Goal: Task Accomplishment & Management: Use online tool/utility

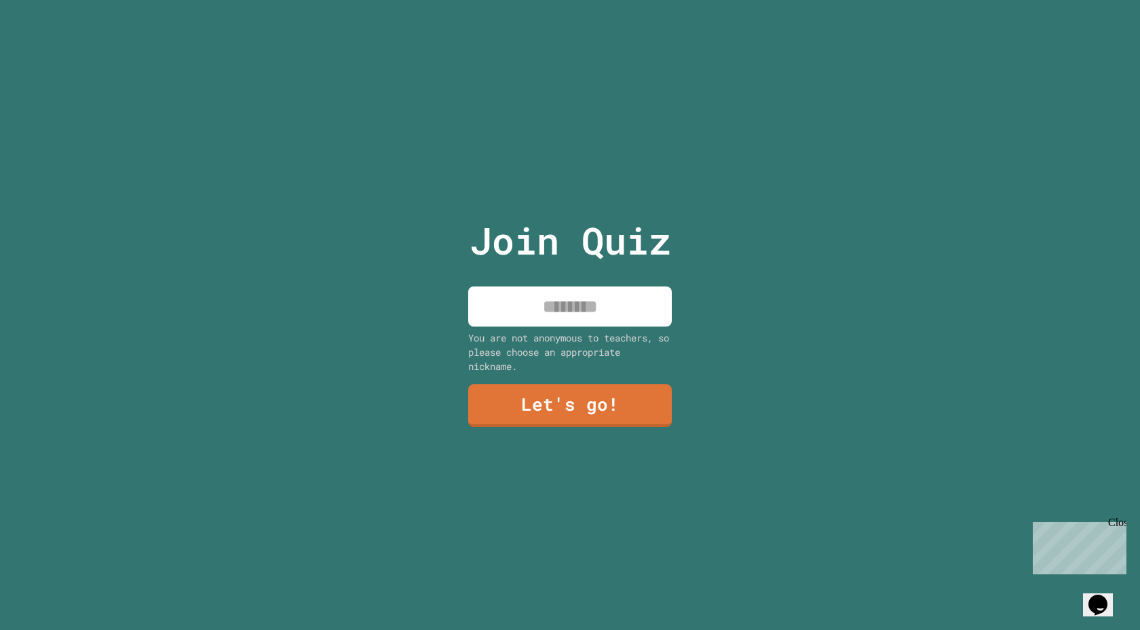
click at [582, 298] on input at bounding box center [570, 306] width 204 height 40
type input "*******"
click at [603, 427] on div "Join Quiz ******* You are not anonymous to teachers, so please choose an approp…" at bounding box center [570, 315] width 229 height 630
click at [588, 415] on link "Let's go!" at bounding box center [570, 405] width 204 height 43
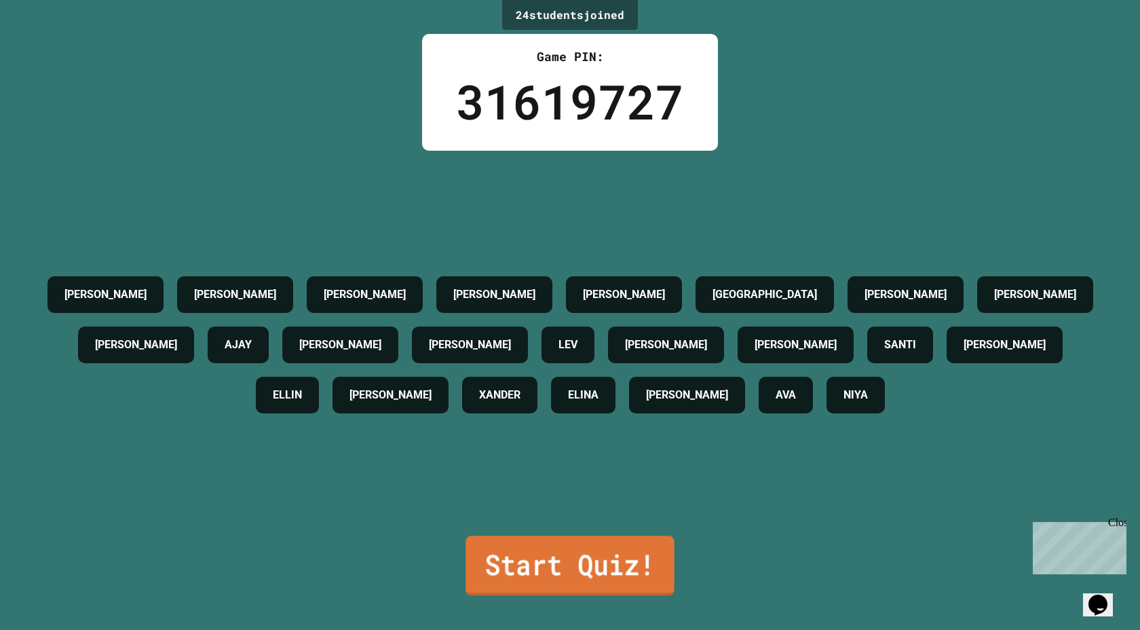
click at [567, 569] on link "Start Quiz!" at bounding box center [569, 565] width 208 height 60
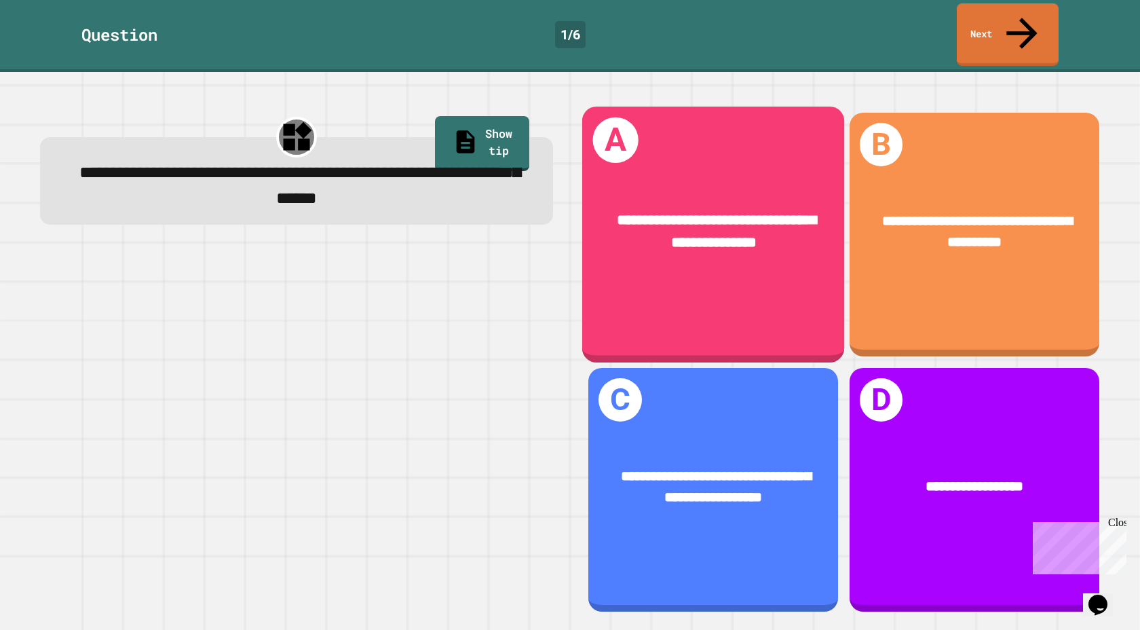
click at [764, 292] on div "**********" at bounding box center [713, 235] width 262 height 256
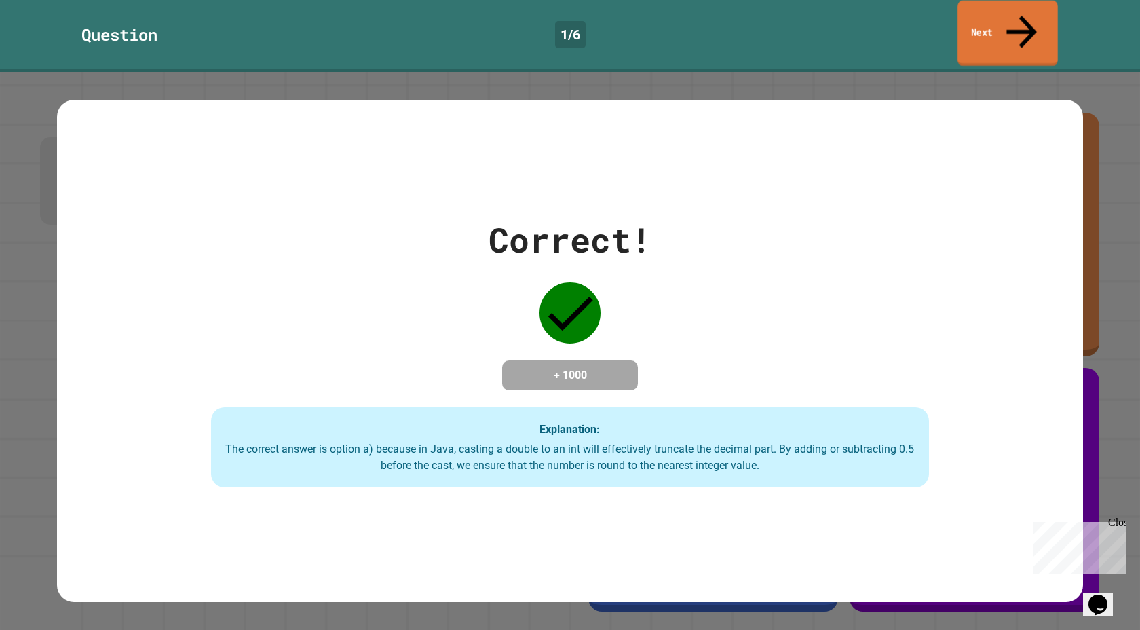
click at [979, 9] on link "Next" at bounding box center [1007, 34] width 100 height 66
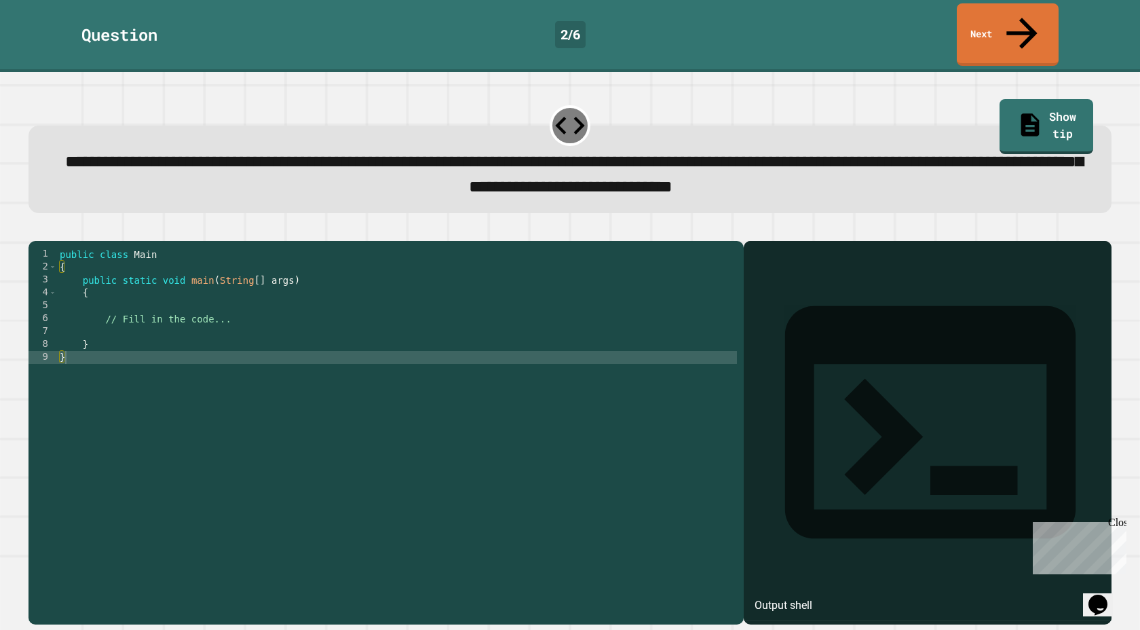
click at [670, 299] on div "public class Main { public static void main ( String [ ] args ) { // Fill in th…" at bounding box center [397, 441] width 680 height 387
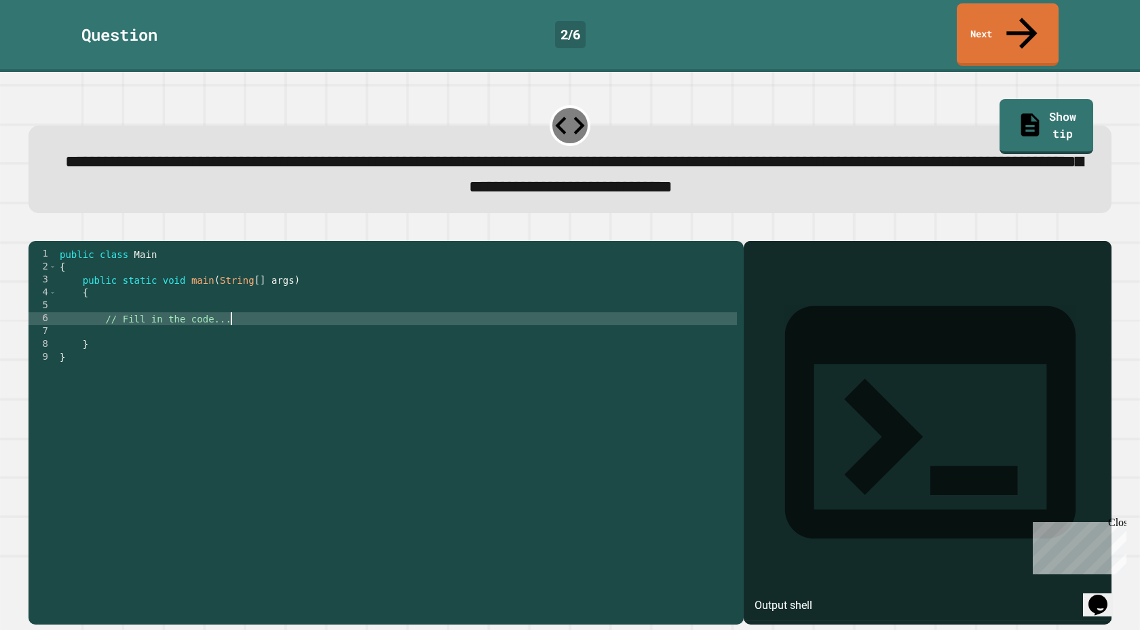
click at [659, 316] on div "public class Main { public static void main ( String [ ] args ) { // Fill in th…" at bounding box center [397, 441] width 680 height 387
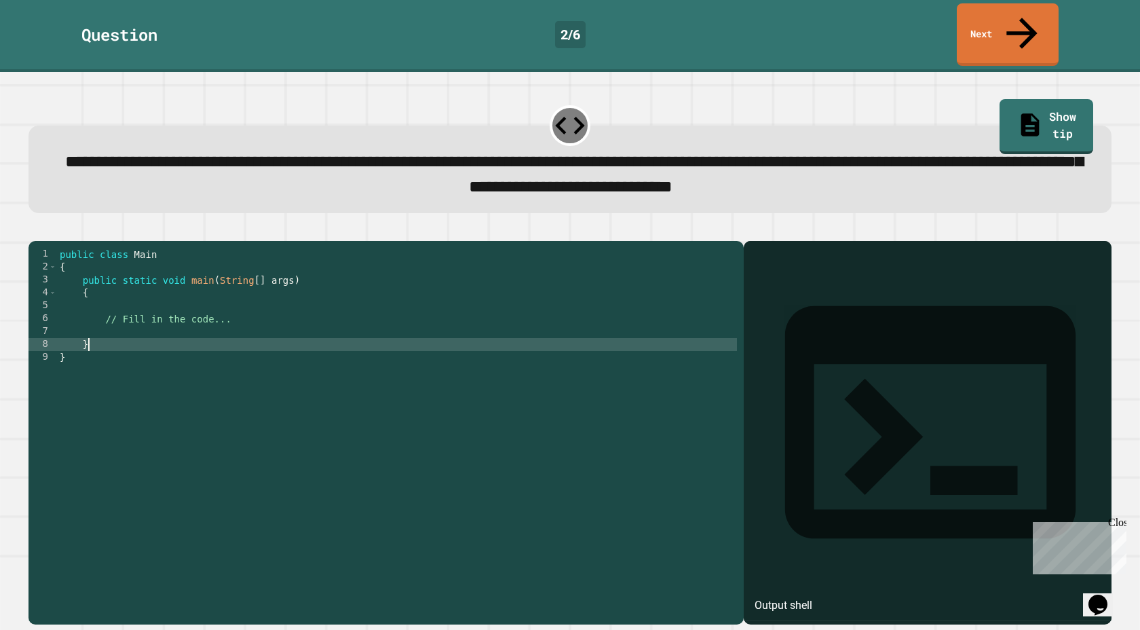
click at [378, 332] on div "public class Main { public static void main ( String [ ] args ) { // Fill in th…" at bounding box center [397, 441] width 680 height 387
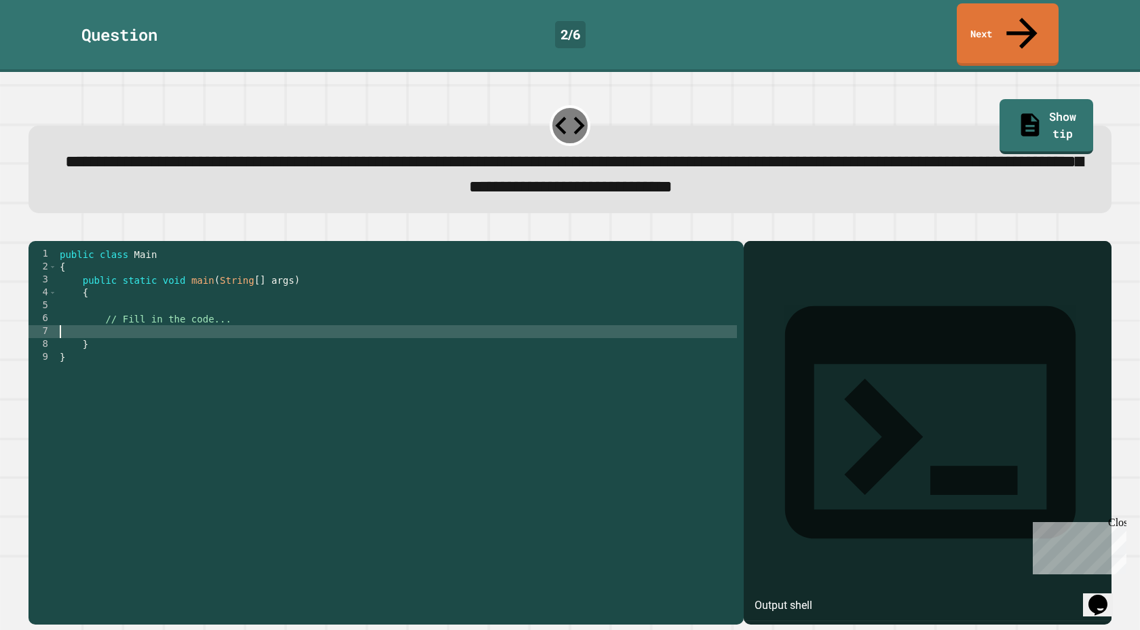
click at [374, 324] on div "public class Main { public static void main ( String [ ] args ) { // Fill in th…" at bounding box center [397, 441] width 680 height 387
click at [184, 320] on div "public class Main { public static void main ( String [ ] args ) { // Fill in th…" at bounding box center [397, 441] width 680 height 387
click at [319, 324] on div "public class Main { public static void main ( String [ ] args ) { // Fill in th…" at bounding box center [397, 441] width 680 height 387
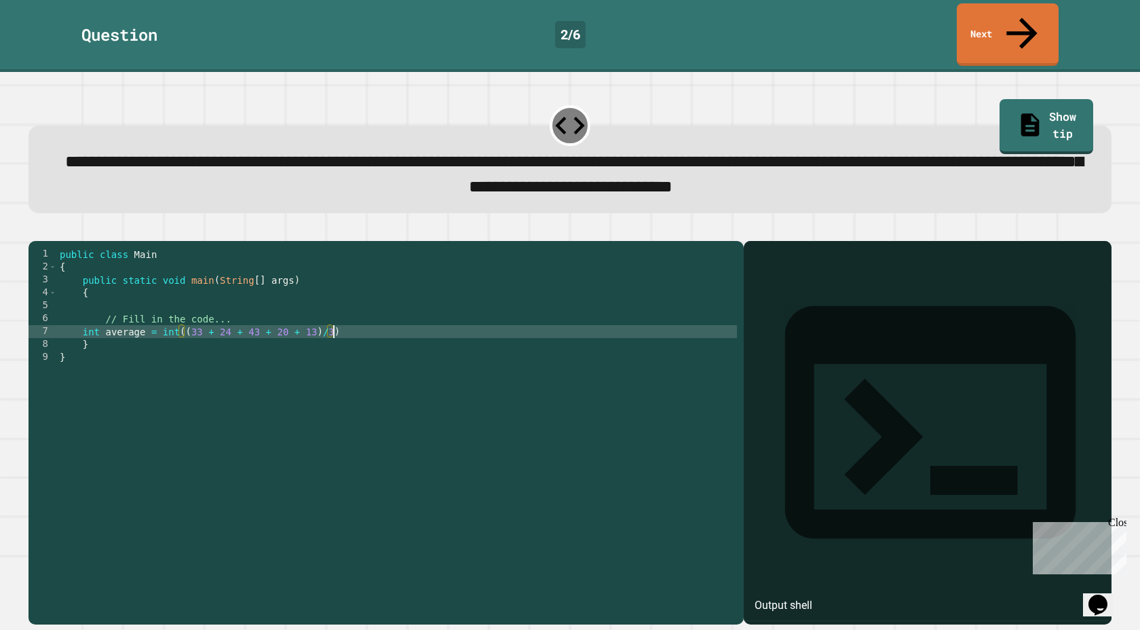
scroll to position [0, 19]
type textarea "**********"
click at [413, 324] on div "public class Main { public static void main ( String [ ] args ) { // Fill in th…" at bounding box center [397, 441] width 680 height 387
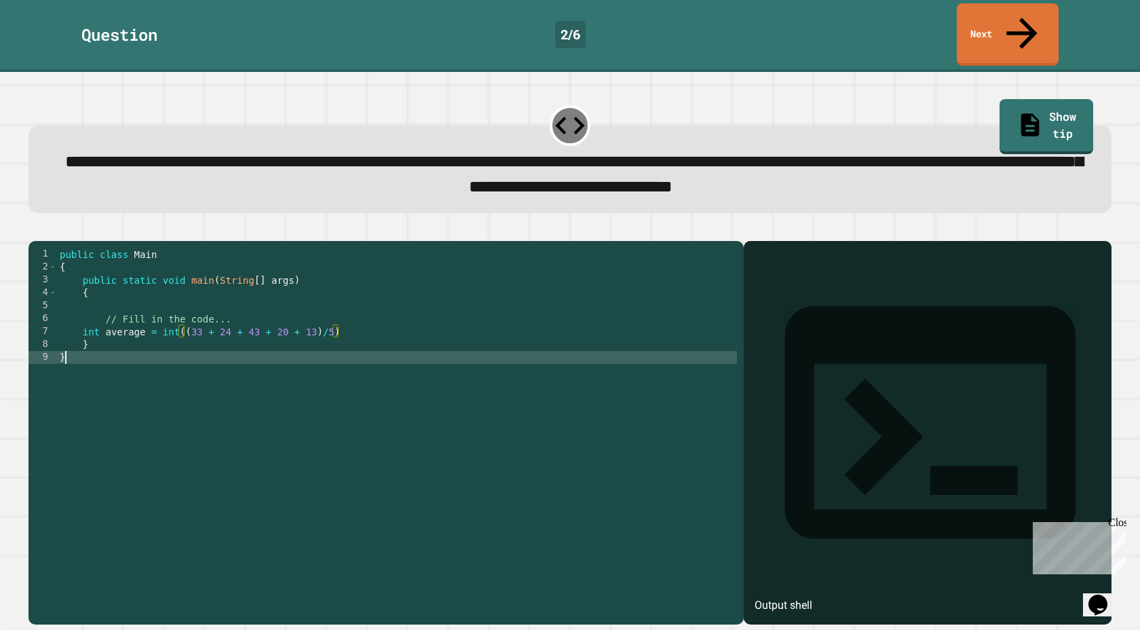
click at [388, 351] on div "public class Main { public static void main ( String [ ] args ) { // Fill in th…" at bounding box center [397, 441] width 680 height 387
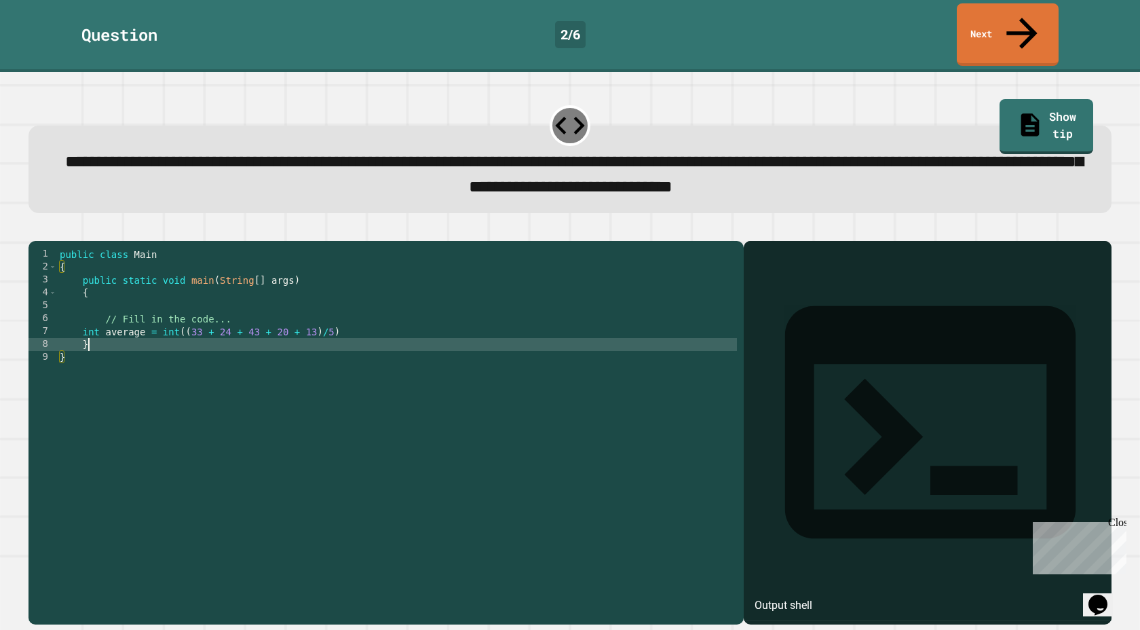
click at [383, 339] on div "public class Main { public static void main ( String [ ] args ) { // Fill in th…" at bounding box center [397, 441] width 680 height 387
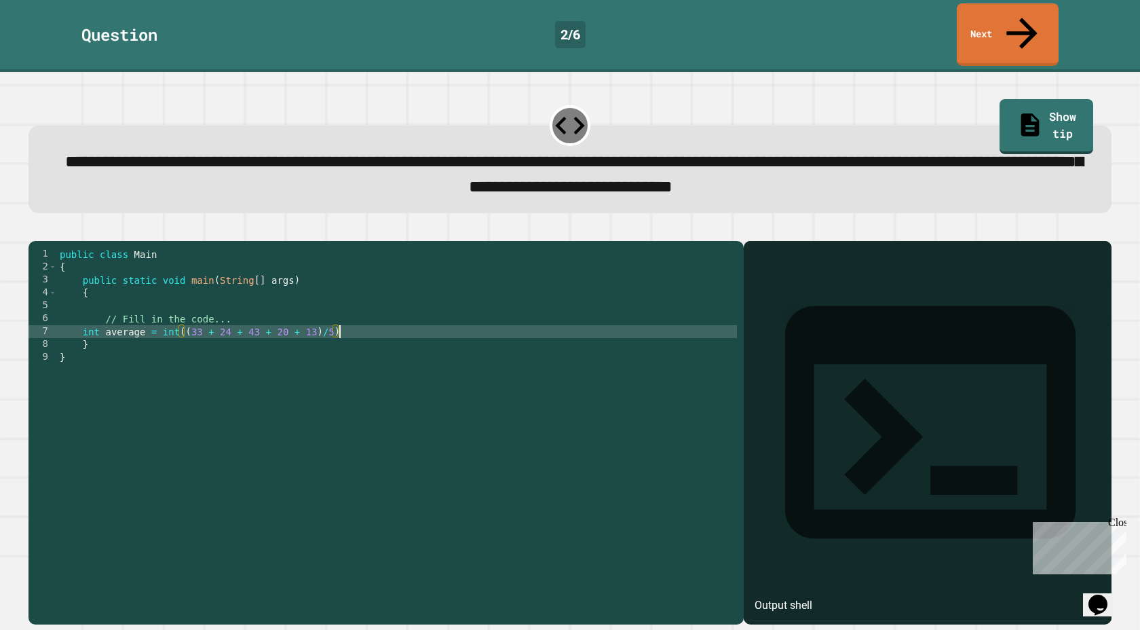
click at [383, 329] on div "public class Main { public static void main ( String [ ] args ) { // Fill in th…" at bounding box center [397, 441] width 680 height 387
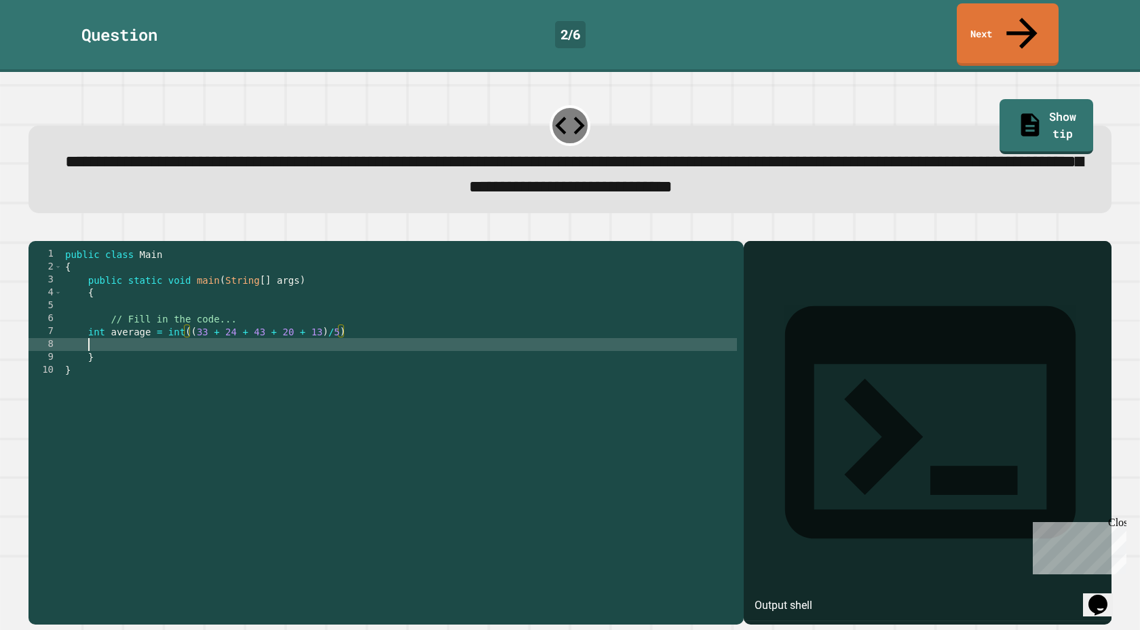
scroll to position [0, 1]
type textarea "*"
click at [450, 322] on div "public class Main { public static void main ( String [ ] args ) { // Fill in th…" at bounding box center [399, 441] width 674 height 387
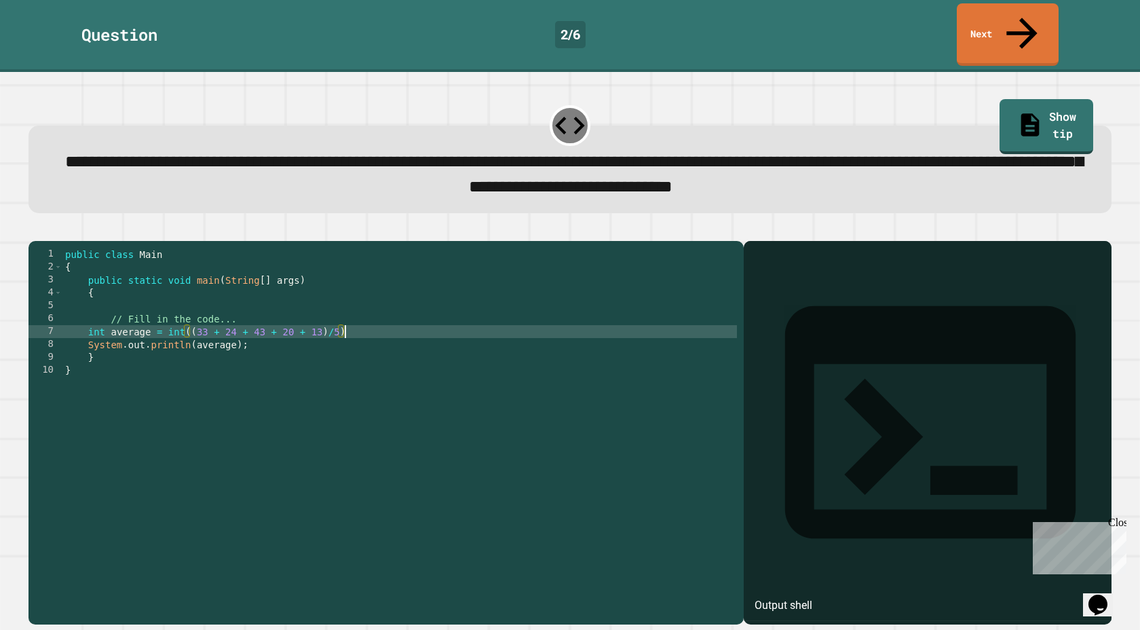
type textarea "**********"
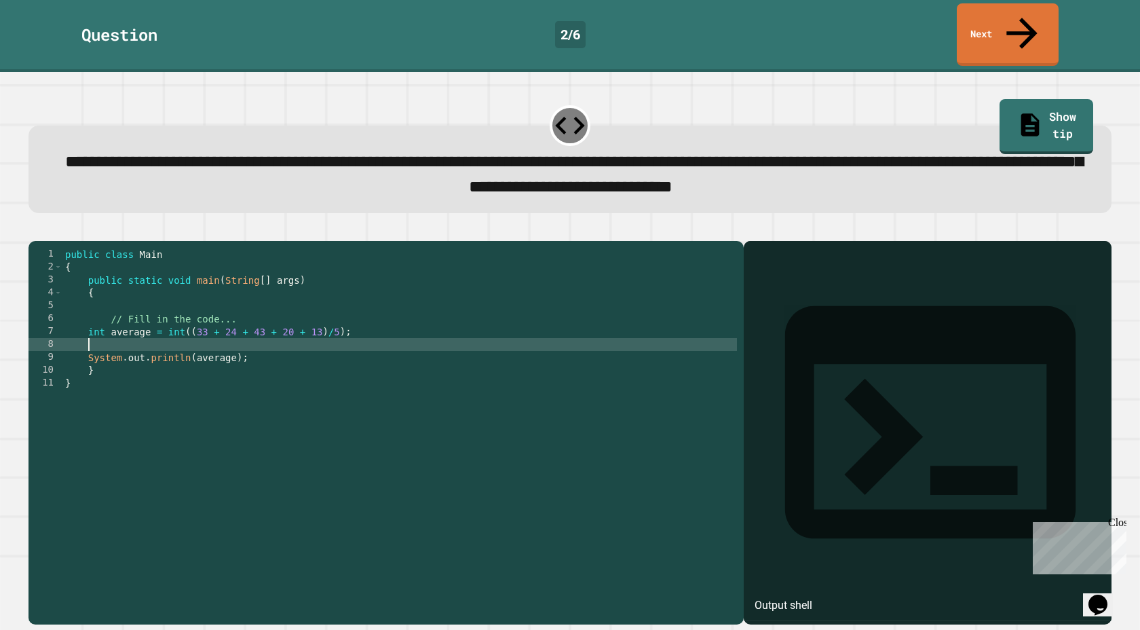
scroll to position [0, 0]
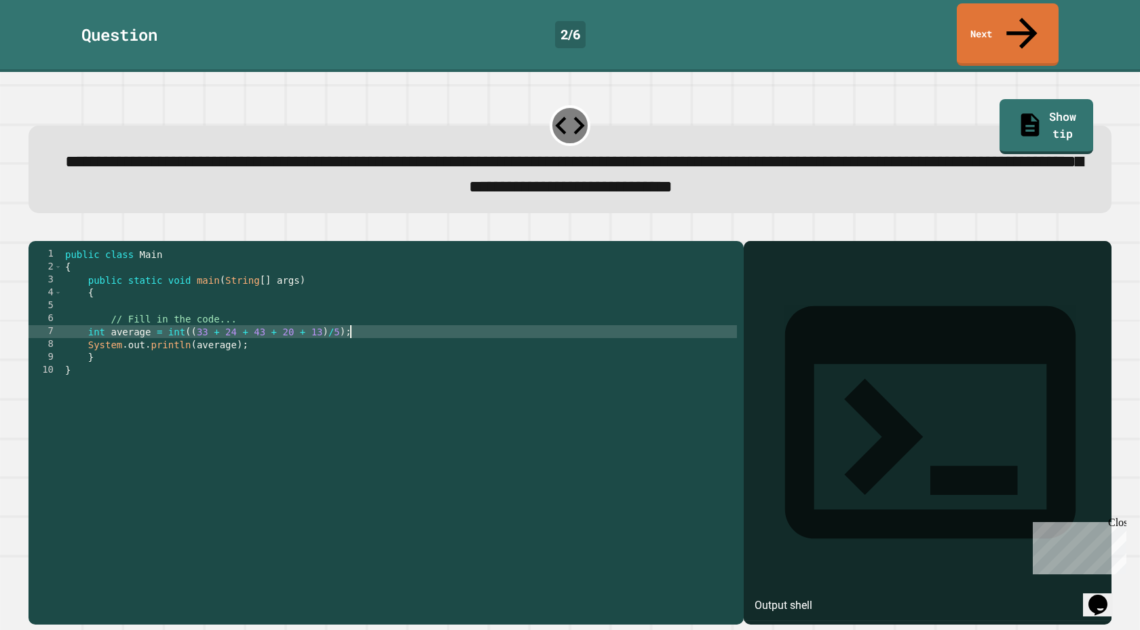
click at [455, 341] on div "public class Main { public static void main ( String [ ] args ) { // Fill in th…" at bounding box center [399, 441] width 674 height 387
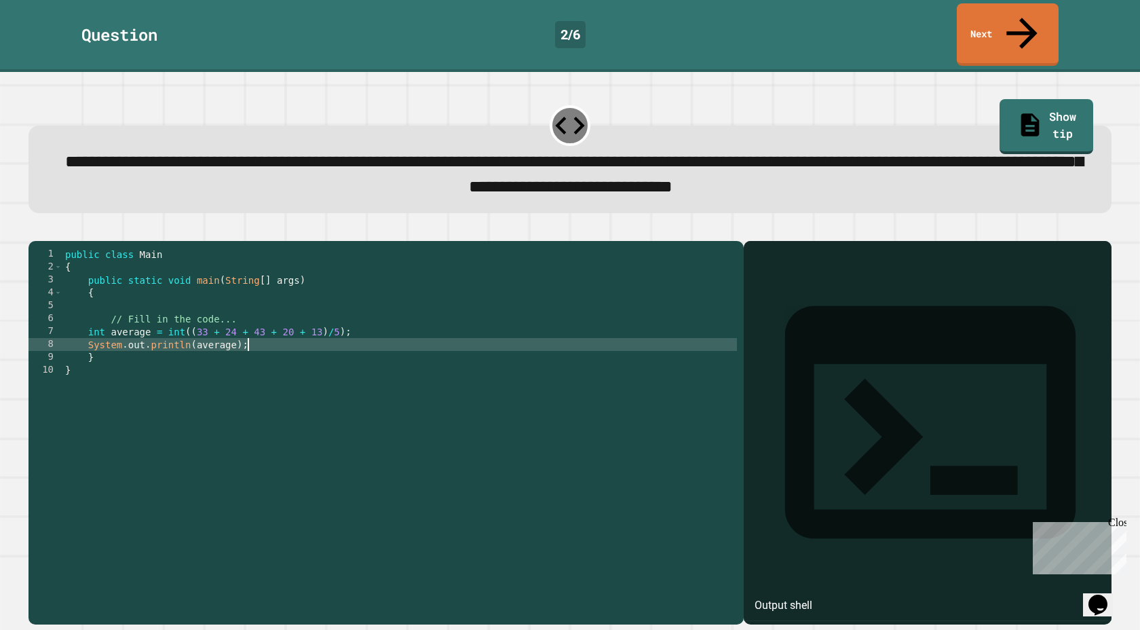
type textarea "**********"
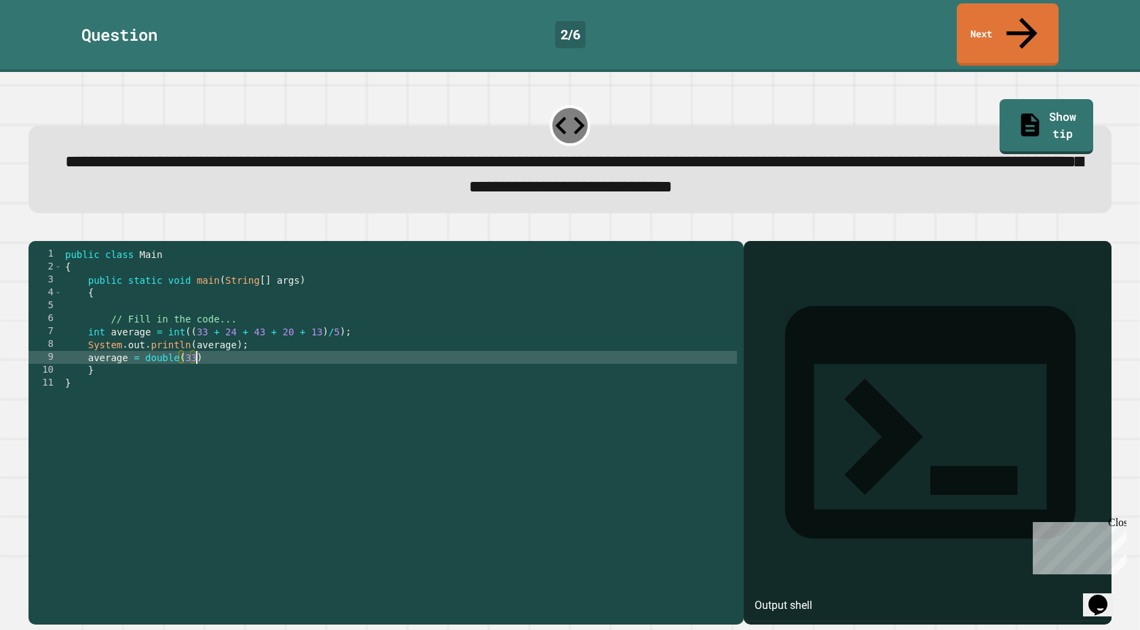
scroll to position [0, 9]
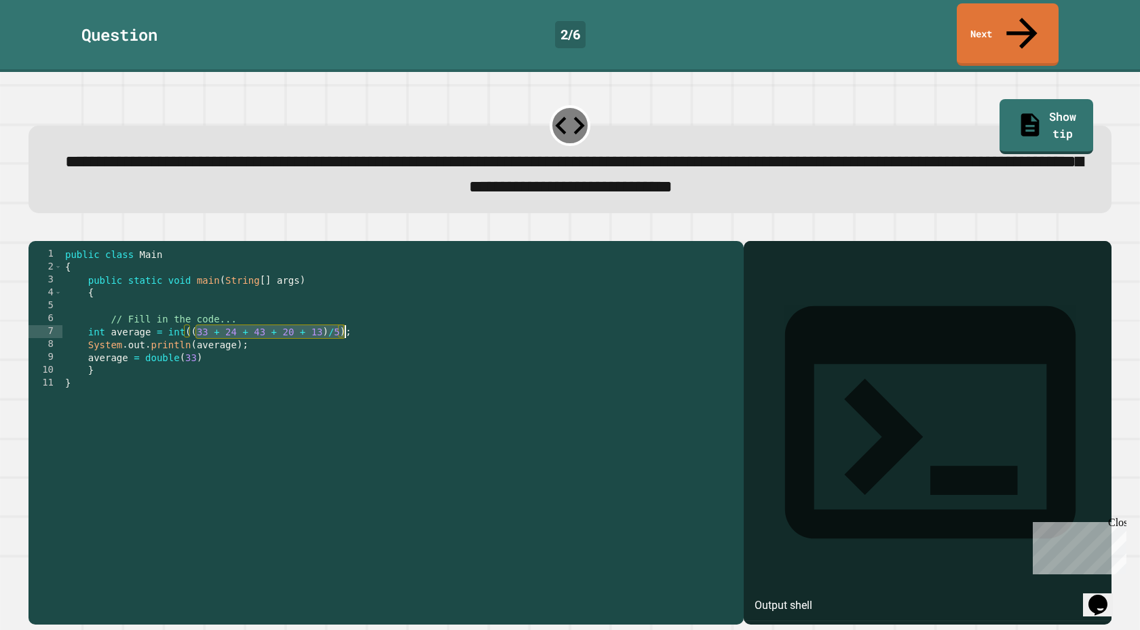
drag, startPoint x: 196, startPoint y: 322, endPoint x: 344, endPoint y: 326, distance: 148.0
click at [344, 326] on div "public class Main { public static void main ( String [ ] args ) { // Fill in th…" at bounding box center [399, 441] width 674 height 387
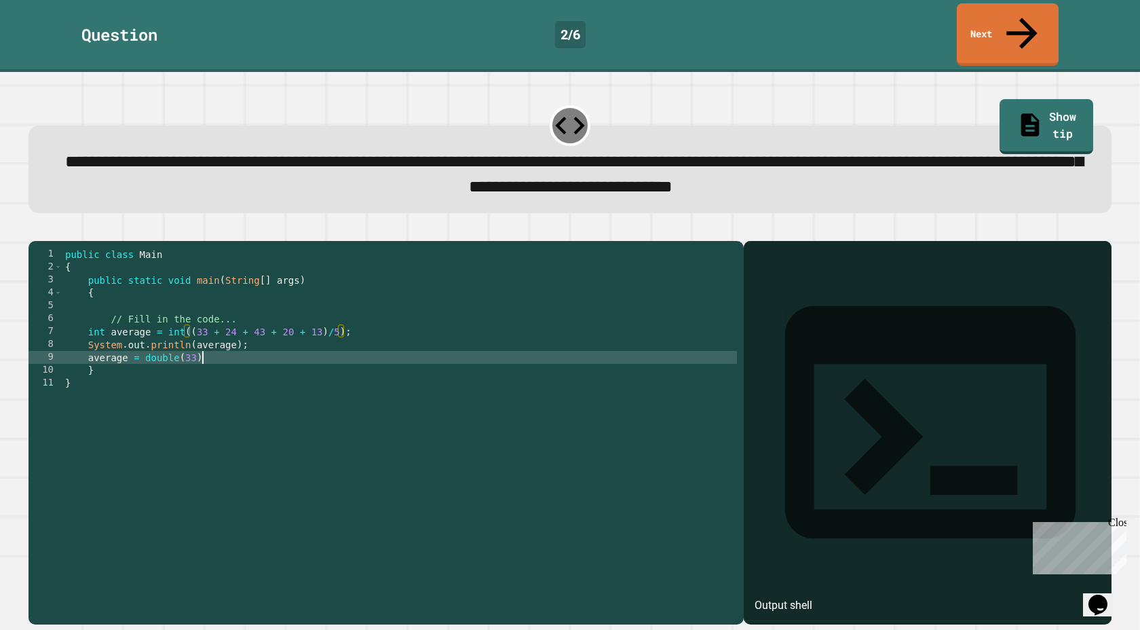
click at [273, 345] on div "public class Main { public static void main ( String [ ] args ) { // Fill in th…" at bounding box center [399, 441] width 674 height 387
paste textarea "**********"
click at [197, 353] on div "public class Main { public static void main ( String [ ] args ) { // Fill in th…" at bounding box center [399, 441] width 674 height 387
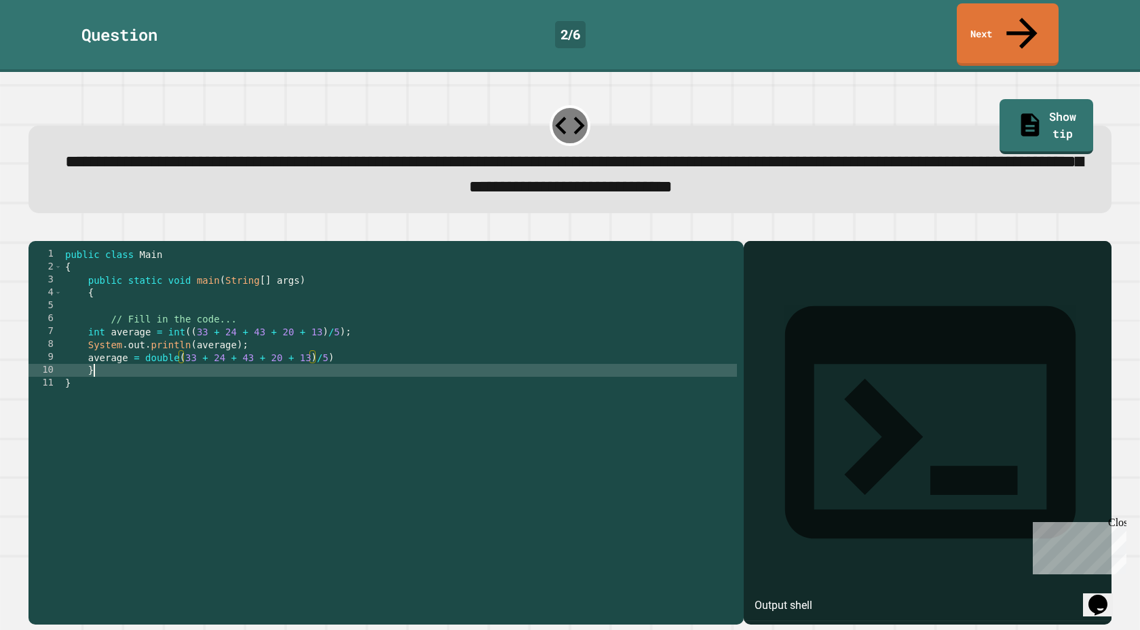
click at [396, 360] on div "public class Main { public static void main ( String [ ] args ) { // Fill in th…" at bounding box center [399, 441] width 674 height 387
click at [366, 358] on div "public class Main { public static void main ( String [ ] args ) { // Fill in th…" at bounding box center [399, 441] width 674 height 387
click at [352, 347] on div "public class Main { public static void main ( String [ ] args ) { // Fill in th…" at bounding box center [399, 441] width 674 height 387
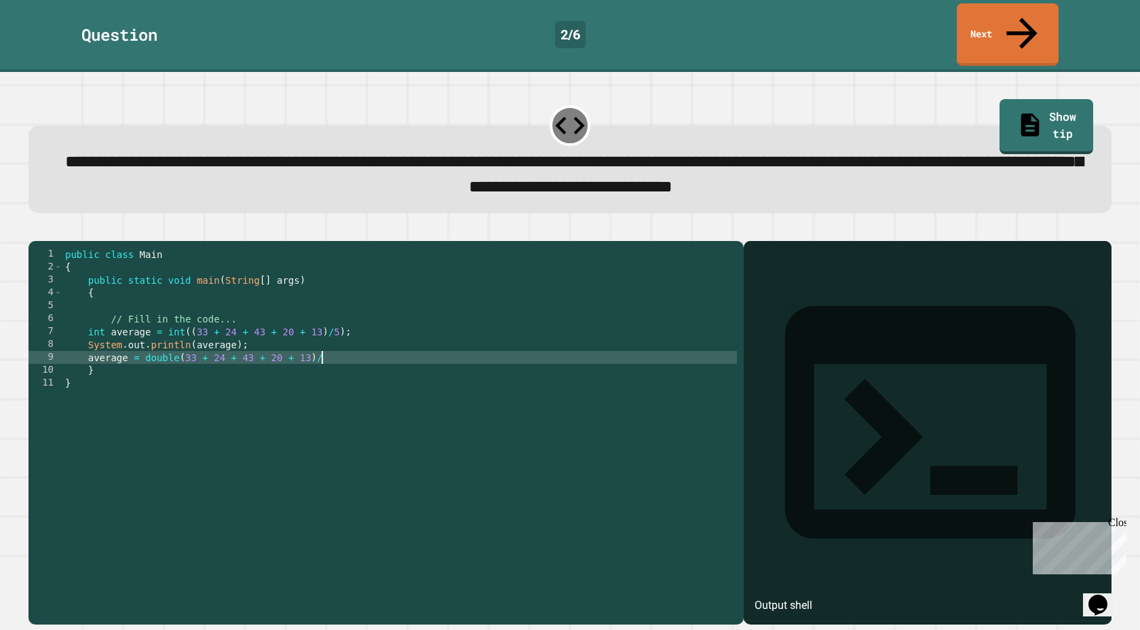
type textarea "**********"
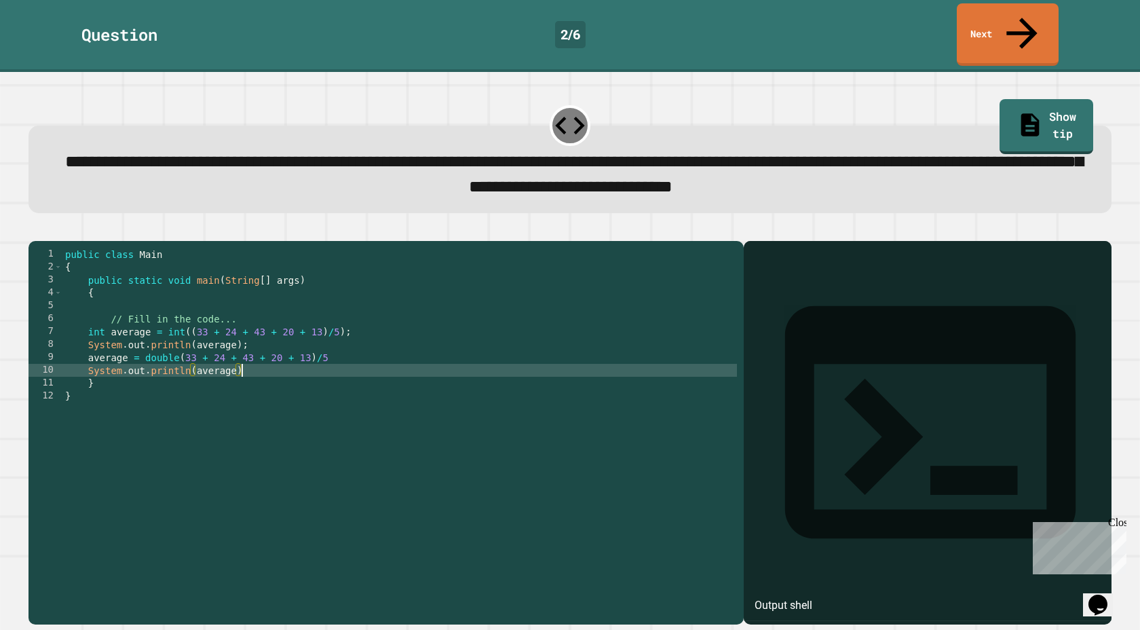
type textarea "**********"
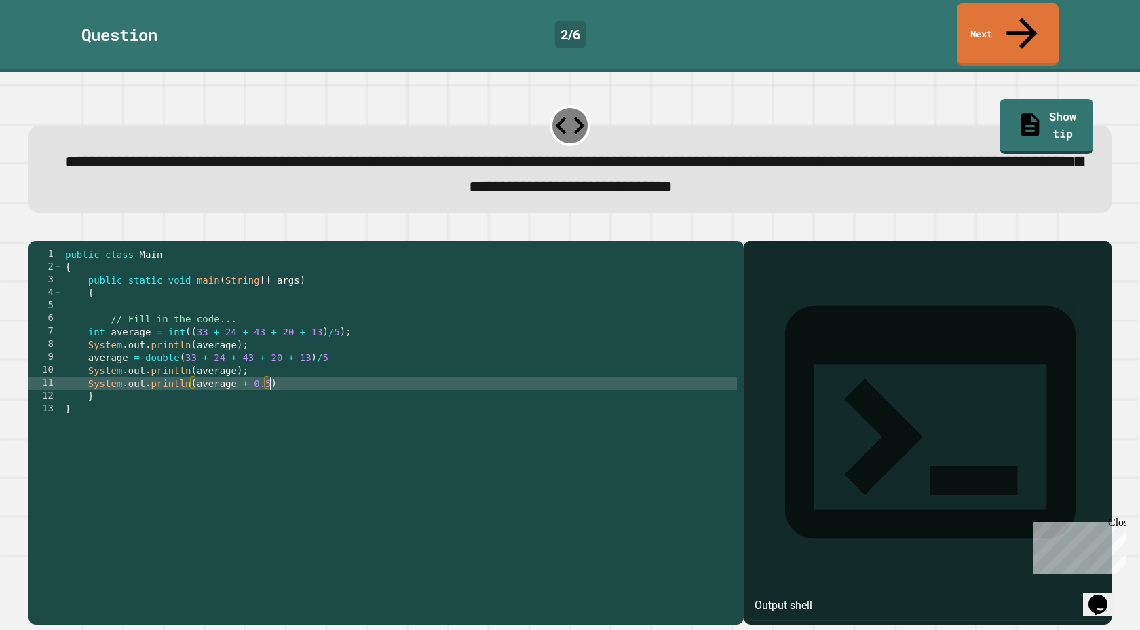
scroll to position [0, 14]
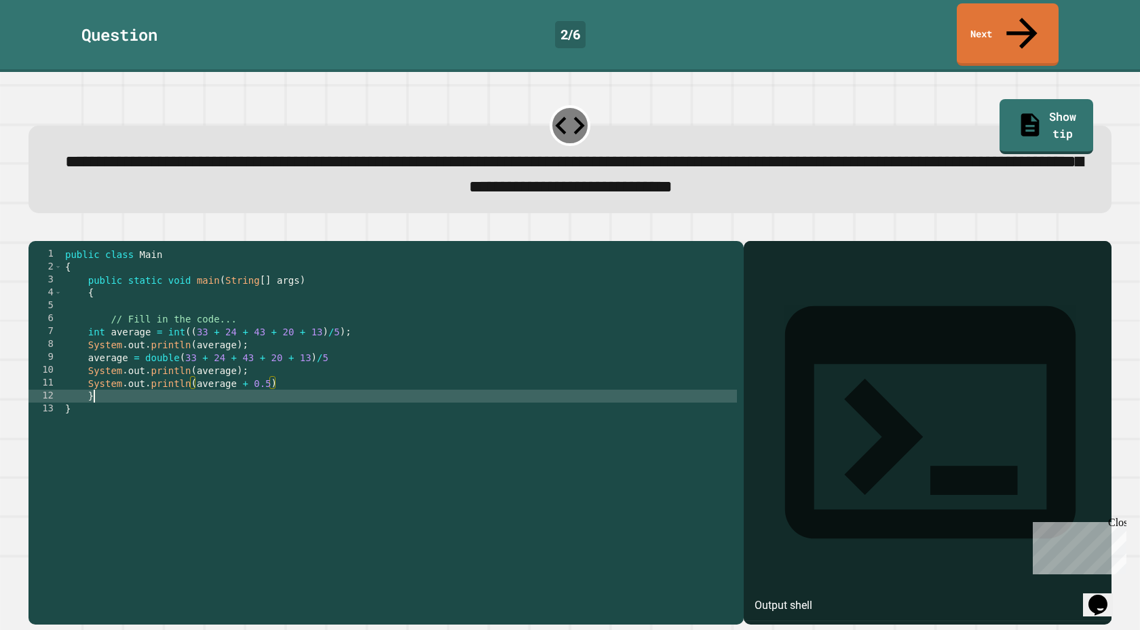
click at [297, 387] on div "public class Main { public static void main ( String [ ] args ) { // Fill in th…" at bounding box center [399, 441] width 674 height 387
click at [298, 382] on div "public class Main { public static void main ( String [ ] args ) { // Fill in th…" at bounding box center [399, 441] width 674 height 387
click at [295, 372] on div "public class Main { public static void main ( String [ ] args ) { // Fill in th…" at bounding box center [399, 441] width 674 height 387
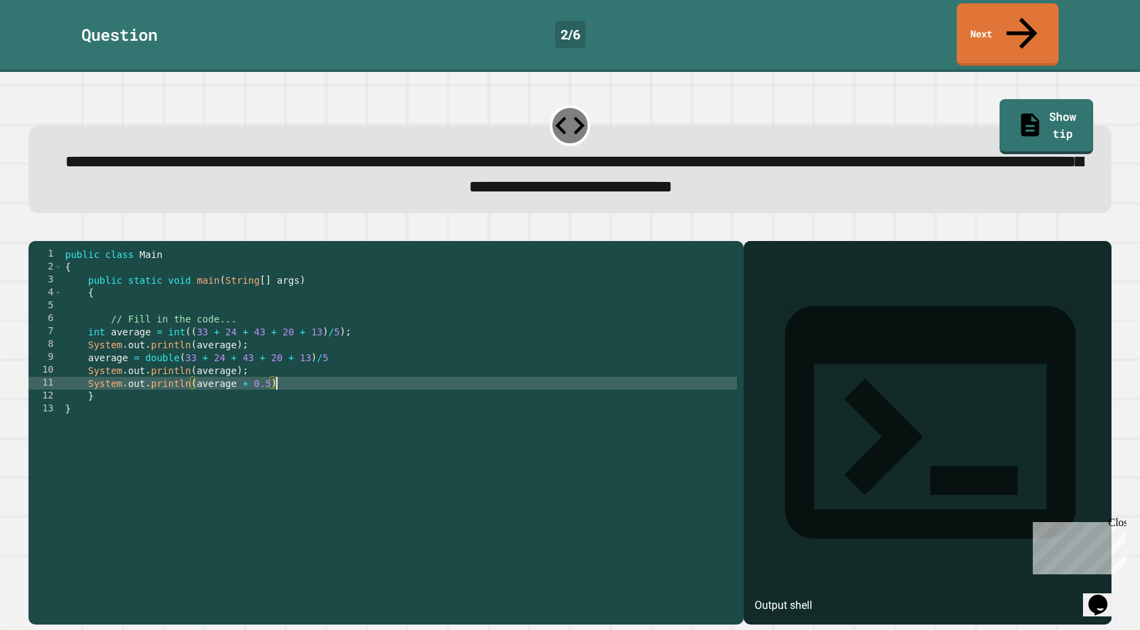
scroll to position [0, 14]
click at [372, 354] on div "public class Main { public static void main ( String [ ] args ) { // Fill in th…" at bounding box center [399, 441] width 674 height 387
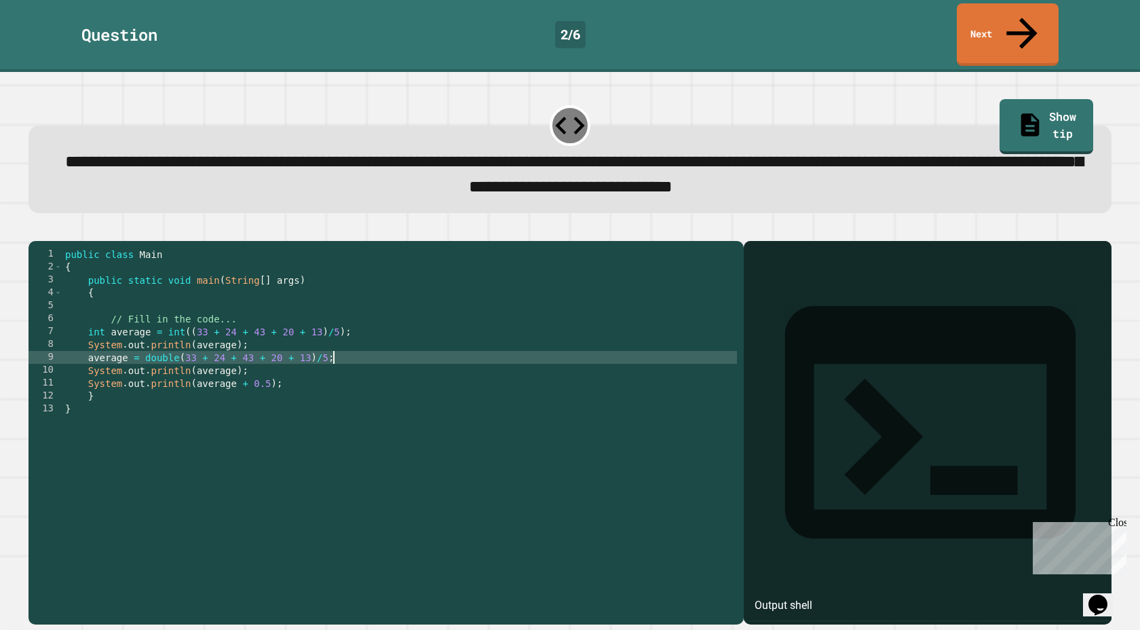
scroll to position [0, 18]
click at [35, 230] on icon "button" at bounding box center [35, 230] width 0 height 0
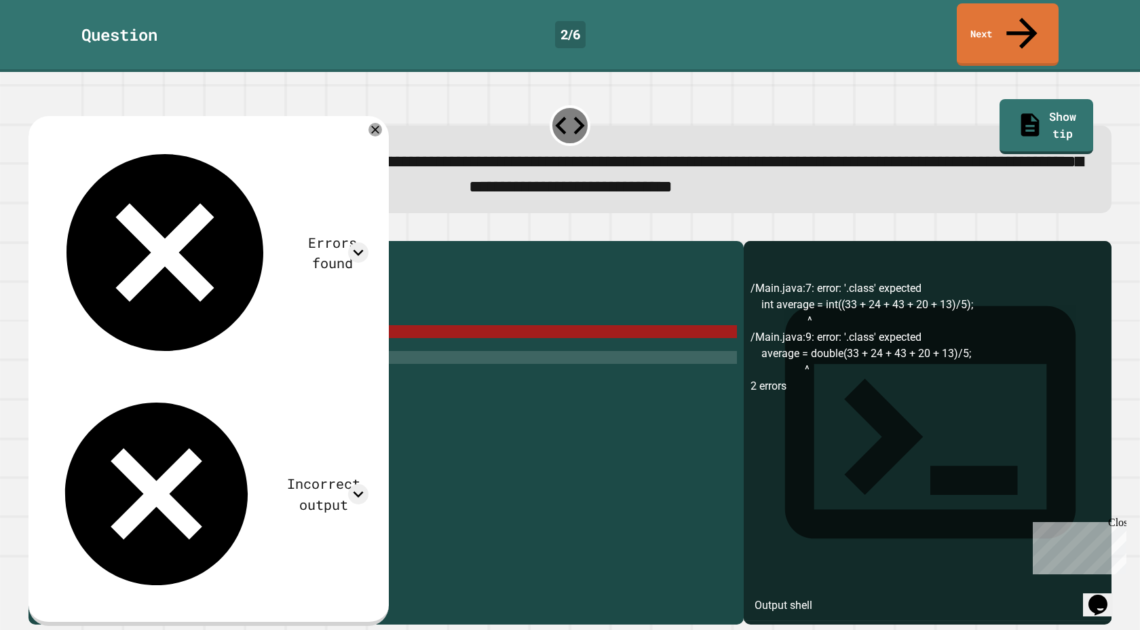
click at [505, 330] on div "public class Main { public static void main ( String [ ] args ) { // Fill in th…" at bounding box center [399, 441] width 674 height 387
click at [503, 320] on div "public class Main { public static void main ( String [ ] args ) { // Fill in th…" at bounding box center [399, 441] width 674 height 387
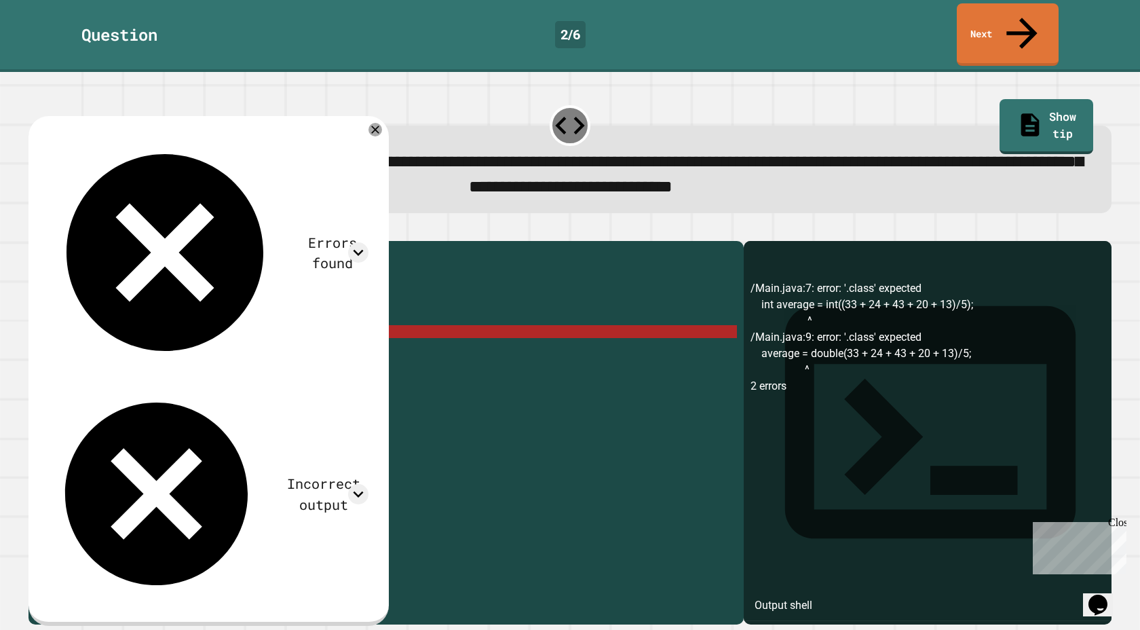
click at [804, 292] on div "/Main.java:7: error: '.class' expected int average = int((33 + 24 + 43 + 20 + 1…" at bounding box center [927, 452] width 354 height 344
click at [809, 303] on div "/Main.java:7: error: '.class' expected int average = int((33 + 24 + 43 + 20 + 1…" at bounding box center [927, 452] width 354 height 344
click at [186, 324] on div "public class Main { public static void main ( String [ ] args ) { // Fill in th…" at bounding box center [399, 441] width 674 height 387
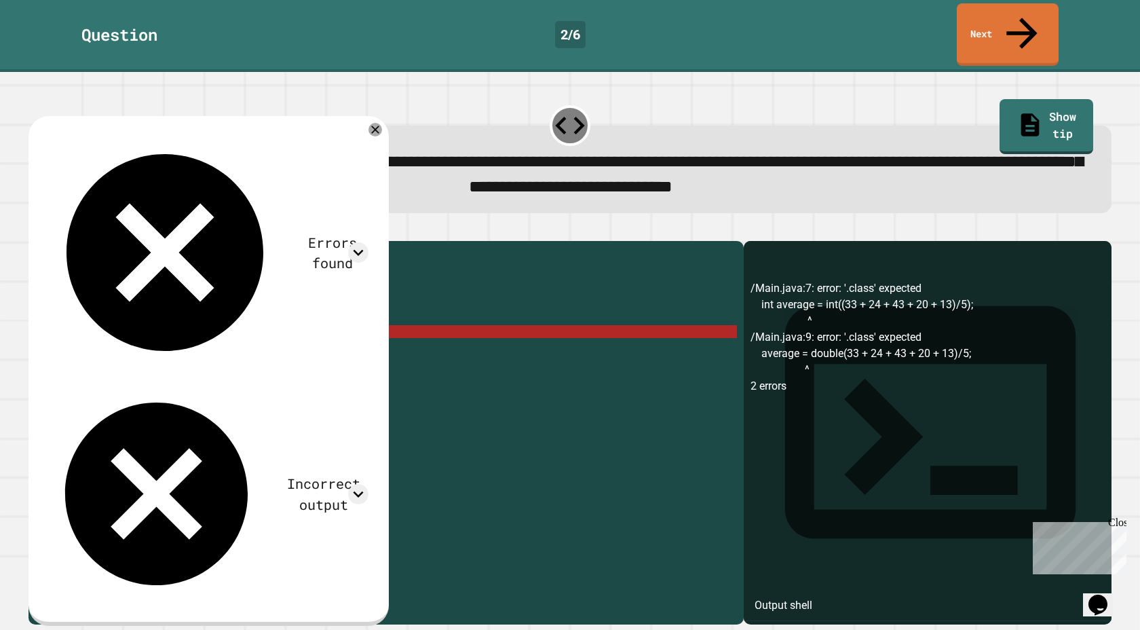
click at [186, 324] on div "public class Main { public static void main ( String [ ] args ) { // Fill in th…" at bounding box center [399, 441] width 674 height 387
click at [188, 324] on div "public class Main { public static void main ( String [ ] args ) { // Fill in th…" at bounding box center [399, 441] width 674 height 387
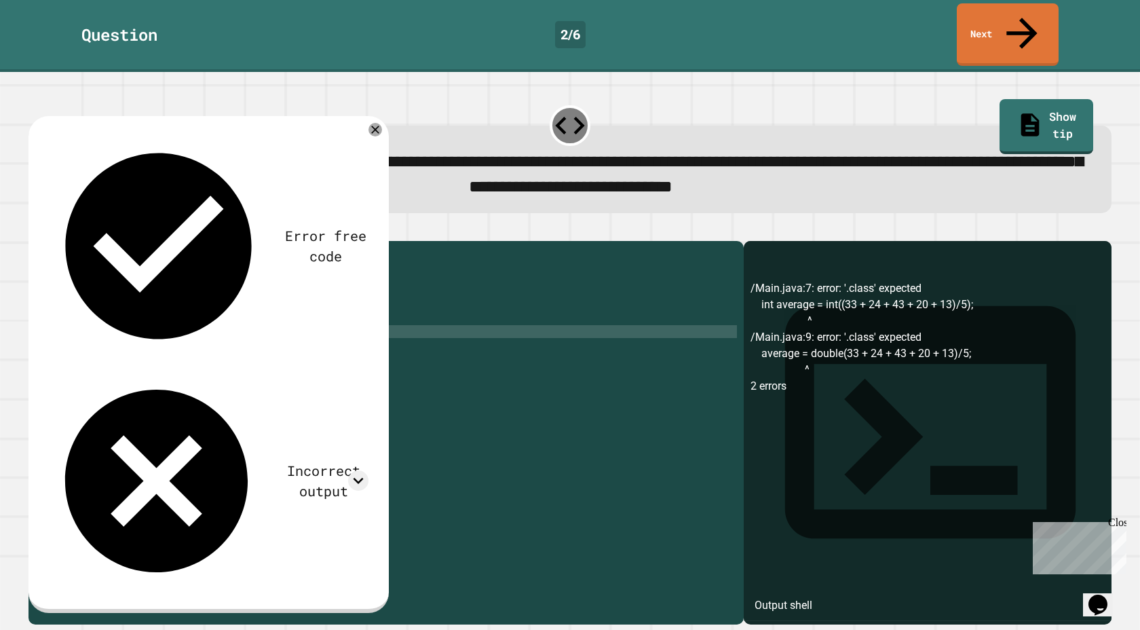
click at [340, 323] on div "public class Main { public static void main ( String [ ] args ) { // Fill in th…" at bounding box center [399, 441] width 674 height 387
click at [68, 225] on div at bounding box center [569, 233] width 1083 height 16
click at [35, 230] on icon "button" at bounding box center [35, 230] width 0 height 0
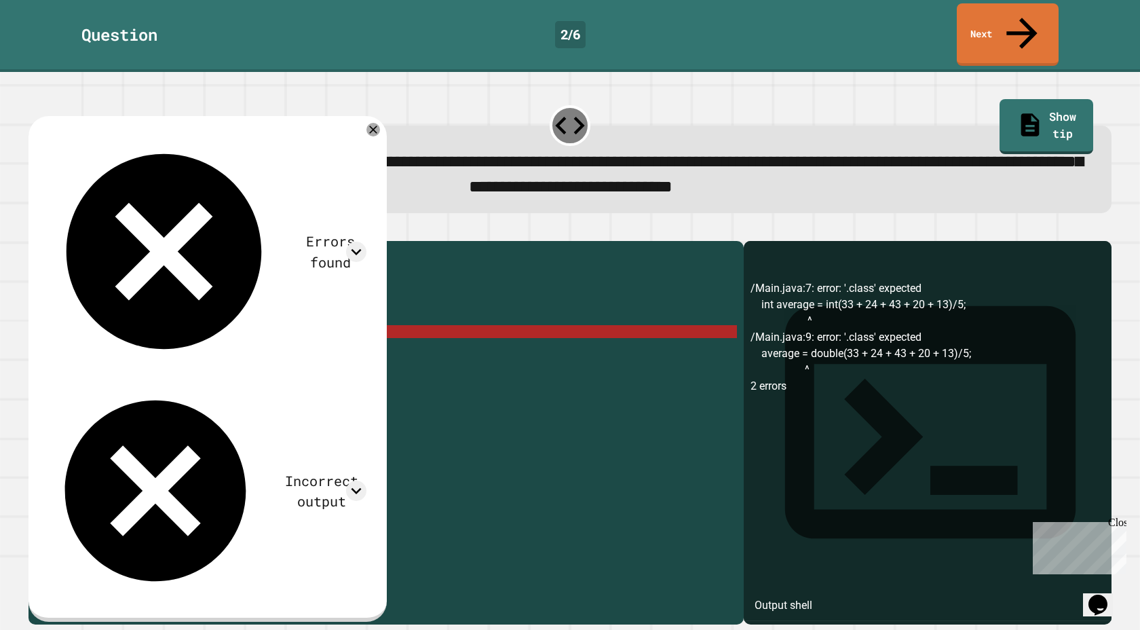
click at [111, 324] on div "public class Main { public static void main ( String [ ] args ) { // Fill in th…" at bounding box center [399, 441] width 674 height 387
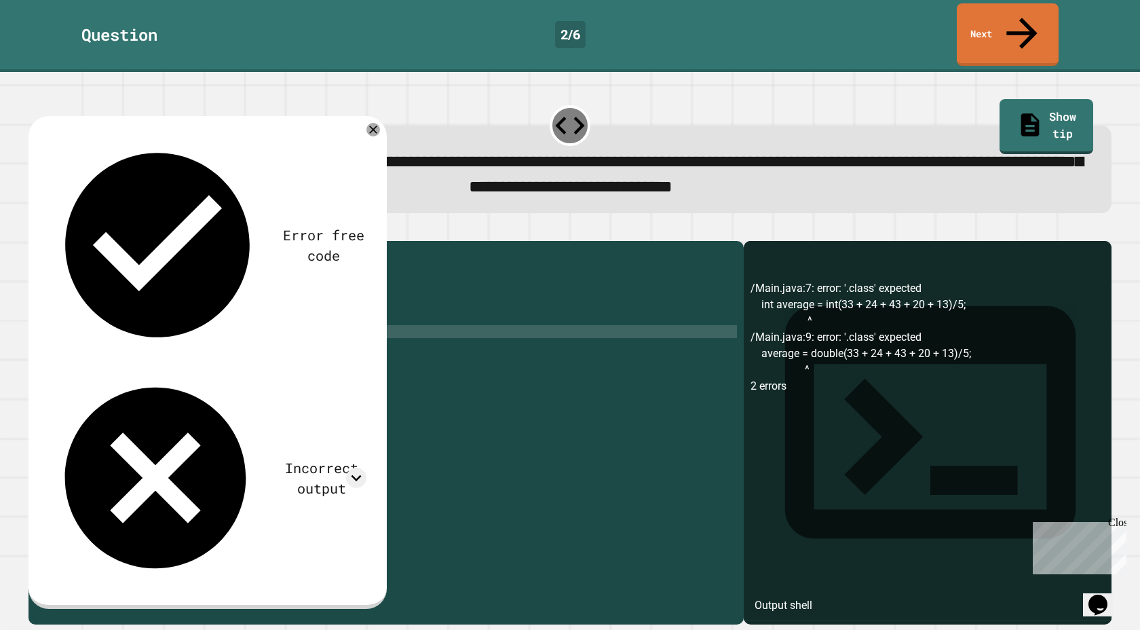
scroll to position [0, 3]
click at [787, 298] on div "/Main.java:7: error: '.class' expected int average = int(33 + 24 + 43 + 20 + 13…" at bounding box center [927, 452] width 354 height 344
click at [786, 345] on div "/Main.java:7: error: '.class' expected int average = int(33 + 24 + 43 + 20 + 13…" at bounding box center [927, 452] width 354 height 344
click at [154, 322] on div "public class Main { public static void main ( String [ ] args ) { // Fill in th…" at bounding box center [399, 441] width 674 height 387
click at [237, 339] on div "public class Main { public static void main ( String [ ] args ) { // Fill in th…" at bounding box center [399, 441] width 674 height 387
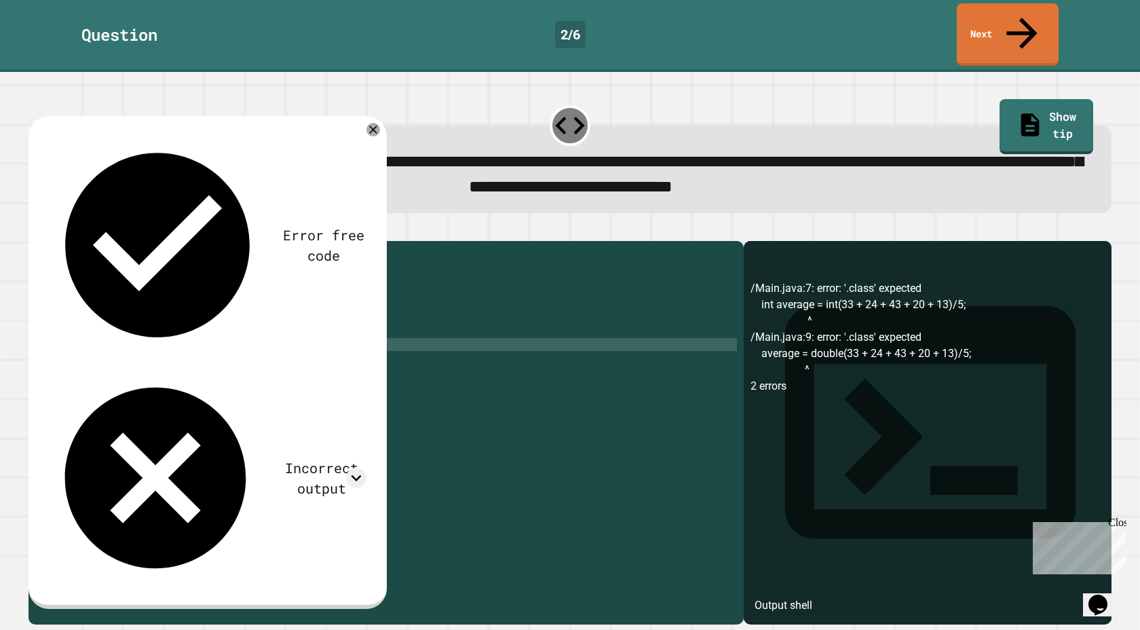
click at [240, 364] on div "public class Main { public static void main ( String [ ] args ) { // Fill in th…" at bounding box center [399, 441] width 674 height 387
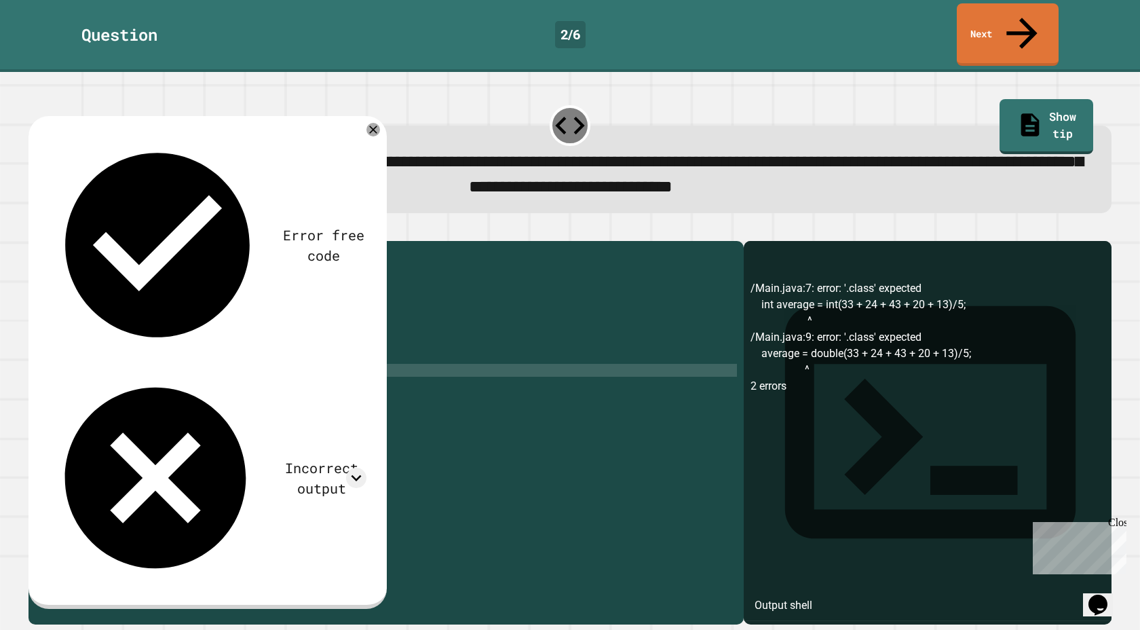
scroll to position [0, 11]
click at [235, 376] on div "public class Main { public static void main ( String [ ] args ) { // Fill in th…" at bounding box center [399, 441] width 674 height 387
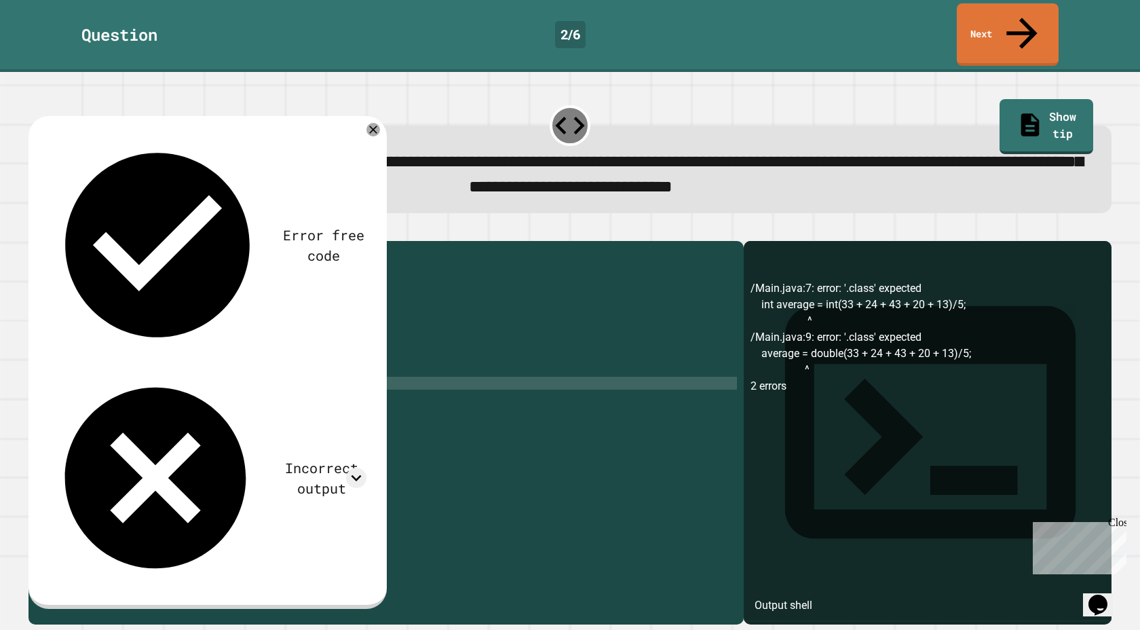
click at [129, 352] on div "public class Main { public static void main ( String [ ] args ) { // Fill in th…" at bounding box center [399, 441] width 674 height 387
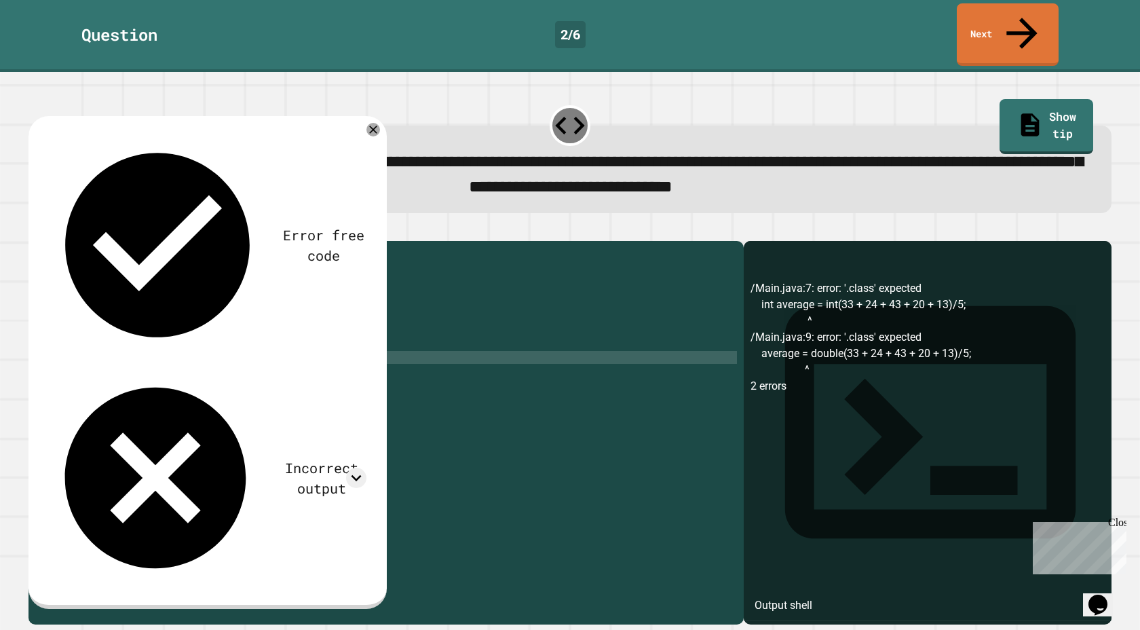
type textarea "**********"
click at [35, 230] on button "button" at bounding box center [35, 230] width 0 height 0
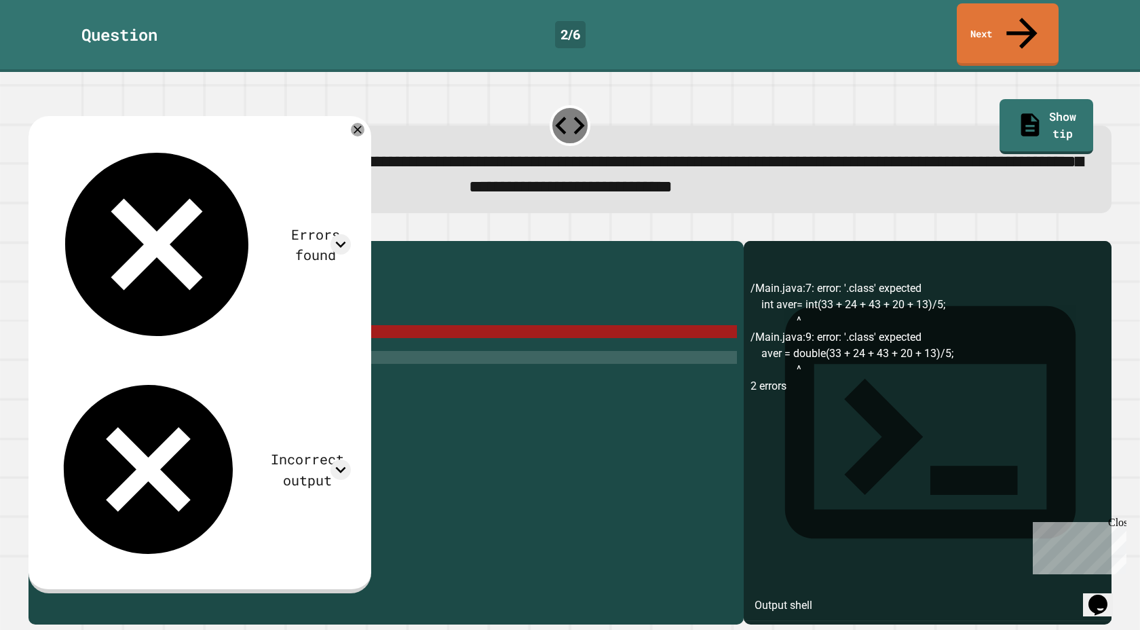
click at [62, 230] on icon "button" at bounding box center [62, 230] width 0 height 0
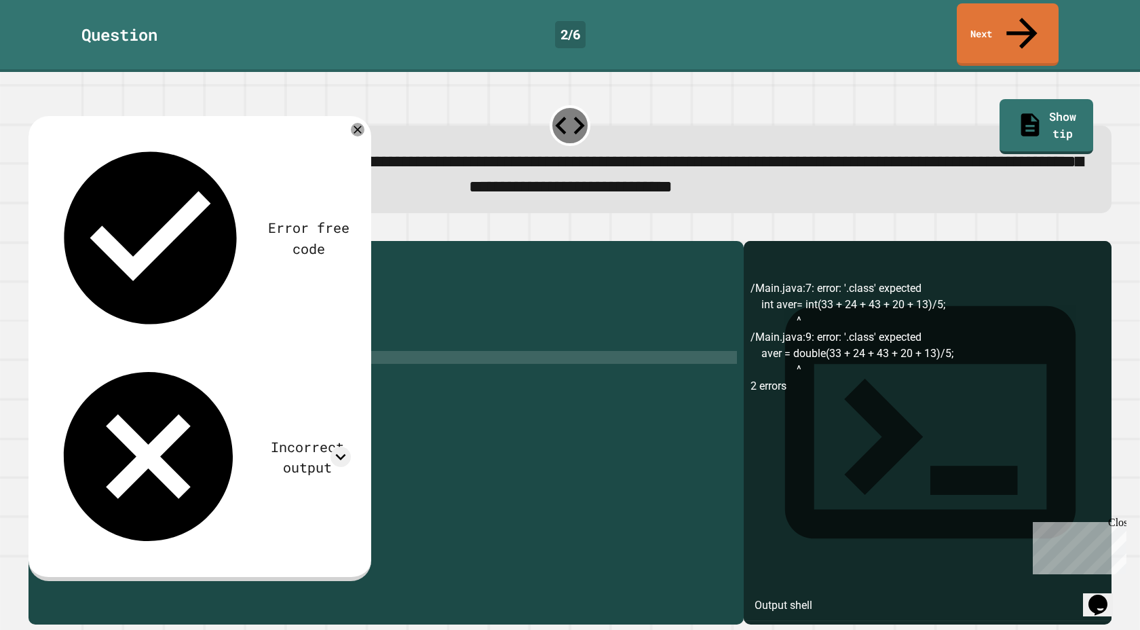
click at [62, 230] on icon "button" at bounding box center [62, 230] width 0 height 0
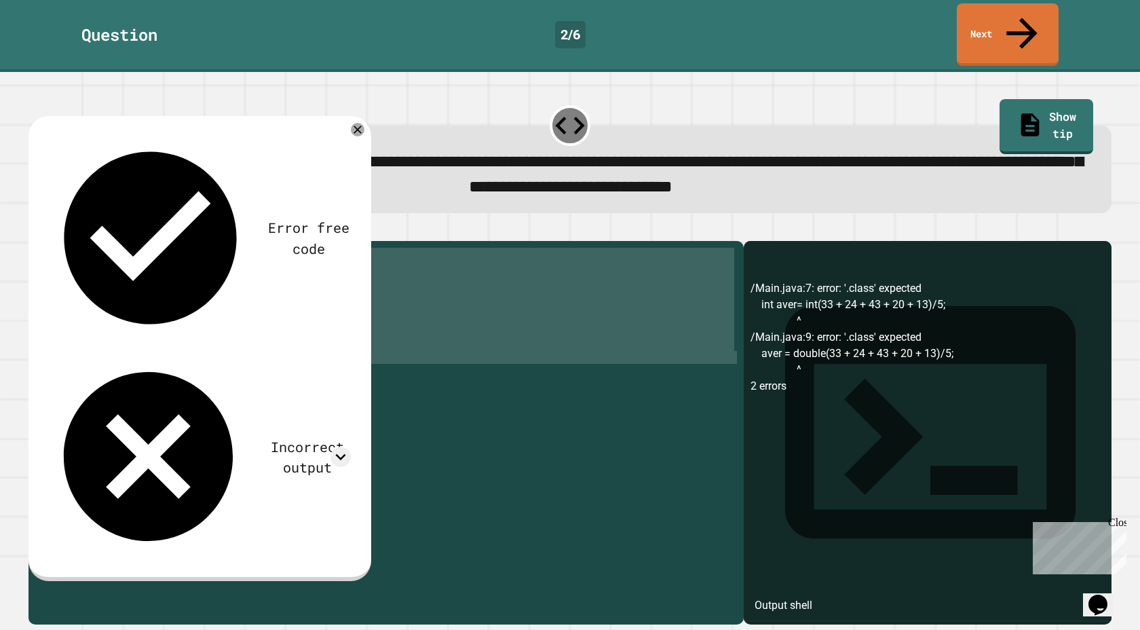
click at [62, 230] on icon "button" at bounding box center [62, 230] width 0 height 0
click at [153, 293] on div "public class Main { public static void main ( String [ ] args ) { // Fill in th…" at bounding box center [396, 441] width 681 height 387
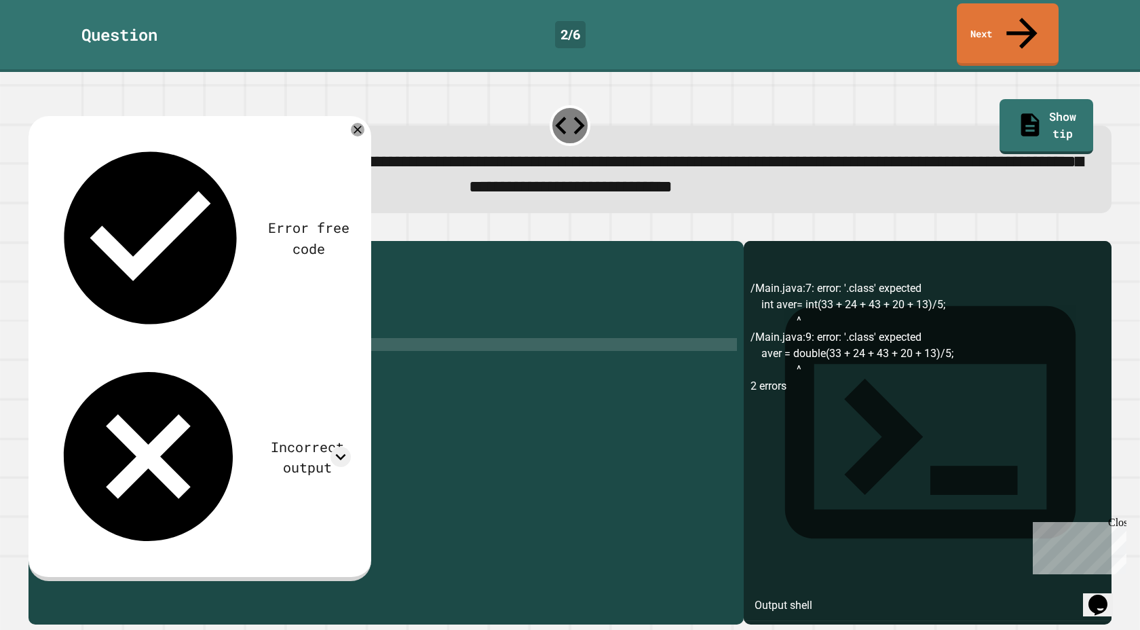
click at [166, 337] on div "public class Main { public static void main ( String [ ] args ) { // Fill in th…" at bounding box center [396, 441] width 681 height 387
click at [927, 253] on div "Output shell" at bounding box center [928, 431] width 368 height 380
click at [910, 253] on div "Output shell" at bounding box center [928, 431] width 368 height 380
click at [1070, 96] on link "Show tip" at bounding box center [1046, 125] width 89 height 58
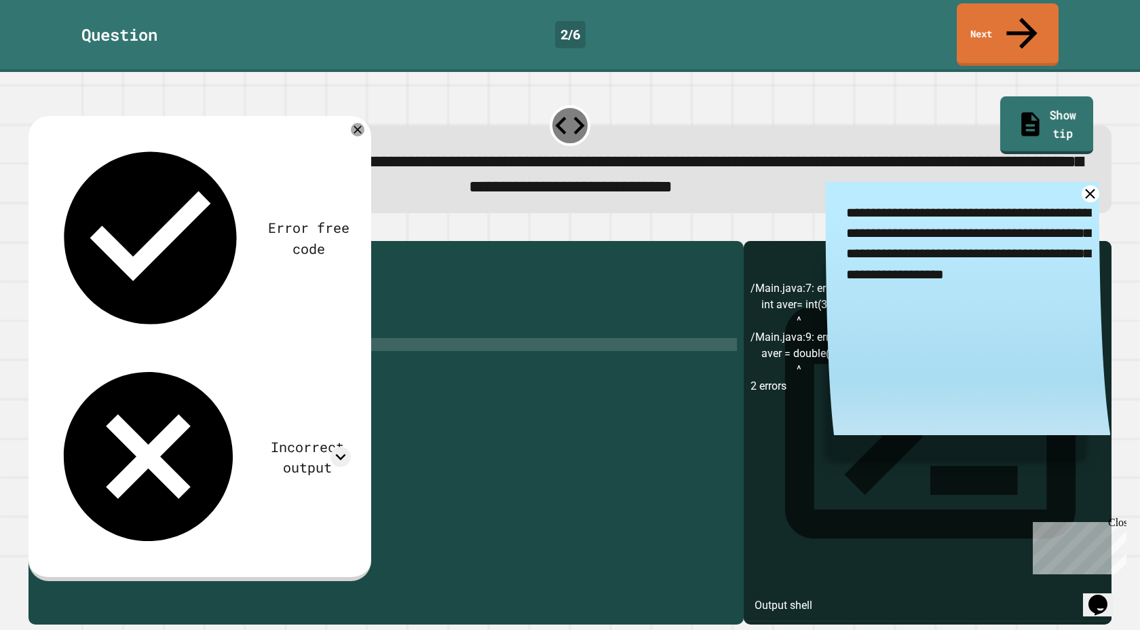
click at [961, 95] on div "**********" at bounding box center [570, 157] width 1094 height 124
click at [957, 182] on textarea "**********" at bounding box center [967, 243] width 285 height 123
click at [1103, 182] on div "**********" at bounding box center [967, 314] width 285 height 264
click at [1108, 182] on div "**********" at bounding box center [967, 314] width 285 height 264
click at [1096, 183] on icon at bounding box center [1090, 193] width 20 height 20
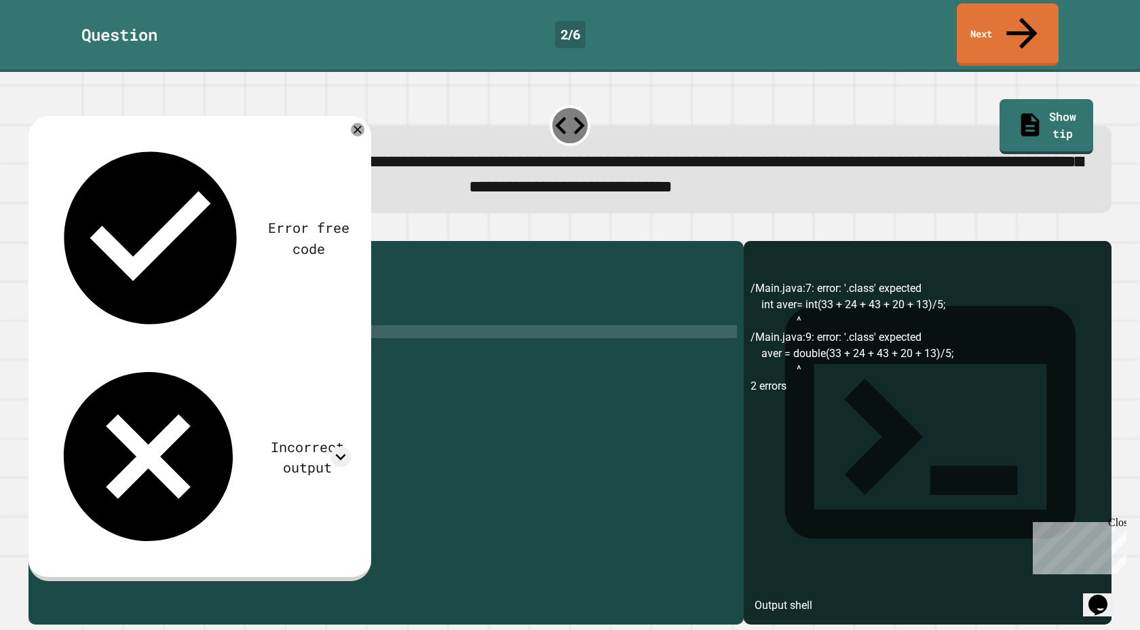
click at [423, 319] on div "public class Main { public static void main ( String [ ] args ) { // Fill in th…" at bounding box center [396, 441] width 681 height 387
click at [419, 325] on div "public class Main { public static void main ( String [ ] args ) { // Fill in th…" at bounding box center [396, 441] width 681 height 387
click at [367, 328] on div "public class Main { public static void main ( String [ ] args ) { // Fill in th…" at bounding box center [396, 441] width 681 height 387
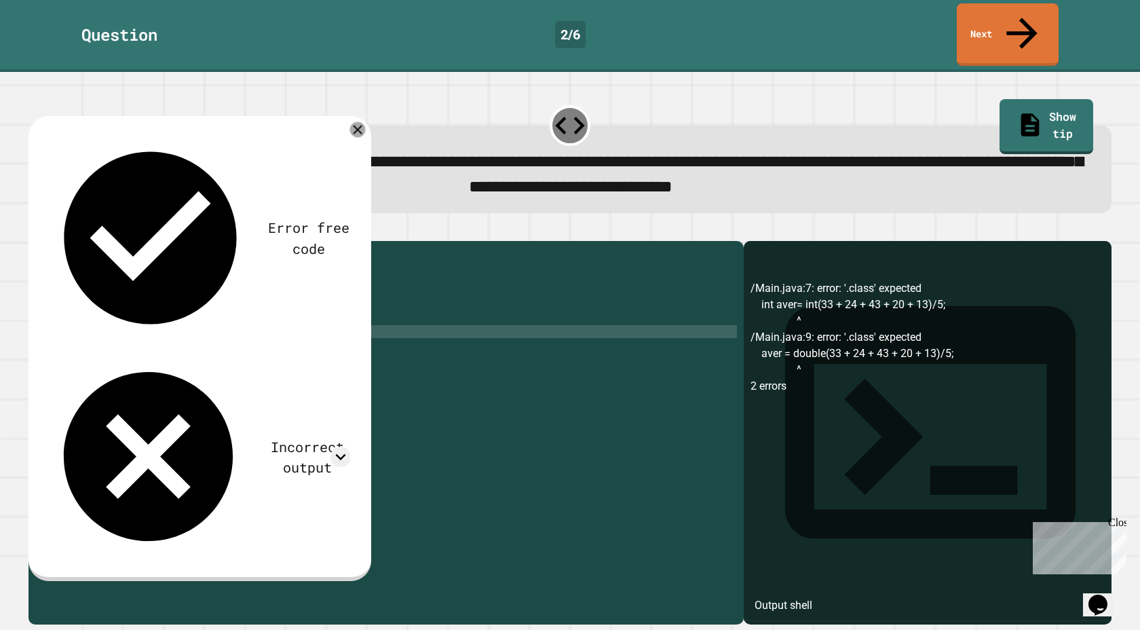
click at [365, 122] on icon at bounding box center [357, 130] width 16 height 16
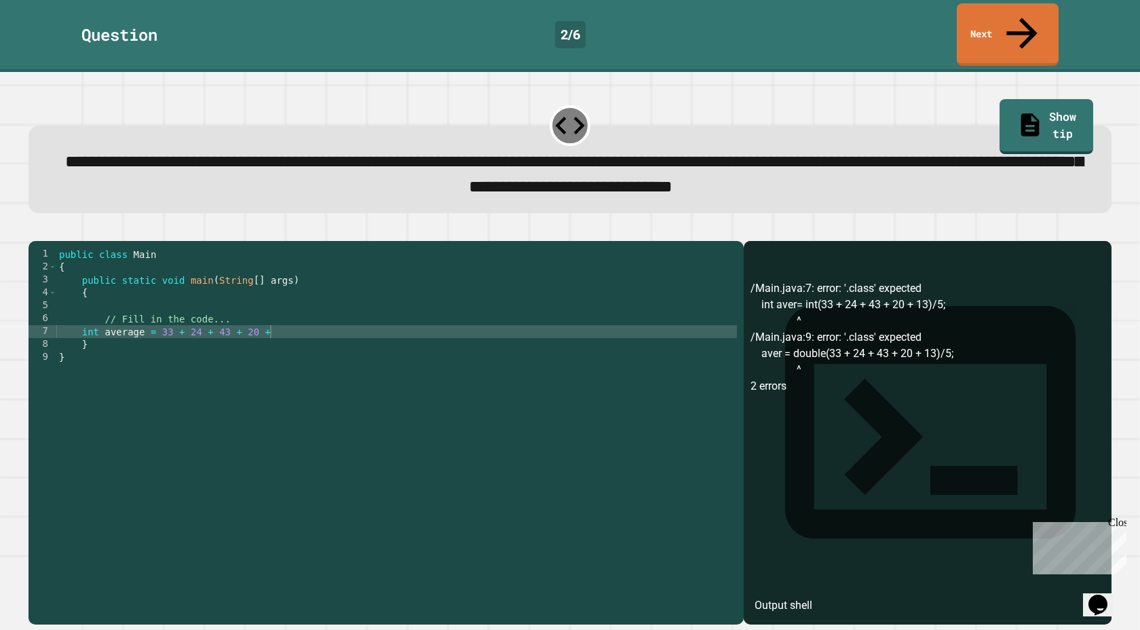
scroll to position [0, 1]
click at [349, 341] on div "public class Main { public static void main ( String [ ] args ) { // Fill in th…" at bounding box center [396, 441] width 681 height 387
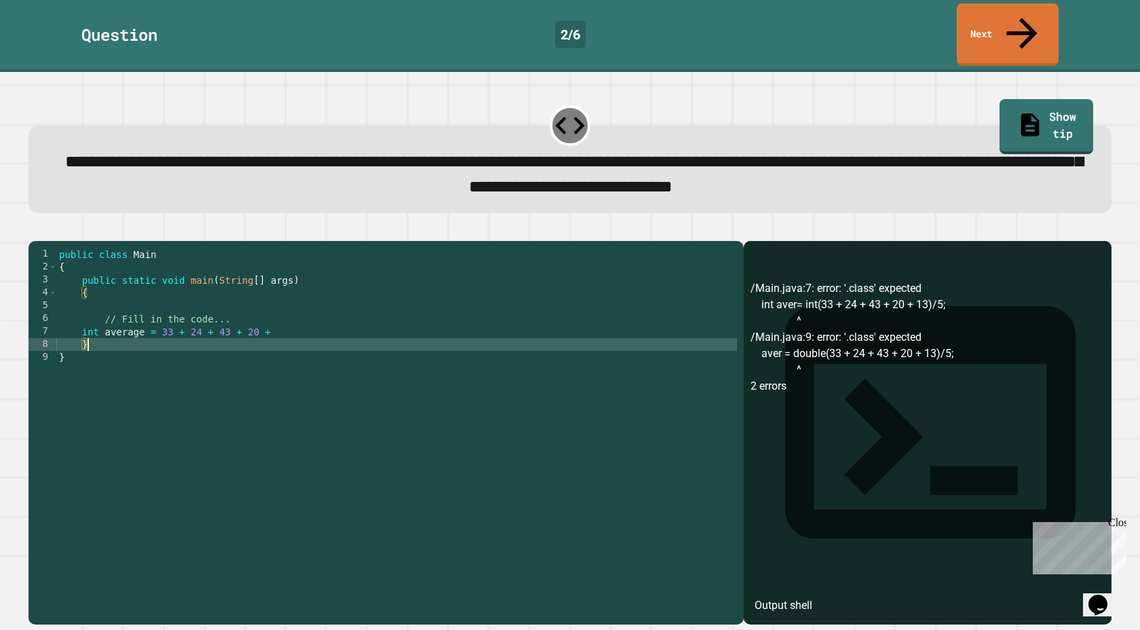
click at [342, 332] on div "public class Main { public static void main ( String [ ] args ) { // Fill in th…" at bounding box center [396, 441] width 681 height 387
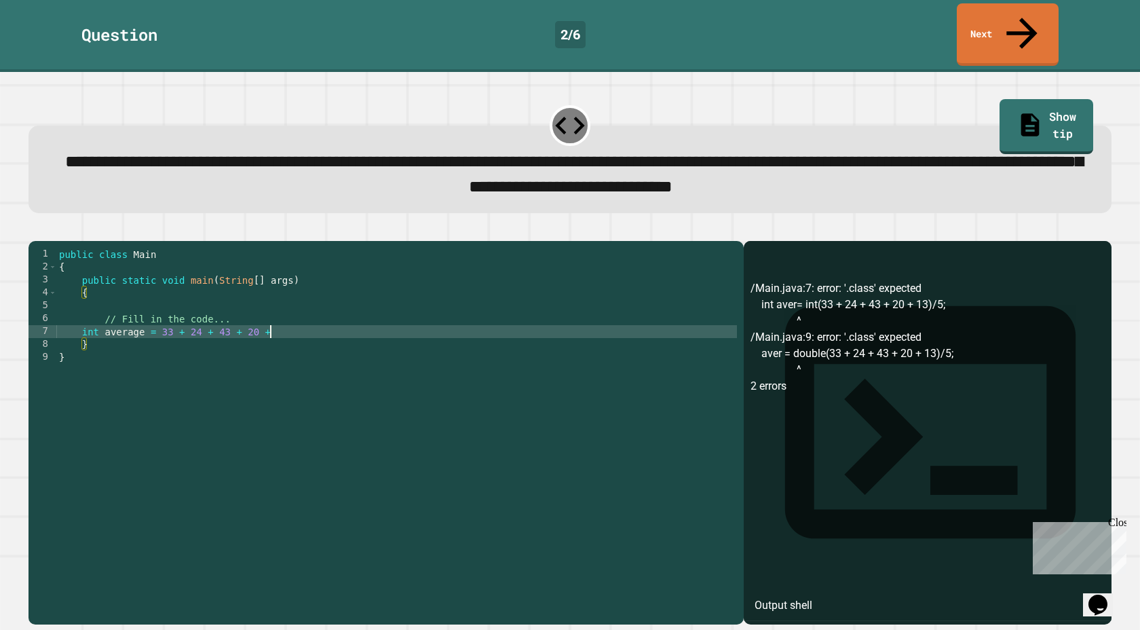
click at [332, 326] on div "public class Main { public static void main ( String [ ] args ) { // Fill in th…" at bounding box center [396, 441] width 681 height 387
type textarea "**********"
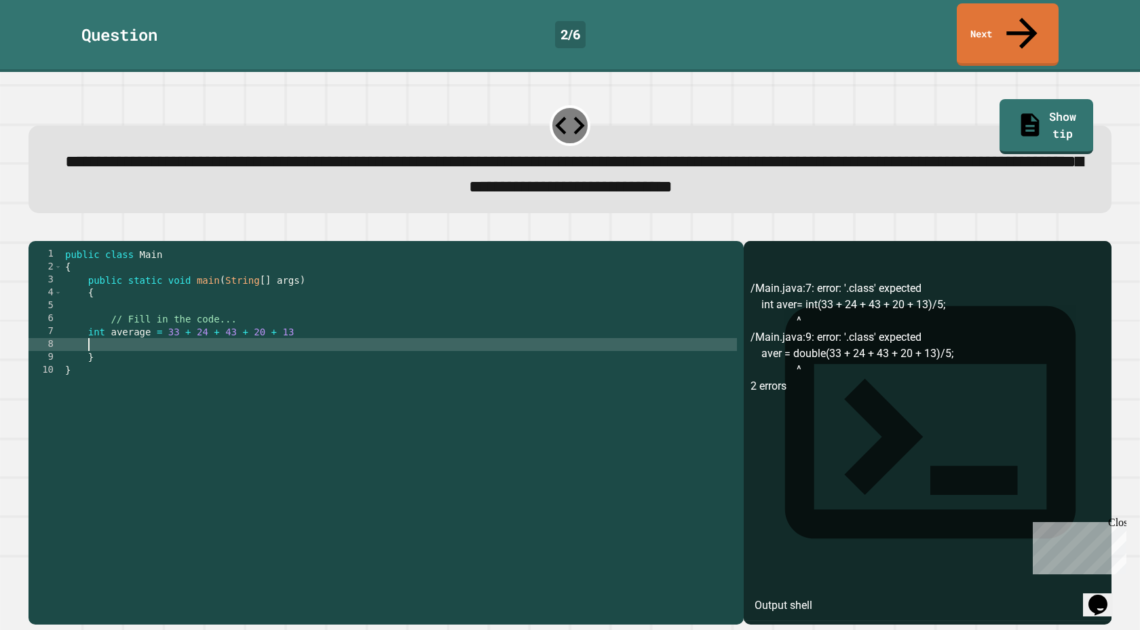
click at [149, 326] on div "public class Main { public static void main ( String [ ] args ) { // Fill in th…" at bounding box center [399, 441] width 674 height 387
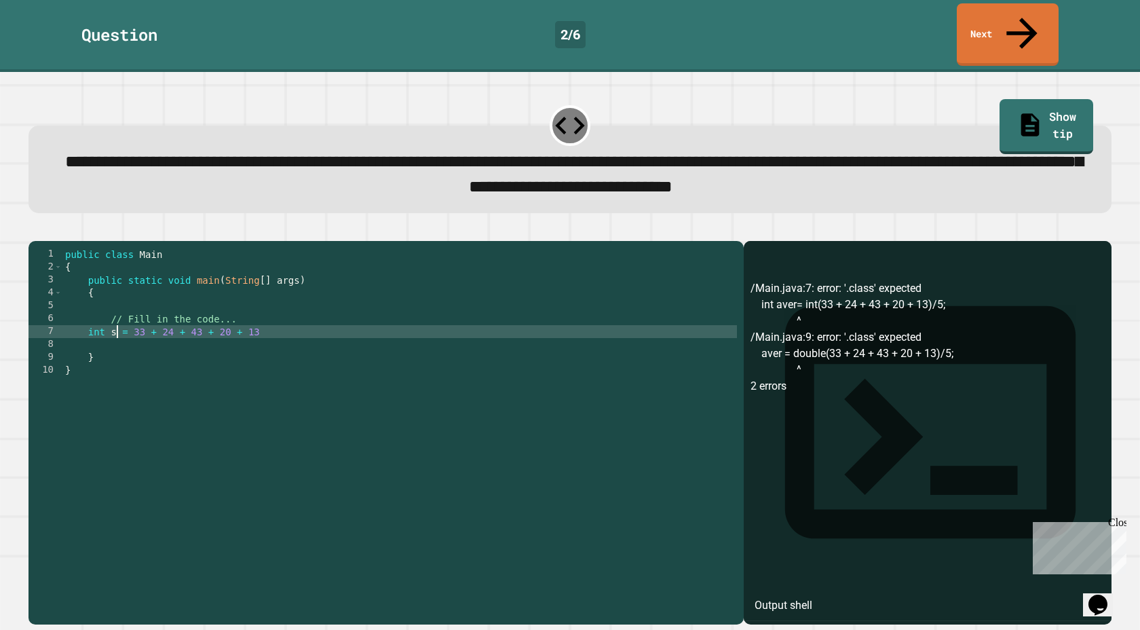
type textarea "**********"
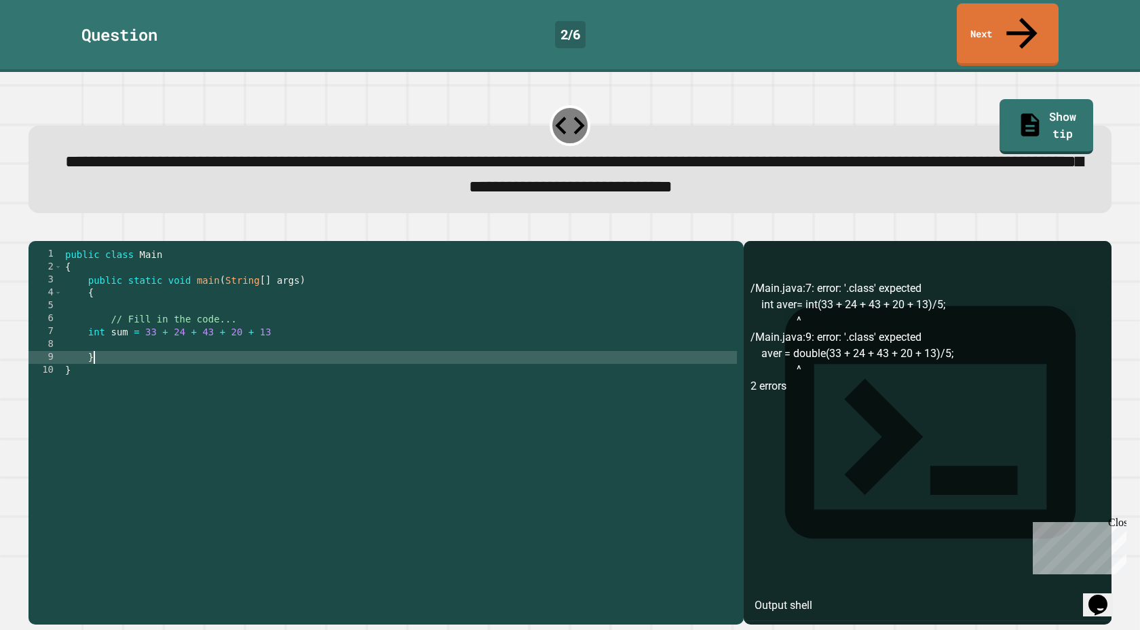
click at [188, 346] on div "public class Main { public static void main ( String [ ] args ) { // Fill in th…" at bounding box center [399, 441] width 674 height 387
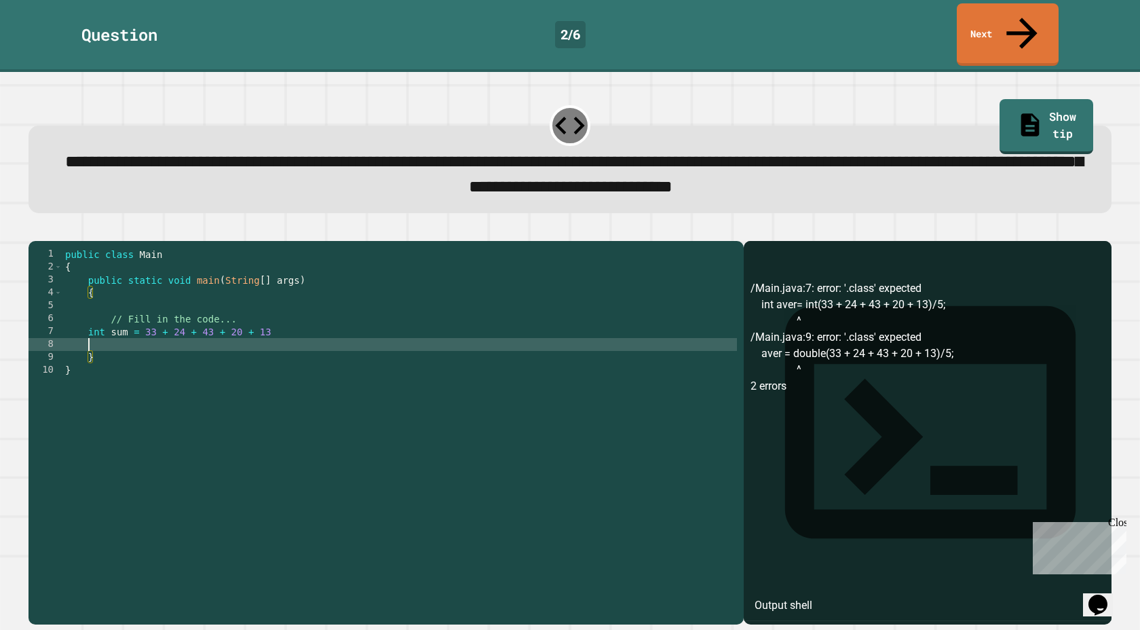
click at [188, 339] on div "public class Main { public static void main ( String [ ] args ) { // Fill in th…" at bounding box center [399, 441] width 674 height 387
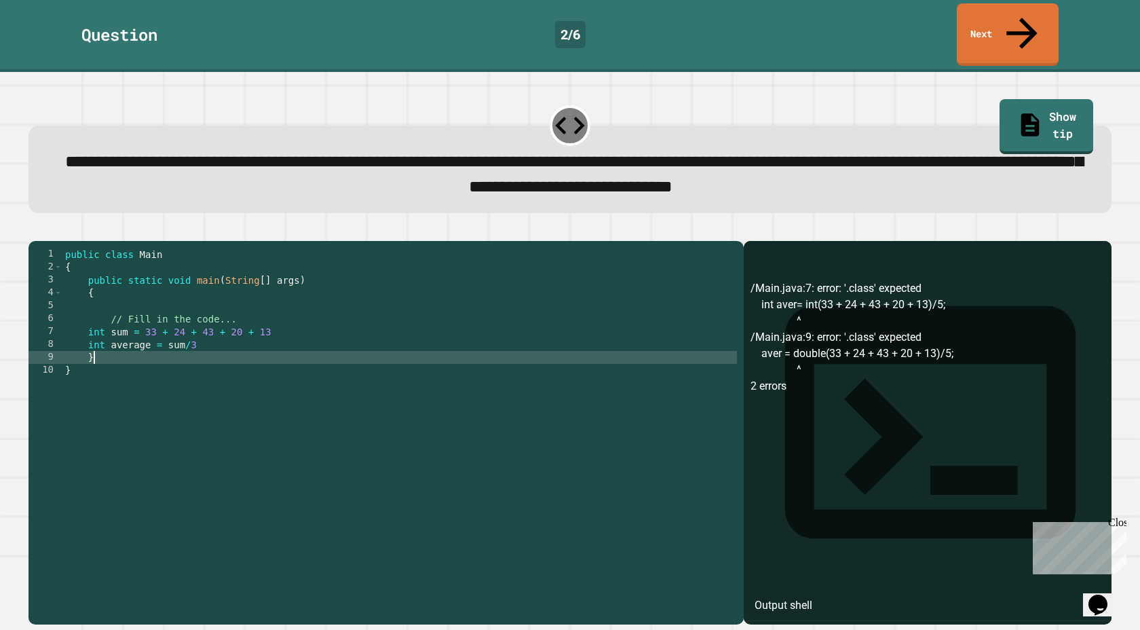
click at [170, 345] on div "public class Main { public static void main ( String [ ] args ) { // Fill in th…" at bounding box center [399, 441] width 674 height 387
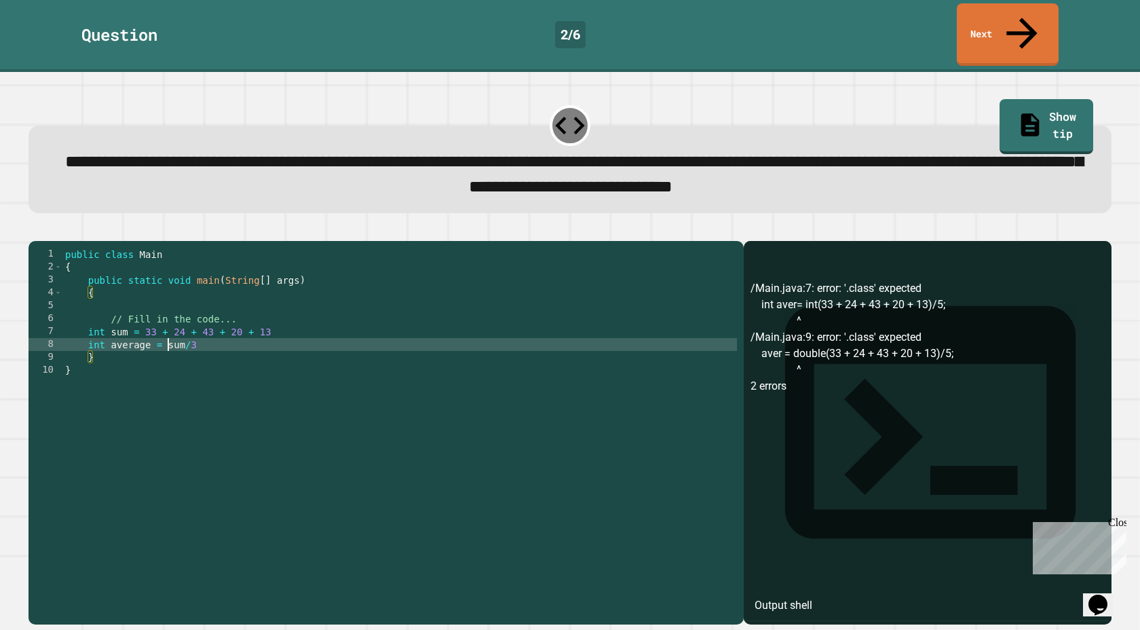
click at [169, 339] on div "public class Main { public static void main ( String [ ] args ) { // Fill in th…" at bounding box center [399, 441] width 674 height 387
click at [35, 230] on icon "button" at bounding box center [35, 230] width 0 height 0
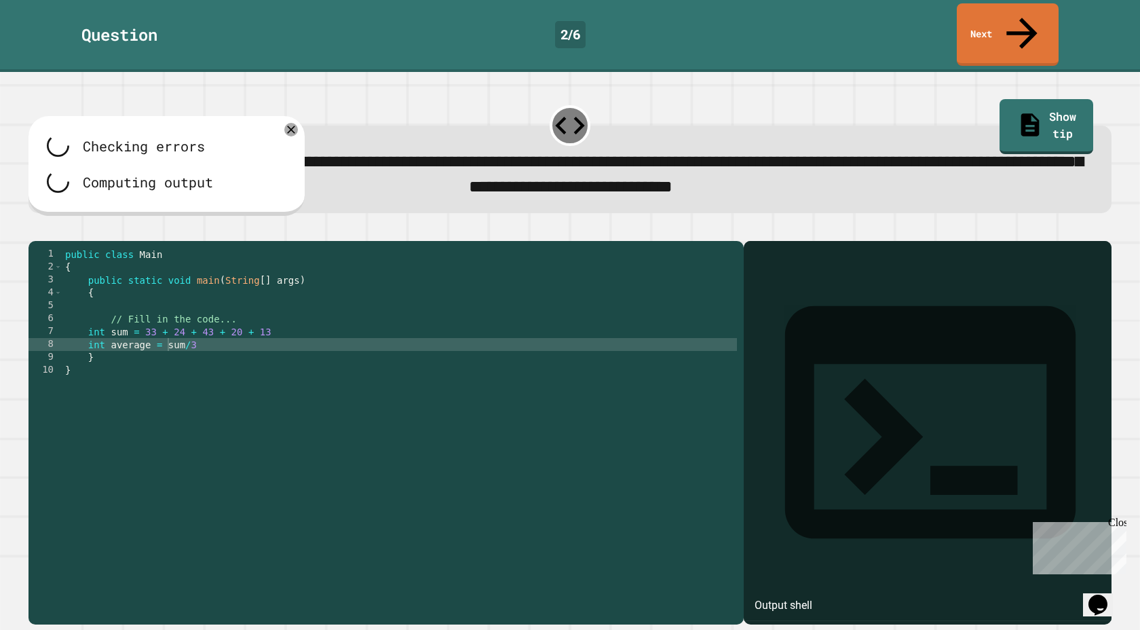
click at [303, 321] on div "public class Main { public static void main ( String [ ] args ) { // Fill in th…" at bounding box center [399, 441] width 674 height 387
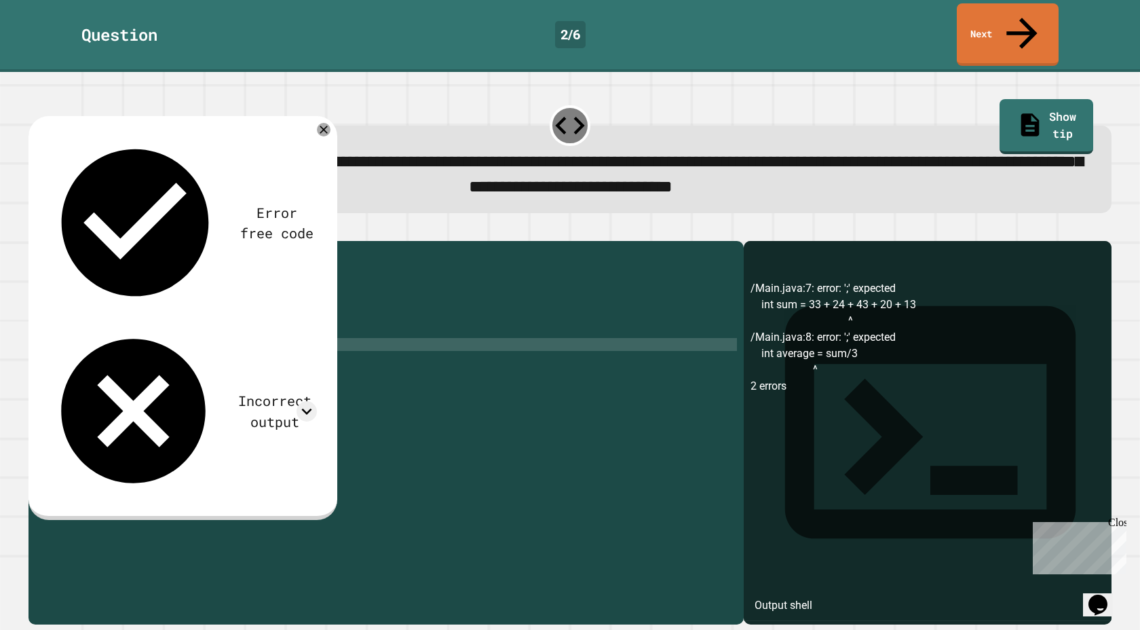
click at [297, 334] on div "public class Main { public static void main ( String [ ] args ) { // Fill in th…" at bounding box center [399, 441] width 674 height 387
type textarea "**********"
click at [35, 230] on icon "button" at bounding box center [35, 230] width 0 height 0
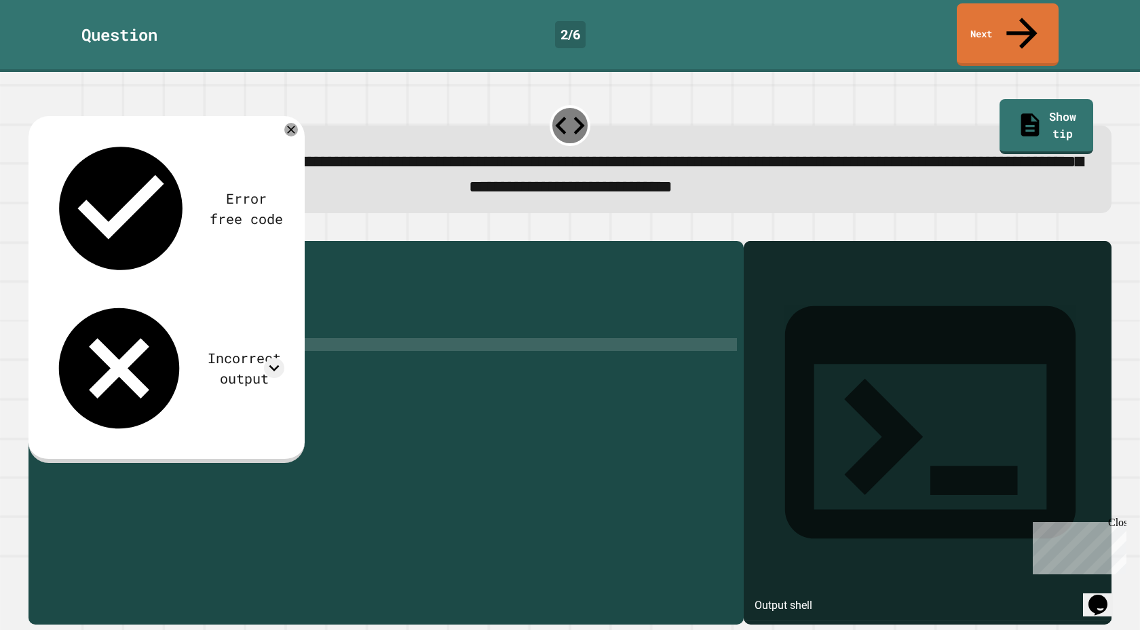
click at [314, 345] on div "public class Main { public static void main ( String [ ] args ) { // Fill in th…" at bounding box center [399, 441] width 674 height 387
click at [314, 343] on div "public class Main { public static void main ( String [ ] args ) { // Fill in th…" at bounding box center [399, 441] width 674 height 387
click at [313, 338] on div "public class Main { public static void main ( String [ ] args ) { // Fill in th…" at bounding box center [399, 441] width 674 height 387
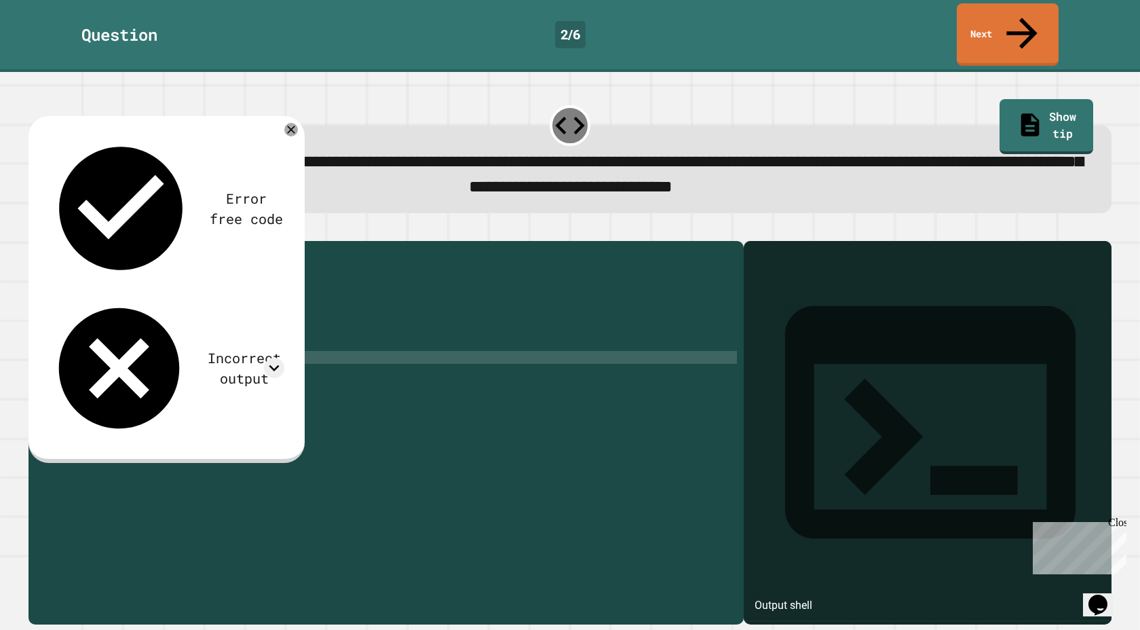
type textarea "*"
type textarea "**********"
click at [48, 233] on icon "button" at bounding box center [44, 237] width 7 height 9
click at [286, 349] on div "public class Main { public static void main ( String [ ] args ) { // Fill in th…" at bounding box center [399, 441] width 674 height 387
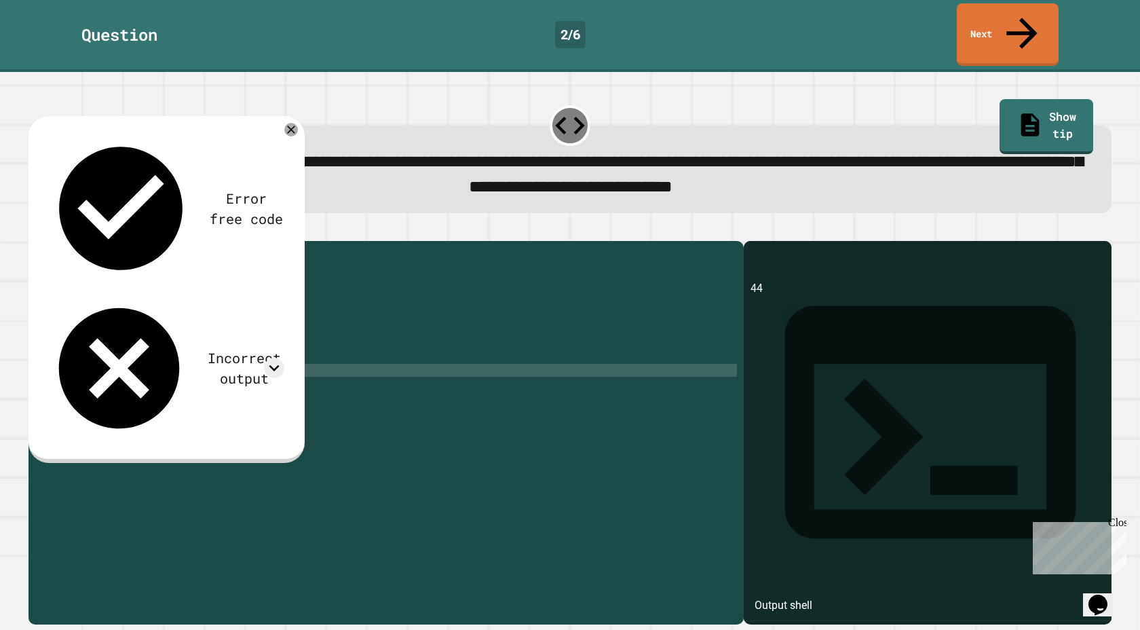
scroll to position [0, 5]
type textarea "*"
type textarea "**********"
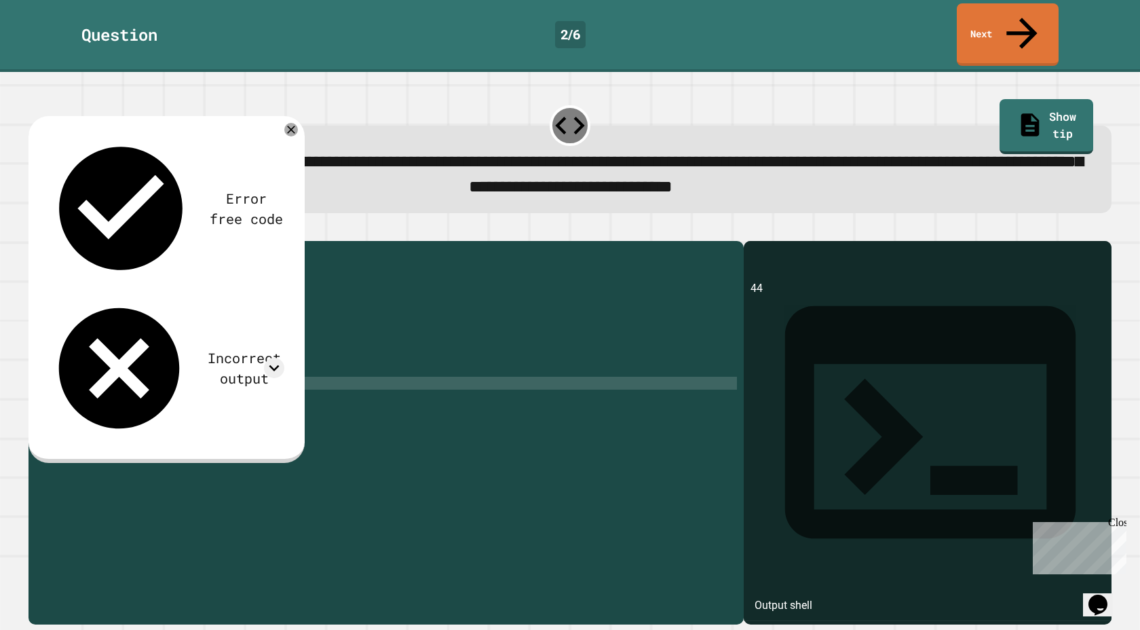
scroll to position [0, 12]
click at [35, 230] on button "button" at bounding box center [35, 230] width 0 height 0
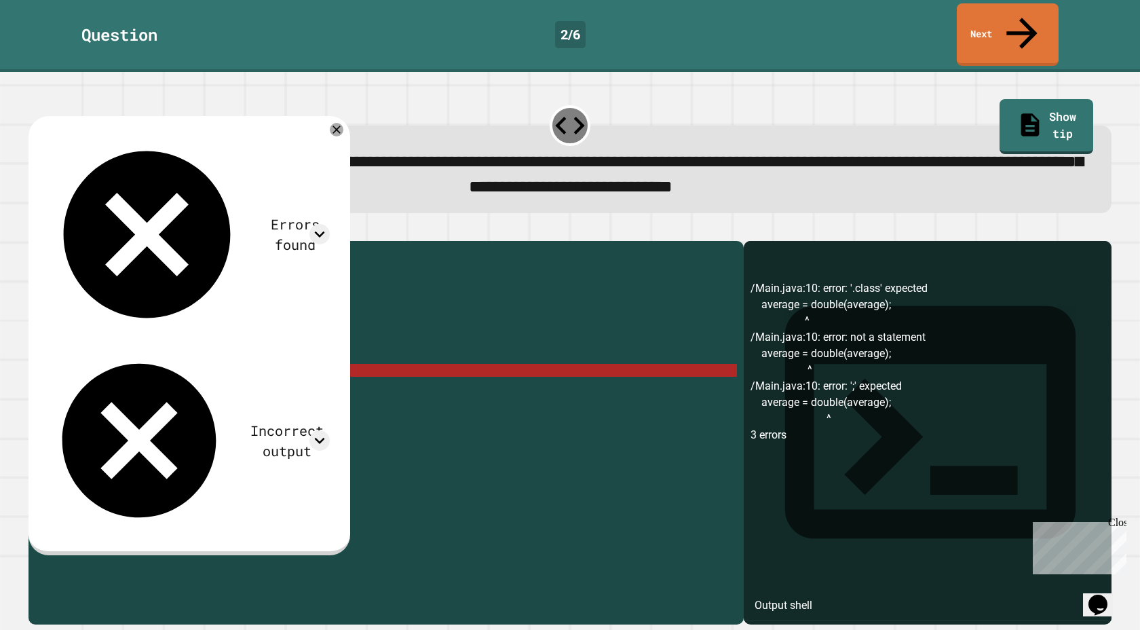
click at [187, 364] on div "public class Main { public static void main ( String [ ] args ) { // Fill in th…" at bounding box center [399, 441] width 674 height 387
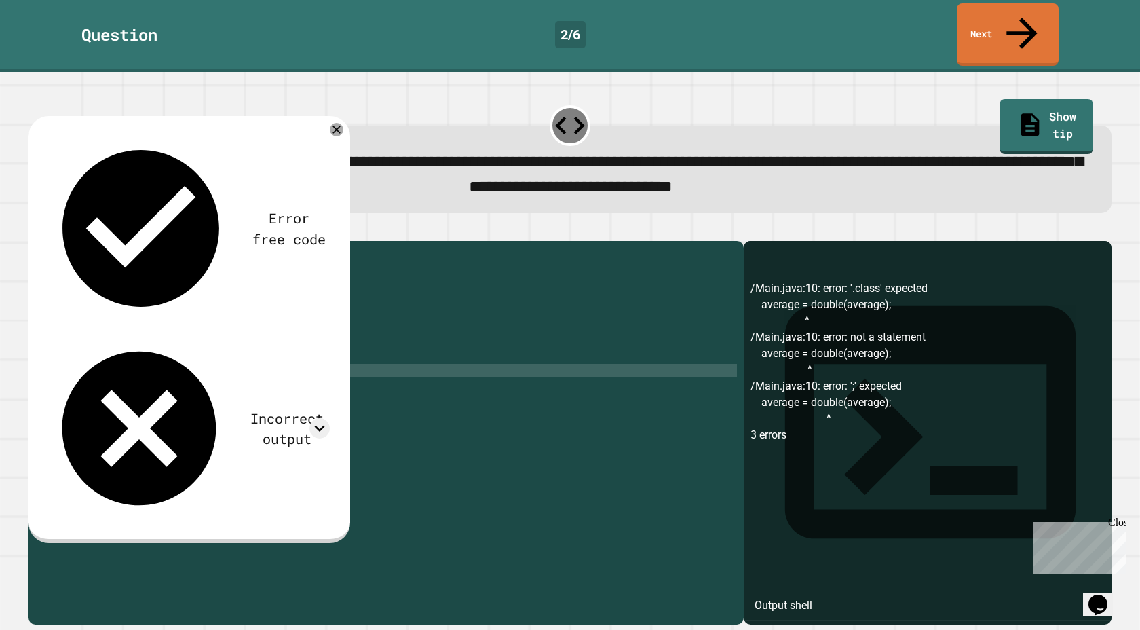
scroll to position [0, 5]
click at [130, 362] on div "public class Main { public static void main ( String [ ] args ) { // Fill in th…" at bounding box center [399, 441] width 674 height 387
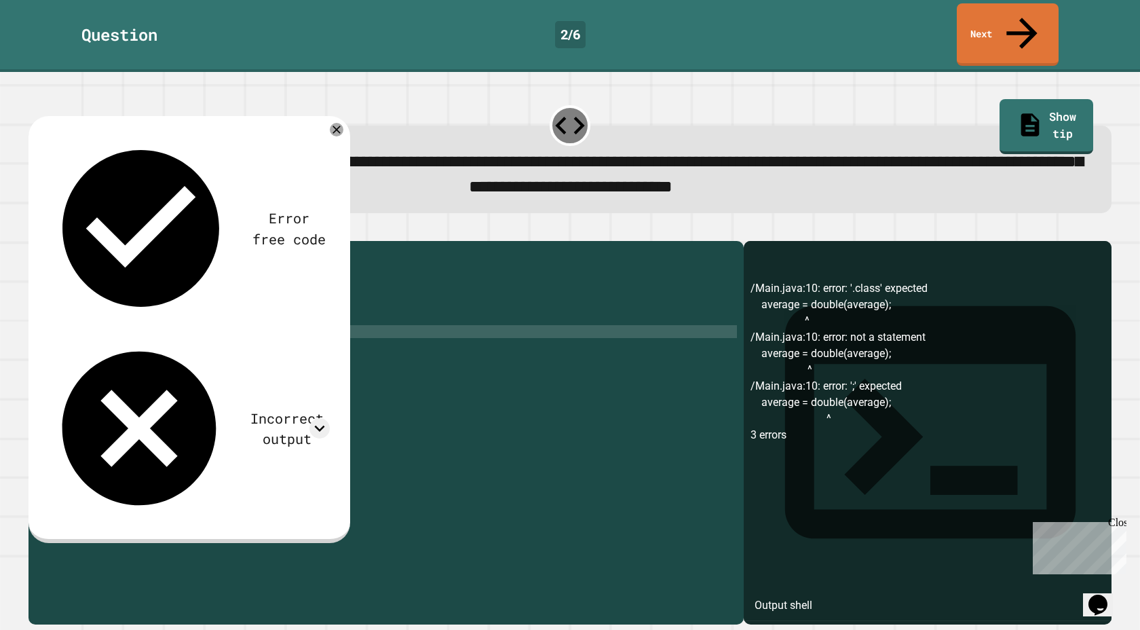
click at [162, 320] on div "public class Main { public static void main ( String [ ] args ) { // Fill in th…" at bounding box center [399, 441] width 674 height 387
drag, startPoint x: 160, startPoint y: 320, endPoint x: 273, endPoint y: 322, distance: 112.6
click at [273, 322] on div "public class Main { public static void main ( String [ ] args ) { // Fill in th…" at bounding box center [399, 441] width 674 height 387
click at [191, 338] on div "public class Main { public static void main ( String [ ] args ) { // Fill in th…" at bounding box center [399, 441] width 674 height 387
click at [191, 353] on div "public class Main { public static void main ( String [ ] args ) { // Fill in th…" at bounding box center [399, 441] width 674 height 387
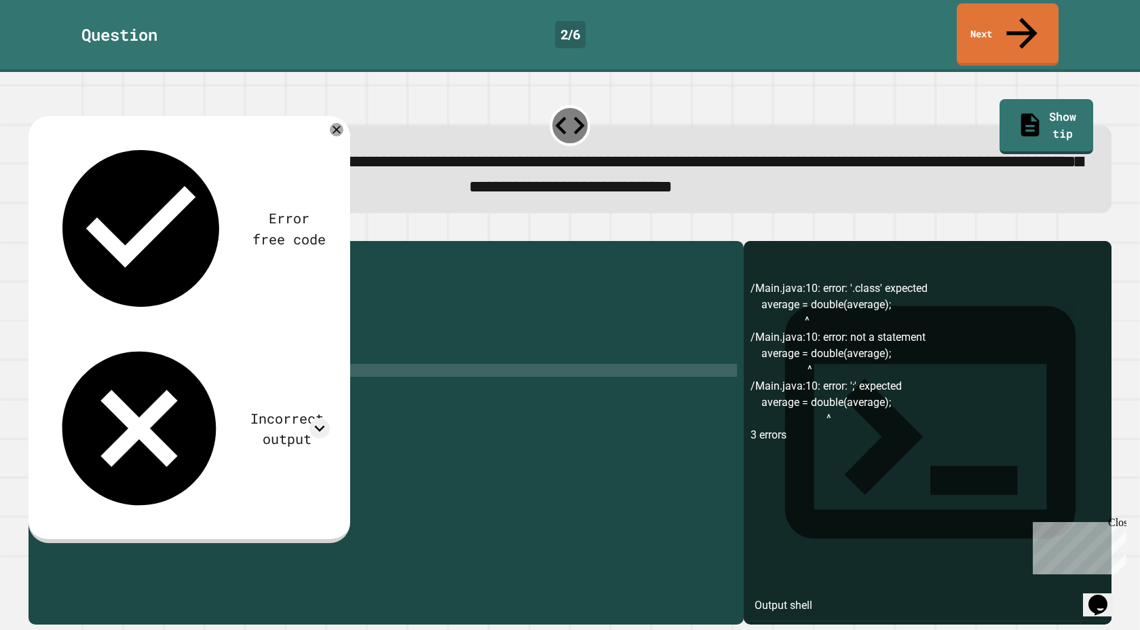
click at [191, 357] on div "public class Main { public static void main ( String [ ] args ) { // Fill in th…" at bounding box center [399, 441] width 674 height 387
click at [201, 358] on div "public class Main { public static void main ( String [ ] args ) { // Fill in th…" at bounding box center [399, 441] width 674 height 387
click at [197, 360] on div "public class Main { public static void main ( String [ ] args ) { // Fill in th…" at bounding box center [399, 441] width 674 height 387
paste textarea "**********"
click at [311, 364] on div "public class Main { public static void main ( String [ ] args ) { // Fill in th…" at bounding box center [399, 441] width 674 height 387
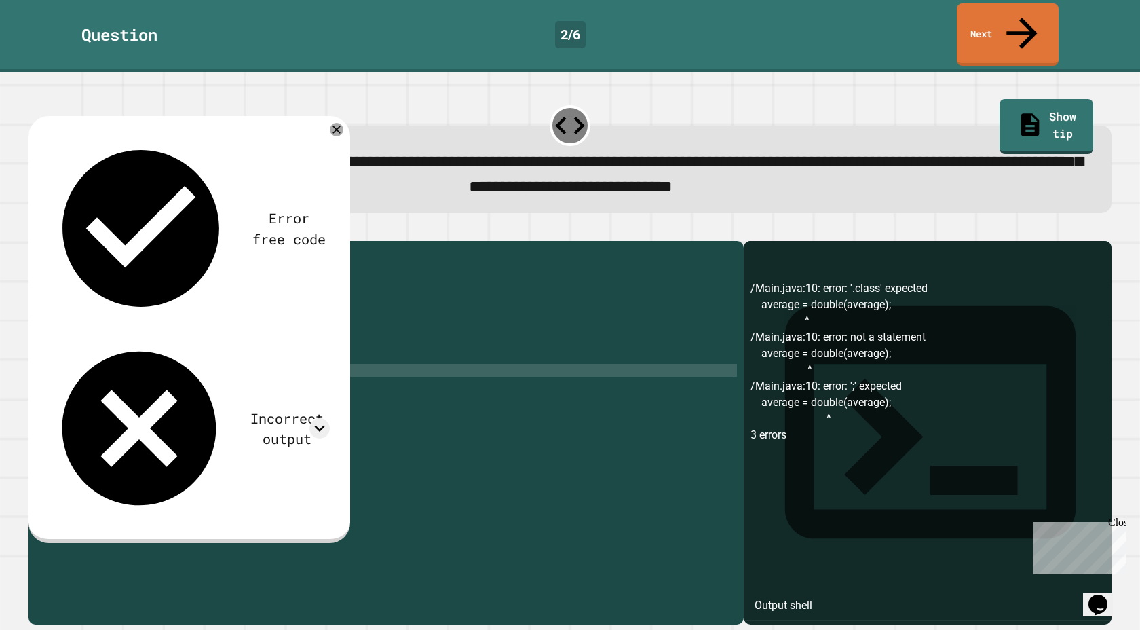
scroll to position [0, 18]
click at [218, 341] on div "public class Main { public static void main ( String [ ] args ) { // Fill in th…" at bounding box center [399, 441] width 674 height 387
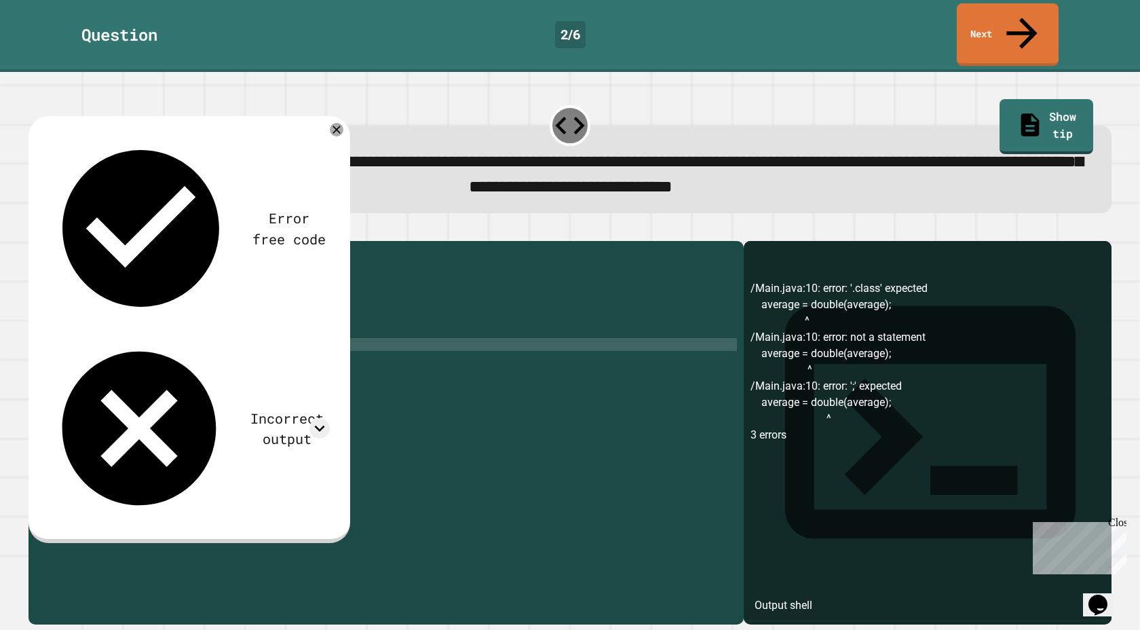
scroll to position [0, 9]
click at [199, 339] on div "public class Main { public static void main ( String [ ] args ) { // Fill in th…" at bounding box center [399, 441] width 674 height 387
click at [198, 339] on div "public class Main { public static void main ( String [ ] args ) { // Fill in th…" at bounding box center [399, 441] width 674 height 387
click at [48, 233] on icon "button" at bounding box center [44, 237] width 7 height 9
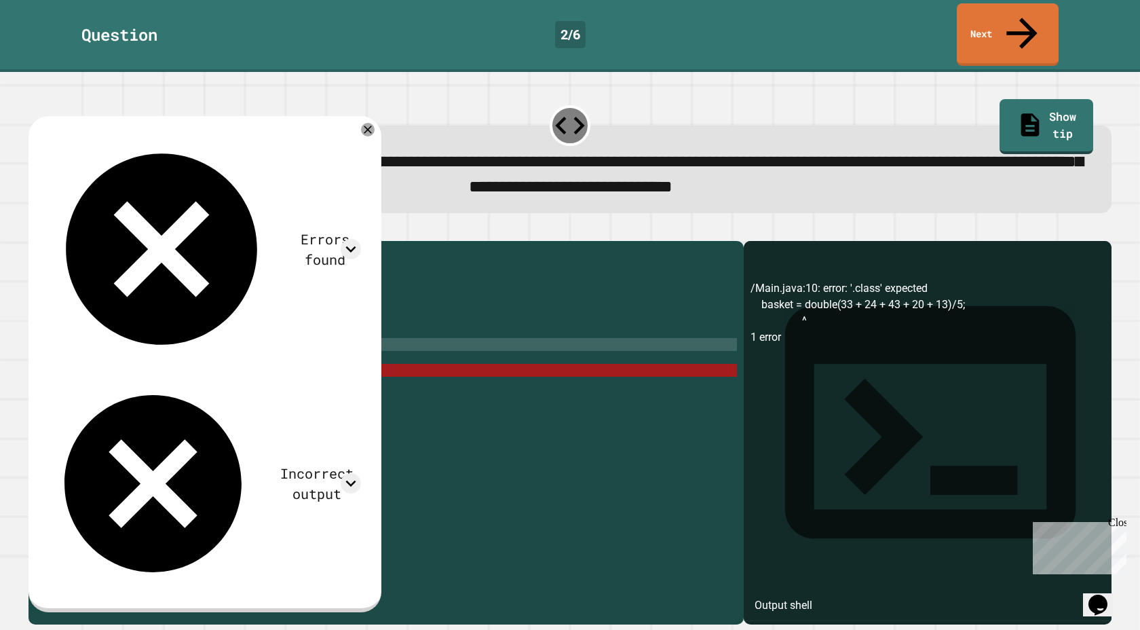
click at [194, 377] on div "public class Main { public static void main ( String [ ] args ) { // Fill in th…" at bounding box center [399, 441] width 674 height 387
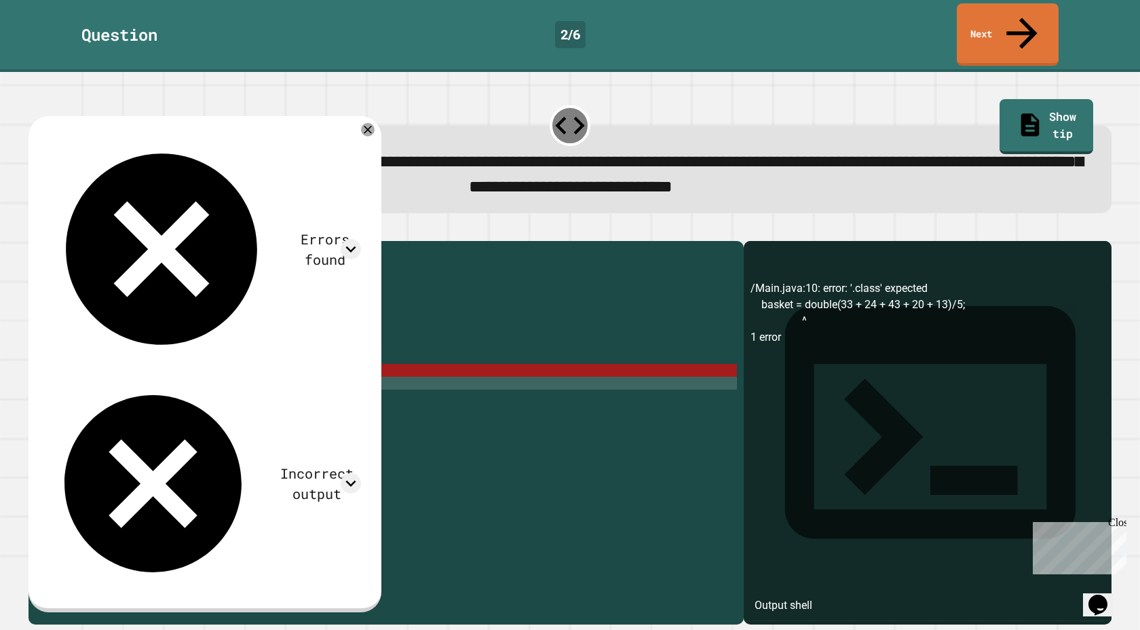
click at [172, 357] on div "public class Main { public static void main ( String [ ] args ) { // Fill in th…" at bounding box center [399, 441] width 674 height 387
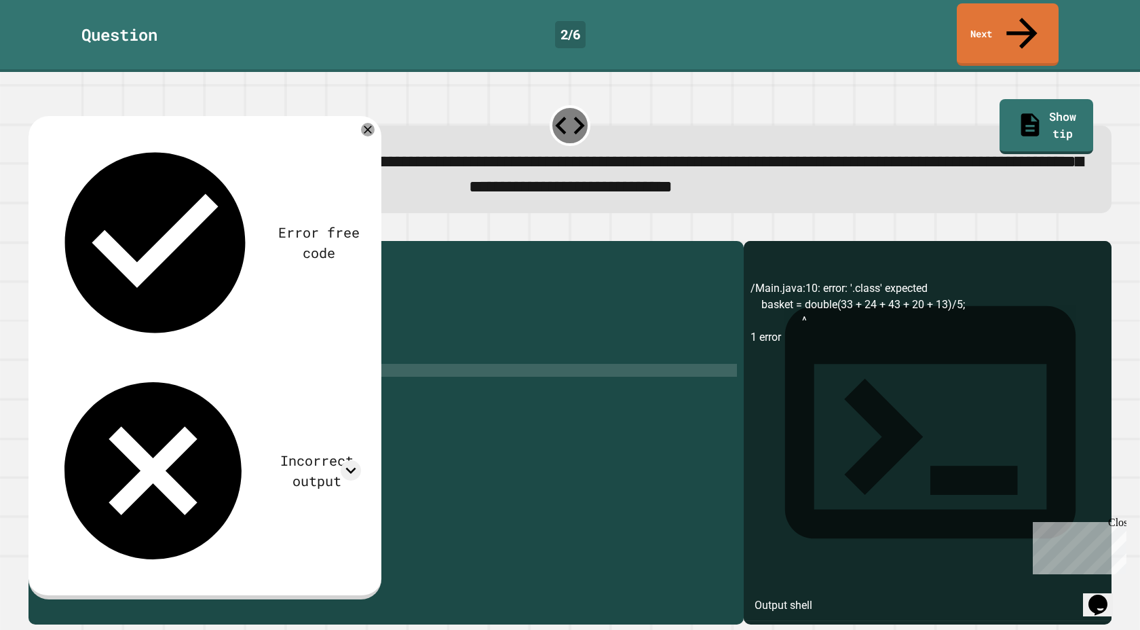
click at [138, 365] on div "public class Main { public static void main ( String [ ] args ) { // Fill in th…" at bounding box center [399, 441] width 674 height 387
click at [61, 225] on div at bounding box center [569, 233] width 1083 height 16
click at [35, 230] on icon "button" at bounding box center [35, 230] width 0 height 0
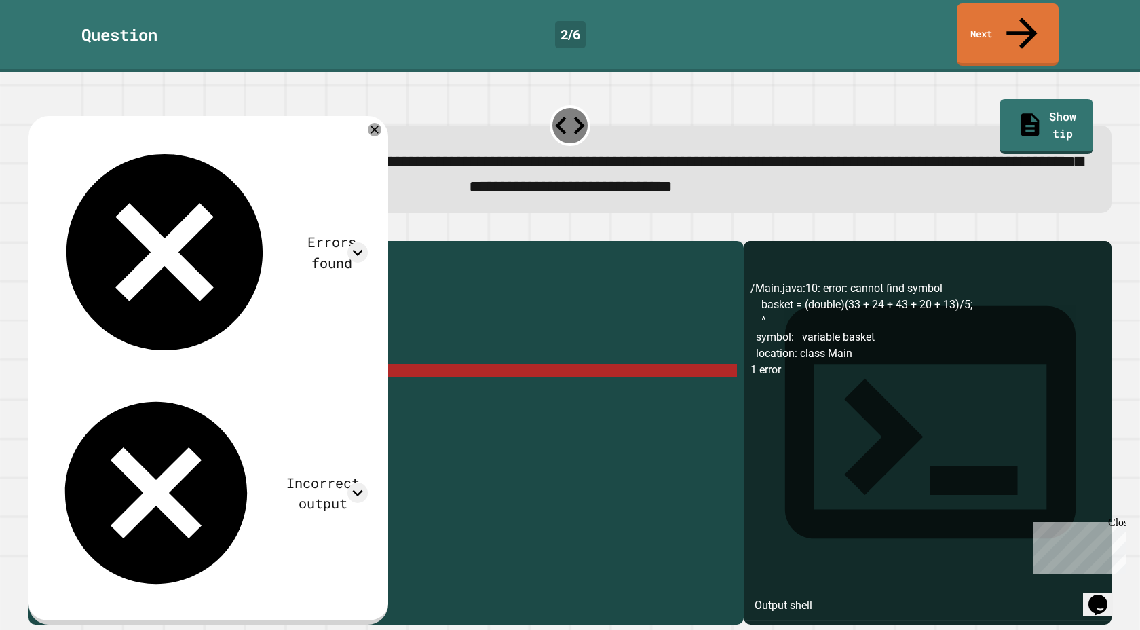
click at [189, 355] on div "public class Main { public static void main ( String [ ] args ) { // Fill in th…" at bounding box center [399, 441] width 674 height 387
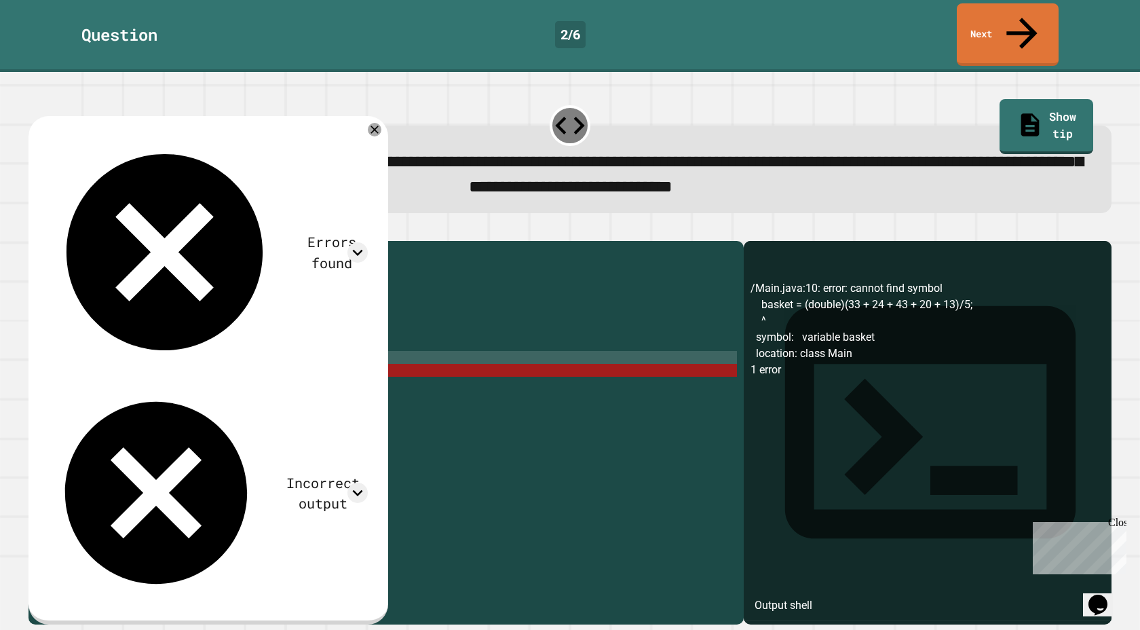
click at [193, 364] on div "public class Main { public static void main ( String [ ] args ) { // Fill in th…" at bounding box center [399, 441] width 674 height 387
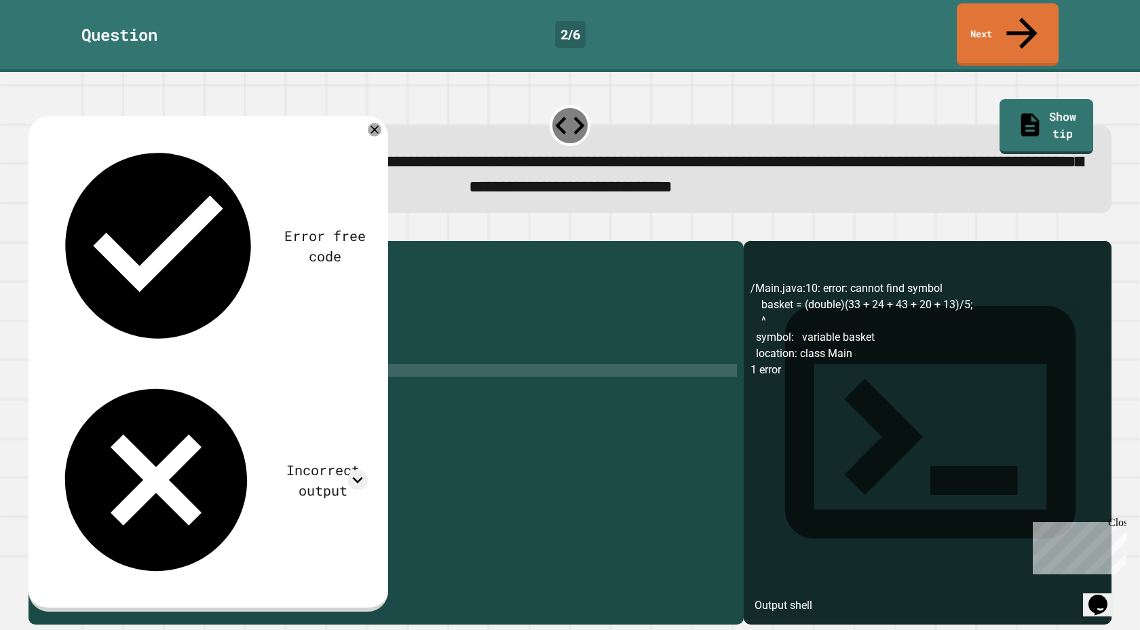
scroll to position [0, 8]
click at [310, 365] on div "public class Main { public static void main ( String [ ] args ) { // Fill in th…" at bounding box center [399, 441] width 674 height 387
click at [312, 365] on div "public class Main { public static void main ( String [ ] args ) { // Fill in th…" at bounding box center [399, 441] width 674 height 387
click at [35, 230] on icon "button" at bounding box center [35, 230] width 0 height 0
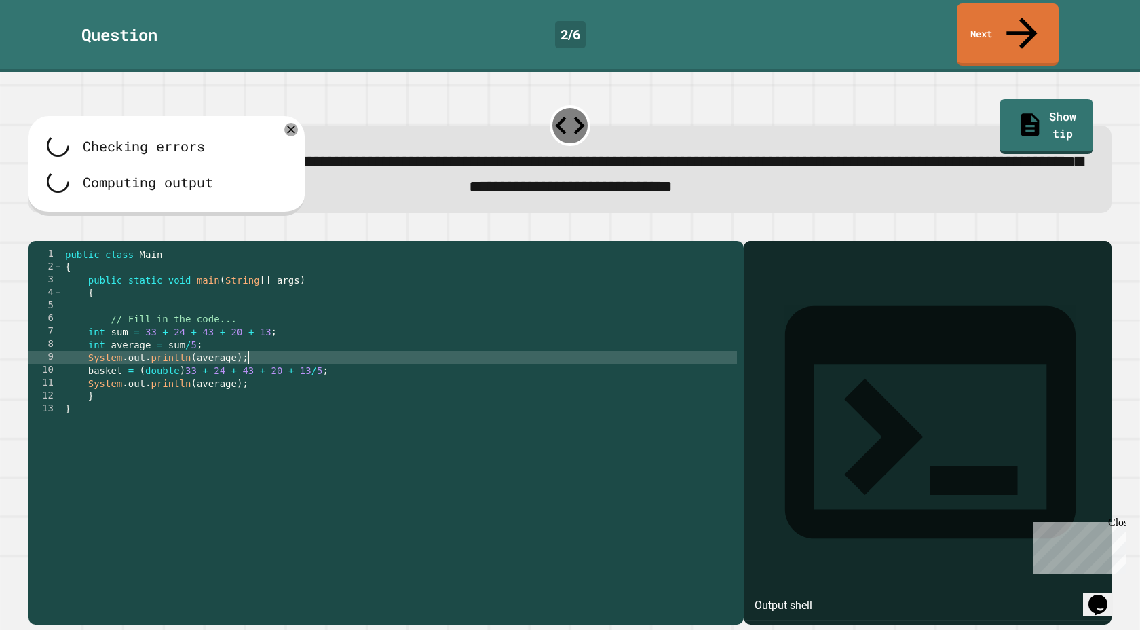
click at [296, 355] on div "public class Main { public static void main ( String [ ] args ) { // Fill in th…" at bounding box center [399, 441] width 674 height 387
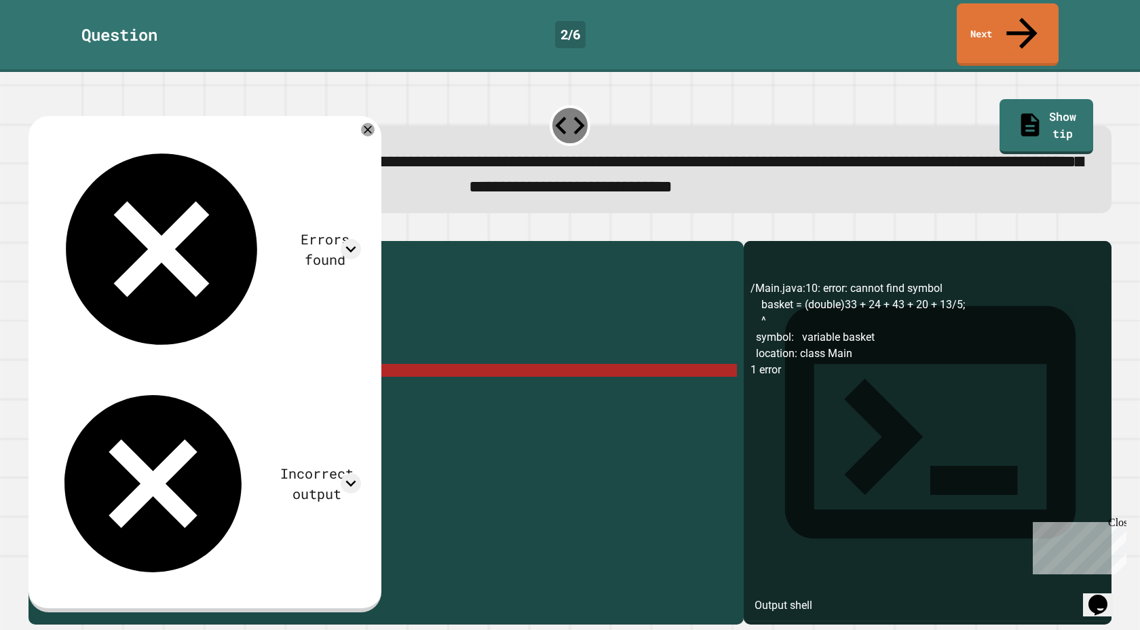
click at [306, 364] on div "public class Main { public static void main ( String [ ] args ) { // Fill in th…" at bounding box center [399, 441] width 674 height 387
click at [309, 364] on div "public class Main { public static void main ( String [ ] args ) { // Fill in th…" at bounding box center [399, 441] width 674 height 387
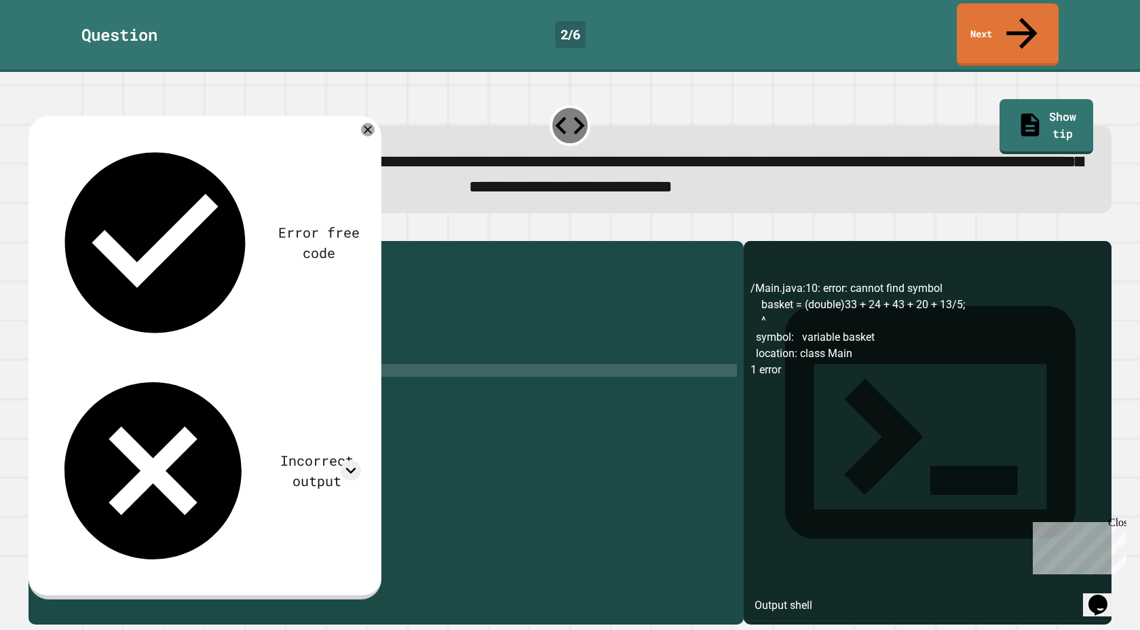
click at [186, 366] on div "public class Main { public static void main ( String [ ] args ) { // Fill in th…" at bounding box center [399, 441] width 674 height 387
click at [90, 367] on div "public class Main { public static void main ( String [ ] args ) { // Fill in th…" at bounding box center [399, 441] width 674 height 387
click at [35, 230] on button "button" at bounding box center [35, 230] width 0 height 0
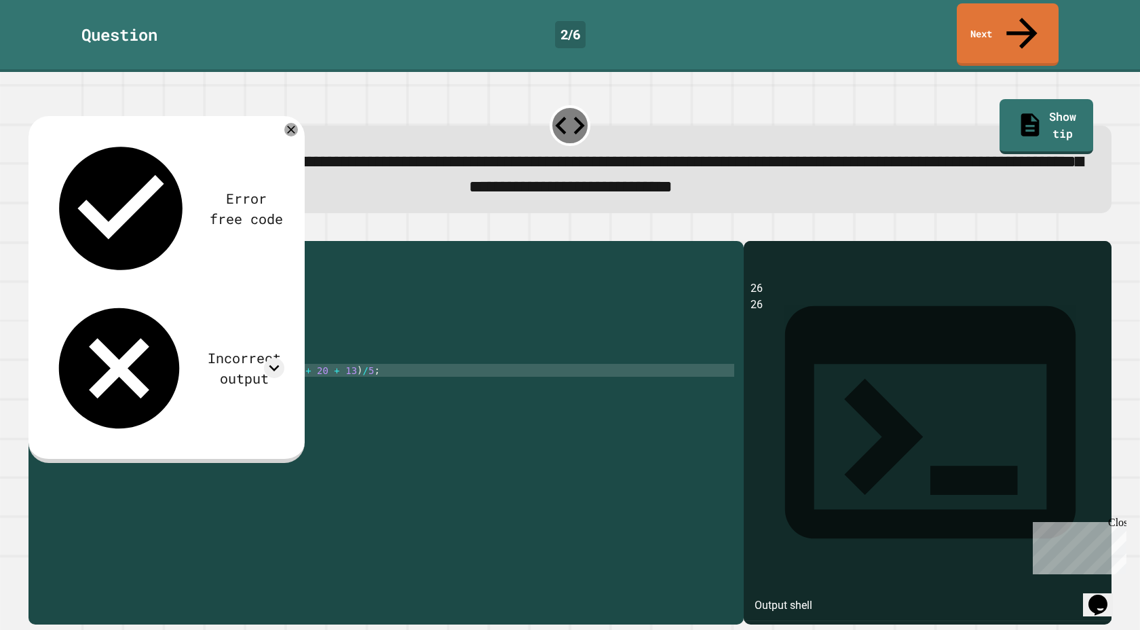
drag, startPoint x: 224, startPoint y: 369, endPoint x: 192, endPoint y: 368, distance: 31.9
click at [192, 368] on div "public class Main { public static void main ( String [ ] args ) { // Fill in th…" at bounding box center [399, 441] width 674 height 387
click at [214, 367] on div "public class Main { public static void main ( String [ ] args ) { // Fill in th…" at bounding box center [399, 441] width 674 height 387
click at [226, 365] on div "public class Main { public static void main ( String [ ] args ) { // Fill in th…" at bounding box center [399, 441] width 674 height 387
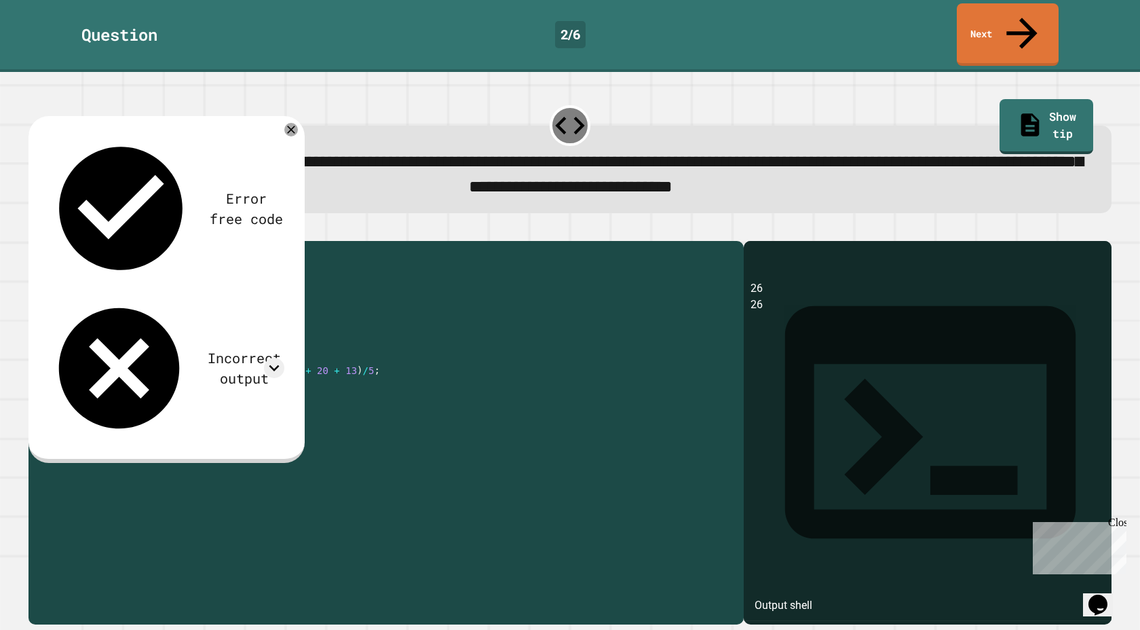
drag, startPoint x: 226, startPoint y: 365, endPoint x: 187, endPoint y: 365, distance: 39.4
click at [187, 365] on div "public class Main { public static void main ( String [ ] args ) { // Fill in th…" at bounding box center [399, 441] width 674 height 387
click at [225, 381] on div "public class Main { public static void main ( String [ ] args ) { // Fill in th…" at bounding box center [399, 441] width 674 height 387
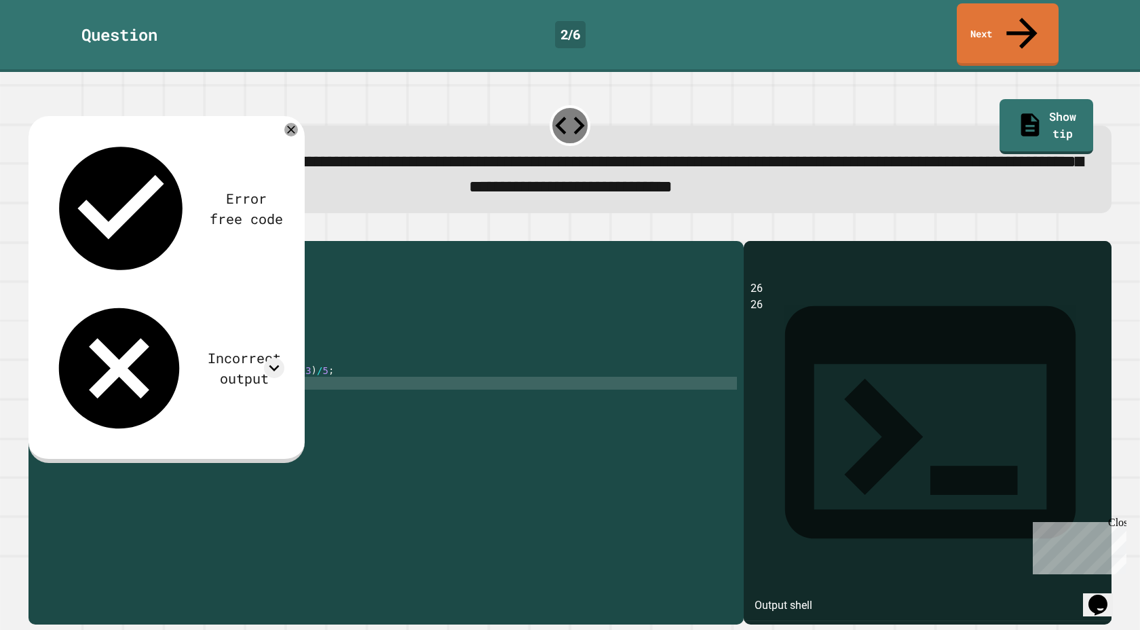
type textarea "**********"
click at [35, 225] on div at bounding box center [569, 233] width 1083 height 16
click at [35, 230] on icon "button" at bounding box center [35, 230] width 0 height 0
click at [271, 379] on div "public class Main { public static void main ( String [ ] args ) { // Fill in th…" at bounding box center [399, 441] width 674 height 387
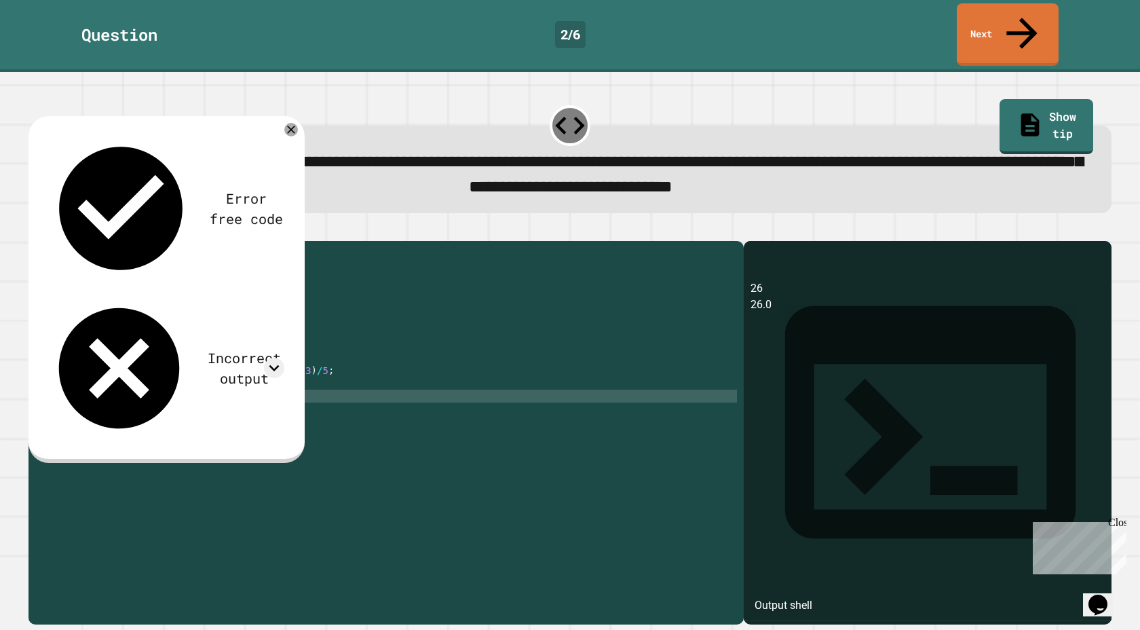
scroll to position [0, 14]
click at [35, 230] on icon "button" at bounding box center [35, 230] width 0 height 0
click at [174, 363] on div "public class Main { public static void main ( String [ ] args ) { // Fill in th…" at bounding box center [399, 441] width 674 height 387
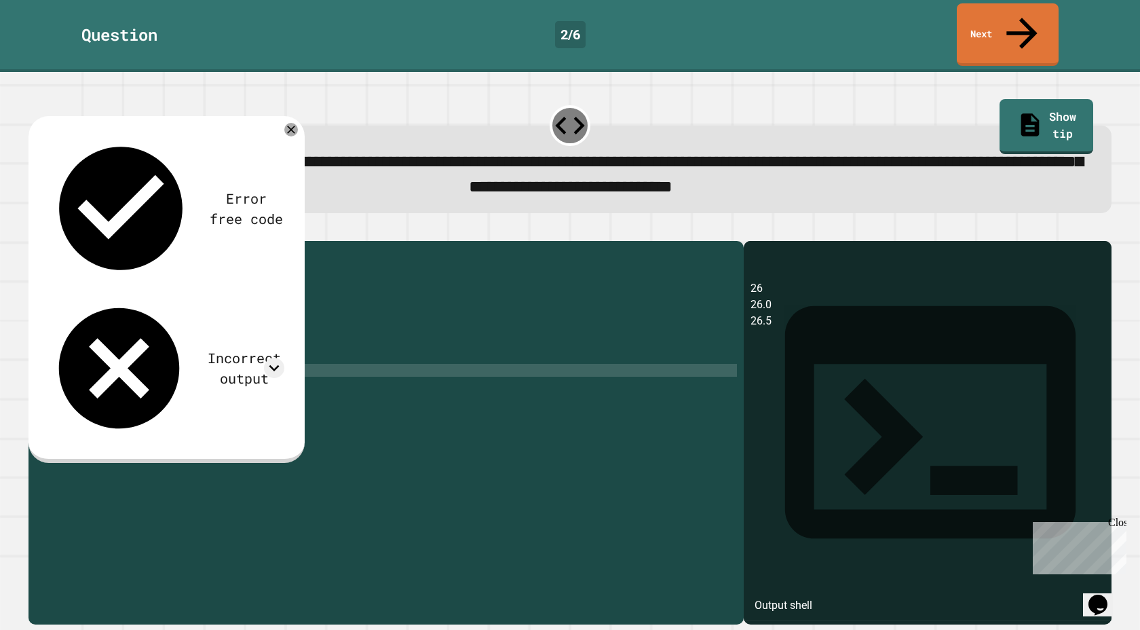
scroll to position [0, 12]
drag, startPoint x: 81, startPoint y: 361, endPoint x: 237, endPoint y: 361, distance: 156.1
click at [237, 361] on div "public class Main { public static void main ( String [ ] args ) { // Fill in th…" at bounding box center [399, 441] width 674 height 387
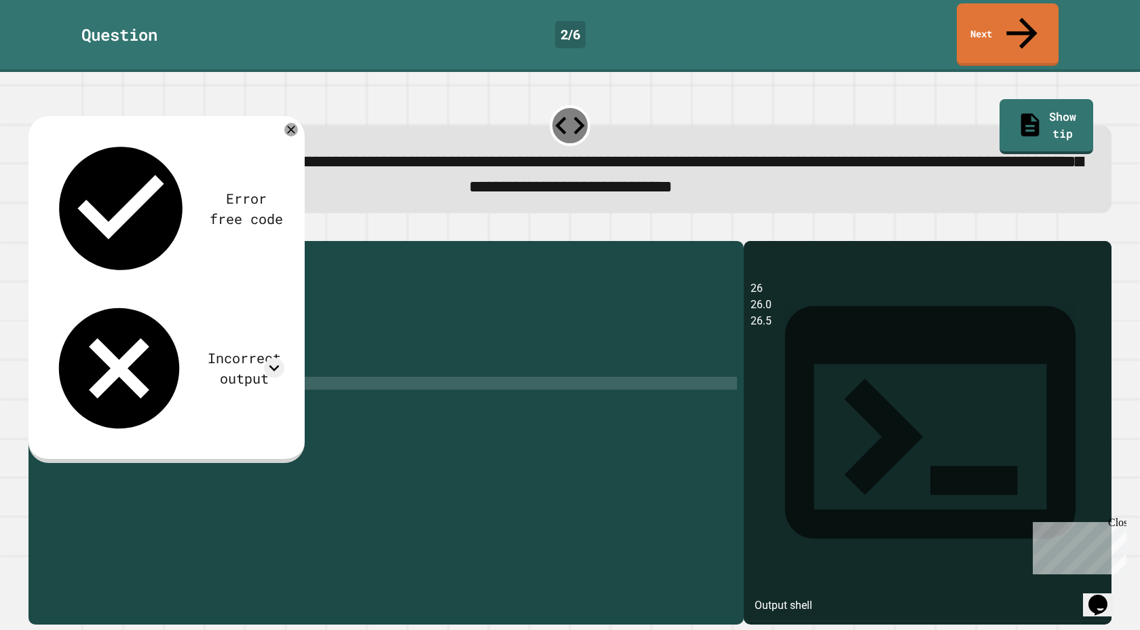
click at [229, 376] on div "public class Main { public static void main ( String [ ] args ) { // Fill in th…" at bounding box center [399, 441] width 674 height 387
drag, startPoint x: 229, startPoint y: 376, endPoint x: 201, endPoint y: 377, distance: 27.8
click at [201, 377] on div "public class Main { public static void main ( String [ ] args ) { // Fill in th…" at bounding box center [399, 441] width 674 height 387
paste textarea "**********"
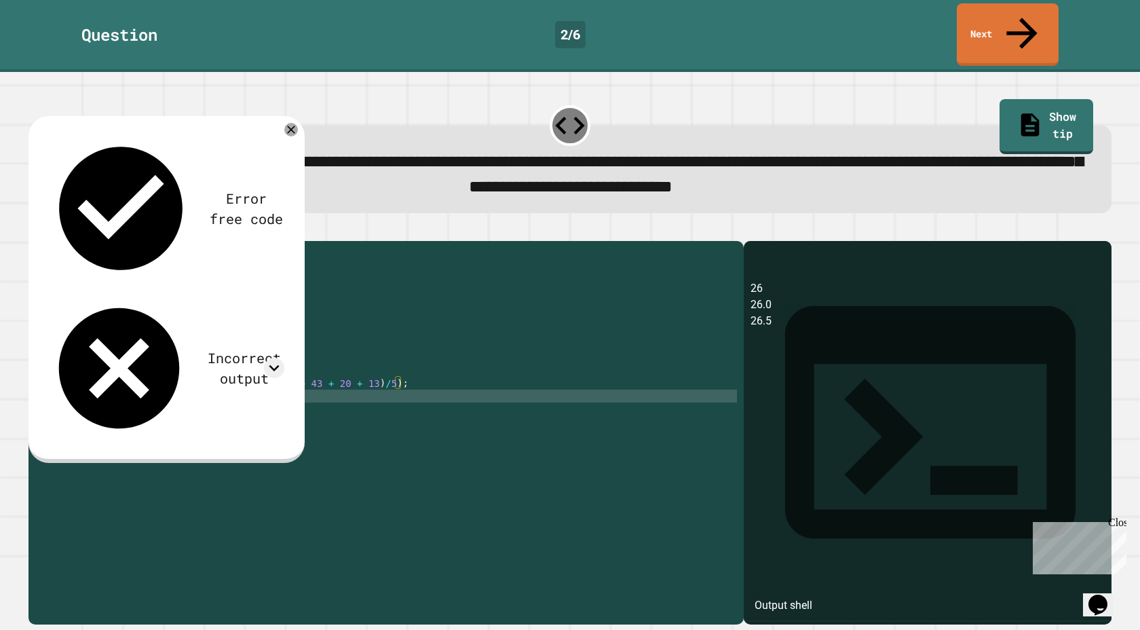
click at [248, 382] on div "public class Main { public static void main ( String [ ] args ) { // Fill in th…" at bounding box center [399, 441] width 674 height 387
click at [247, 377] on div "public class Main { public static void main ( String [ ] args ) { // Fill in th…" at bounding box center [399, 441] width 674 height 387
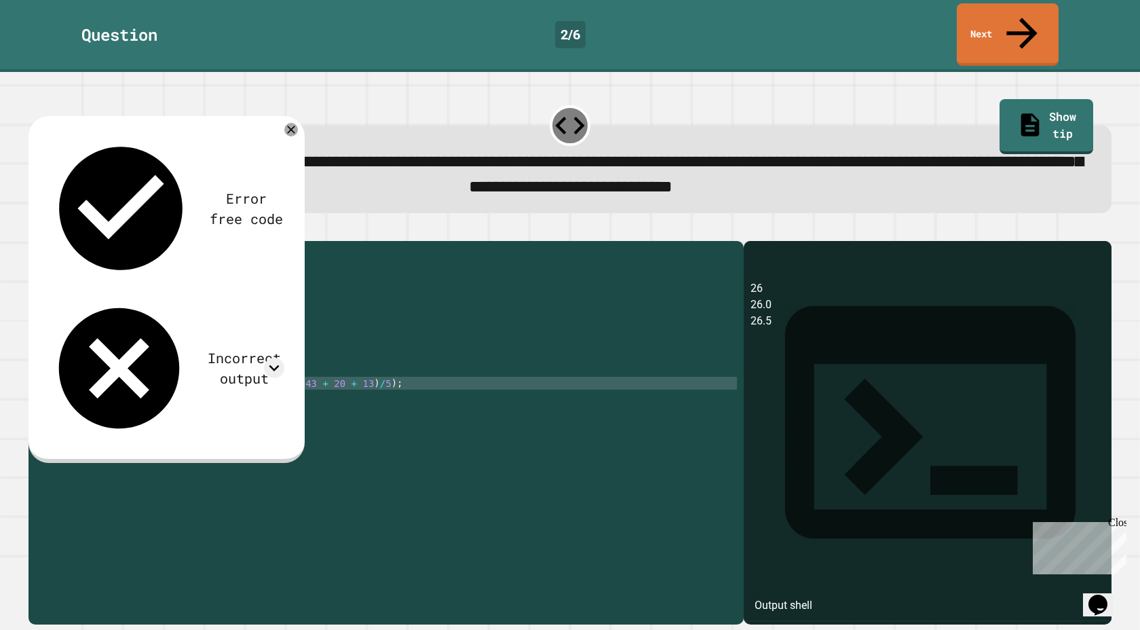
click at [232, 392] on div "public class Main { public static void main ( String [ ] args ) { // Fill in th…" at bounding box center [399, 441] width 674 height 387
drag, startPoint x: 197, startPoint y: 374, endPoint x: 389, endPoint y: 368, distance: 192.1
click at [389, 368] on div "public class Main { public static void main ( String [ ] args ) { // Fill in th…" at bounding box center [399, 441] width 674 height 387
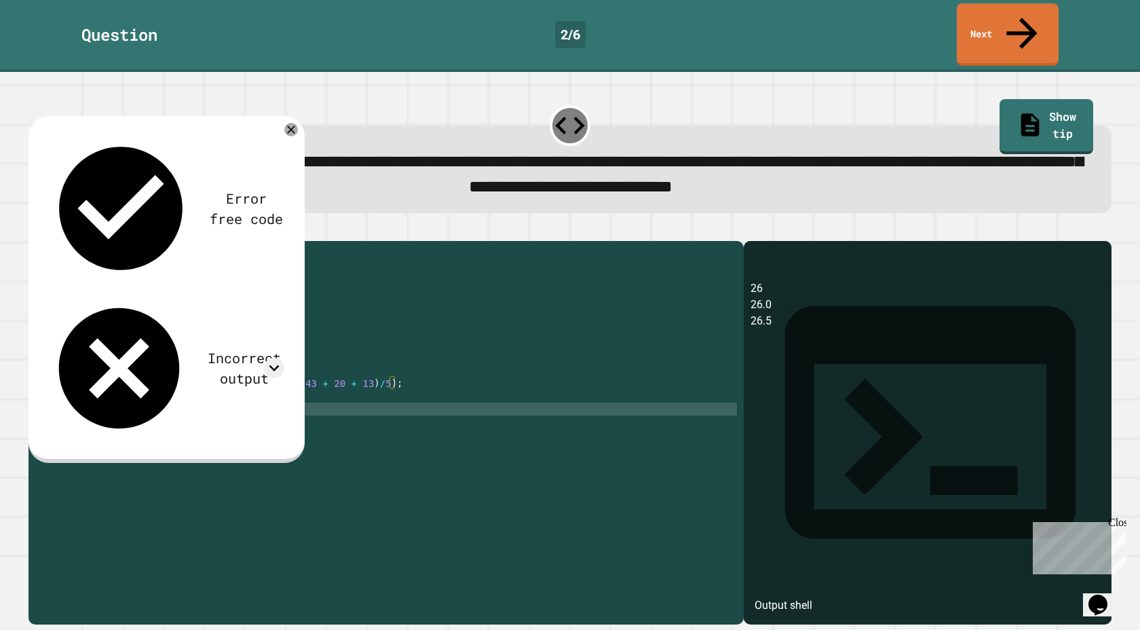
click at [195, 394] on div "public class Main { public static void main ( String [ ] args ) { // Fill in th…" at bounding box center [399, 441] width 674 height 387
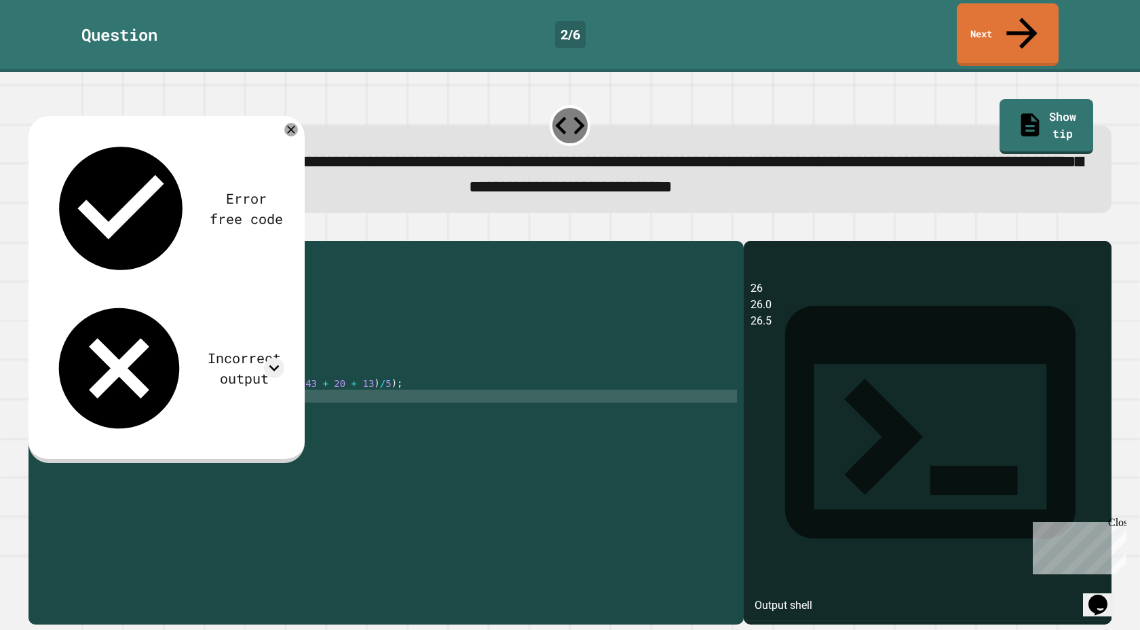
click at [195, 389] on div "public class Main { public static void main ( String [ ] args ) { // Fill in th…" at bounding box center [399, 441] width 674 height 387
paste textarea "**********"
click at [400, 392] on div "public class Main { public static void main ( String [ ] args ) { // Fill in th…" at bounding box center [399, 441] width 674 height 387
click at [484, 389] on div "public class Main { public static void main ( String [ ] args ) { // Fill in th…" at bounding box center [399, 441] width 674 height 387
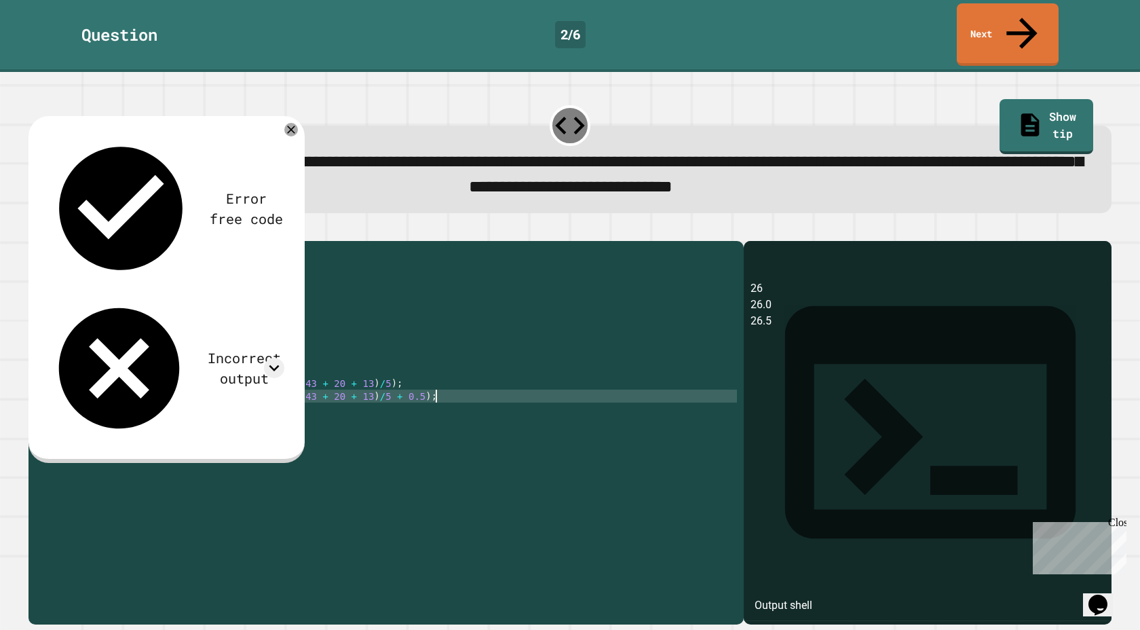
click at [69, 225] on div at bounding box center [569, 233] width 1083 height 16
click at [35, 230] on button "button" at bounding box center [35, 230] width 0 height 0
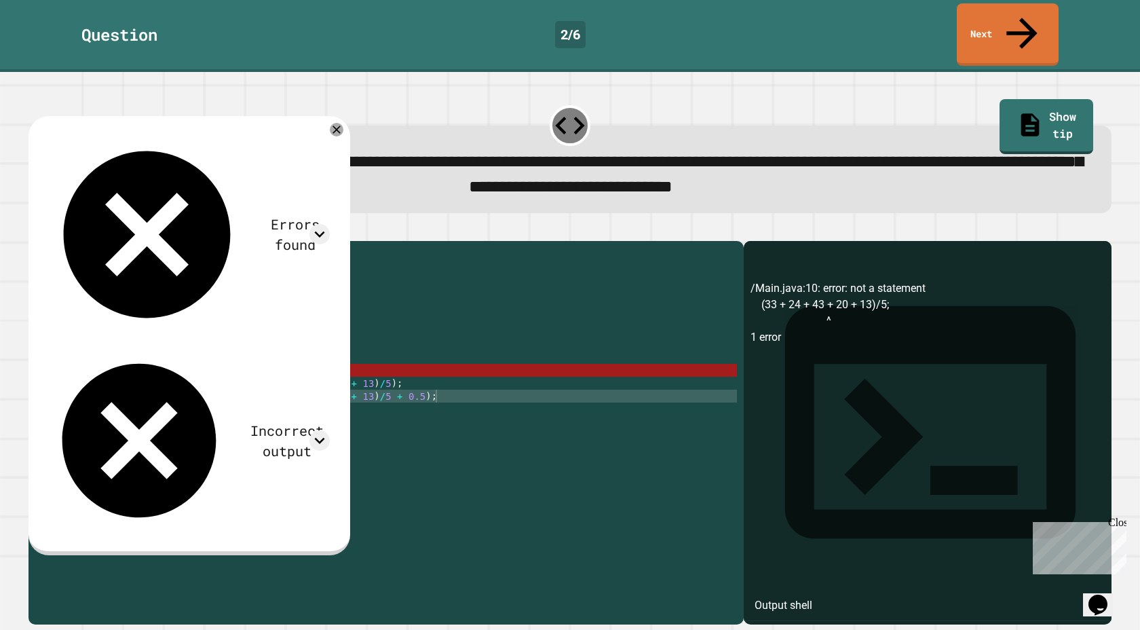
scroll to position [0, 12]
drag, startPoint x: 253, startPoint y: 367, endPoint x: 34, endPoint y: 360, distance: 219.3
click at [34, 360] on div "**********" at bounding box center [382, 428] width 708 height 361
type textarea "**********"
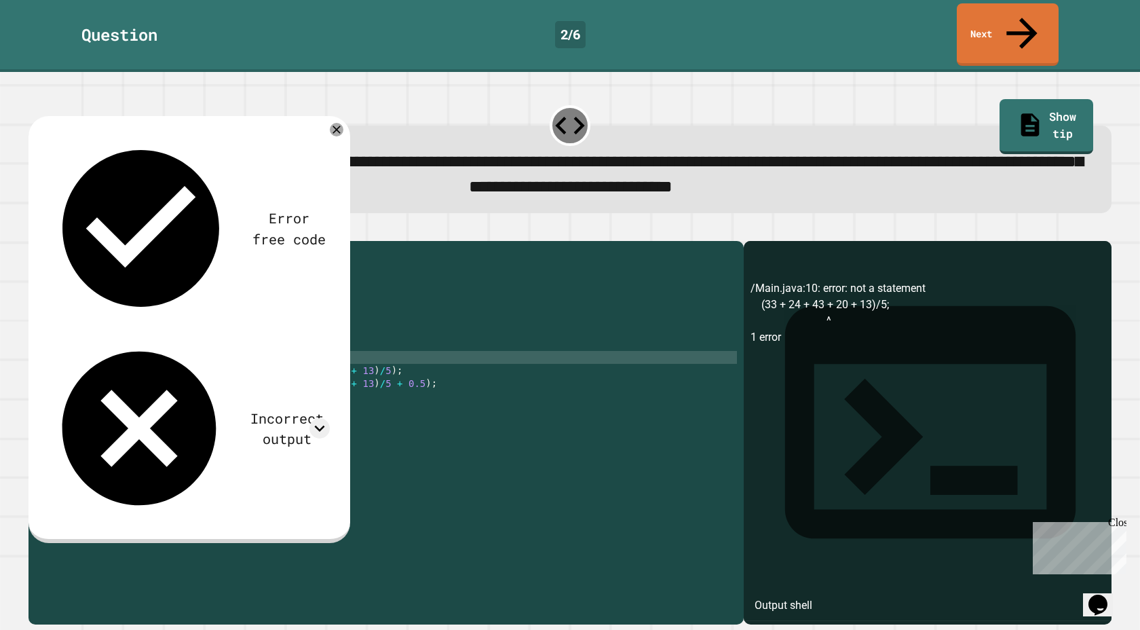
click at [35, 230] on icon "button" at bounding box center [35, 230] width 0 height 0
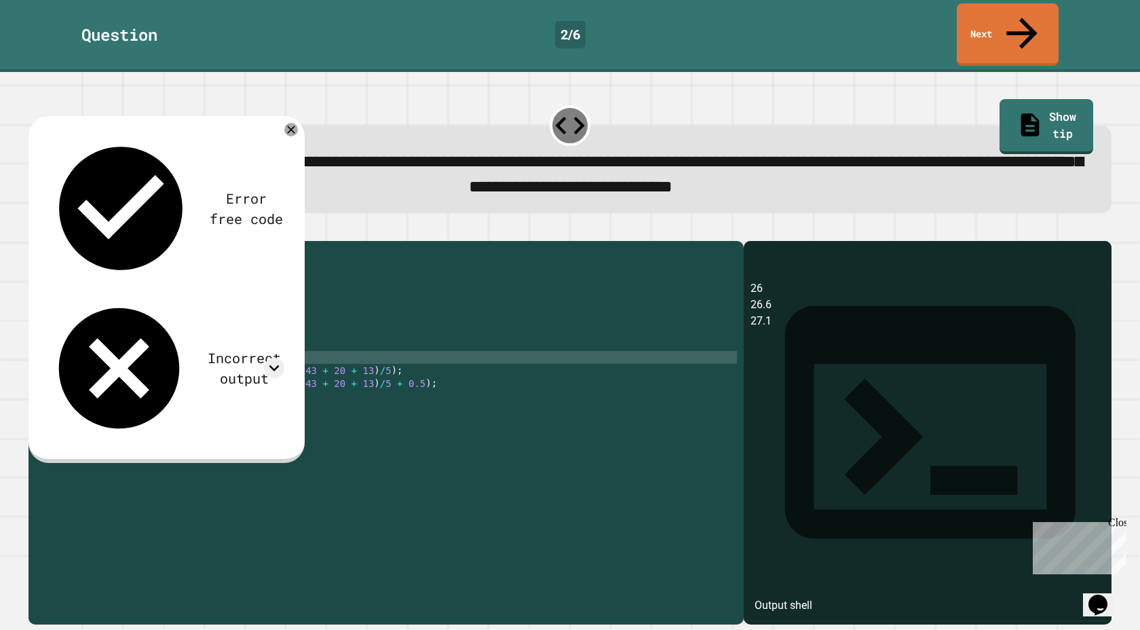
click at [231, 382] on div "public class Main { public static void main ( String [ ] args ) { // Fill in th…" at bounding box center [399, 441] width 674 height 387
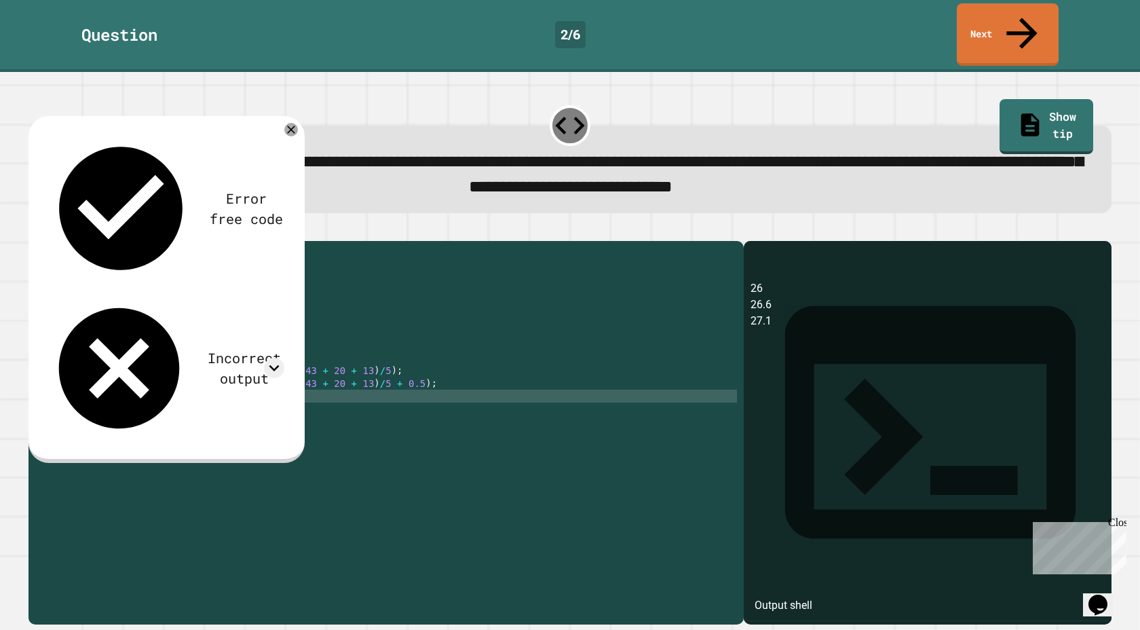
click at [239, 381] on div "public class Main { public static void main ( String [ ] args ) { // Fill in th…" at bounding box center [399, 441] width 674 height 387
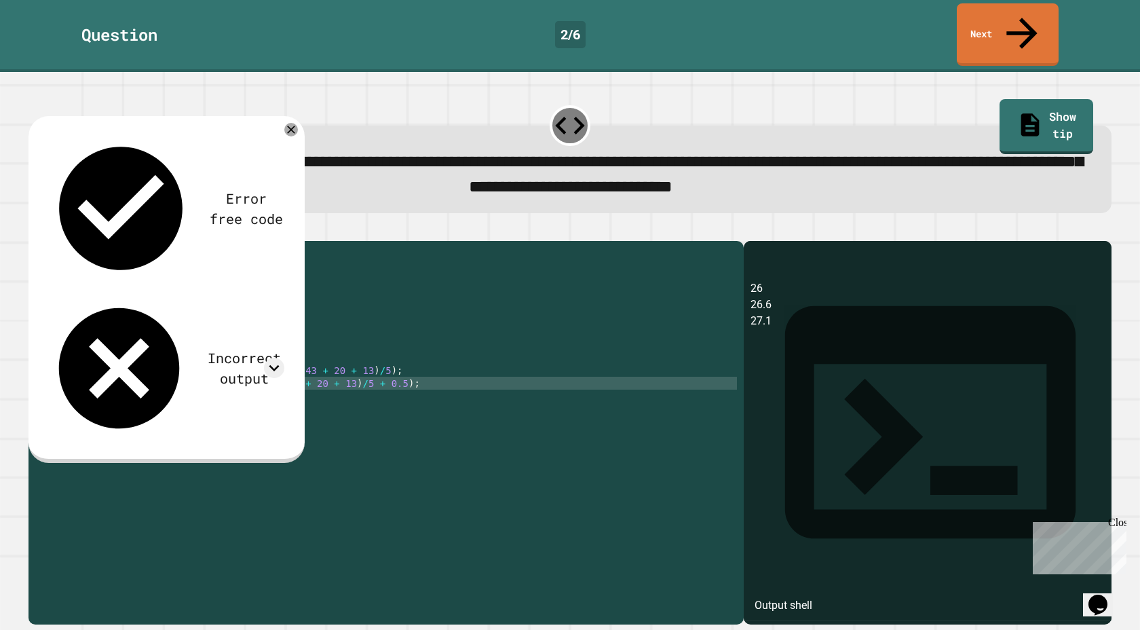
scroll to position [0, 10]
click at [34, 225] on div at bounding box center [569, 233] width 1083 height 16
click at [35, 230] on icon "button" at bounding box center [35, 230] width 0 height 0
click at [221, 376] on div "public class Main { public static void main ( String [ ] args ) { // Fill in th…" at bounding box center [399, 441] width 674 height 387
click at [222, 376] on div "public class Main { public static void main ( String [ ] args ) { // Fill in th…" at bounding box center [399, 441] width 674 height 387
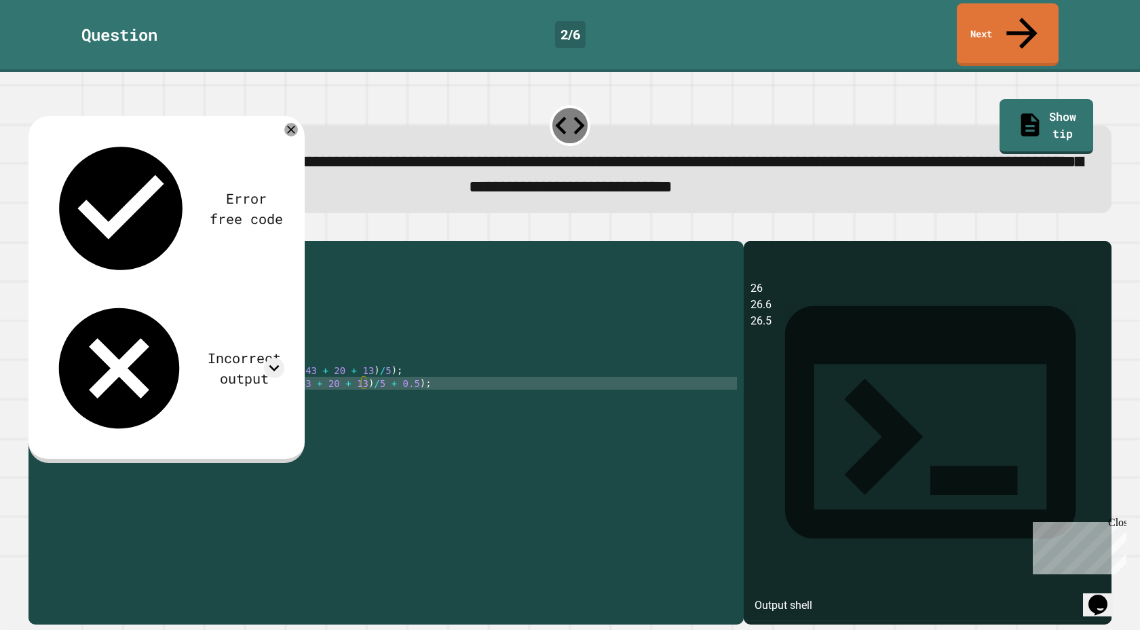
scroll to position [0, 12]
click at [35, 230] on icon "button" at bounding box center [35, 230] width 0 height 0
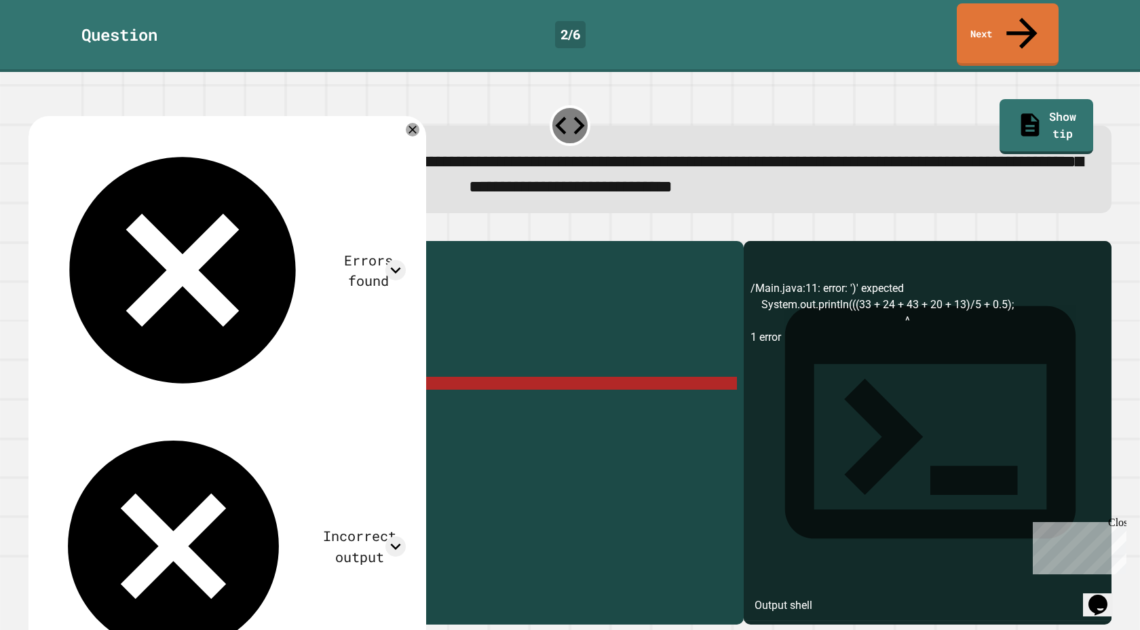
click at [202, 378] on div "public class Main { public static void main ( String [ ] args ) { // Fill in th…" at bounding box center [399, 441] width 674 height 387
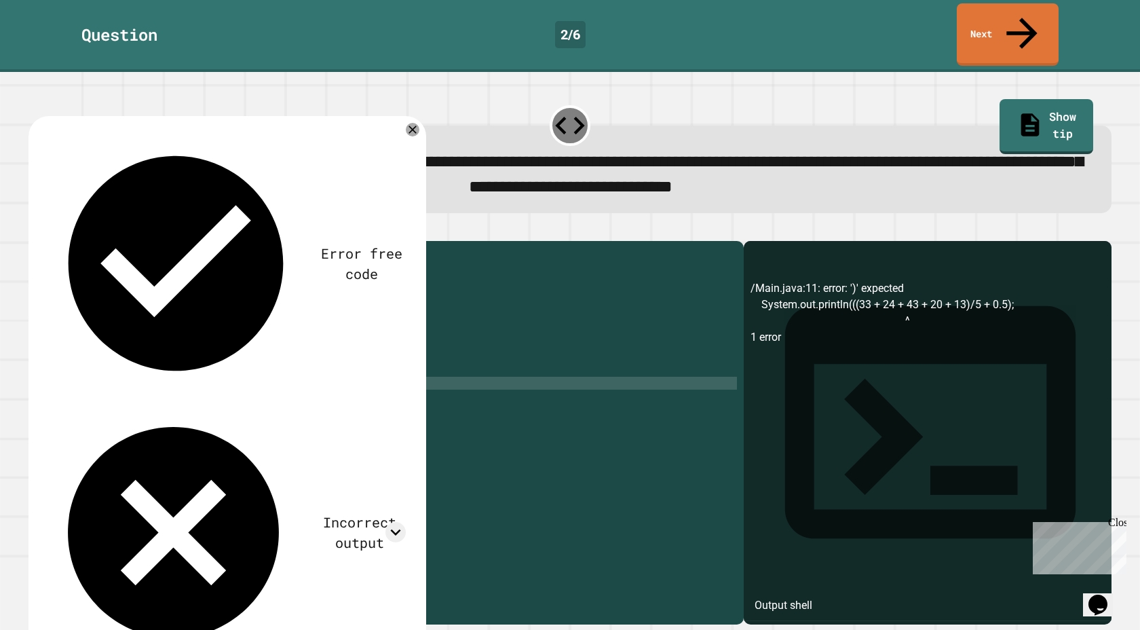
click at [35, 230] on icon "button" at bounding box center [35, 230] width 0 height 0
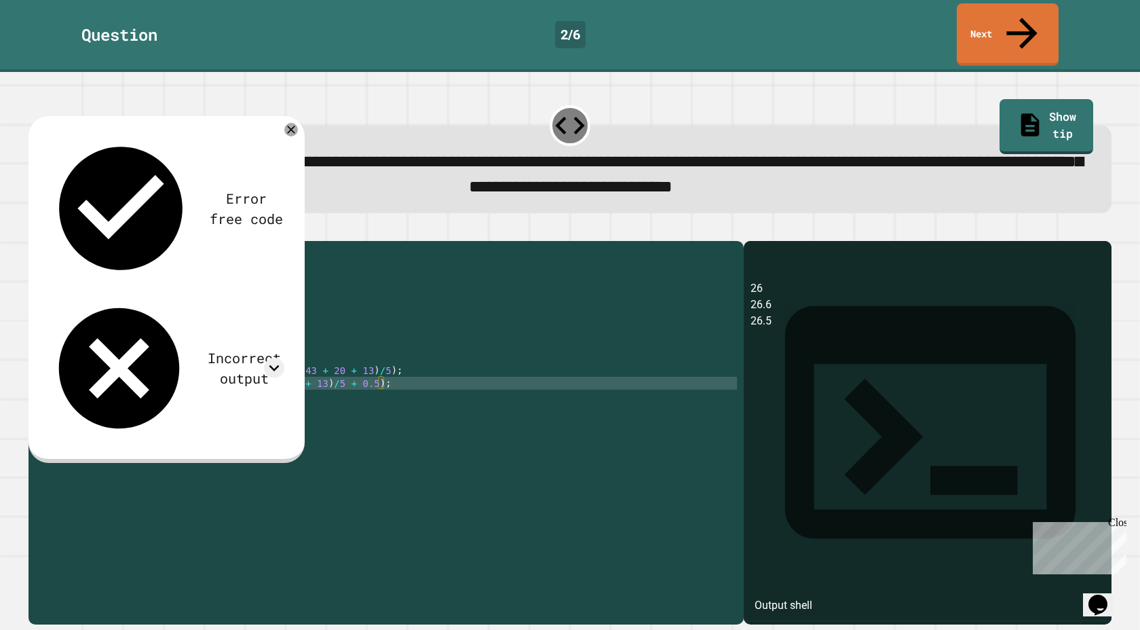
click at [358, 192] on div "**********" at bounding box center [570, 157] width 1094 height 124
click at [293, 123] on icon at bounding box center [291, 130] width 14 height 14
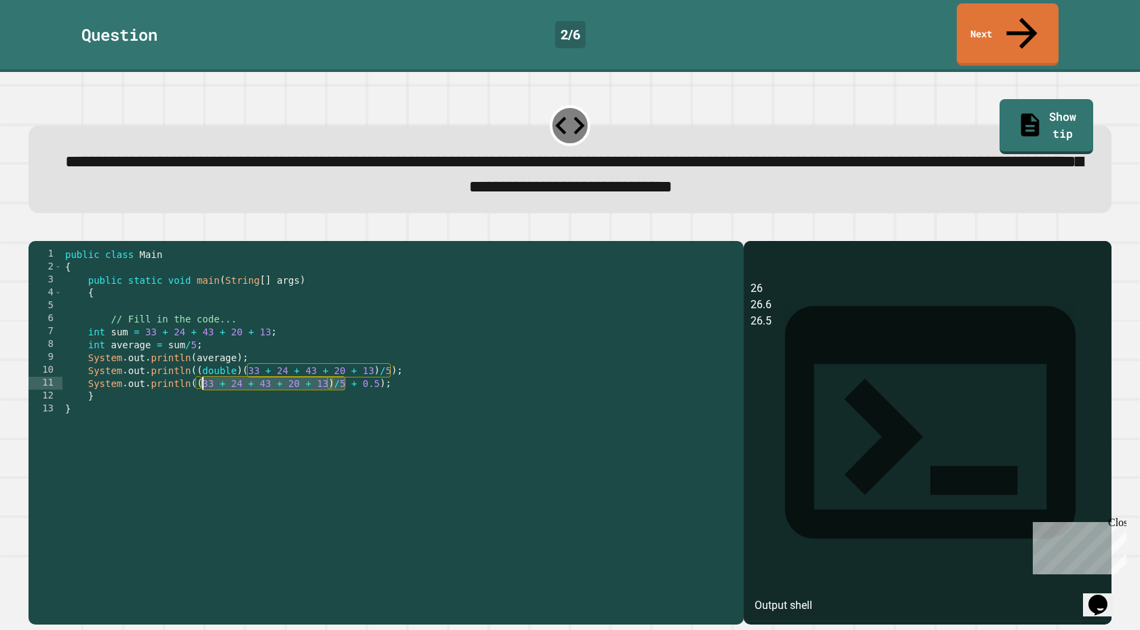
drag, startPoint x: 346, startPoint y: 376, endPoint x: 202, endPoint y: 379, distance: 144.6
click at [202, 379] on div "public class Main { public static void main ( String [ ] args ) { // Fill in th…" at bounding box center [399, 441] width 674 height 387
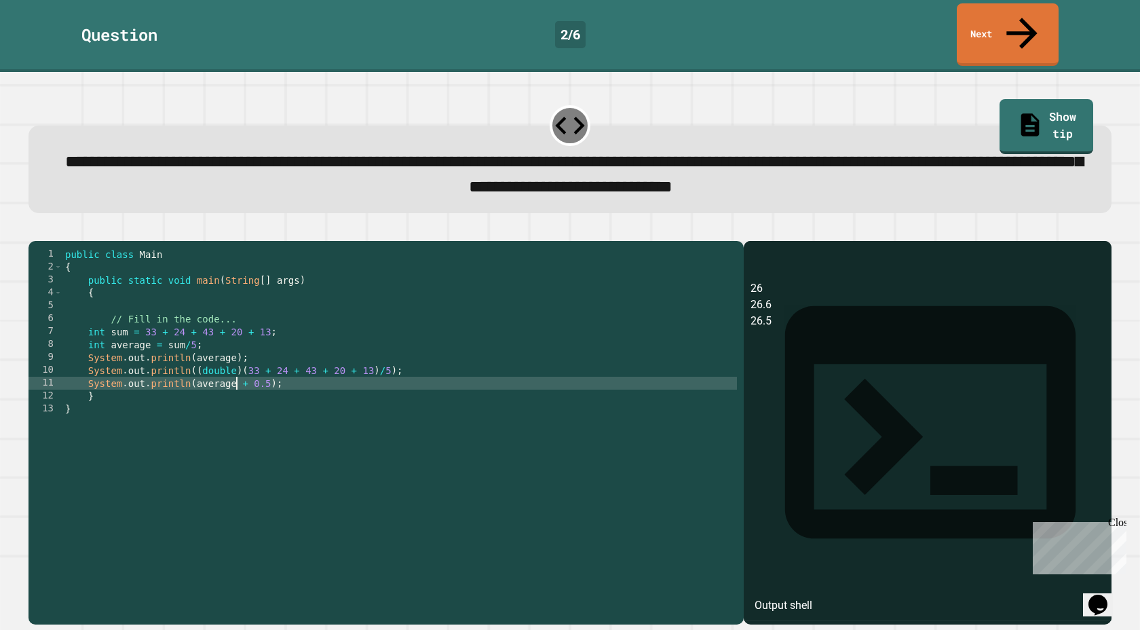
click at [465, 362] on div "public class Main { public static void main ( String [ ] args ) { // Fill in th…" at bounding box center [399, 441] width 674 height 387
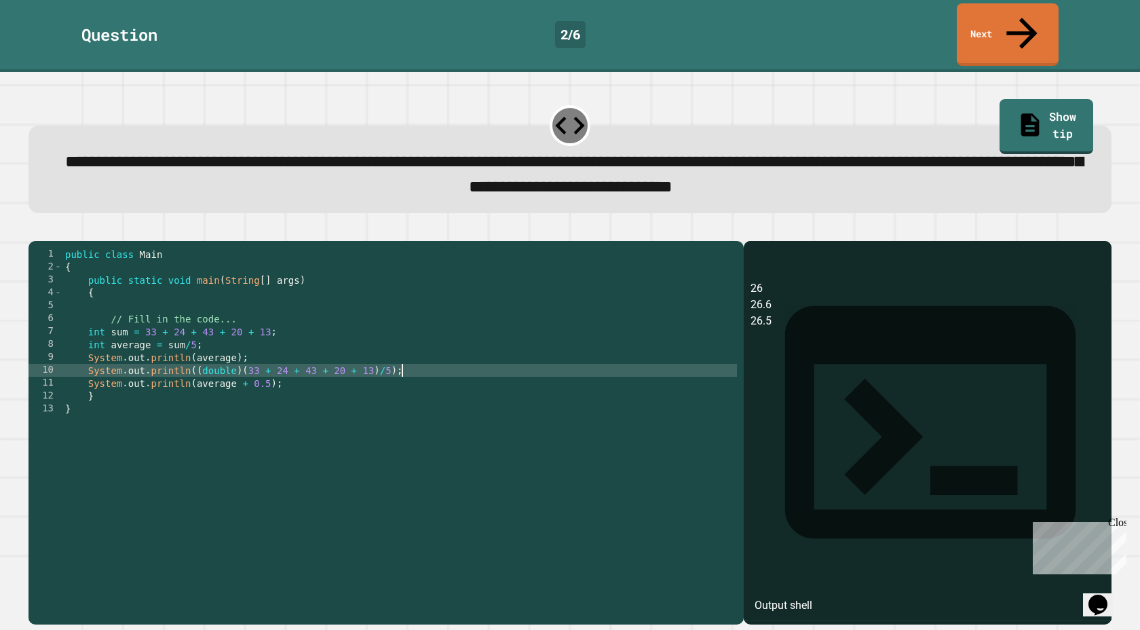
type textarea "**********"
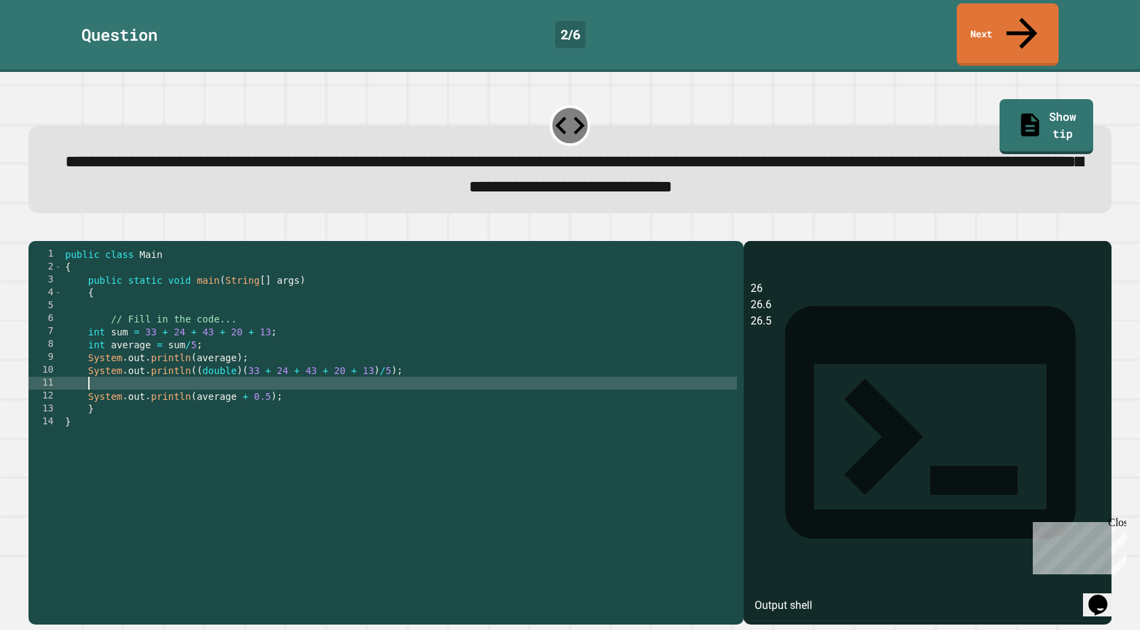
scroll to position [0, 1]
click at [272, 392] on div "public class Main { public static void main ( String [ ] args ) { // Fill in th…" at bounding box center [399, 441] width 674 height 387
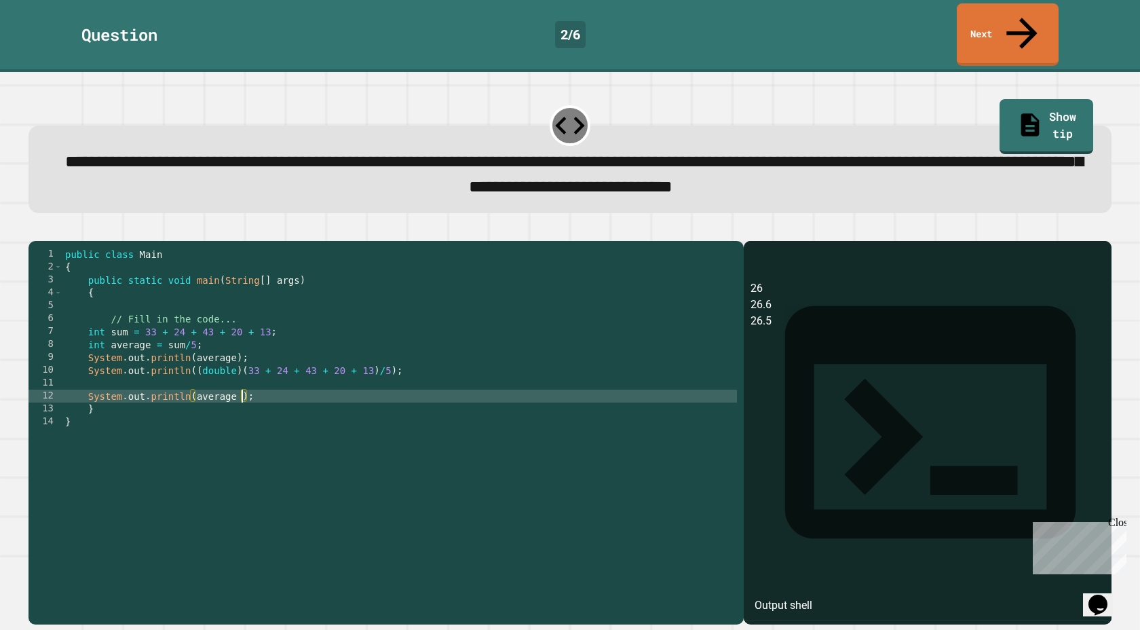
type textarea "**********"
click at [252, 375] on div "public class Main { public static void main ( String [ ] args ) { // Fill in th…" at bounding box center [399, 441] width 674 height 387
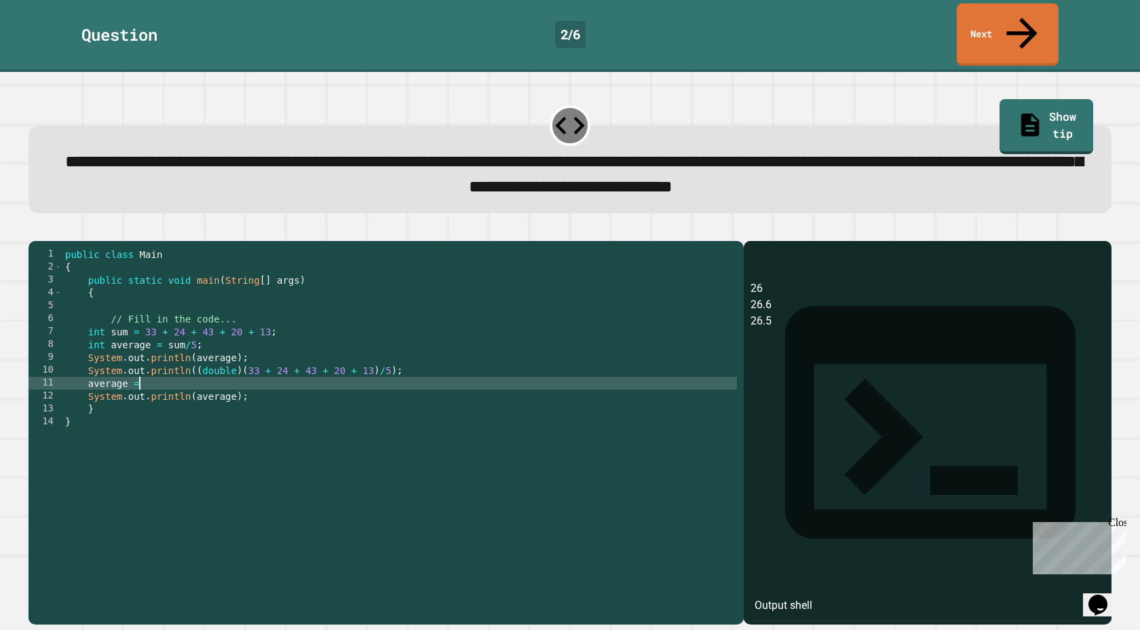
scroll to position [0, 5]
click at [90, 375] on div "public class Main { public static void main ( String [ ] args ) { // Fill in th…" at bounding box center [399, 441] width 674 height 387
click at [185, 374] on div "public class Main { public static void main ( String [ ] args ) { // Fill in th…" at bounding box center [399, 441] width 674 height 387
click at [107, 371] on div "public class Main { public static void main ( String [ ] args ) { // Fill in th…" at bounding box center [399, 441] width 674 height 387
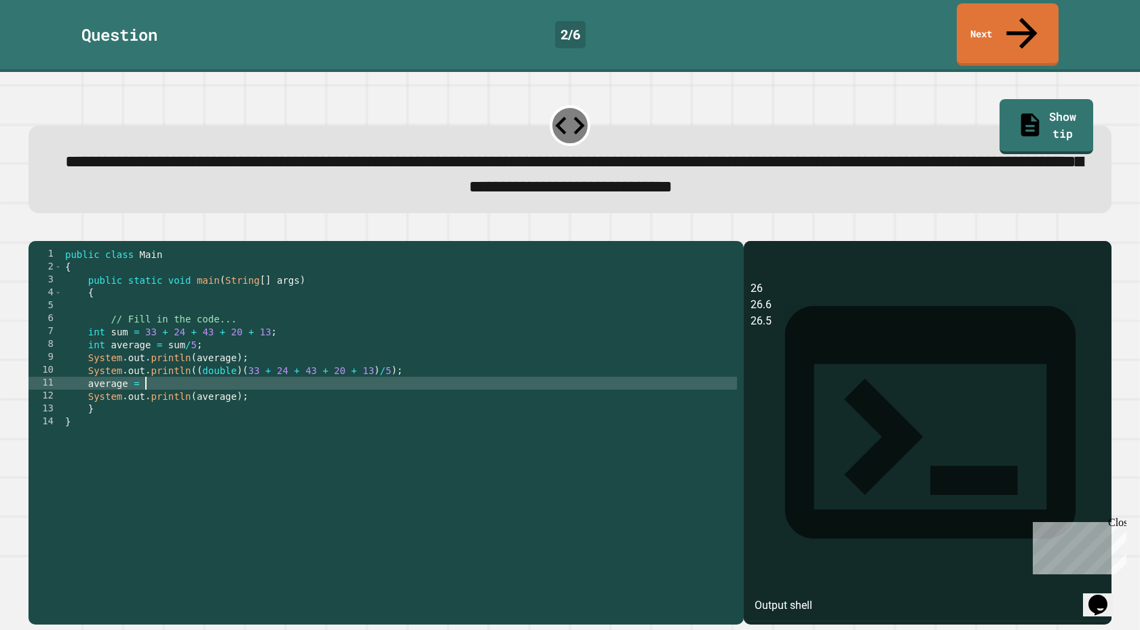
click at [170, 379] on div "public class Main { public static void main ( String [ ] args ) { // Fill in th…" at bounding box center [399, 441] width 674 height 387
click at [35, 230] on icon "button" at bounding box center [35, 230] width 0 height 0
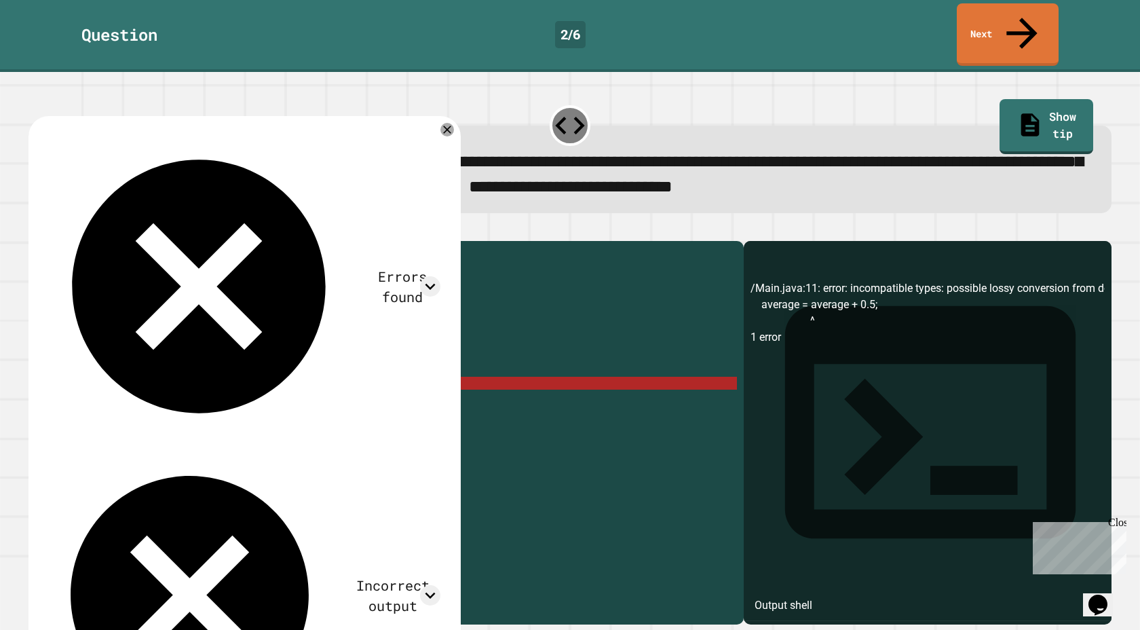
click at [179, 372] on div "public class Main { public static void main ( String [ ] args ) { // Fill in th…" at bounding box center [399, 441] width 674 height 387
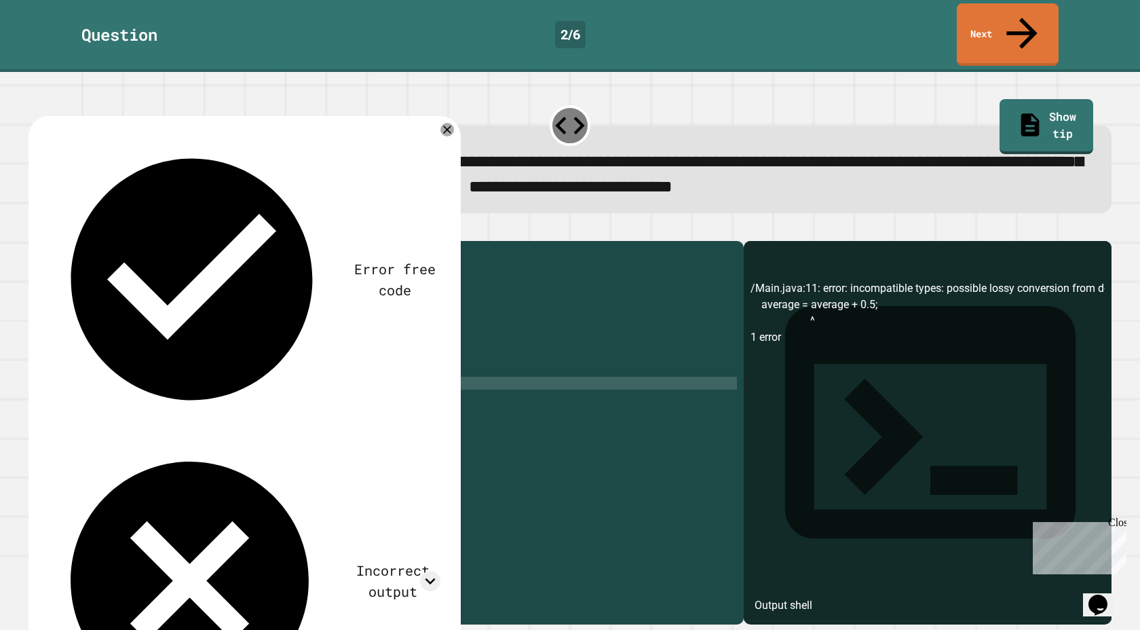
scroll to position [0, 9]
type textarea "*"
click at [229, 374] on div "public class Main { public static void main ( String [ ] args ) { // Fill in th…" at bounding box center [399, 441] width 674 height 387
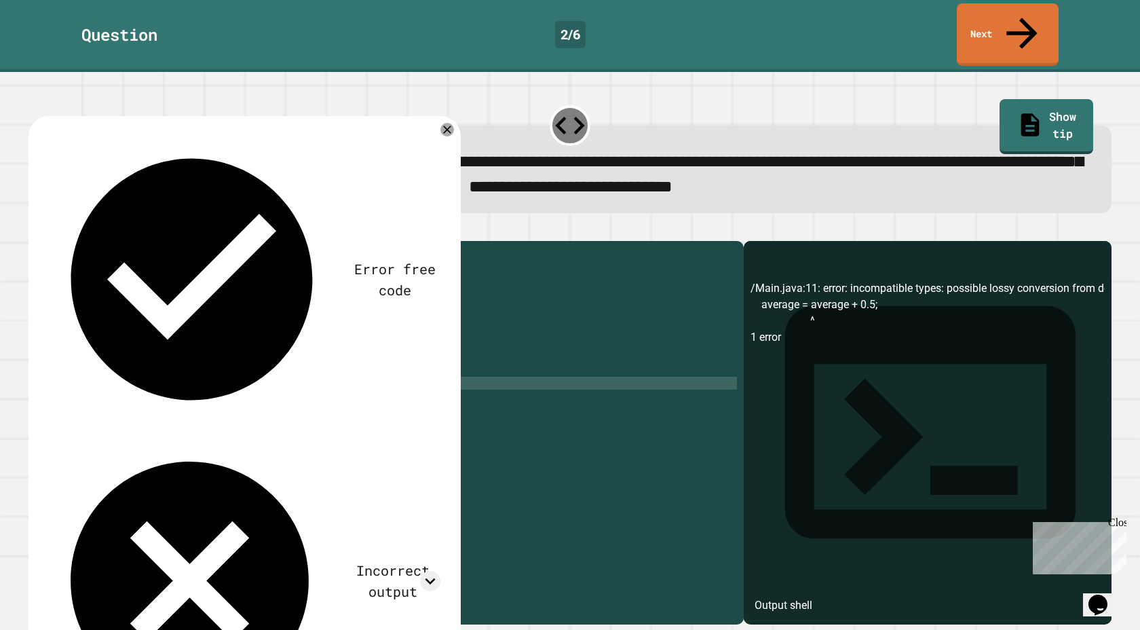
type textarea "**********"
click at [35, 230] on button "button" at bounding box center [35, 230] width 0 height 0
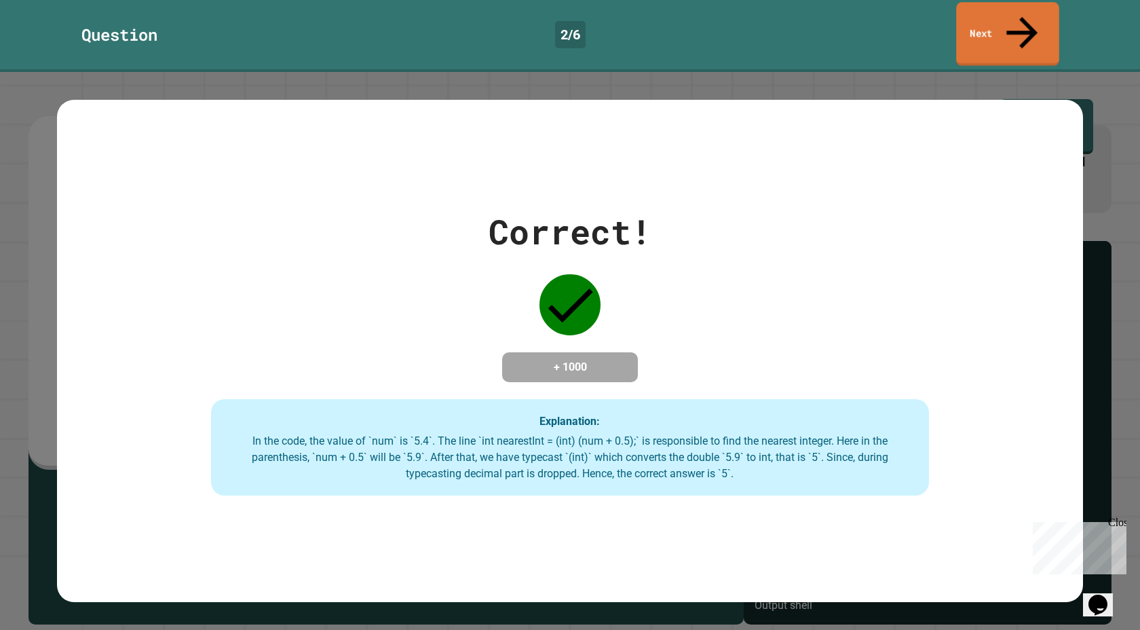
click at [989, 20] on link "Next" at bounding box center [1007, 34] width 103 height 64
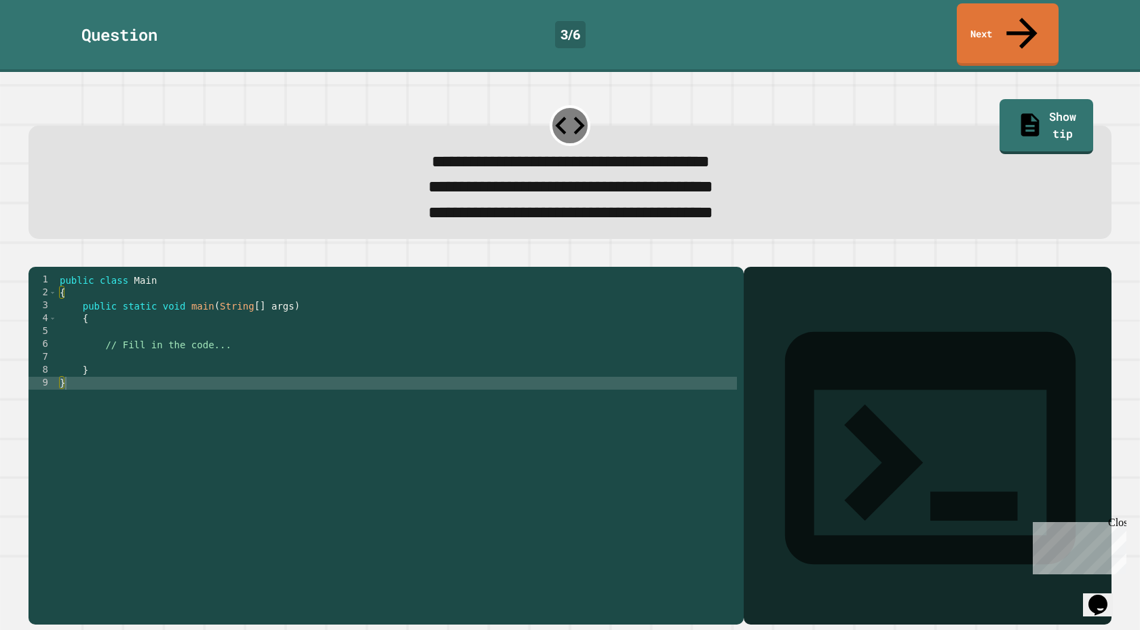
click at [489, 360] on div "public class Main { public static void main ( String [ ] args ) { // Fill in th…" at bounding box center [397, 453] width 680 height 361
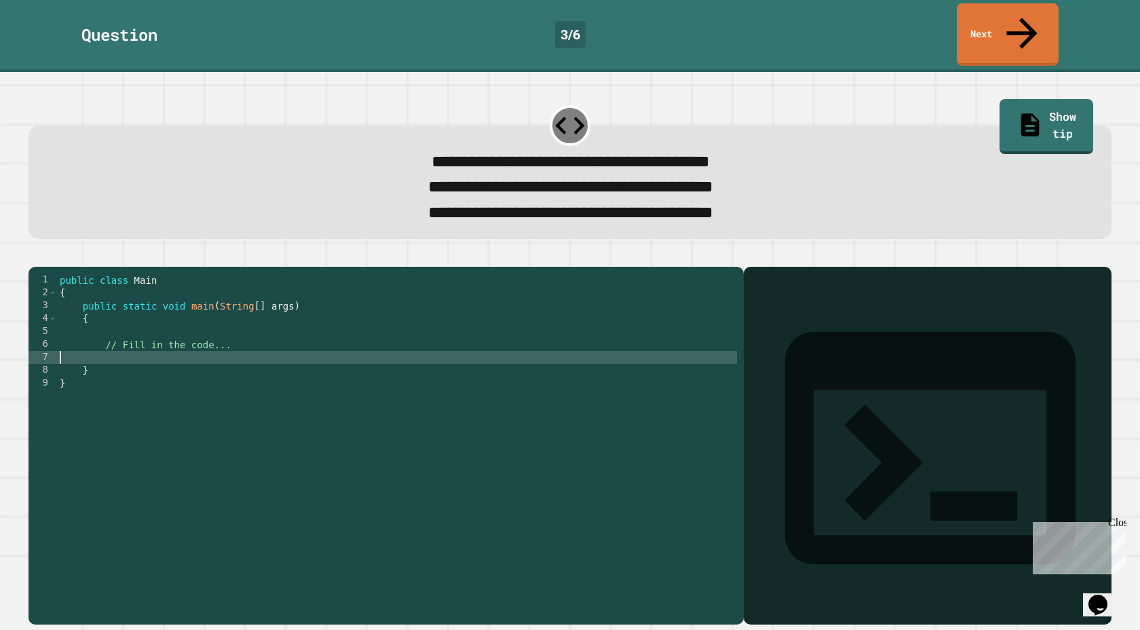
click at [484, 355] on div "public class Main { public static void main ( String [ ] args ) { // Fill in th…" at bounding box center [397, 453] width 680 height 361
type textarea "*"
type textarea "**********"
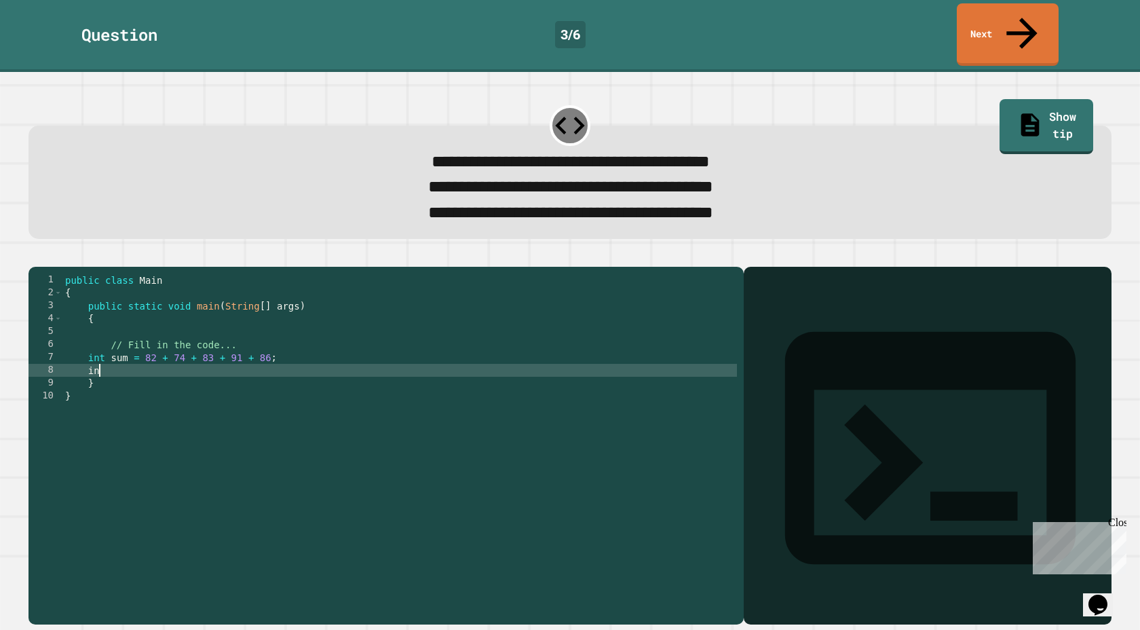
type textarea "*"
type textarea "**********"
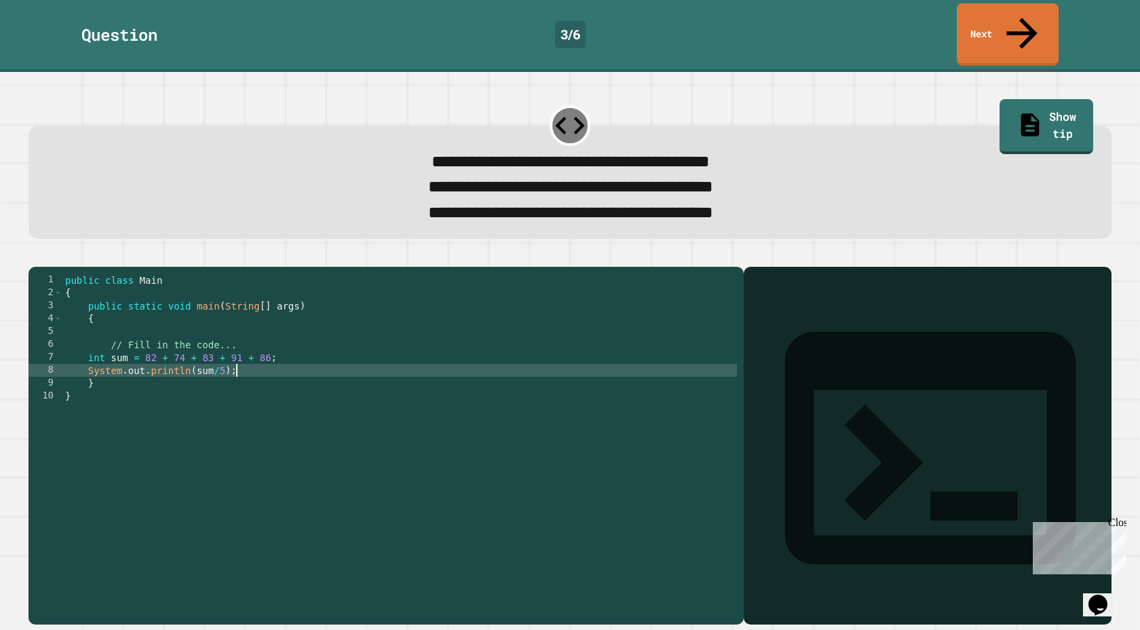
click at [35, 256] on button "button" at bounding box center [35, 256] width 0 height 0
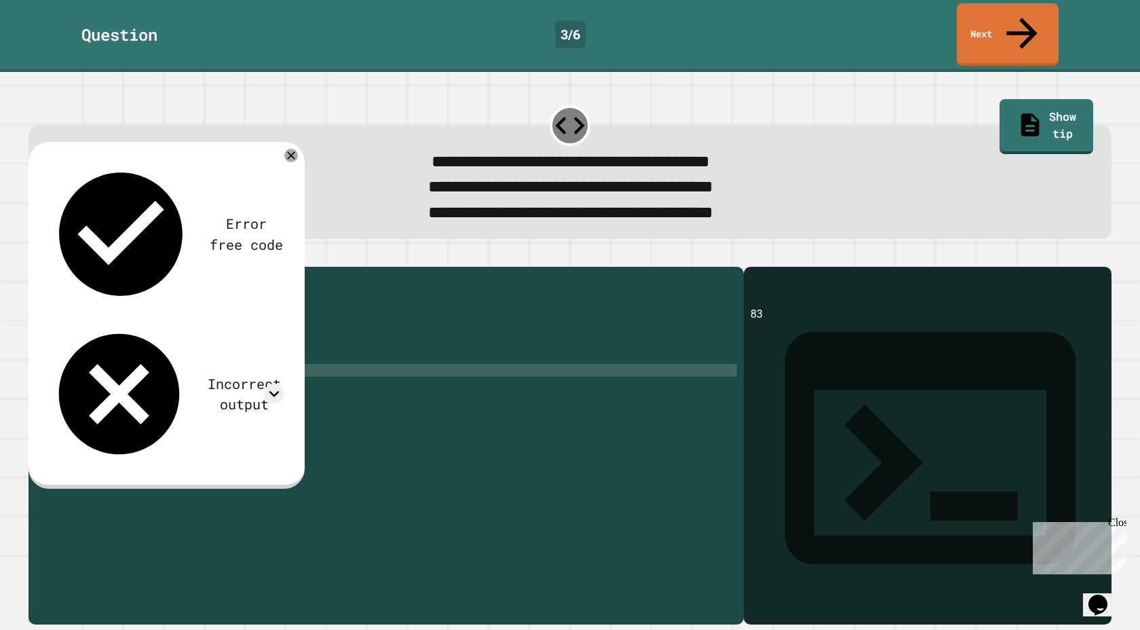
click at [310, 367] on div "public class Main { public static void main ( String [ ] args ) { // Fill in th…" at bounding box center [399, 453] width 674 height 361
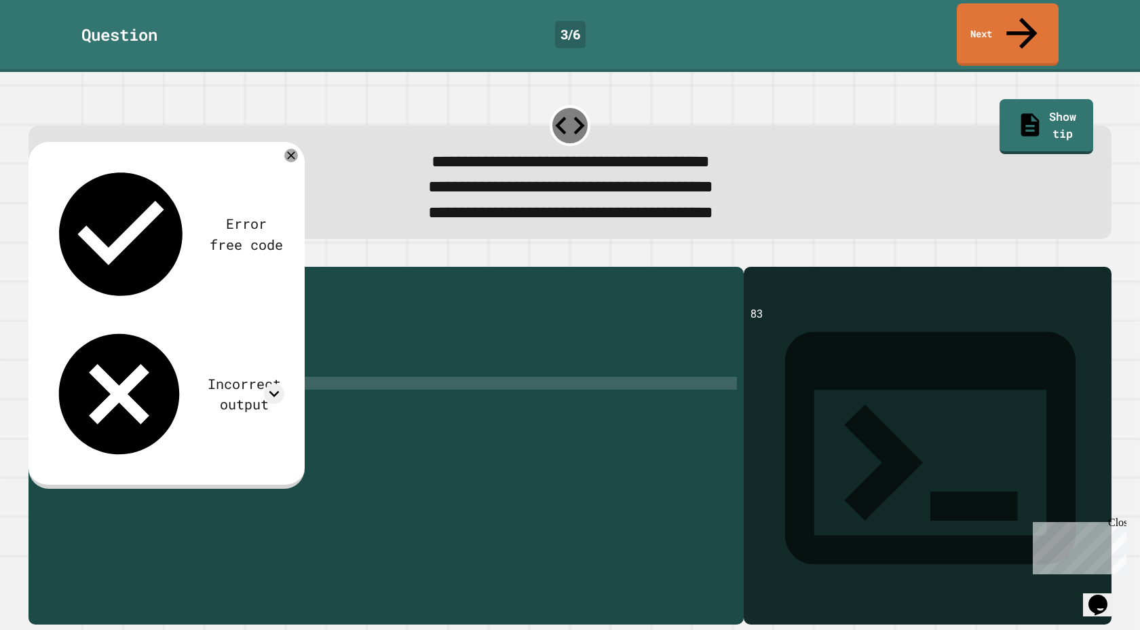
type textarea "*"
click at [35, 256] on icon "button" at bounding box center [35, 256] width 0 height 0
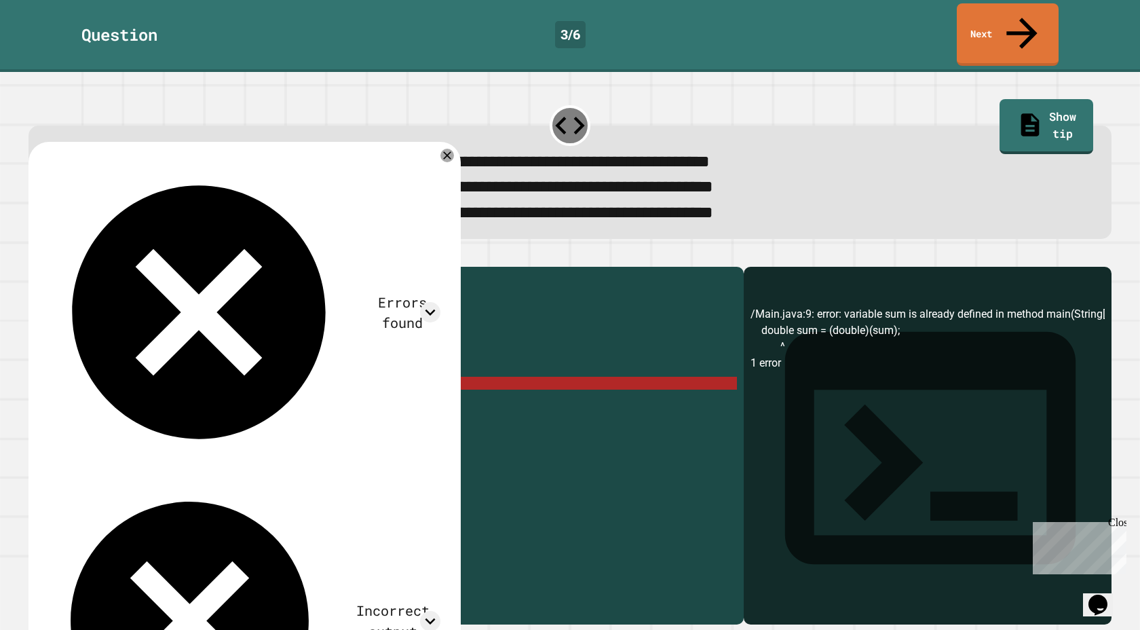
click at [147, 378] on div "public class Main { public static void main ( String [ ] args ) { // Fill in th…" at bounding box center [399, 453] width 674 height 361
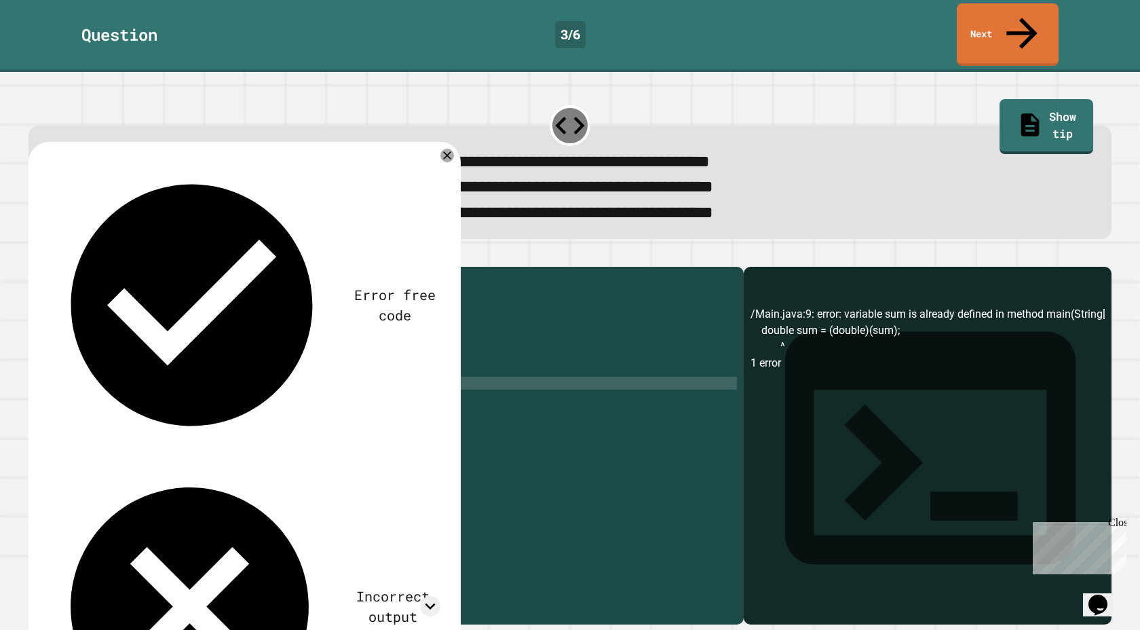
scroll to position [0, 6]
click at [244, 385] on div "public class Main { public static void main ( String [ ] args ) { // Fill in th…" at bounding box center [399, 453] width 674 height 361
click at [35, 256] on button "button" at bounding box center [35, 256] width 0 height 0
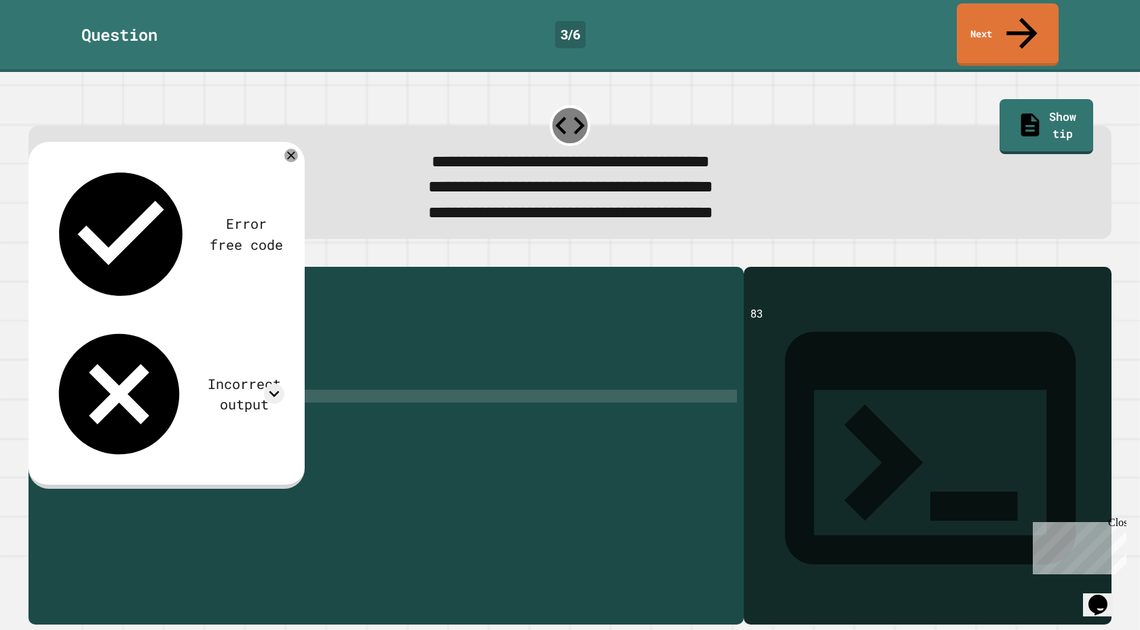
click at [307, 374] on div "public class Main { public static void main ( String [ ] args ) { // Fill in th…" at bounding box center [399, 453] width 674 height 361
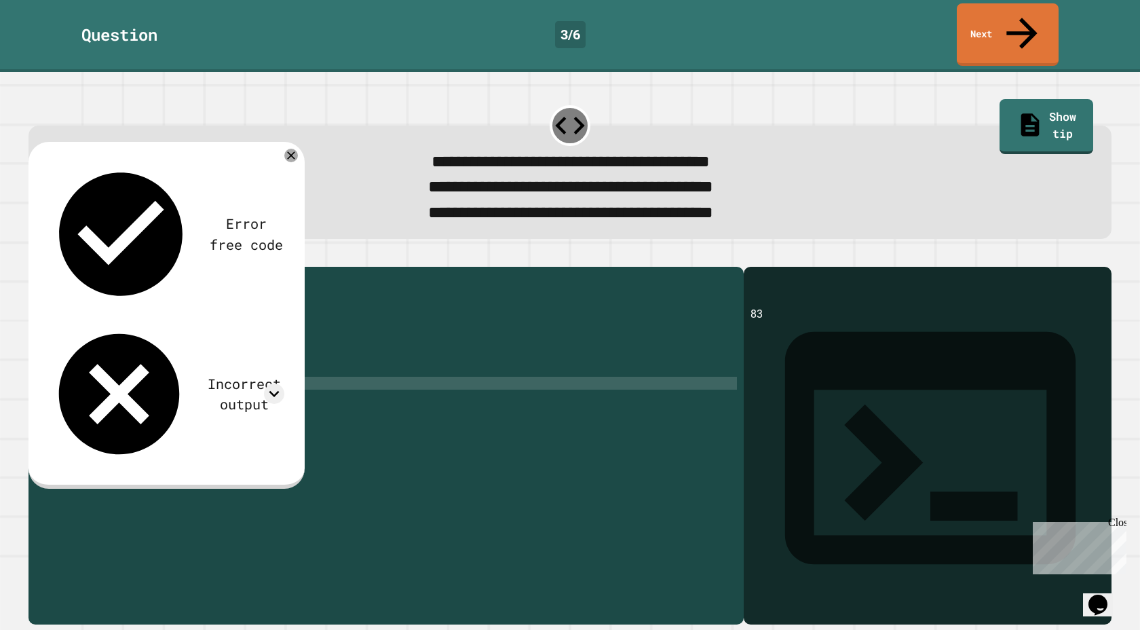
type textarea "**********"
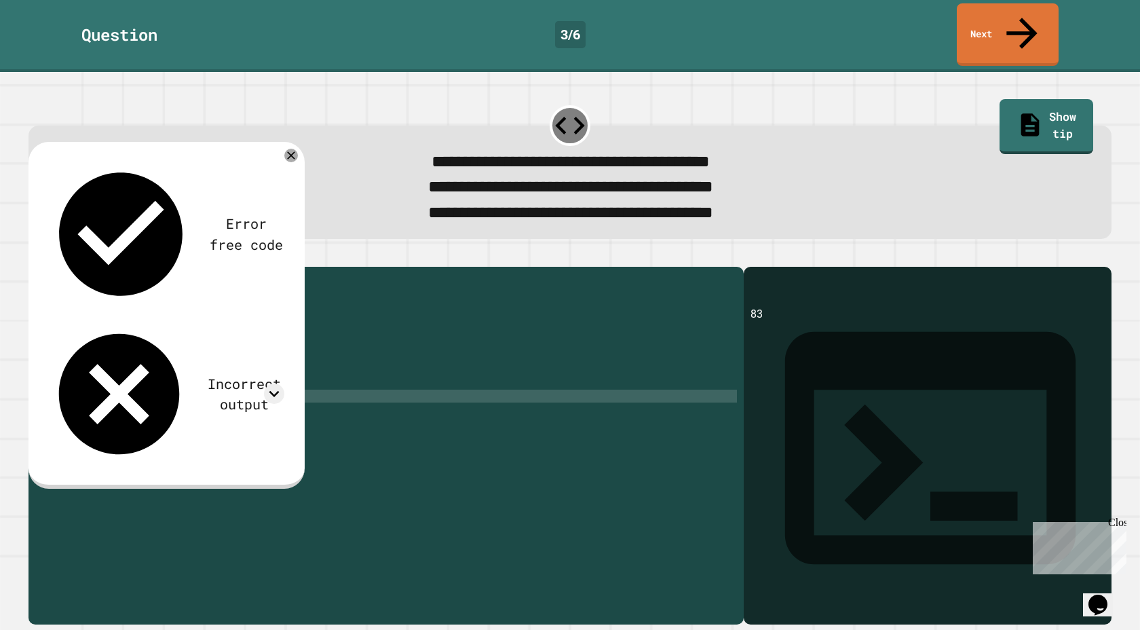
scroll to position [0, 12]
type textarea "**********"
click at [35, 256] on button "button" at bounding box center [35, 256] width 0 height 0
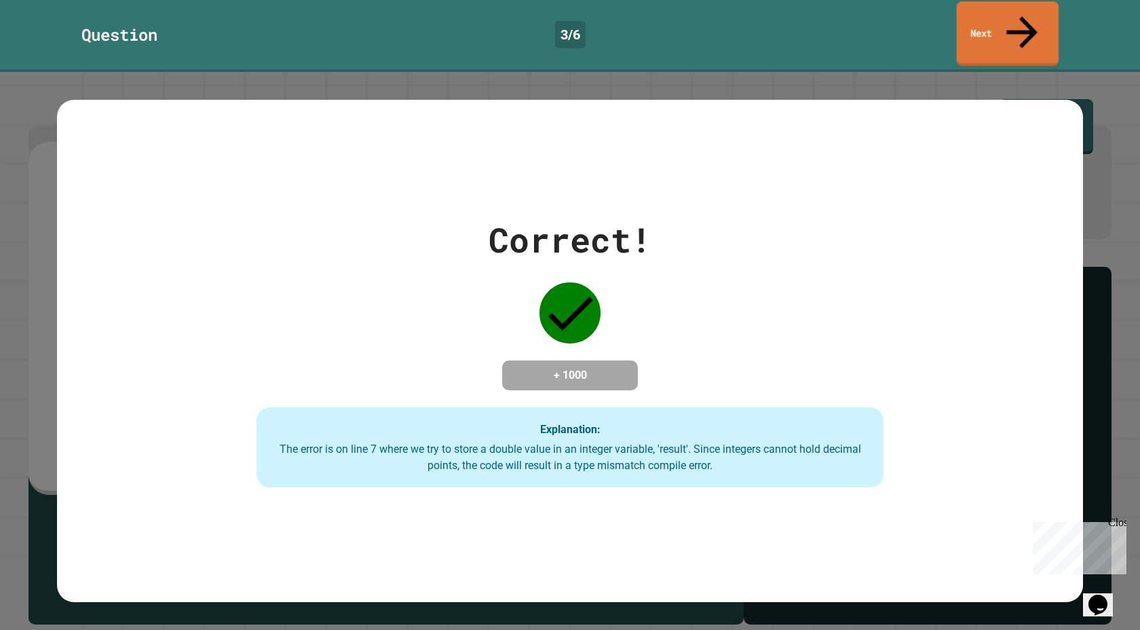
click at [995, 25] on link "Next" at bounding box center [1008, 33] width 102 height 64
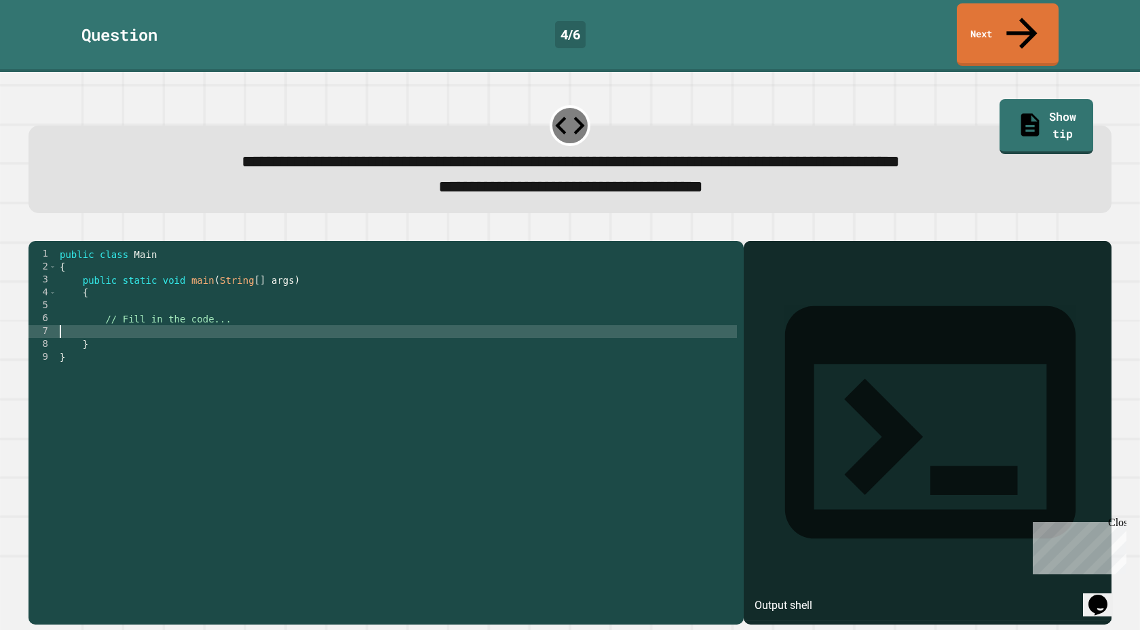
click at [537, 320] on div "public class Main { public static void main ( String [ ] args ) { // Fill in th…" at bounding box center [397, 441] width 680 height 387
click at [1101, 596] on icon "Chat widget" at bounding box center [1097, 604] width 19 height 20
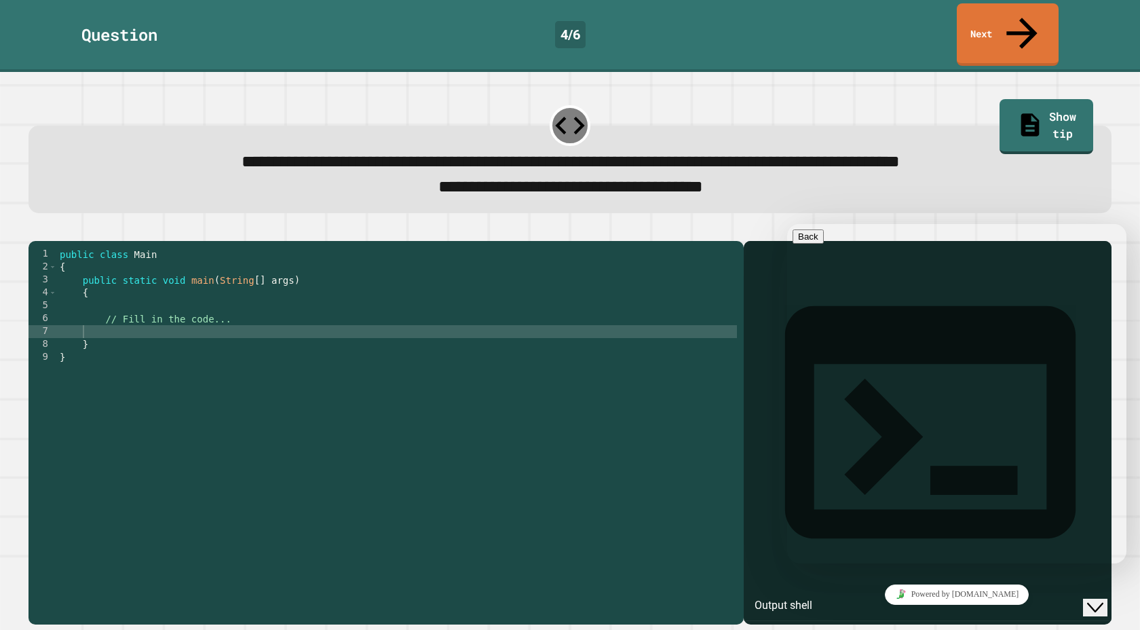
click at [808, 244] on button "Back" at bounding box center [807, 236] width 31 height 14
click at [1095, 581] on div "Close Chat This icon closes the chat window." at bounding box center [1104, 581] width 33 height 0
click at [1052, 594] on div "Hi there Chat now! We typically reply in a few minutes" at bounding box center [956, 640] width 328 height 92
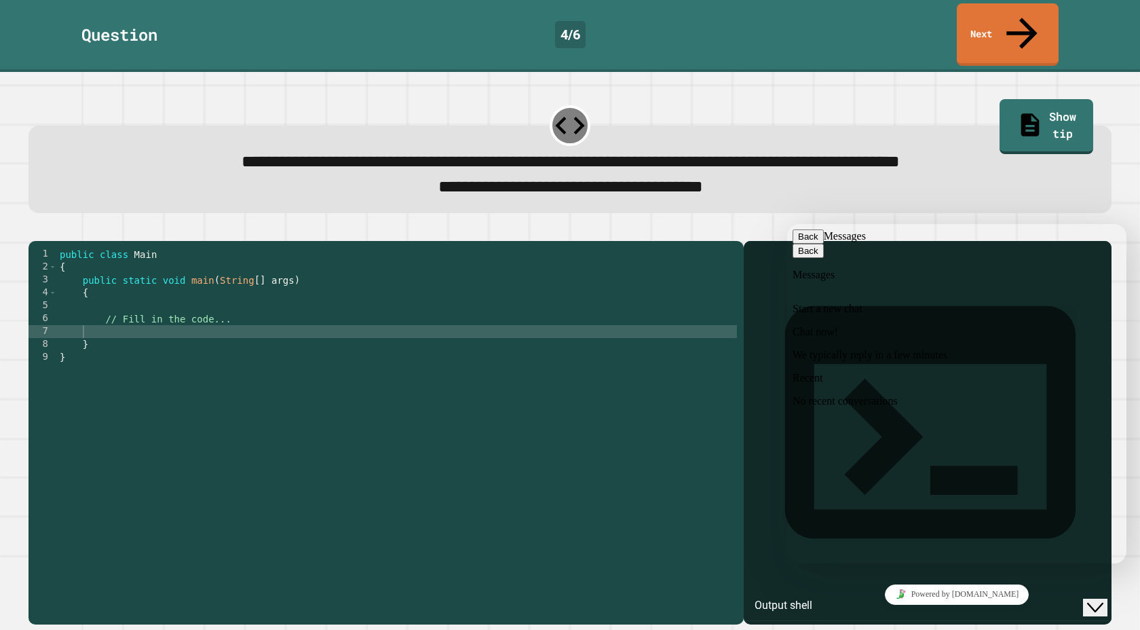
click at [1099, 600] on icon "Close Chat This icon closes the chat window." at bounding box center [1095, 607] width 16 height 16
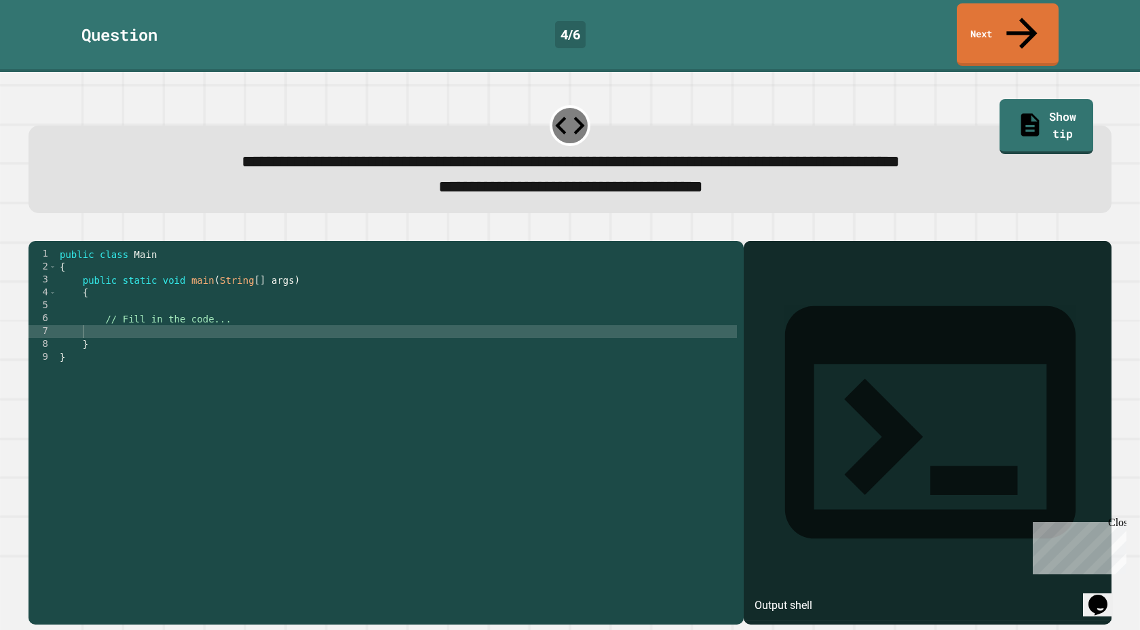
click at [242, 331] on div "public class Main { public static void main ( String [ ] args ) { // Fill in th…" at bounding box center [397, 441] width 680 height 387
click at [240, 329] on div "public class Main { public static void main ( String [ ] args ) { // Fill in th…" at bounding box center [397, 441] width 680 height 387
type textarea "*"
click at [35, 230] on icon "button" at bounding box center [35, 230] width 0 height 0
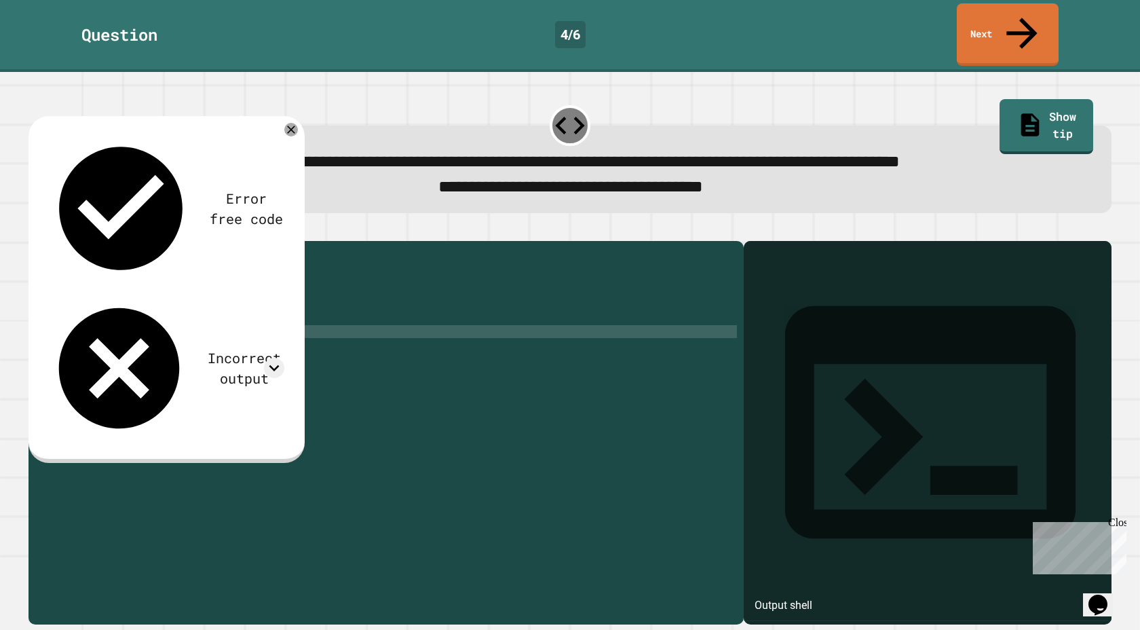
scroll to position [0, 1]
click at [302, 331] on div "public class Main { public static void main ( String [ ] args ) { // Fill in th…" at bounding box center [397, 441] width 680 height 387
click at [305, 325] on div "public class Main { public static void main ( String [ ] args ) { // Fill in th…" at bounding box center [397, 441] width 680 height 387
click at [246, 309] on div "public class Main { public static void main ( String [ ] args ) { // Fill in th…" at bounding box center [397, 441] width 680 height 387
type textarea "**********"
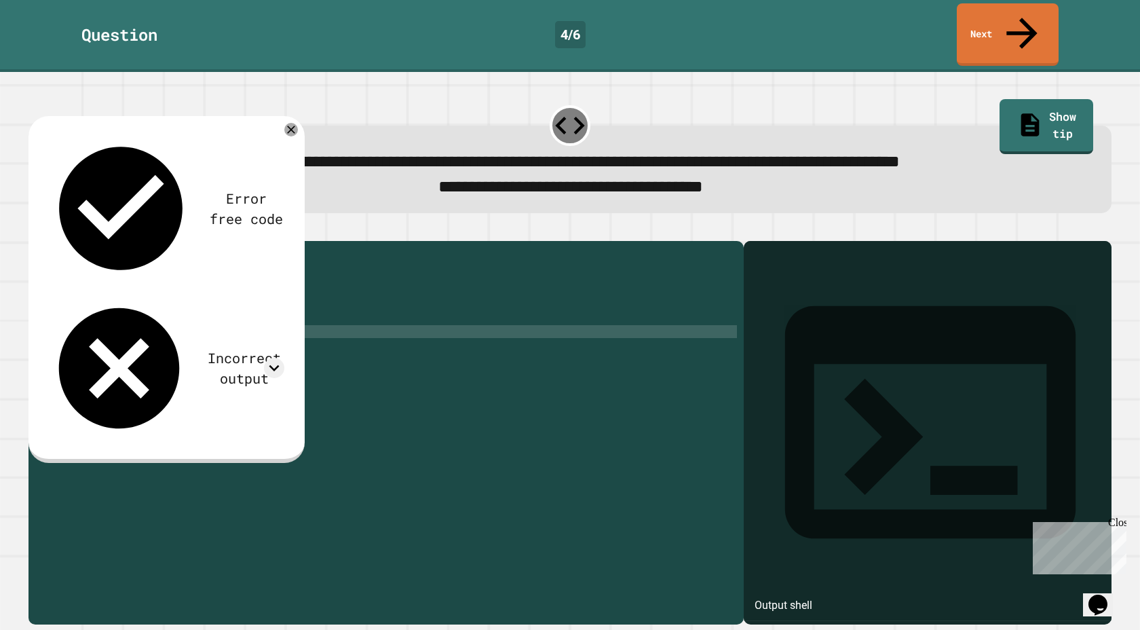
scroll to position [0, 7]
type textarea "**********"
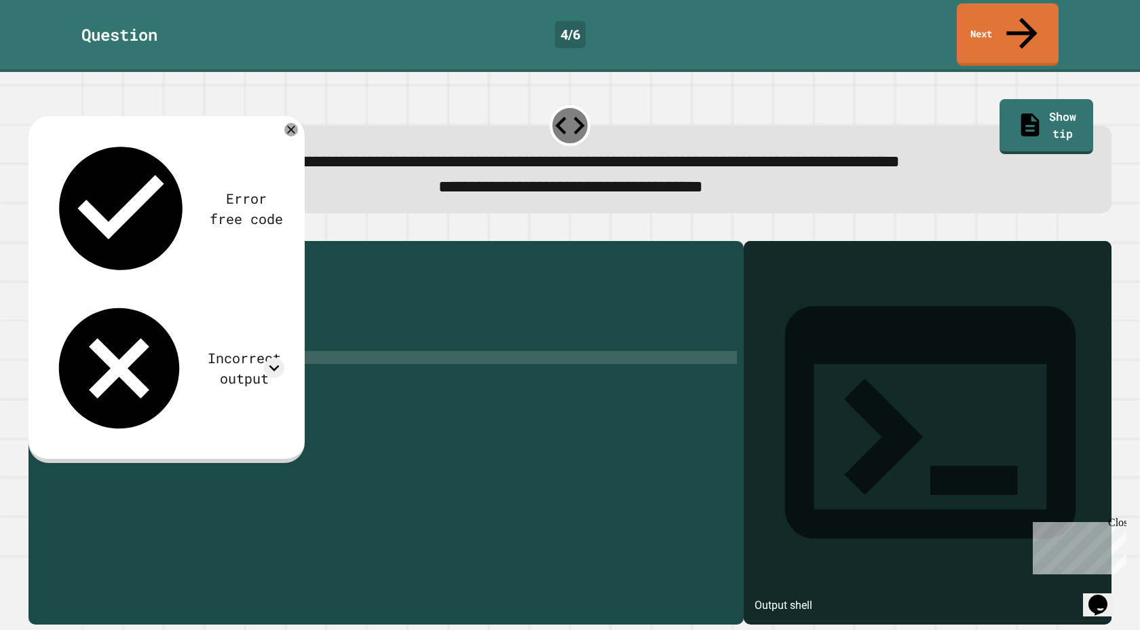
scroll to position [0, 9]
click at [219, 329] on div "public class Main { public static void main ( String [ ] args ) { // Fill in th…" at bounding box center [399, 441] width 674 height 387
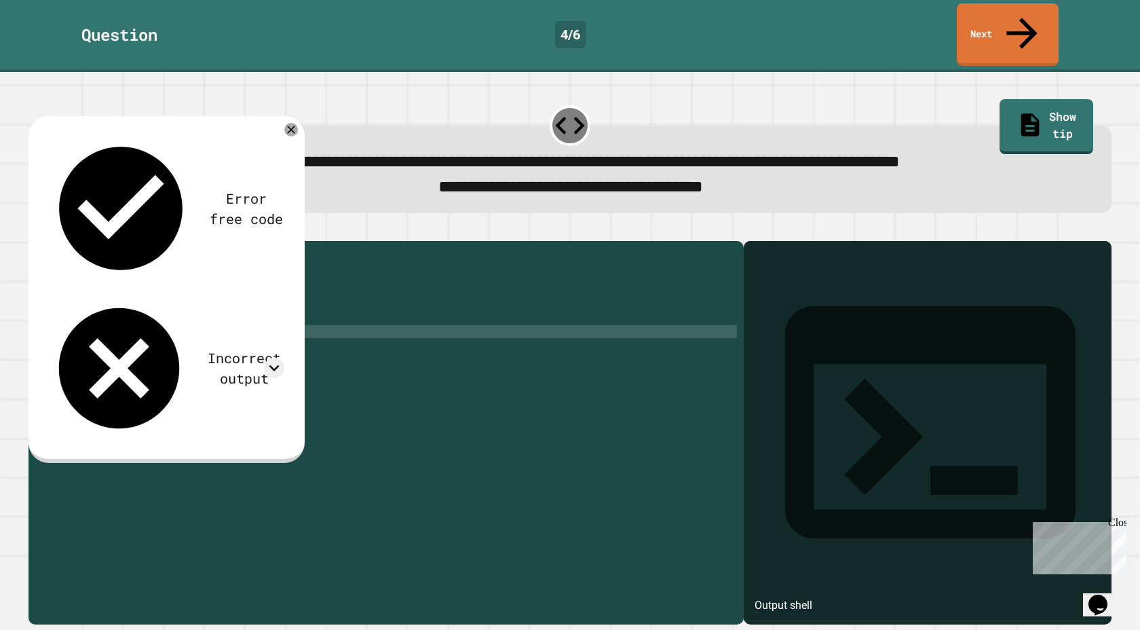
click at [215, 338] on div "public class Main { public static void main ( String [ ] args ) { // Fill in th…" at bounding box center [399, 441] width 674 height 387
click at [46, 233] on icon "button" at bounding box center [44, 237] width 7 height 9
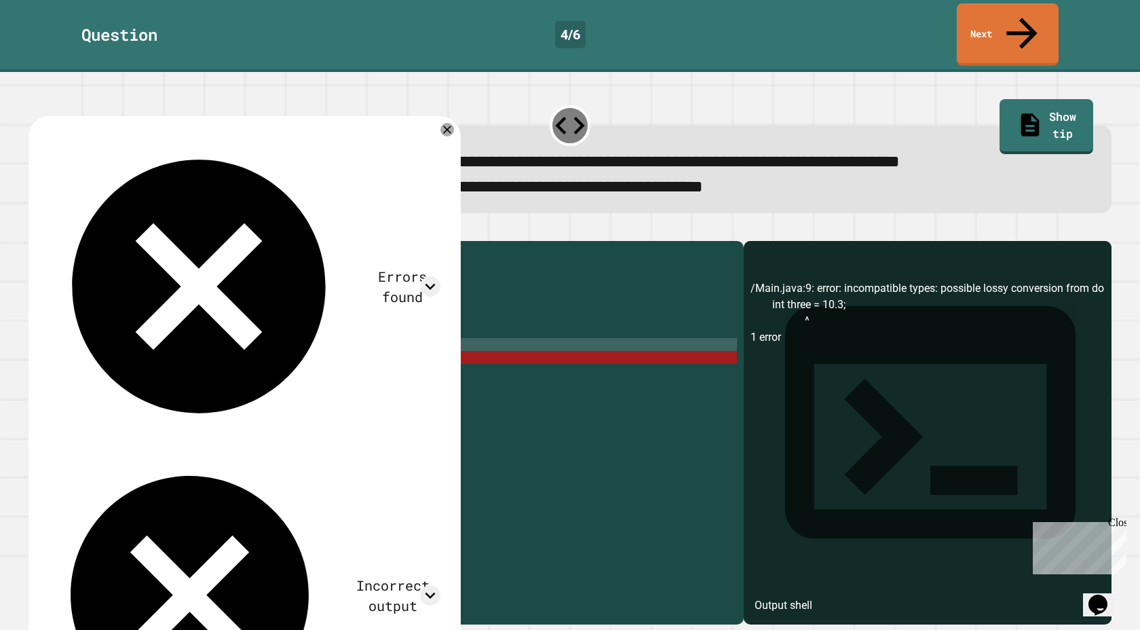
click at [120, 347] on div "public class Main { public static void main ( String [ ] args ) { // Fill in th…" at bounding box center [399, 441] width 674 height 387
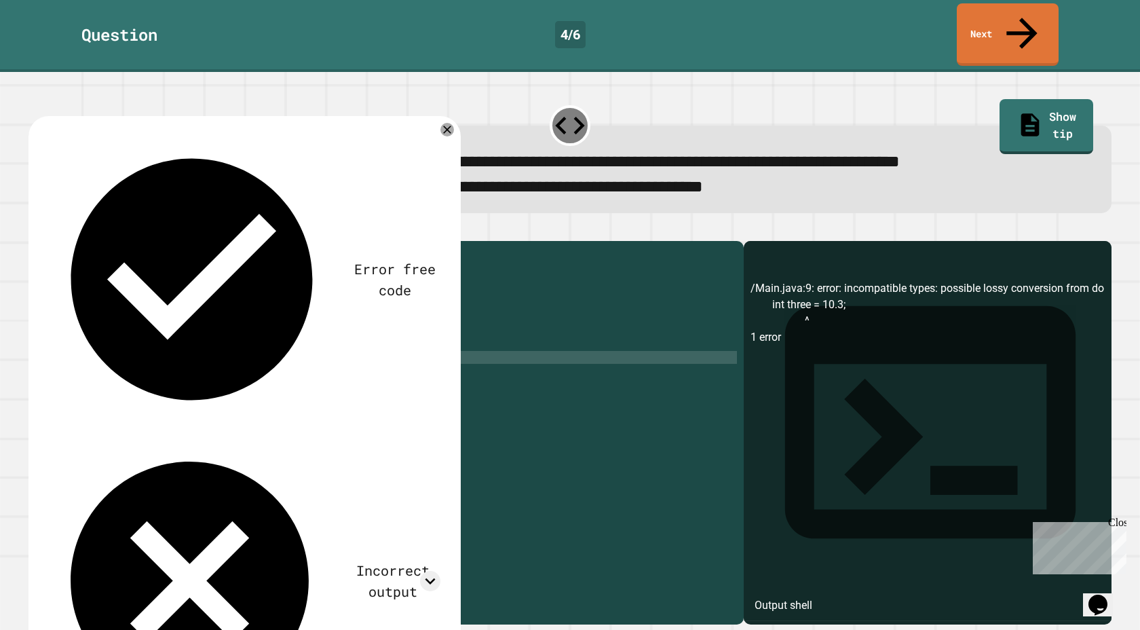
scroll to position [0, 5]
type textarea "**********"
click at [35, 230] on icon "button" at bounding box center [35, 230] width 0 height 0
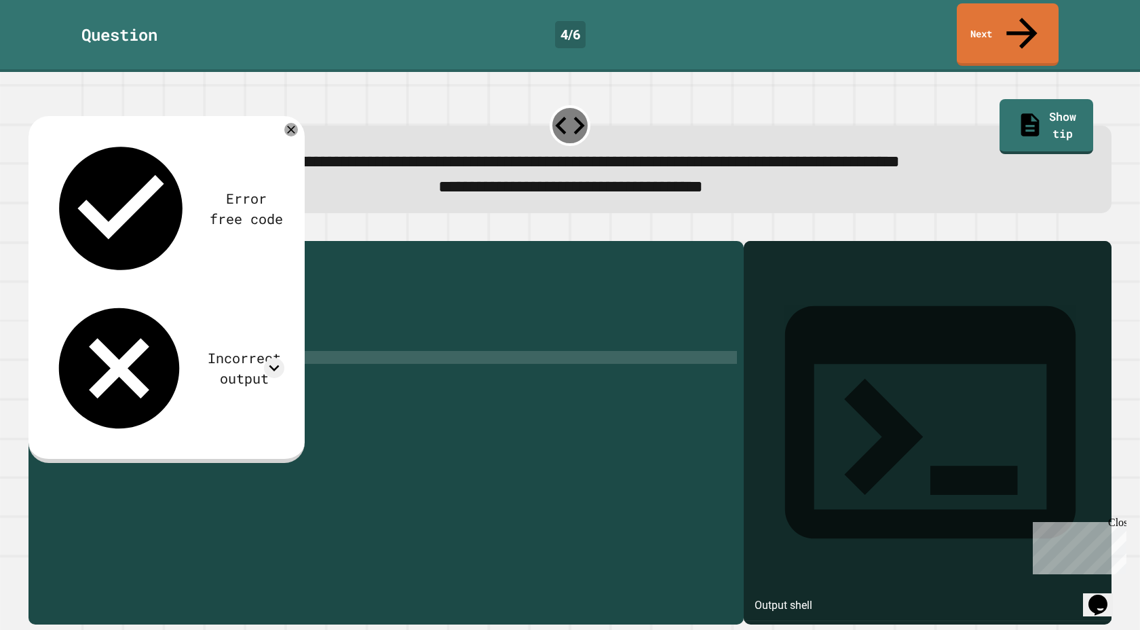
click at [280, 345] on div "public class Main { public static void main ( String [ ] args ) { // Fill in th…" at bounding box center [399, 441] width 674 height 387
type textarea "**********"
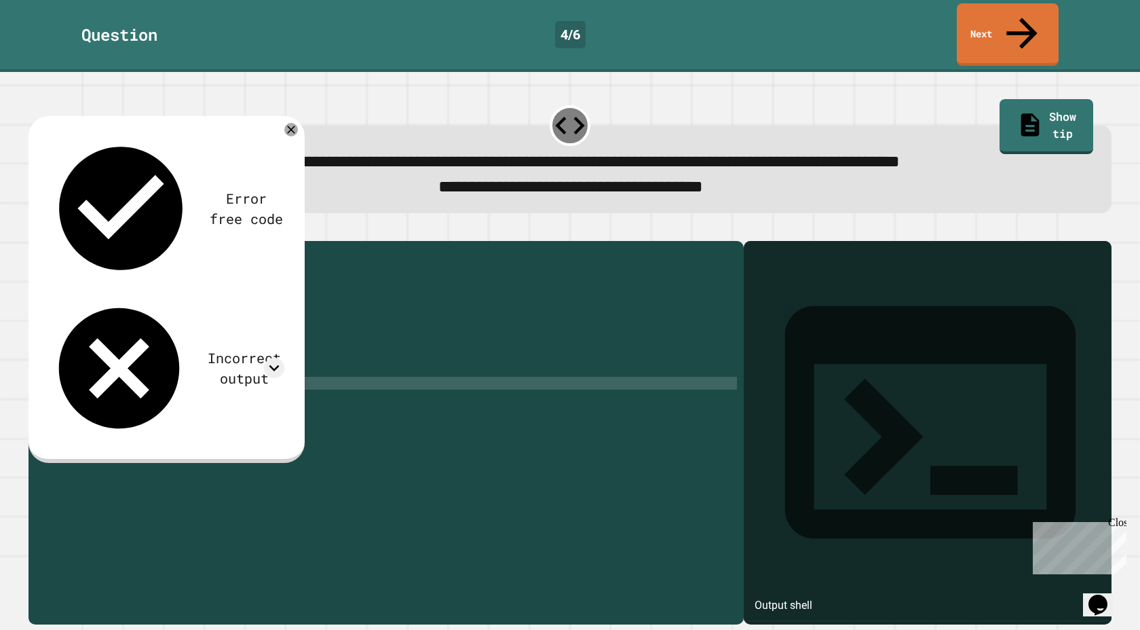
type textarea "**********"
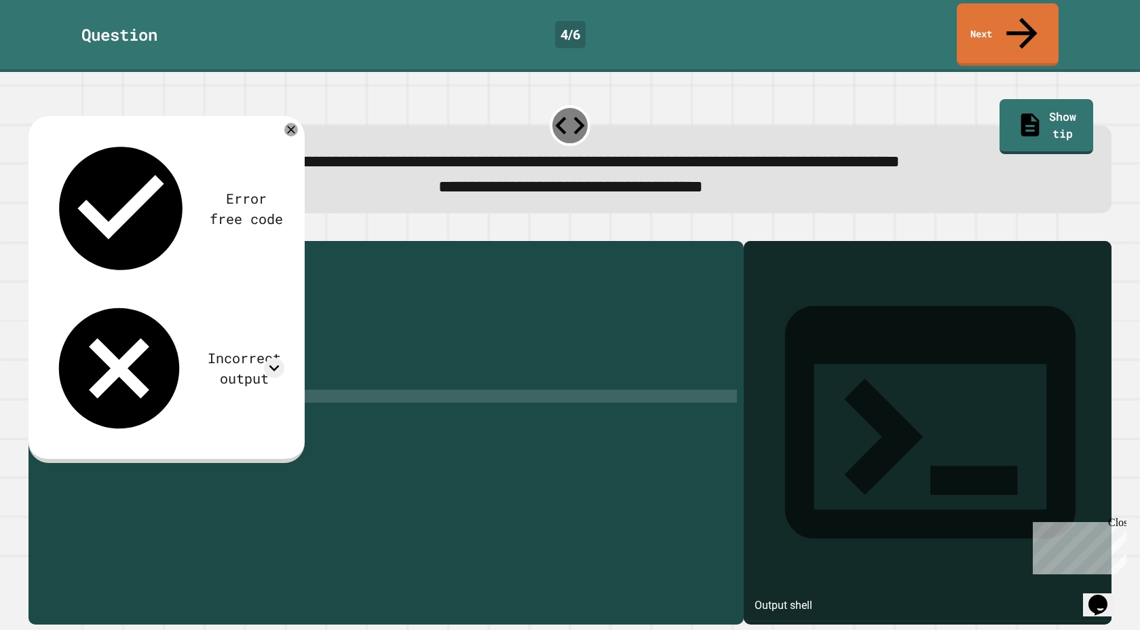
scroll to position [0, 9]
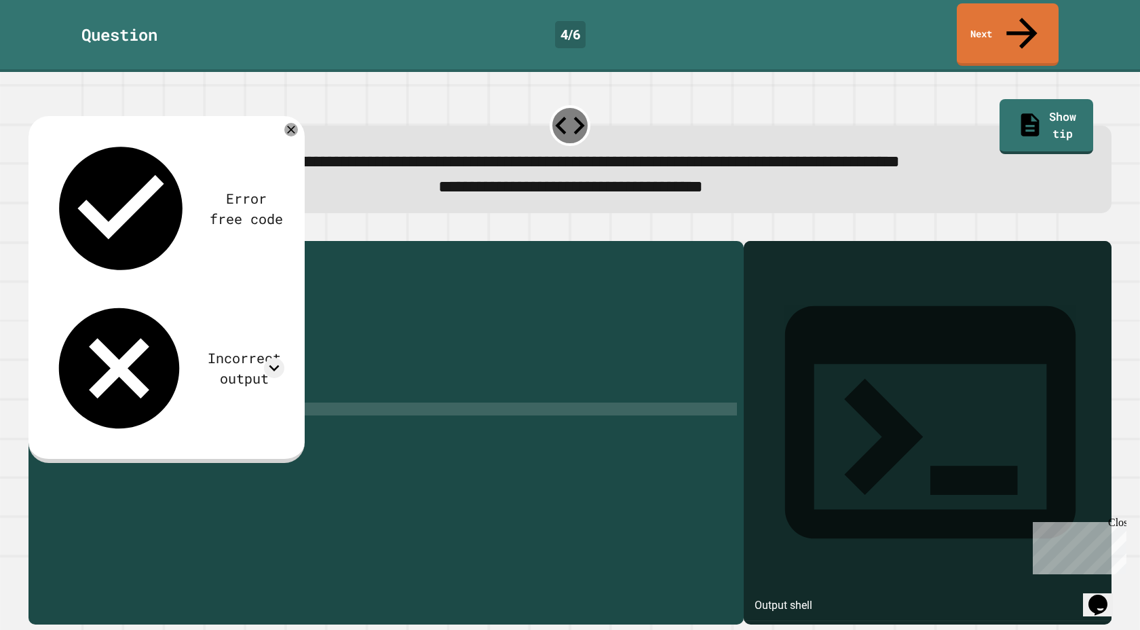
click at [233, 397] on div "public class Main { public static void main ( String [ ] args ) { // Fill in th…" at bounding box center [399, 441] width 674 height 387
type textarea "**********"
click at [324, 395] on div "public class Main { public static void main ( String [ ] args ) { // Fill in th…" at bounding box center [399, 441] width 674 height 387
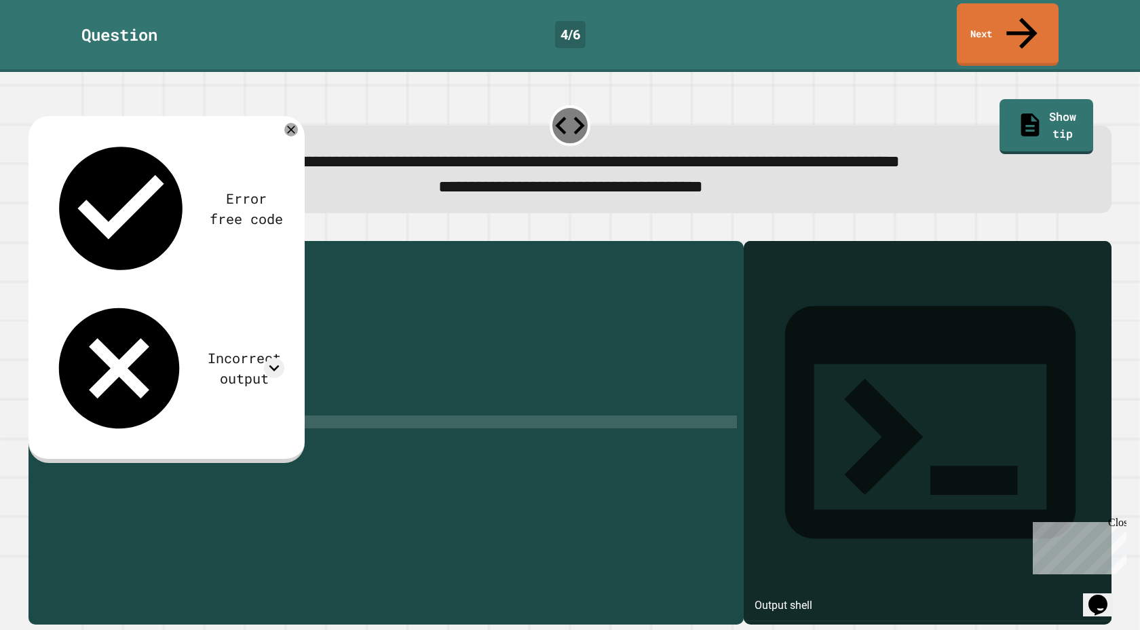
click at [35, 230] on icon "button" at bounding box center [35, 230] width 0 height 0
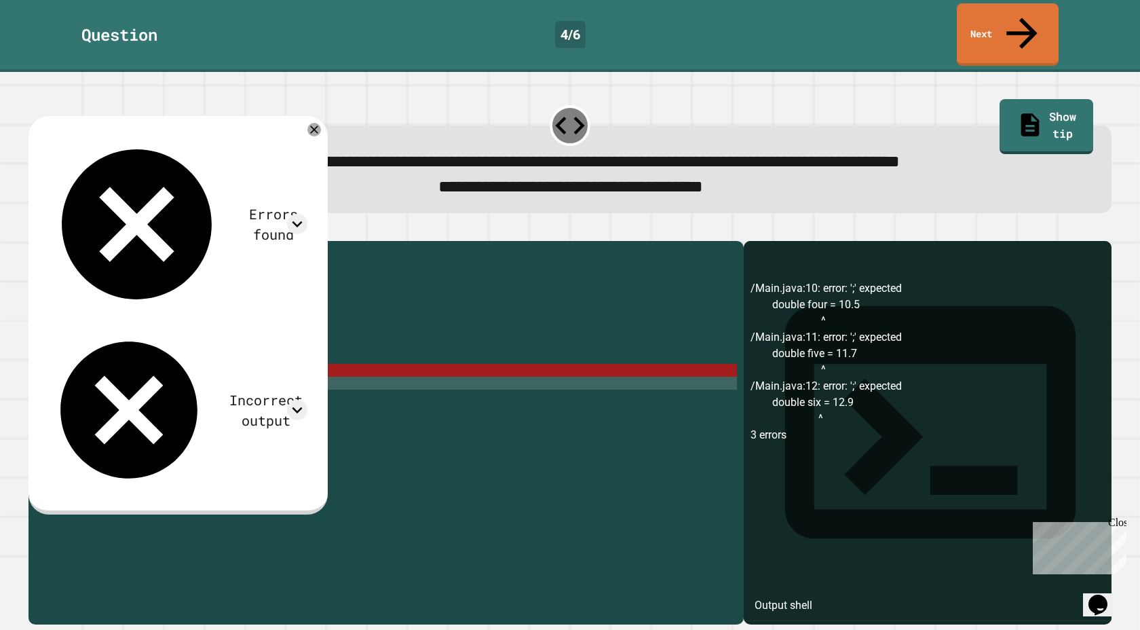
click at [230, 370] on div "public class Main { public static void main ( String [ ] args ) { // Fill in th…" at bounding box center [399, 441] width 674 height 387
click at [230, 360] on div "public class Main { public static void main ( String [ ] args ) { // Fill in th…" at bounding box center [399, 441] width 674 height 387
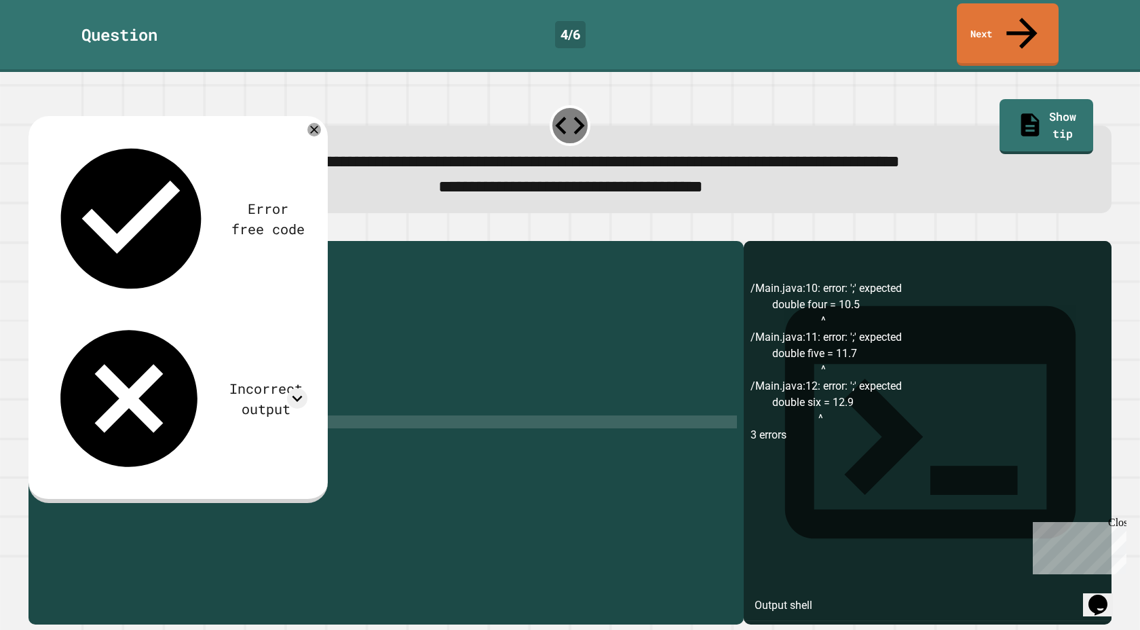
click at [35, 225] on div at bounding box center [569, 233] width 1083 height 16
click at [35, 230] on icon "button" at bounding box center [35, 230] width 0 height 0
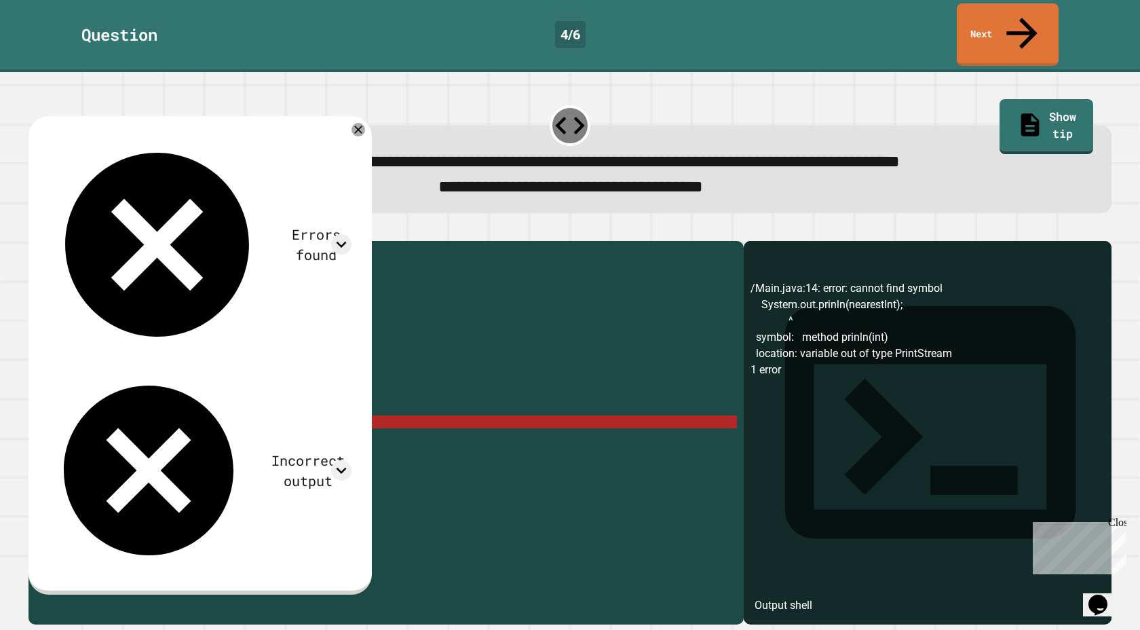
click at [168, 412] on div "public class Main { public static void main ( String [ ] args ) { // Fill in th…" at bounding box center [399, 441] width 674 height 387
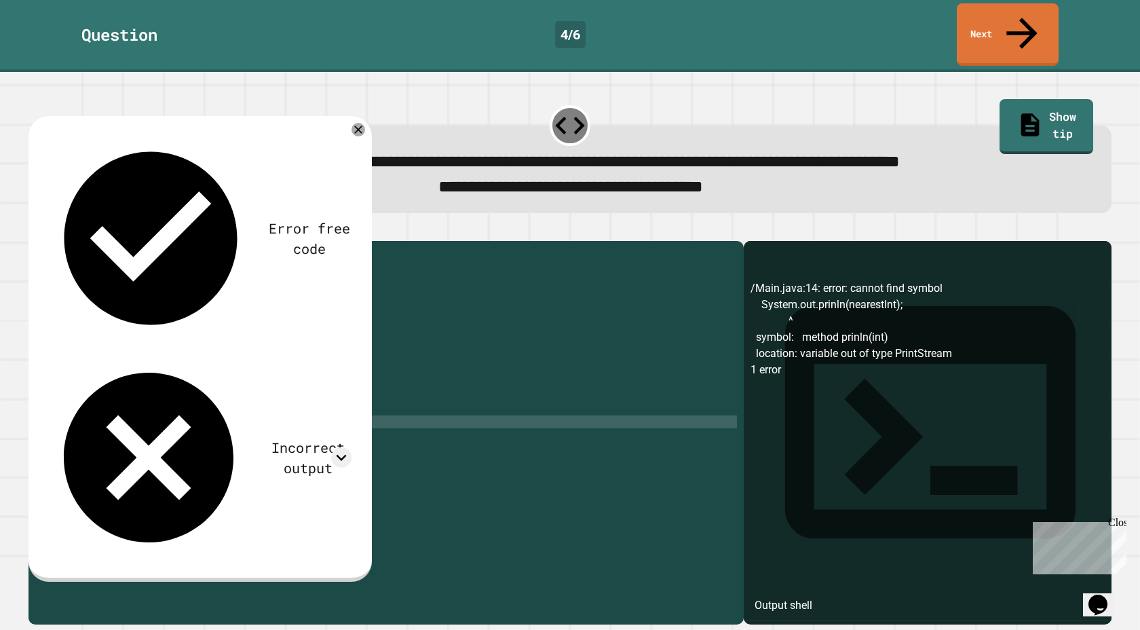
type textarea "**********"
click at [35, 230] on icon "button" at bounding box center [35, 230] width 0 height 0
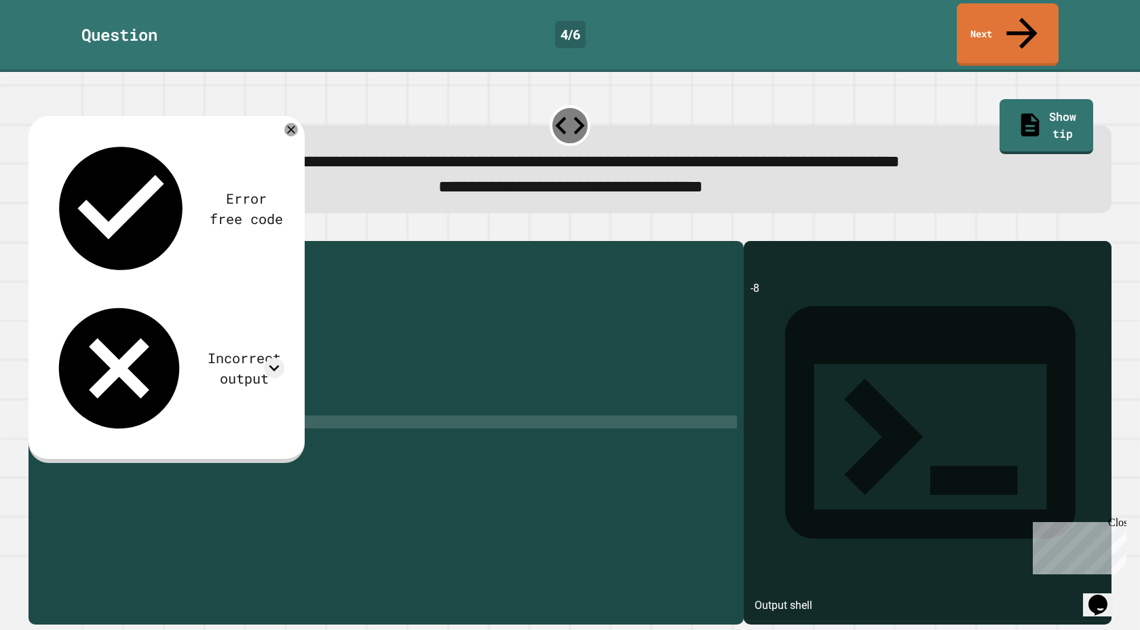
click at [316, 414] on div "public class Main { public static void main ( String [ ] args ) { // Fill in th…" at bounding box center [399, 441] width 674 height 387
drag, startPoint x: 294, startPoint y: 396, endPoint x: 88, endPoint y: 400, distance: 206.3
click at [88, 400] on div "public class Main { public static void main ( String [ ] args ) { // Fill in th…" at bounding box center [399, 441] width 674 height 387
type textarea "**********"
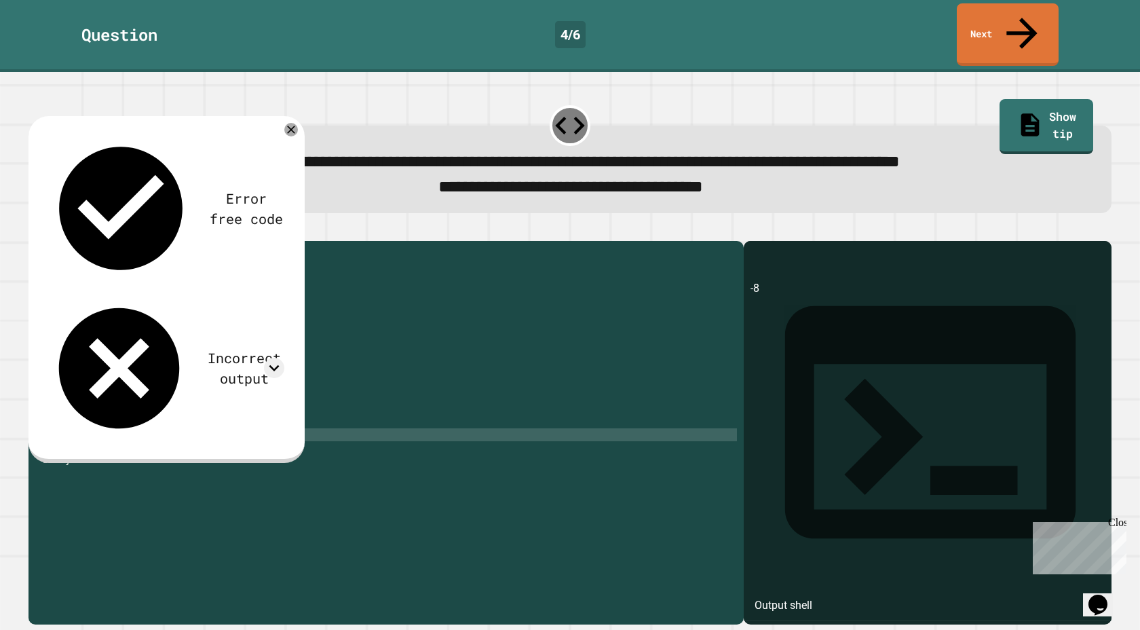
click at [141, 427] on div "public class Main { public static void main ( String [ ] args ) { // Fill in th…" at bounding box center [399, 441] width 674 height 387
paste textarea "**********"
click at [166, 400] on div "public class Main { public static void main ( String [ ] args ) { // Fill in th…" at bounding box center [399, 441] width 674 height 387
click at [255, 416] on div "public class Main { public static void main ( String [ ] args ) { // Fill in th…" at bounding box center [399, 441] width 674 height 387
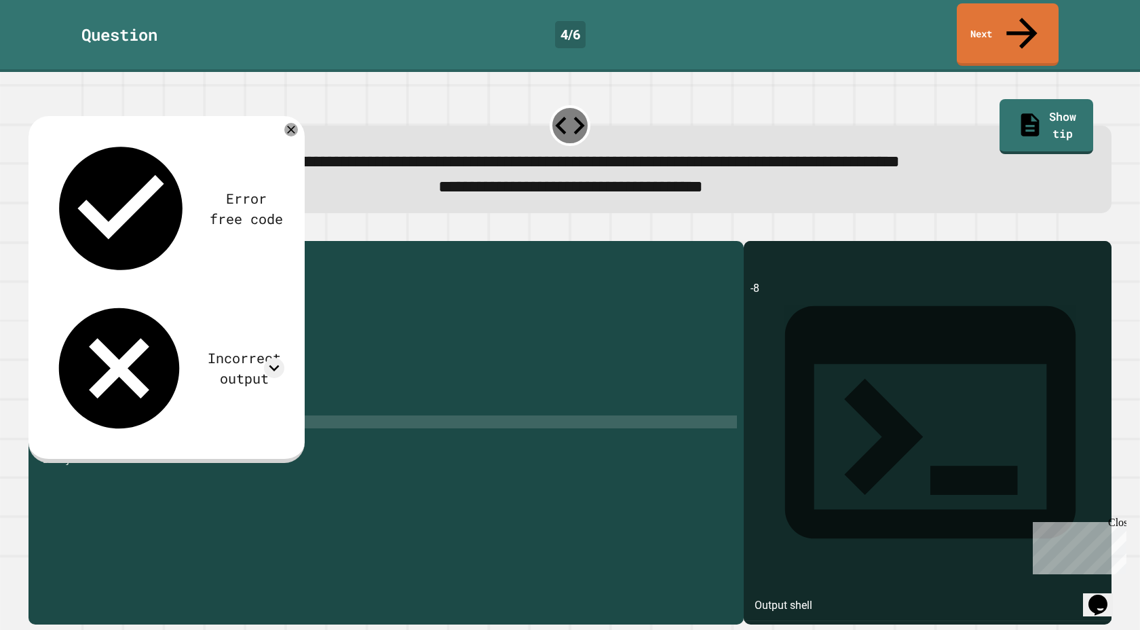
scroll to position [0, 14]
click at [167, 432] on div "public class Main { public static void main ( String [ ] args ) { // Fill in th…" at bounding box center [399, 441] width 674 height 387
click at [241, 429] on div "public class Main { public static void main ( String [ ] args ) { // Fill in th…" at bounding box center [399, 441] width 674 height 387
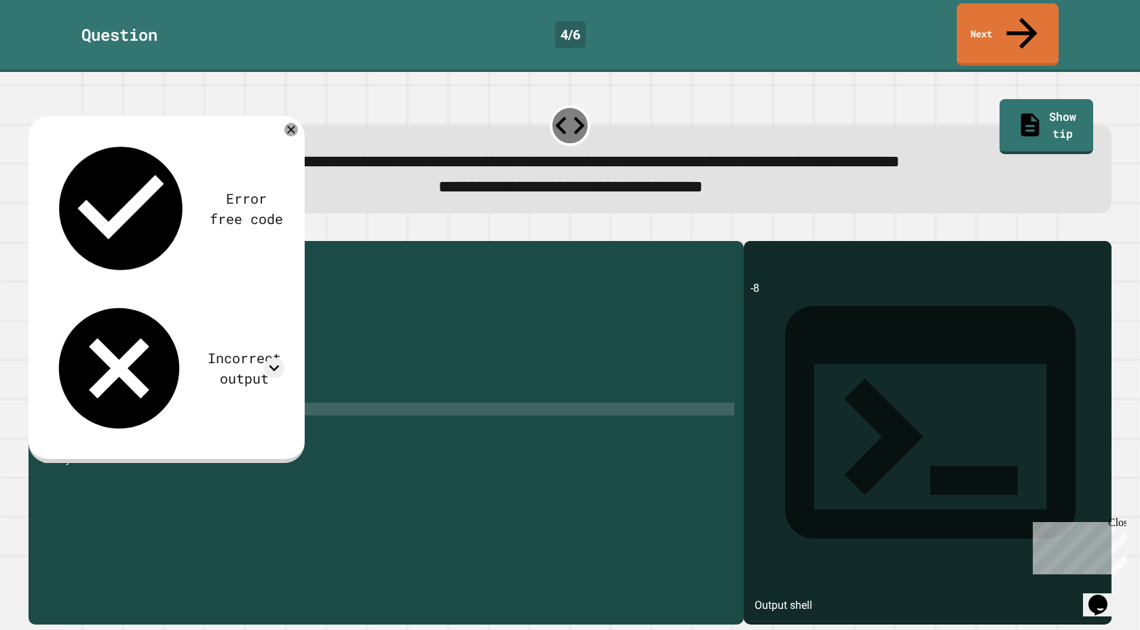
drag, startPoint x: 328, startPoint y: 413, endPoint x: 58, endPoint y: 396, distance: 269.9
click at [58, 396] on div "**********" at bounding box center [382, 428] width 708 height 361
click at [294, 435] on div "public class Main { public static void main ( String [ ] args ) { // Fill in th…" at bounding box center [399, 441] width 674 height 387
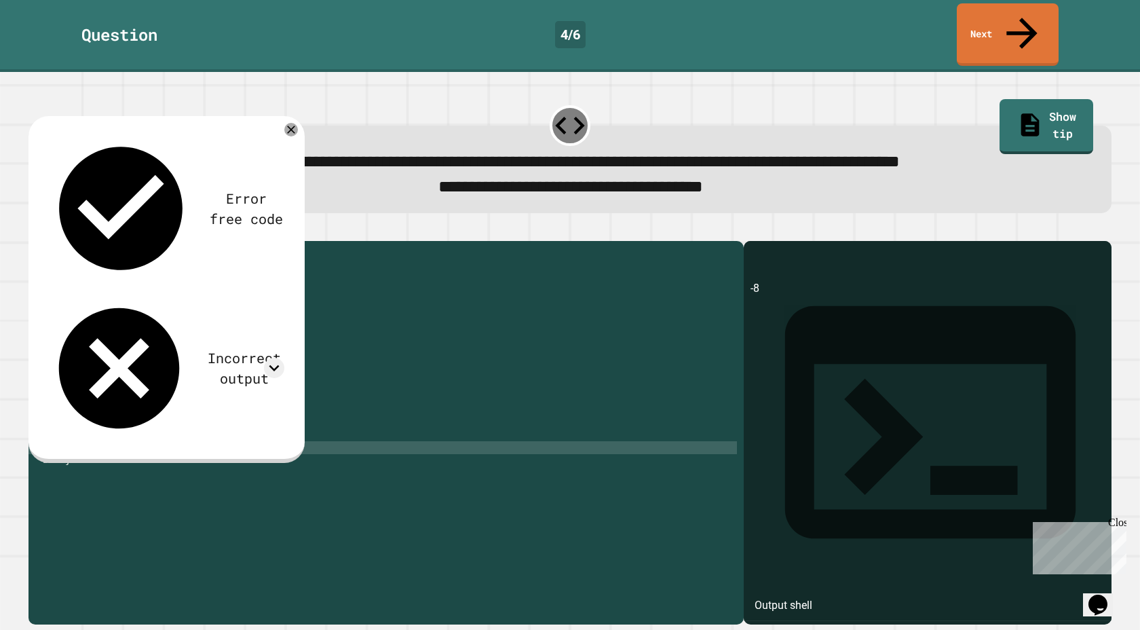
scroll to position [0, 1]
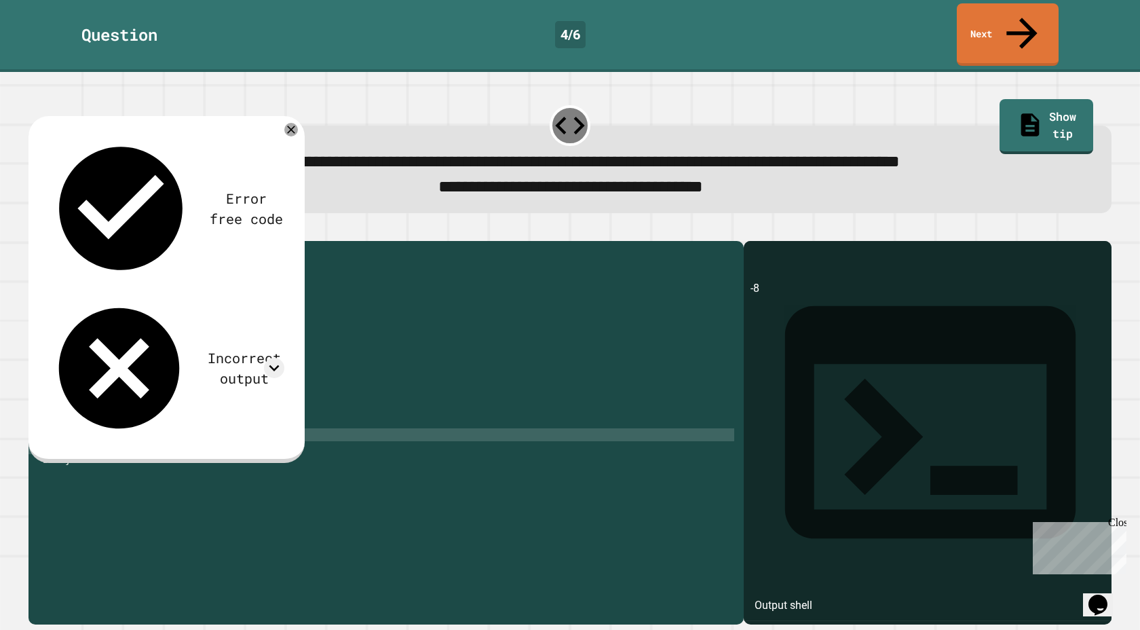
drag, startPoint x: 299, startPoint y: 426, endPoint x: 111, endPoint y: 437, distance: 187.6
click at [111, 437] on div "public class Main { public static void main ( String [ ] args ) { // Fill in th…" at bounding box center [399, 441] width 674 height 387
click at [280, 421] on div "public class Main { public static void main ( String [ ] args ) { // Fill in th…" at bounding box center [399, 441] width 674 height 387
click at [290, 422] on div "public class Main { public static void main ( String [ ] args ) { // Fill in th…" at bounding box center [399, 441] width 674 height 387
type textarea "**********"
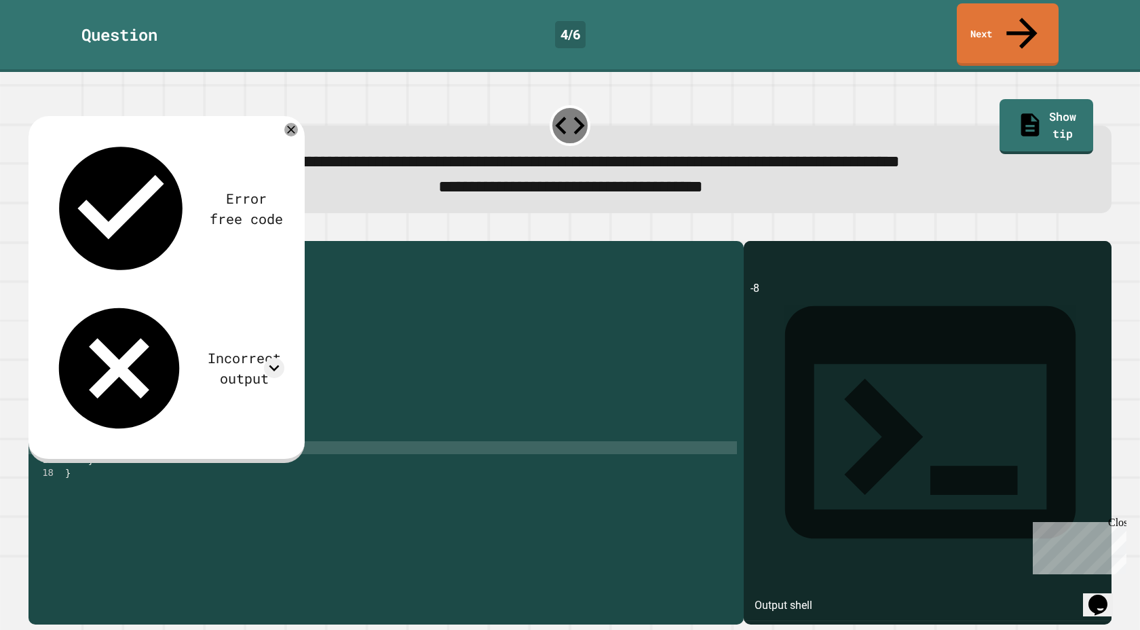
scroll to position [0, 14]
type textarea "**********"
click at [35, 230] on icon "button" at bounding box center [35, 230] width 0 height 0
click at [343, 440] on div "public class Main { public static void main ( String [ ] args ) { // Fill in th…" at bounding box center [399, 441] width 674 height 387
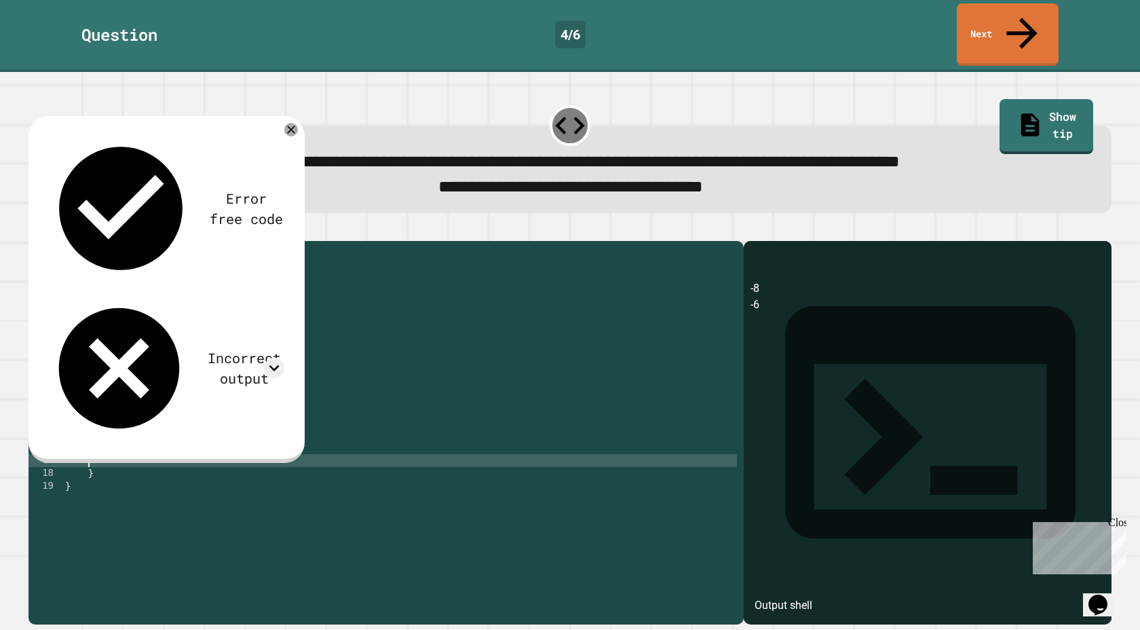
scroll to position [0, 1]
paste textarea "**********"
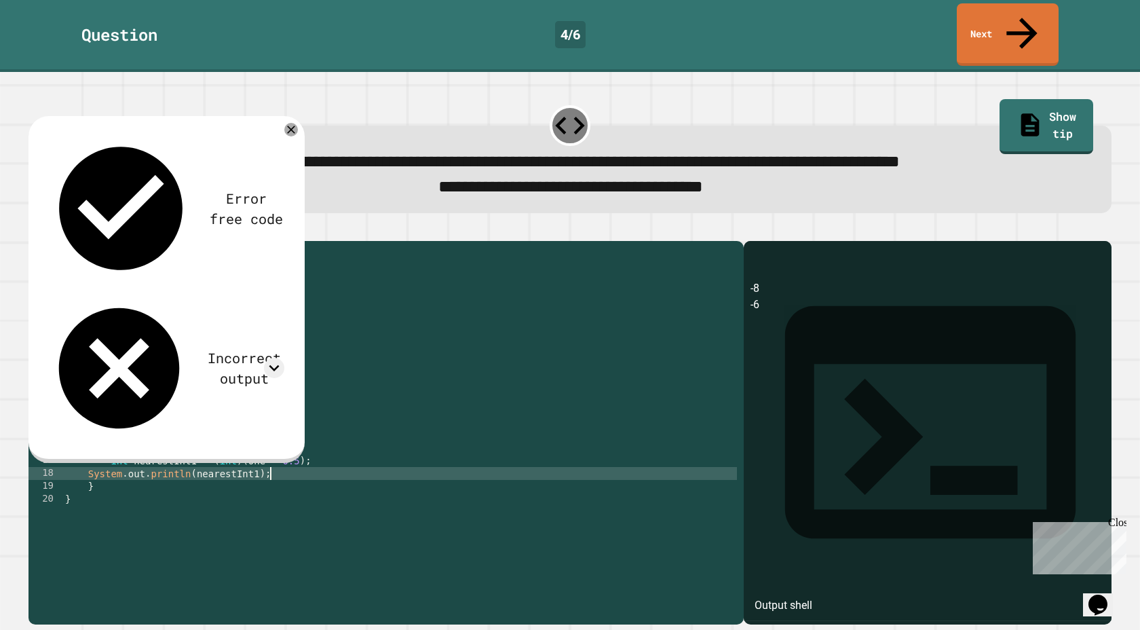
click at [109, 454] on div "public class Main { public static void main ( String [ ] args ) { // Fill in th…" at bounding box center [399, 441] width 674 height 387
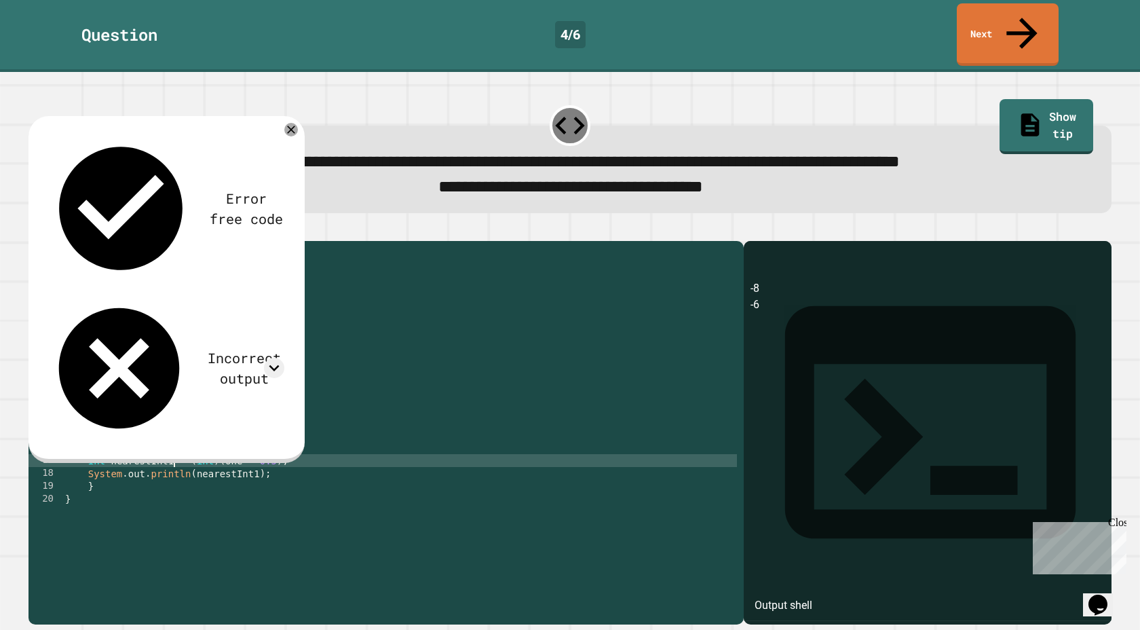
click at [176, 451] on div "public class Main { public static void main ( String [ ] args ) { // Fill in th…" at bounding box center [399, 441] width 674 height 387
click at [238, 456] on div "public class Main { public static void main ( String [ ] args ) { // Fill in th…" at bounding box center [399, 441] width 674 height 387
click at [266, 447] on div "public class Main { public static void main ( String [ ] args ) { // Fill in th…" at bounding box center [399, 441] width 674 height 387
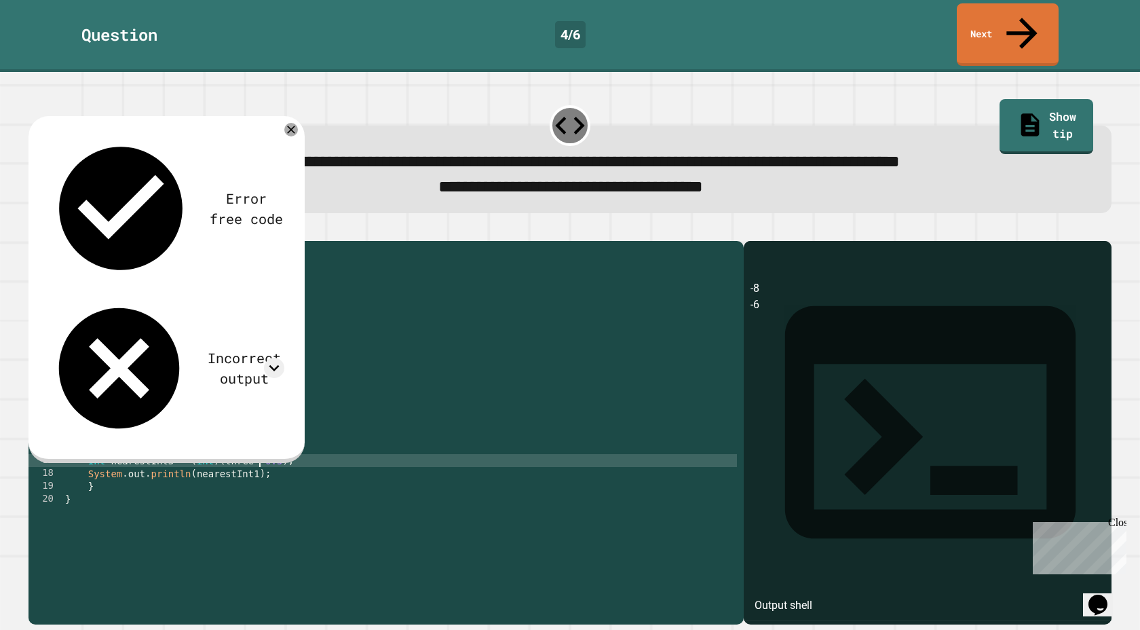
scroll to position [0, 14]
click at [259, 465] on div "public class Main { public static void main ( String [ ] args ) { // Fill in th…" at bounding box center [399, 441] width 674 height 387
drag, startPoint x: 301, startPoint y: 469, endPoint x: 88, endPoint y: 458, distance: 212.6
click at [88, 458] on div "public class Main { public static void main ( String [ ] args ) { // Fill in th…" at bounding box center [399, 441] width 674 height 387
click at [287, 468] on div "public class Main { public static void main ( String [ ] args ) { // Fill in th…" at bounding box center [399, 441] width 674 height 387
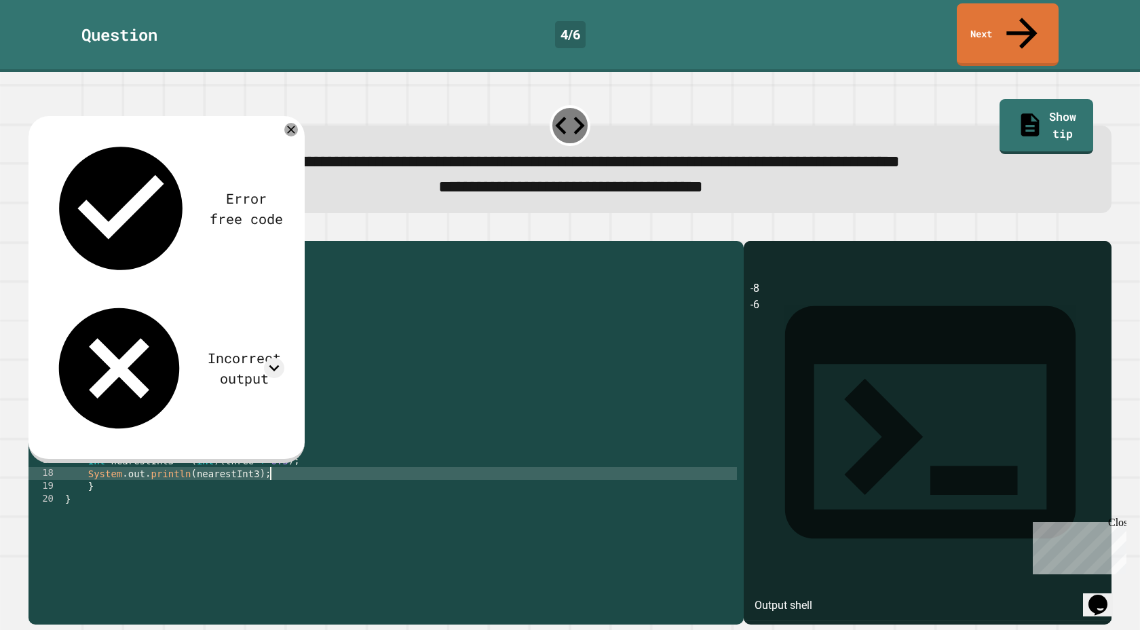
type textarea "**********"
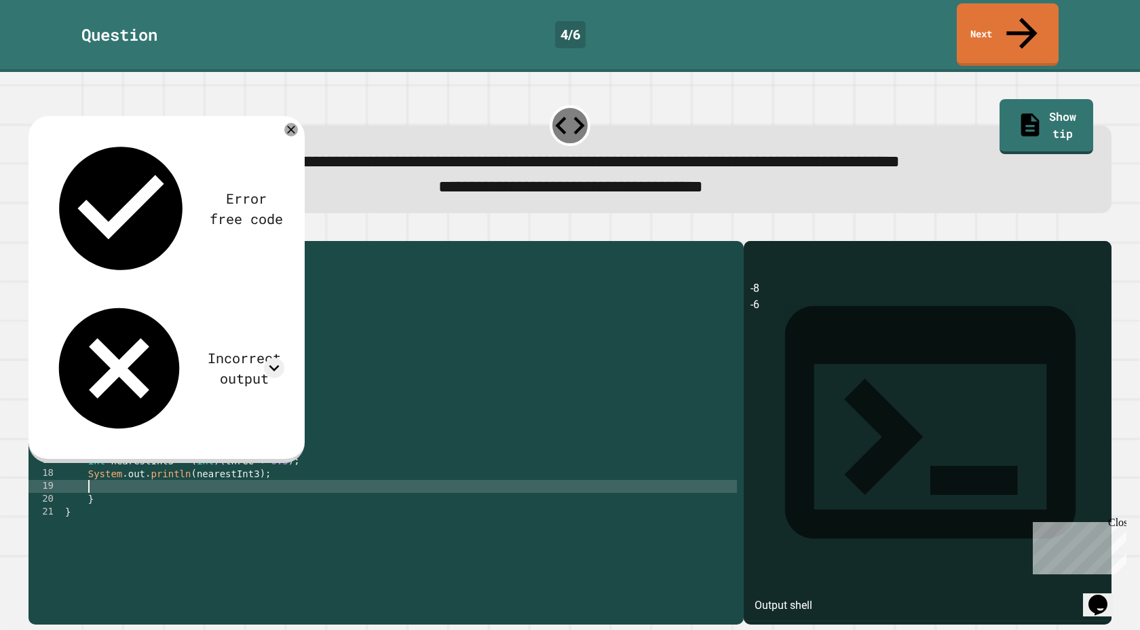
scroll to position [0, 1]
paste textarea "**********"
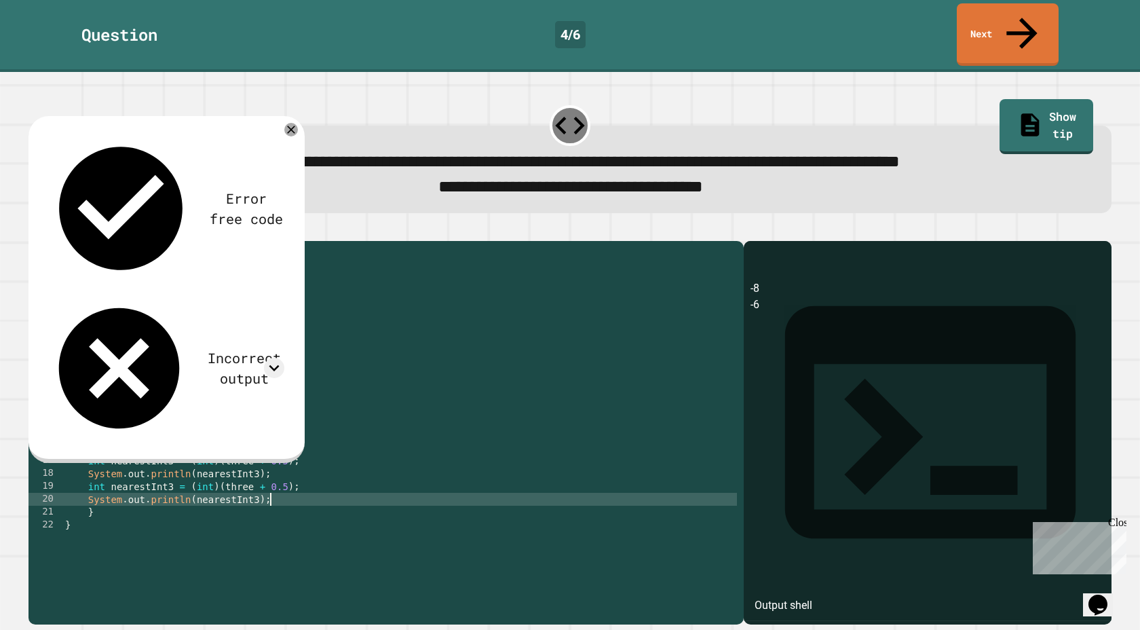
click at [250, 479] on div "public class Main { public static void main ( String [ ] args ) { // Fill in th…" at bounding box center [399, 441] width 674 height 387
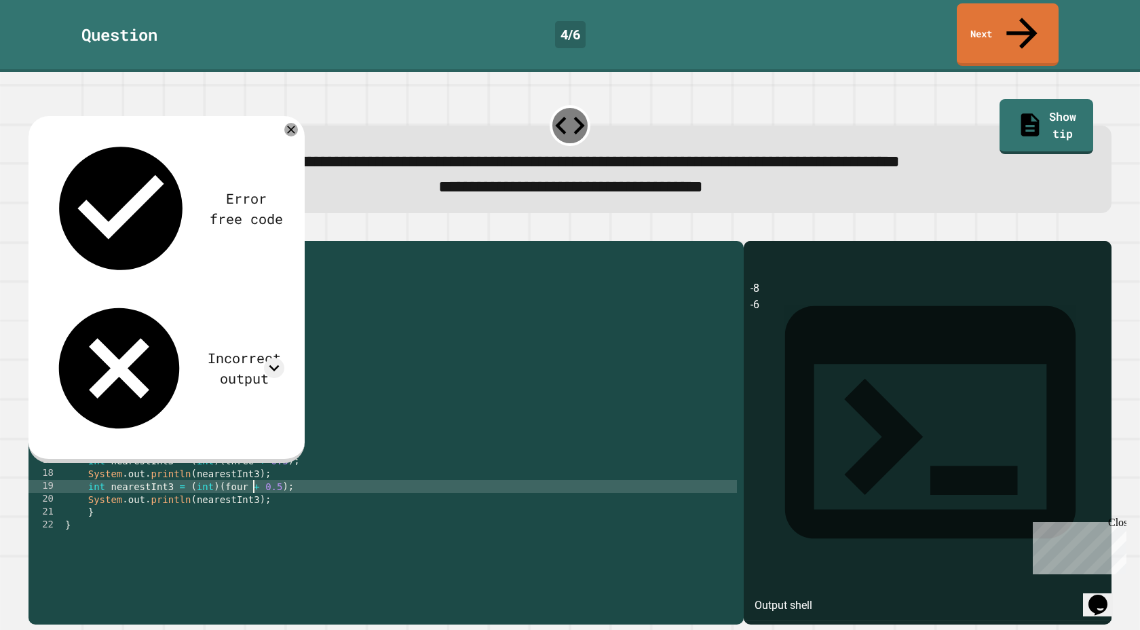
scroll to position [0, 13]
click at [254, 491] on div "public class Main { public static void main ( String [ ] args ) { // Fill in th…" at bounding box center [399, 441] width 674 height 387
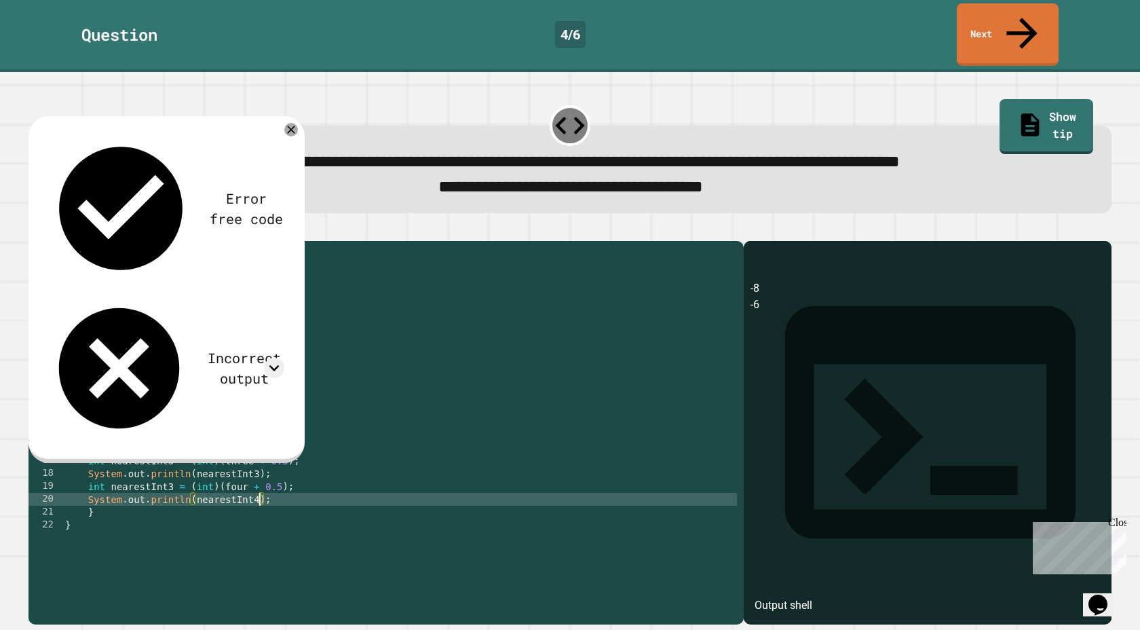
scroll to position [0, 14]
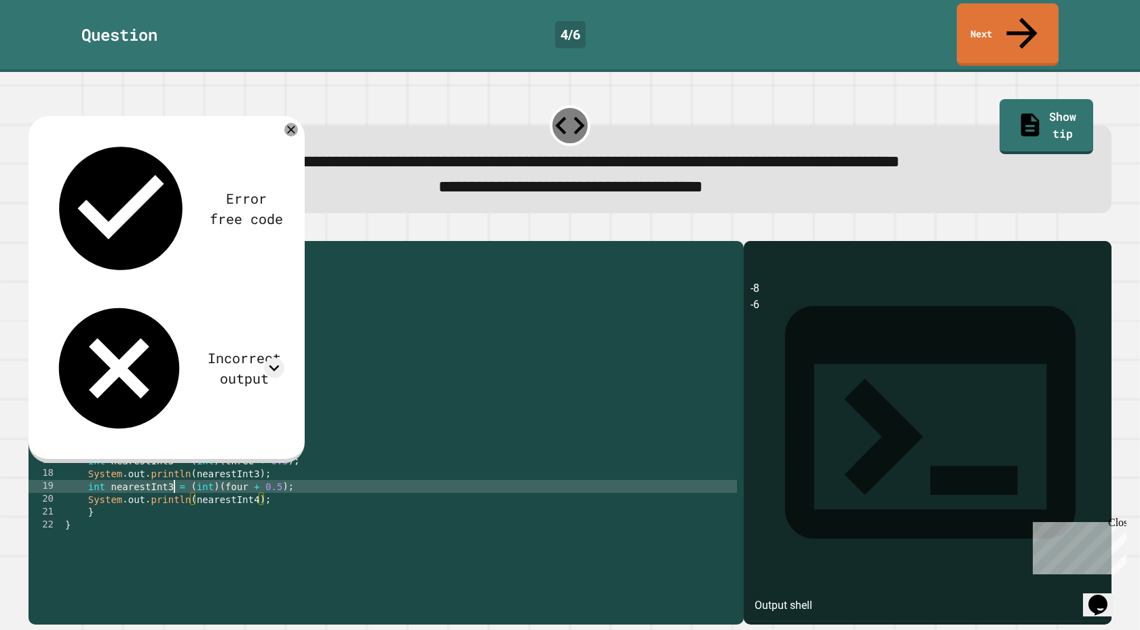
click at [171, 480] on div "public class Main { public static void main ( String [ ] args ) { // Fill in th…" at bounding box center [399, 441] width 674 height 387
click at [300, 503] on div "public class Main { public static void main ( String [ ] args ) { // Fill in th…" at bounding box center [399, 441] width 674 height 387
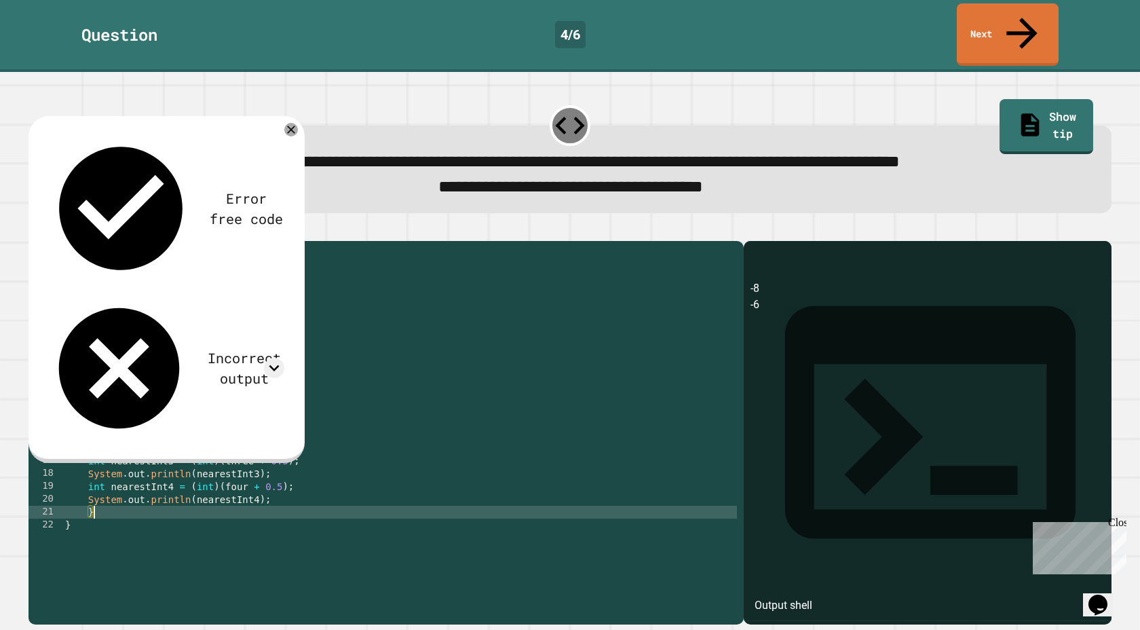
click at [297, 496] on div "public class Main { public static void main ( String [ ] args ) { // Fill in th…" at bounding box center [399, 441] width 674 height 387
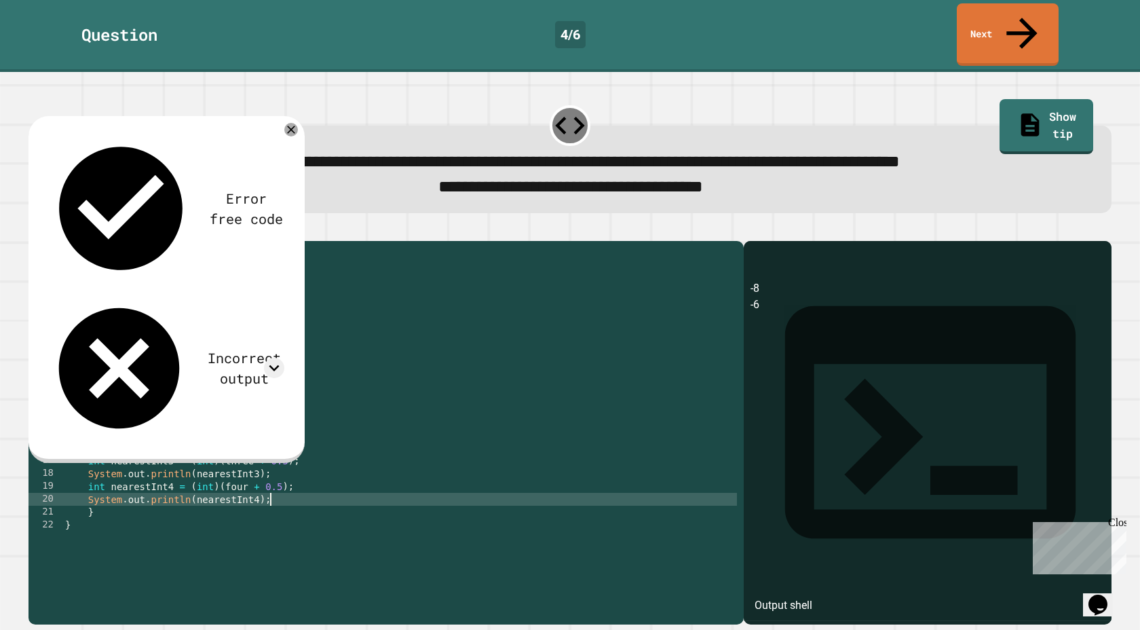
type textarea "**********"
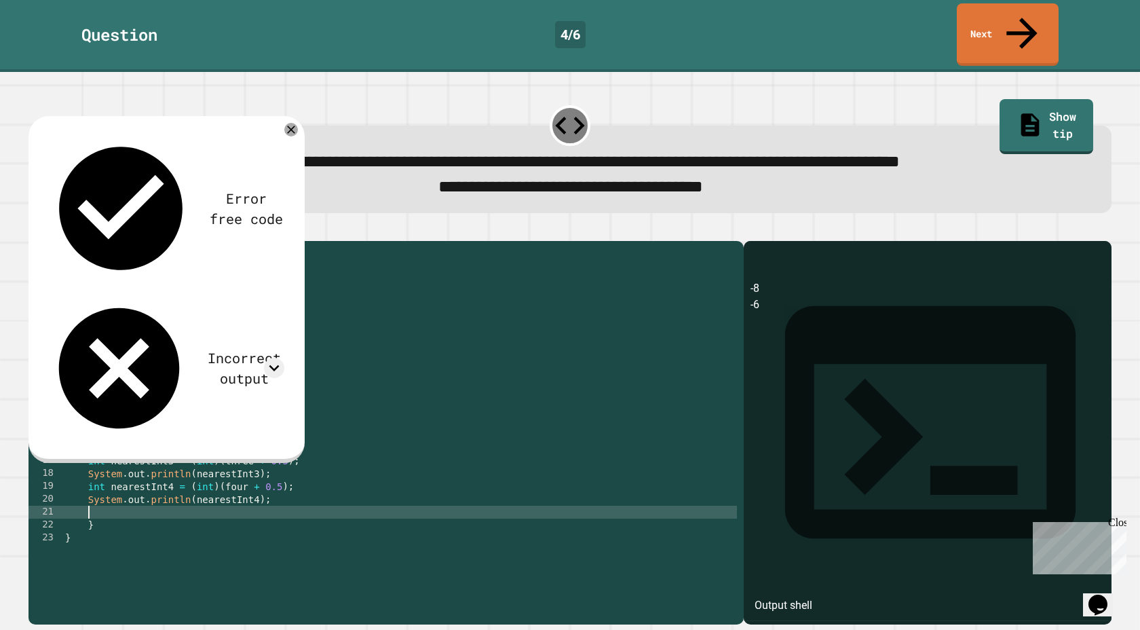
paste textarea "**********"
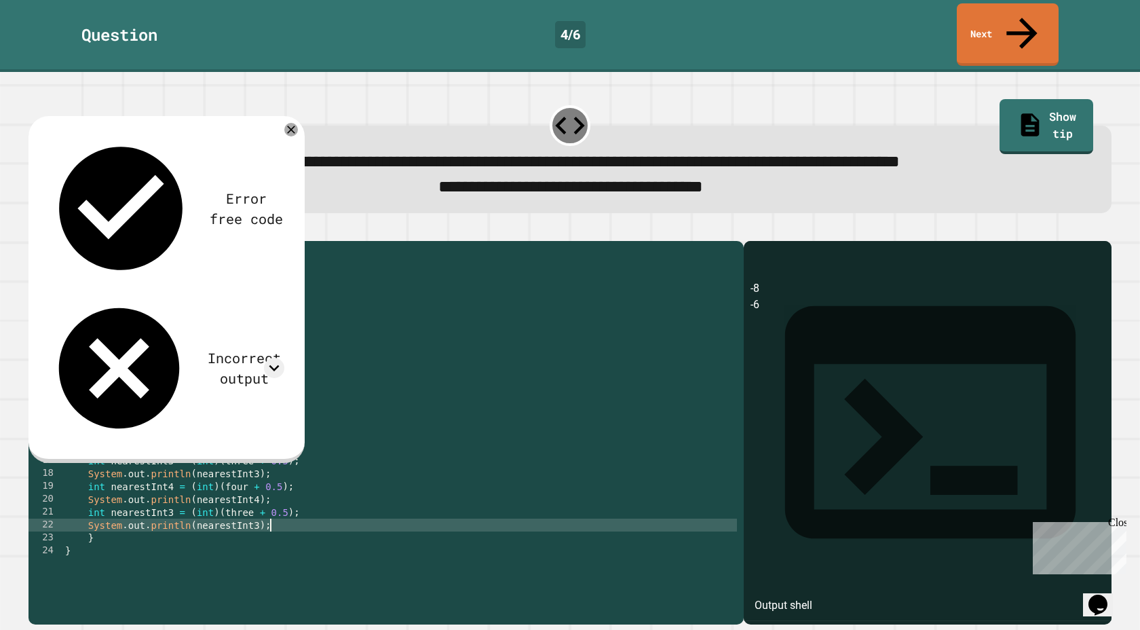
click at [175, 505] on div "public class Main { public static void main ( String [ ] args ) { // Fill in th…" at bounding box center [399, 441] width 674 height 387
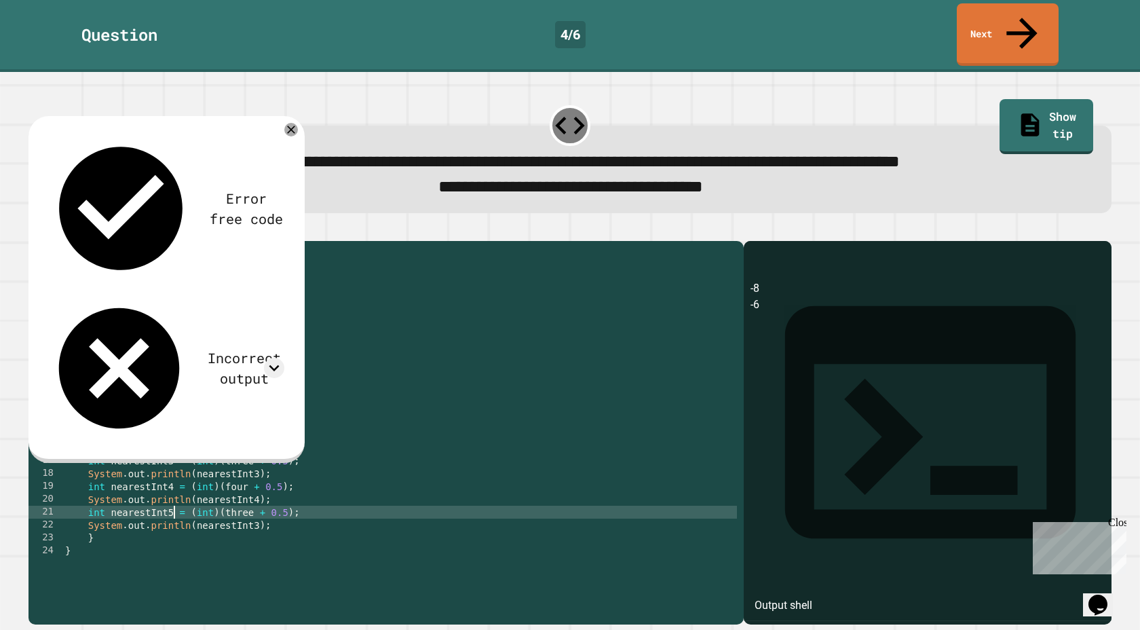
scroll to position [0, 7]
click at [248, 504] on div "public class Main { public static void main ( String [ ] args ) { // Fill in th…" at bounding box center [399, 441] width 674 height 387
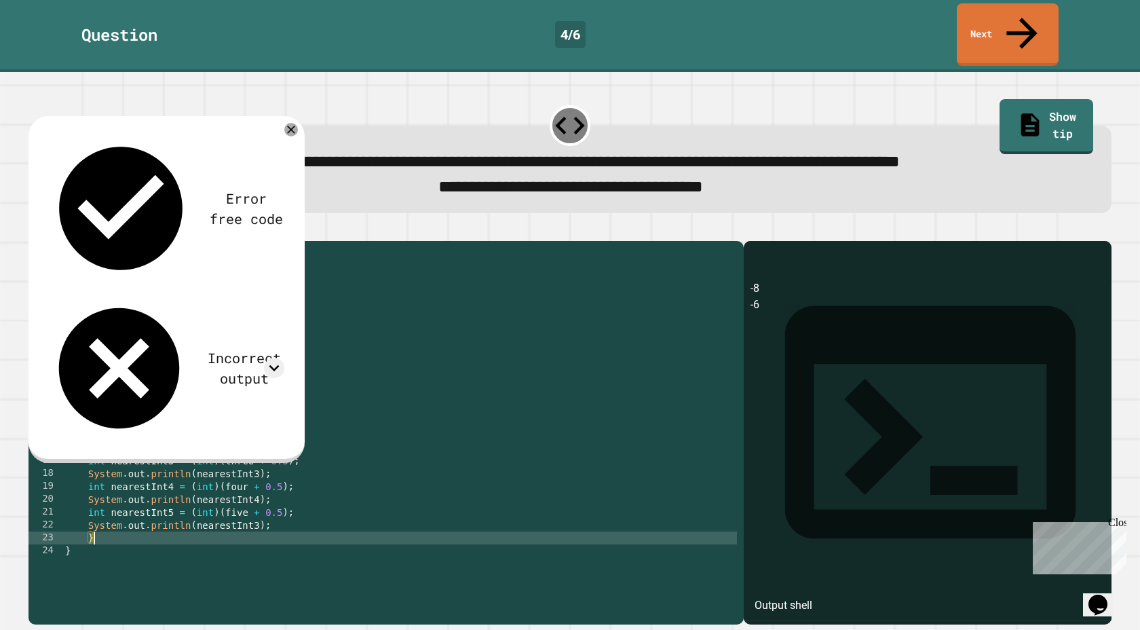
click at [262, 525] on div "public class Main { public static void main ( String [ ] args ) { // Fill in th…" at bounding box center [399, 441] width 674 height 387
click at [259, 517] on div "public class Main { public static void main ( String [ ] args ) { // Fill in th…" at bounding box center [399, 441] width 674 height 387
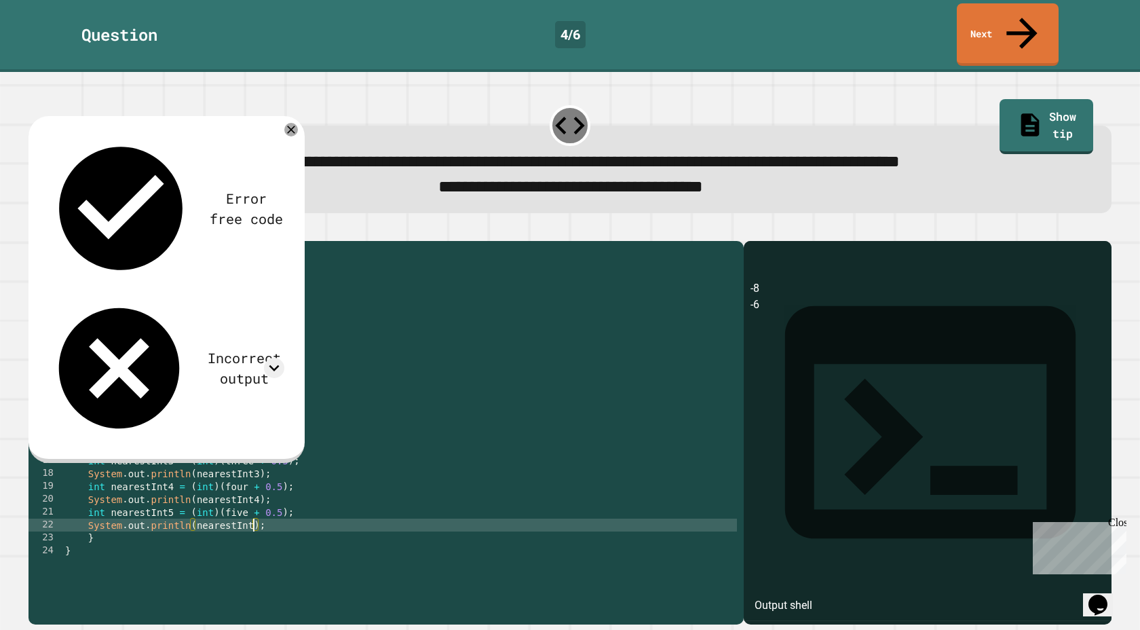
type textarea "**********"
click at [294, 520] on div "public class Main { public static void main ( String [ ] args ) { // Fill in th…" at bounding box center [399, 441] width 674 height 387
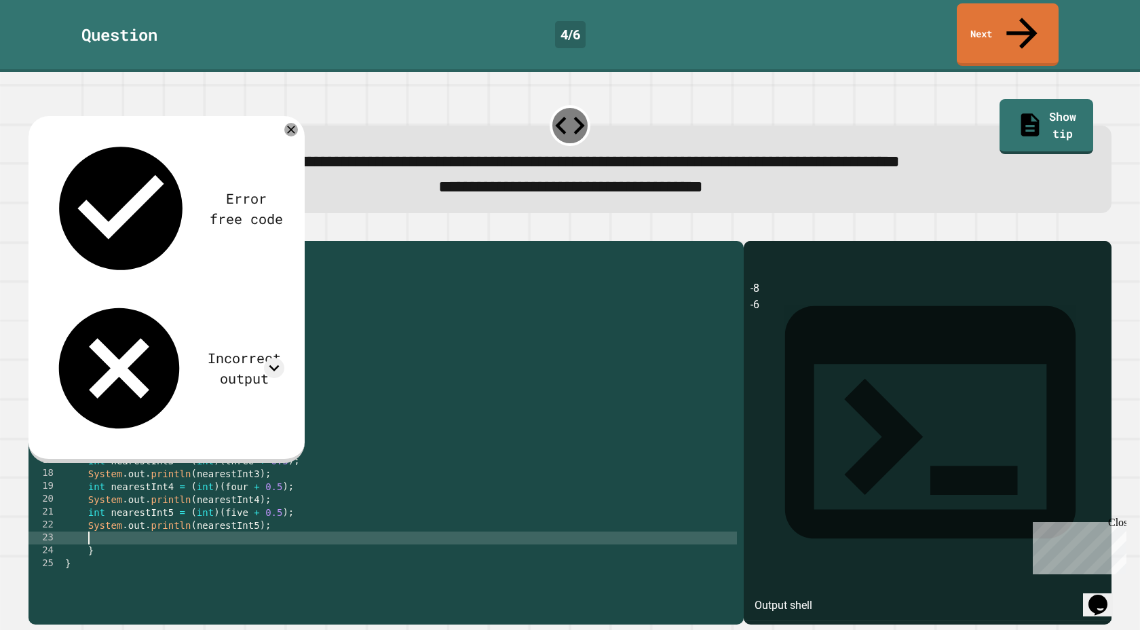
paste textarea "**********"
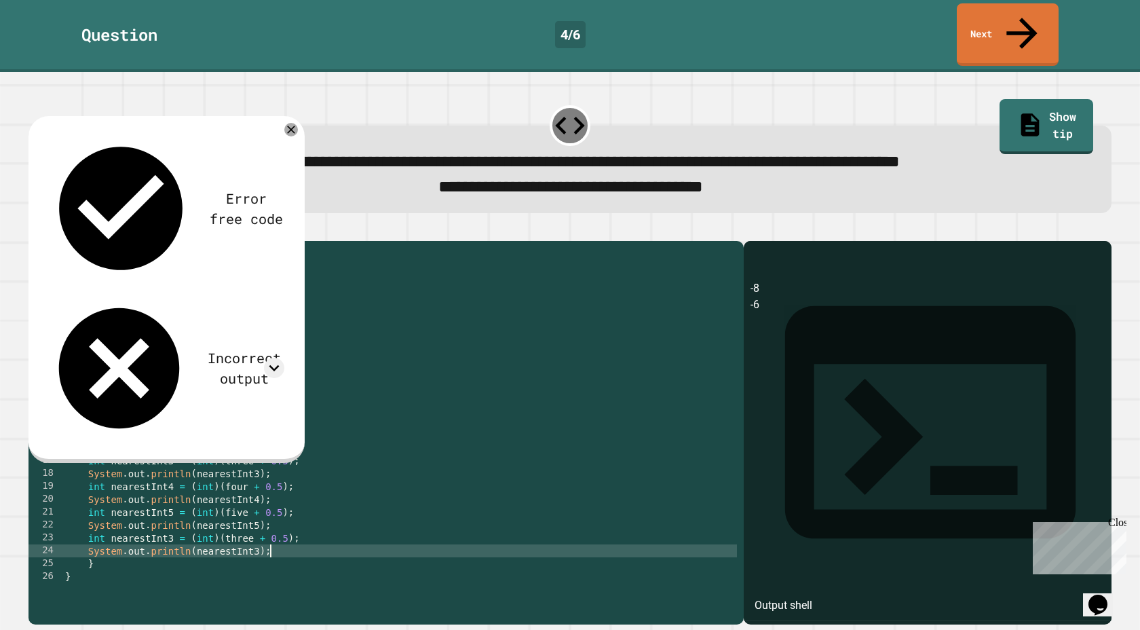
click at [256, 546] on div "public class Main { public static void main ( String [ ] args ) { // Fill in th…" at bounding box center [399, 441] width 674 height 387
click at [172, 527] on div "public class Main { public static void main ( String [ ] args ) { // Fill in th…" at bounding box center [399, 441] width 674 height 387
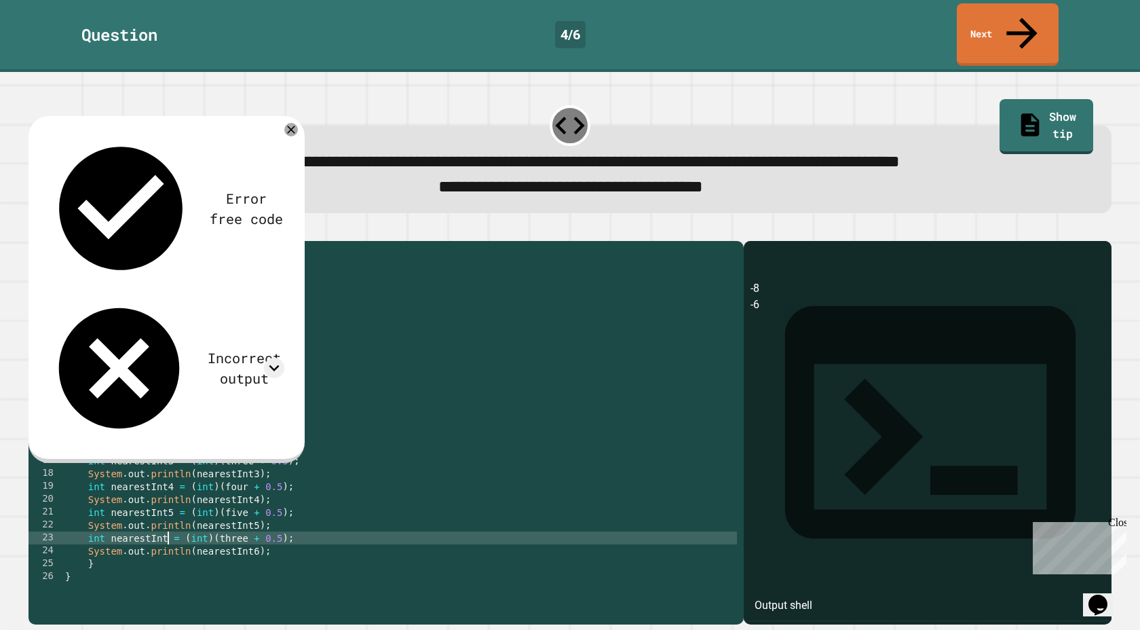
scroll to position [0, 7]
click at [233, 532] on div "public class Main { public static void main ( String [ ] args ) { // Fill in th…" at bounding box center [399, 441] width 674 height 387
type textarea "**********"
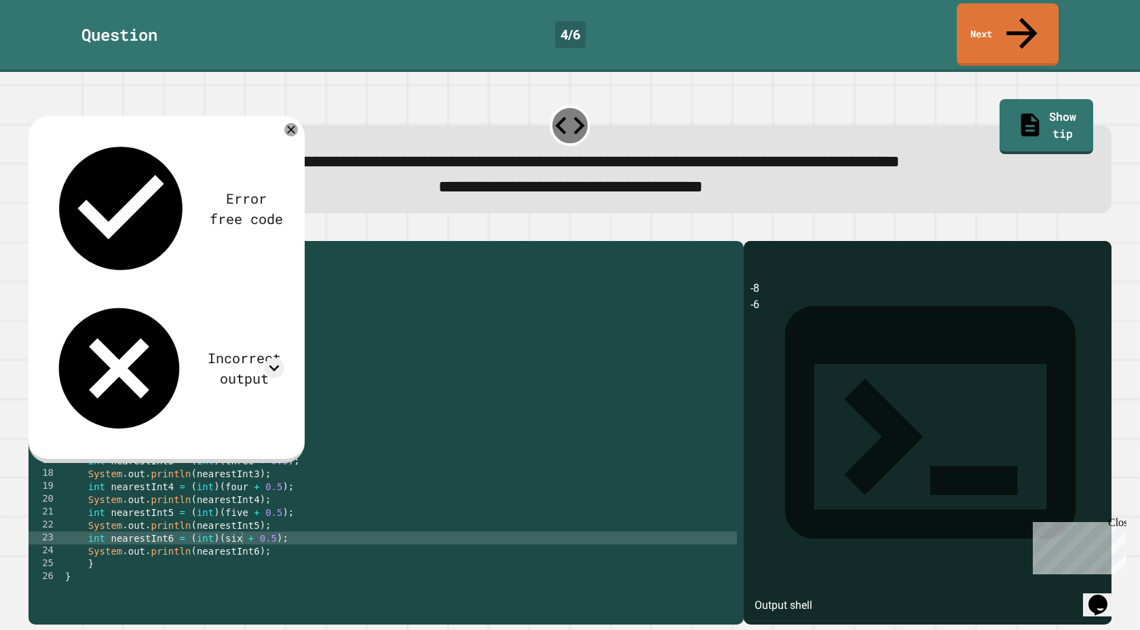
click at [35, 230] on icon "button" at bounding box center [35, 230] width 0 height 0
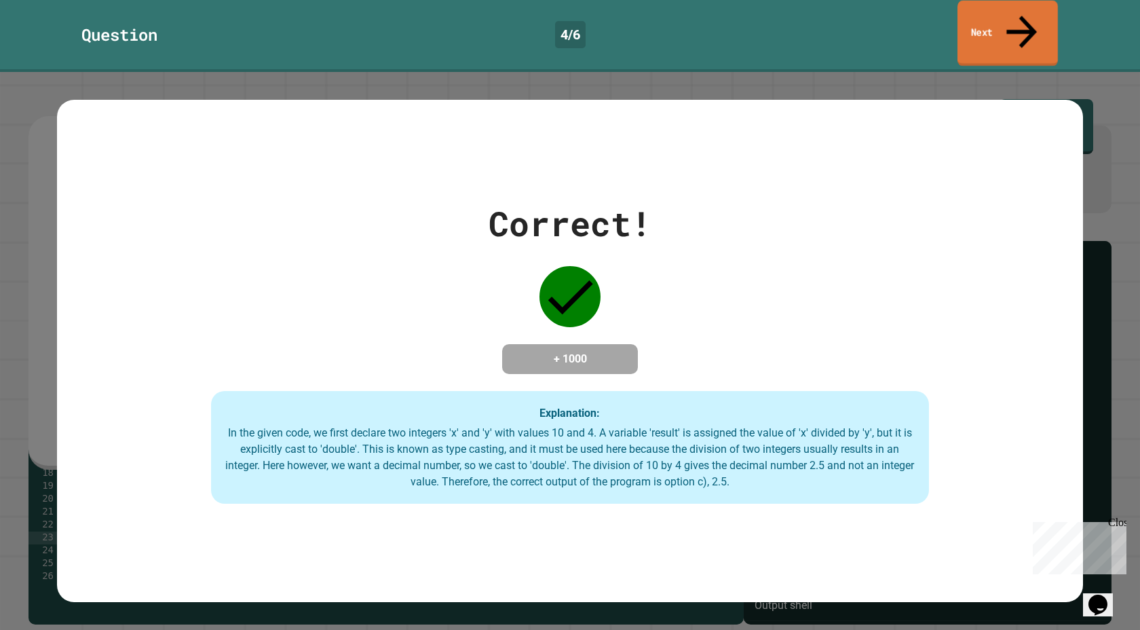
click at [1001, 18] on link "Next" at bounding box center [1007, 34] width 100 height 66
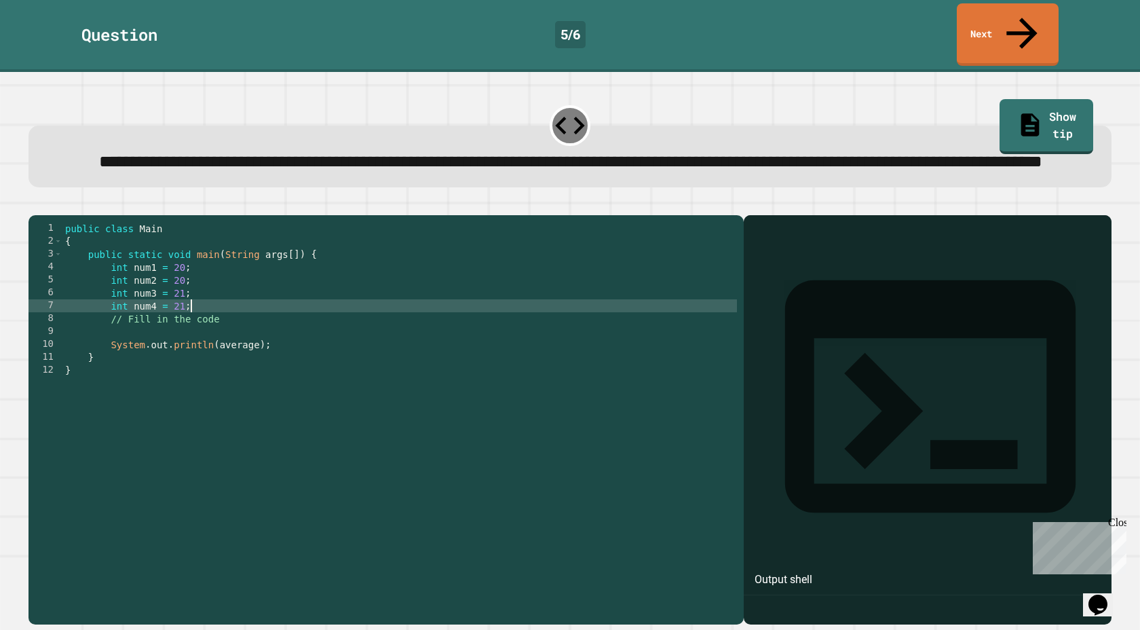
click at [569, 317] on div "public class Main { public static void main ( String args [ ]) { int num1 = 20 …" at bounding box center [399, 415] width 674 height 387
click at [560, 338] on div "public class Main { public static void main ( String args [ ]) { int num1 = 20 …" at bounding box center [399, 415] width 674 height 387
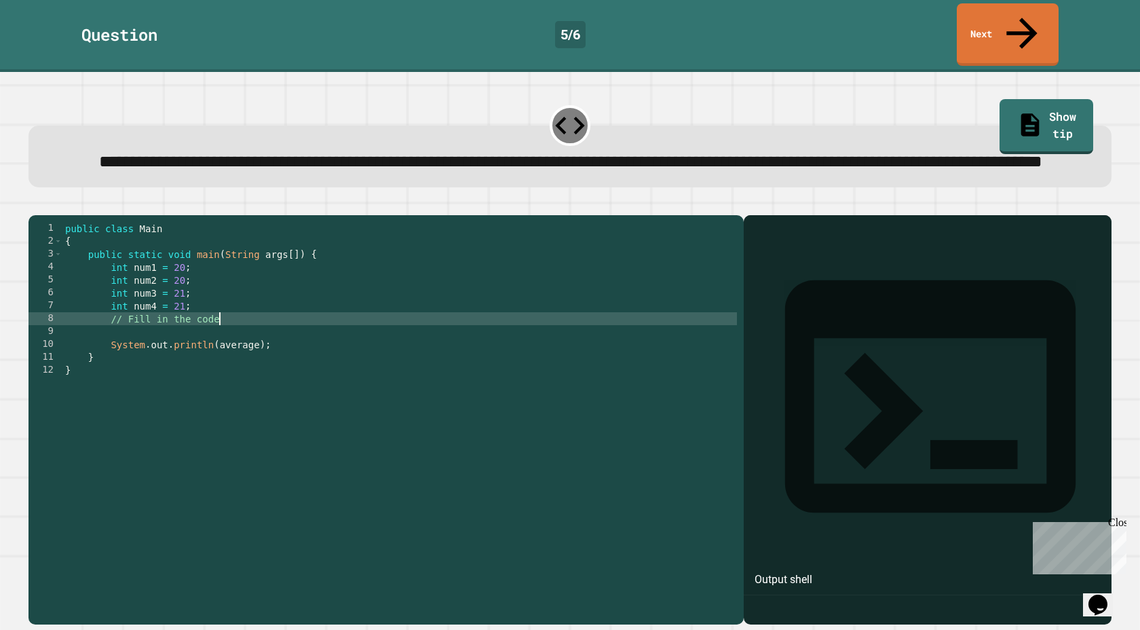
click at [557, 349] on div "public class Main { public static void main ( String args [ ]) { int num1 = 20 …" at bounding box center [399, 415] width 674 height 387
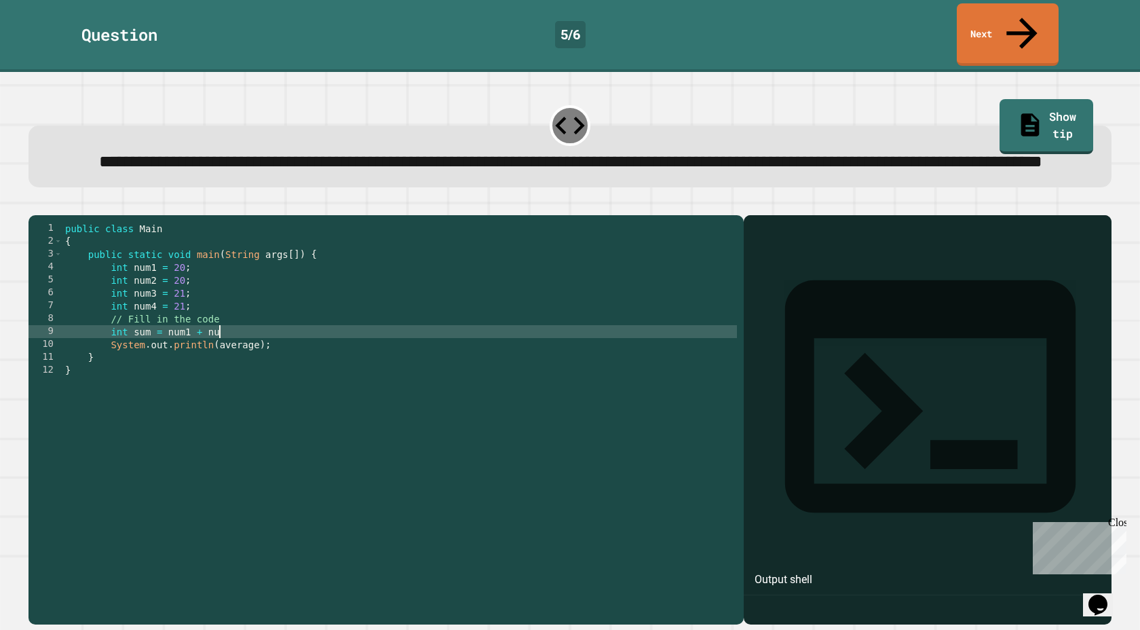
scroll to position [0, 10]
type textarea "**********"
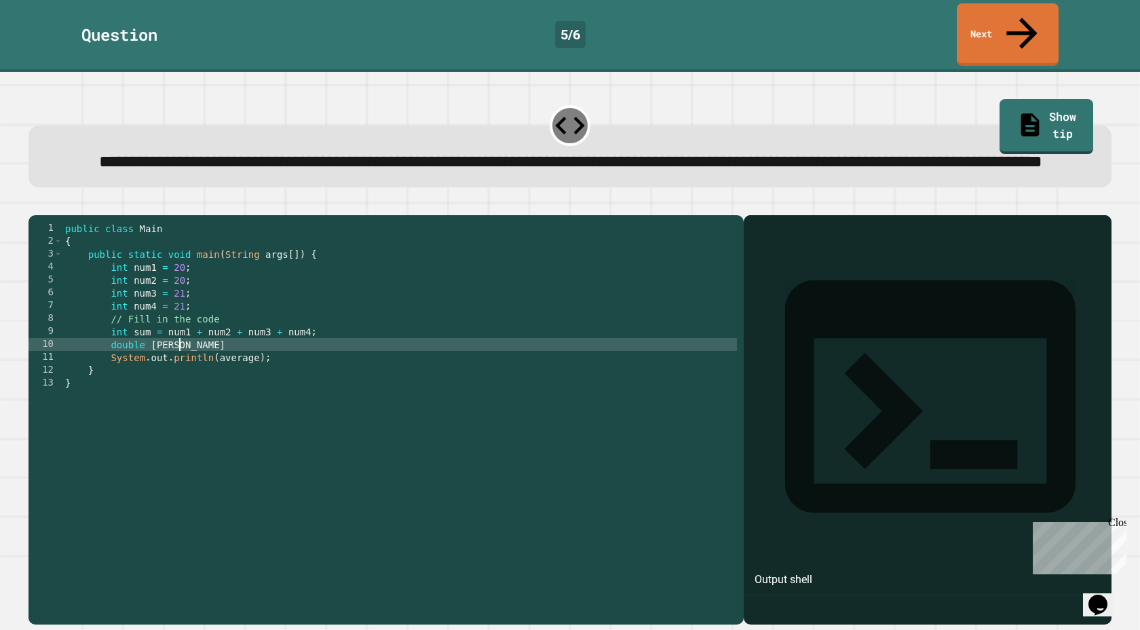
scroll to position [0, 8]
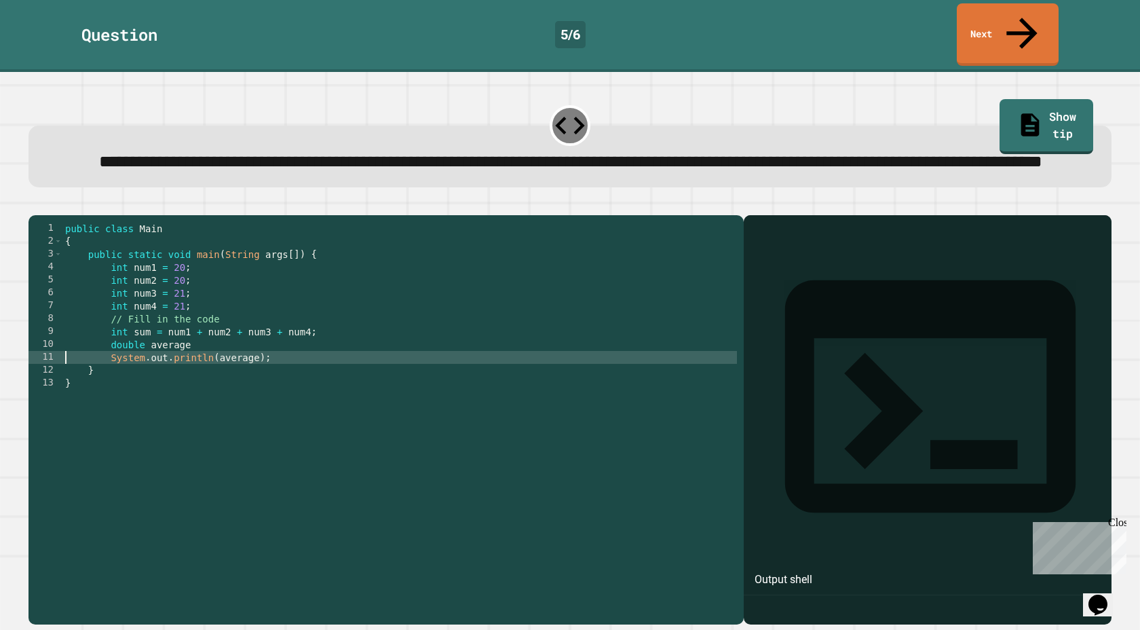
click at [339, 369] on div "public class Main { public static void main ( String args [ ]) { int num1 = 20 …" at bounding box center [399, 415] width 674 height 387
click at [337, 367] on div "public class Main { public static void main ( String args [ ]) { int num1 = 20 …" at bounding box center [399, 415] width 674 height 387
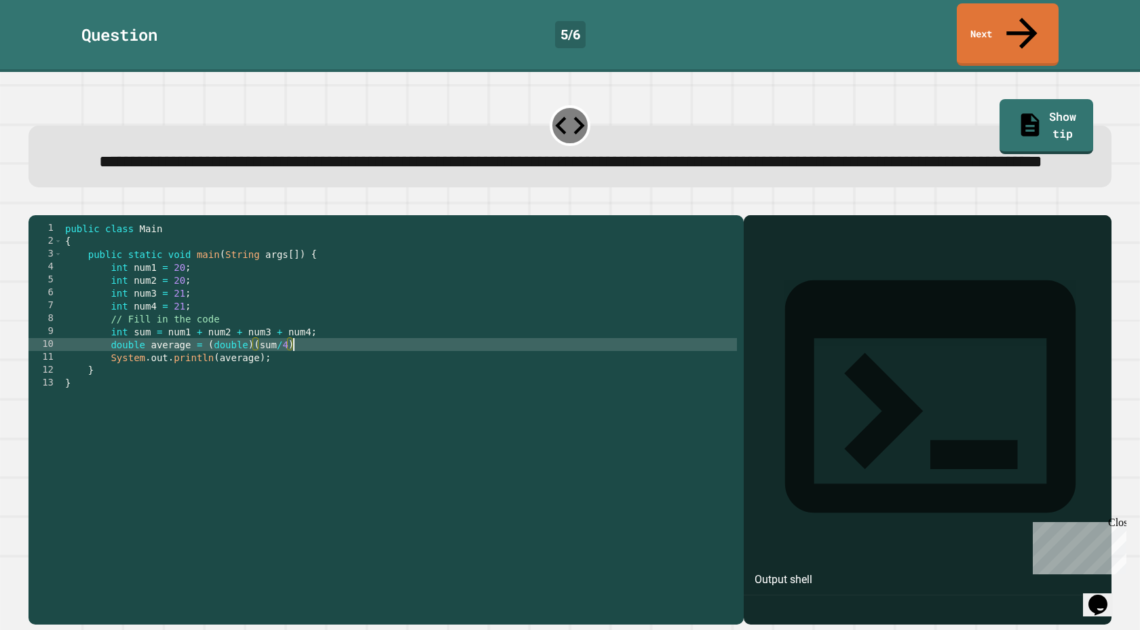
scroll to position [0, 14]
click at [319, 360] on div "public class Main { public static void main ( String args [ ]) { int num1 = 20 …" at bounding box center [399, 415] width 674 height 387
click at [35, 204] on icon "button" at bounding box center [35, 204] width 0 height 0
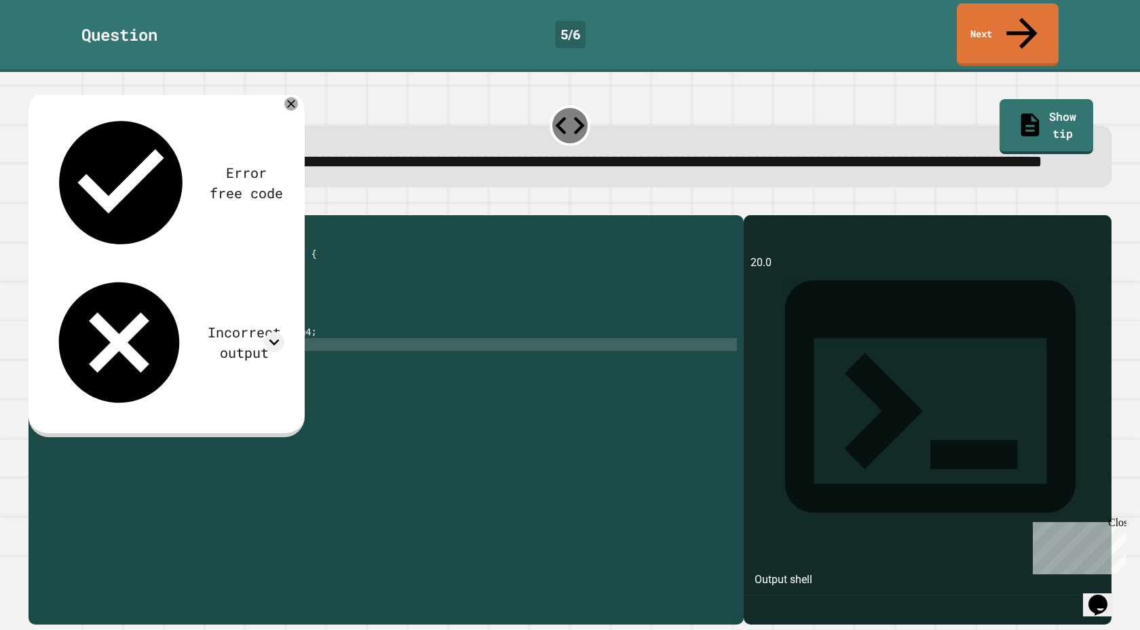
click at [263, 364] on div "public class Main { public static void main ( String args [ ]) { int num1 = 20 …" at bounding box center [399, 415] width 674 height 387
type textarea "**********"
click at [35, 204] on icon "button" at bounding box center [35, 204] width 0 height 0
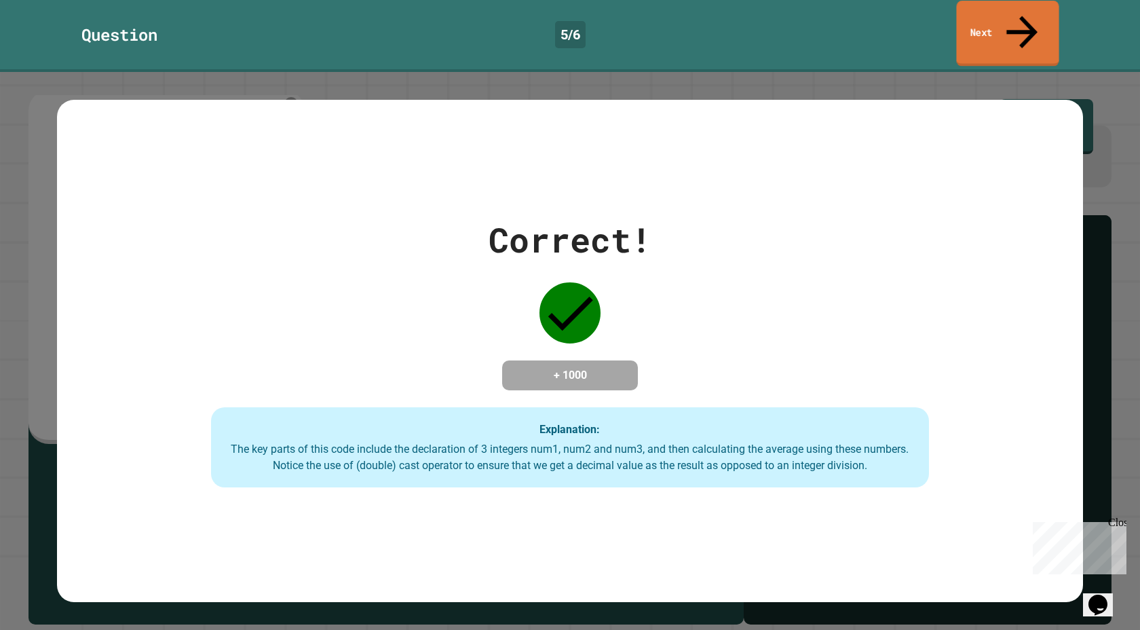
click at [1008, 18] on link "Next" at bounding box center [1007, 34] width 102 height 66
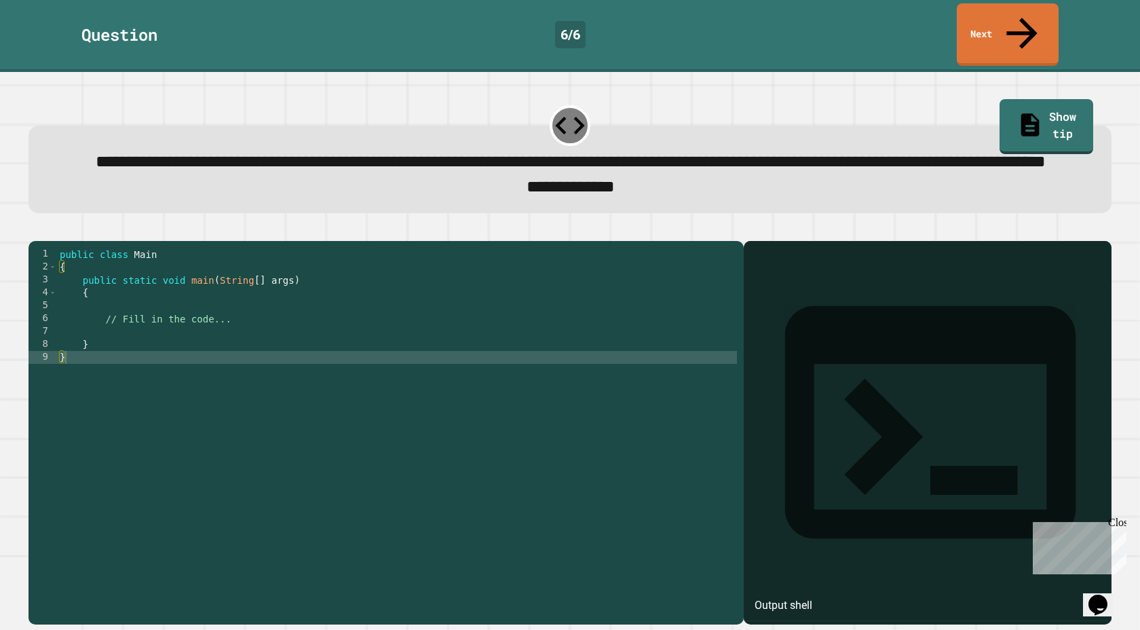
click at [520, 331] on div "public class Main { public static void main ( String [ ] args ) { // Fill in th…" at bounding box center [397, 428] width 680 height 361
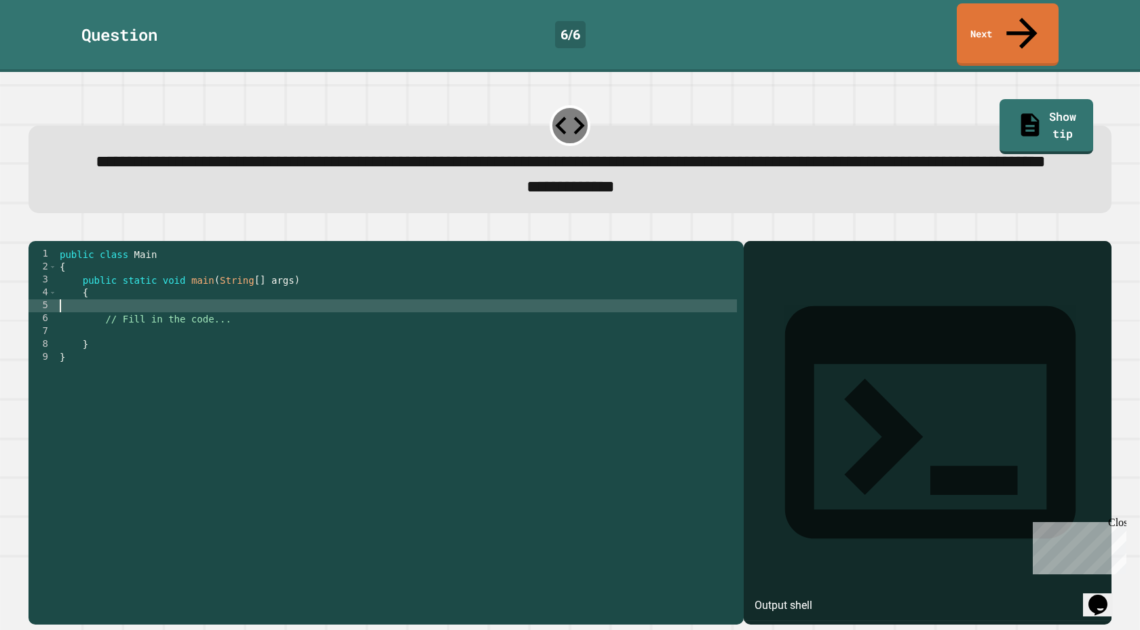
click at [510, 339] on div "public class Main { public static void main ( String [ ] args ) { // Fill in th…" at bounding box center [397, 428] width 680 height 361
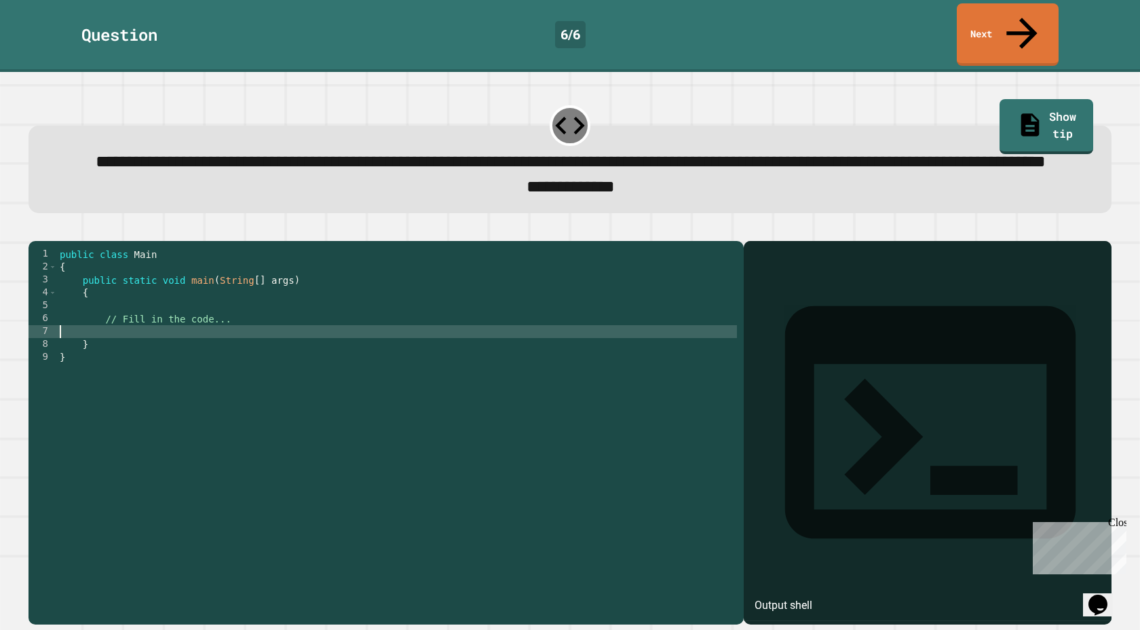
click at [493, 354] on div "public class Main { public static void main ( String [ ] args ) { // Fill in th…" at bounding box center [397, 428] width 680 height 361
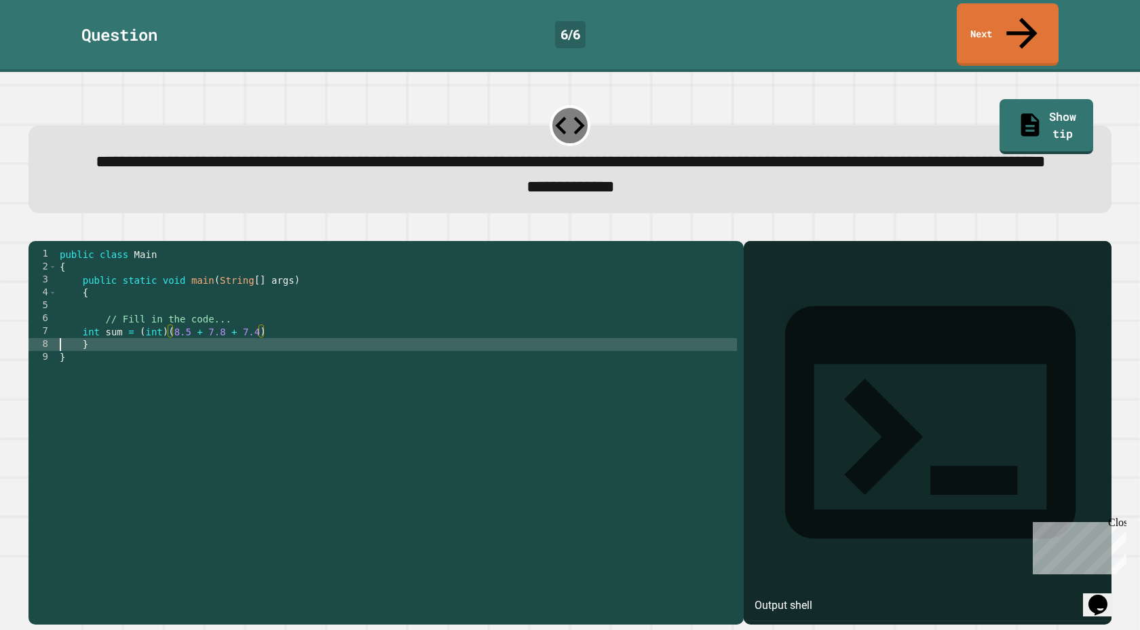
scroll to position [0, 1]
click at [474, 358] on div "public class Main { public static void main ( String [ ] args ) { // Fill in th…" at bounding box center [397, 428] width 680 height 361
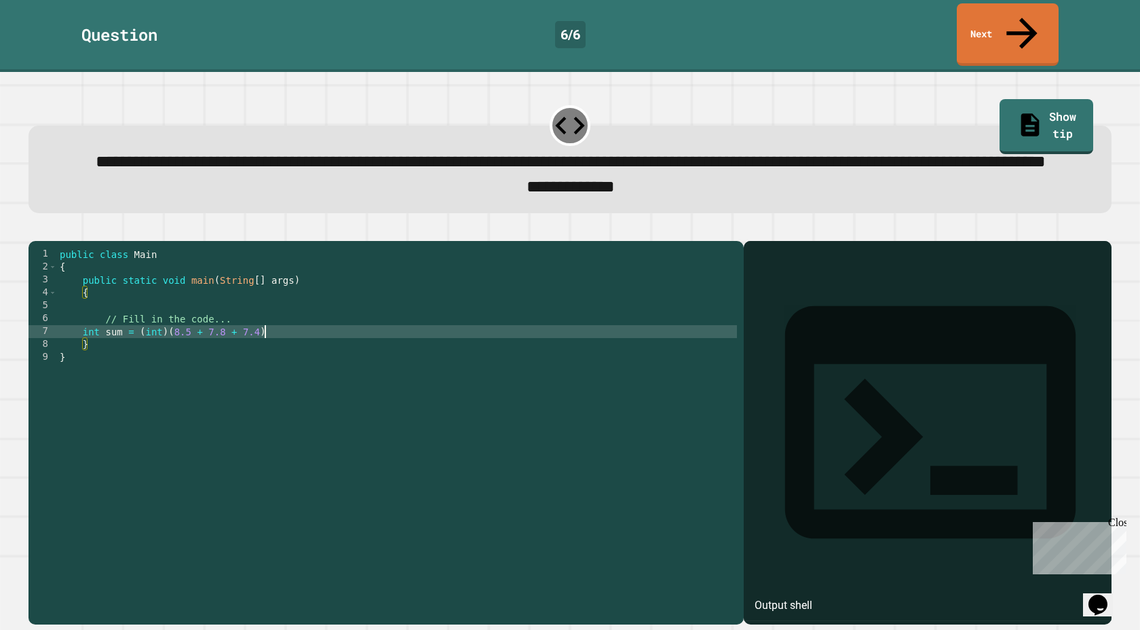
click at [457, 352] on div "public class Main { public static void main ( String [ ] args ) { // Fill in th…" at bounding box center [397, 428] width 680 height 361
type textarea "**********"
click at [35, 230] on button "button" at bounding box center [35, 230] width 0 height 0
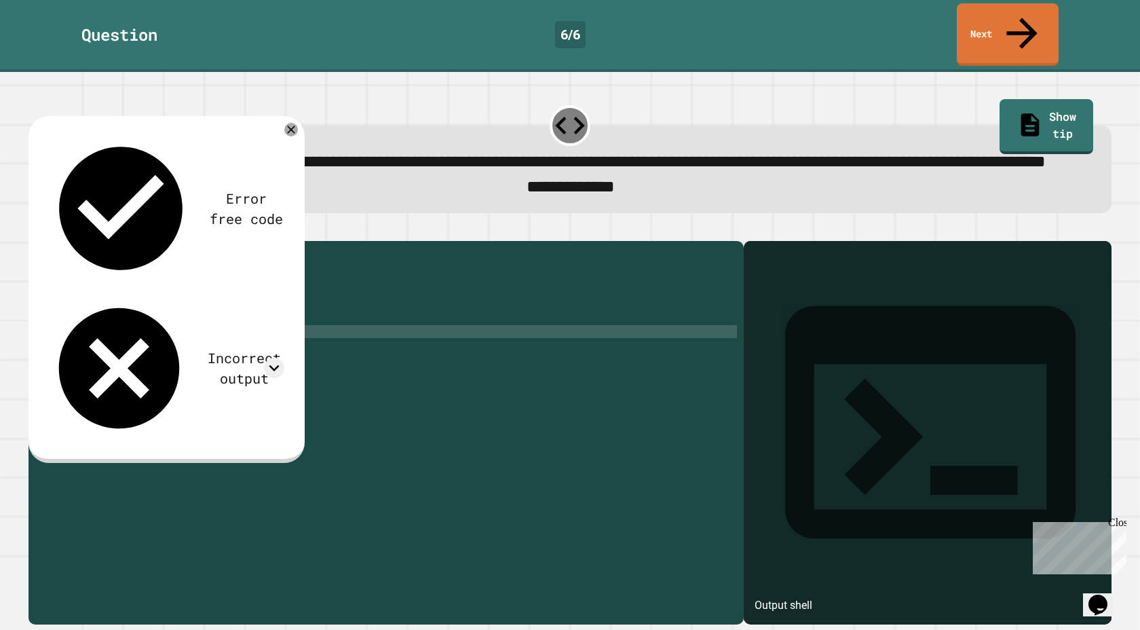
click at [312, 355] on div "public class Main { public static void main ( String [ ] args ) { // Fill in th…" at bounding box center [397, 428] width 680 height 361
type textarea "**********"
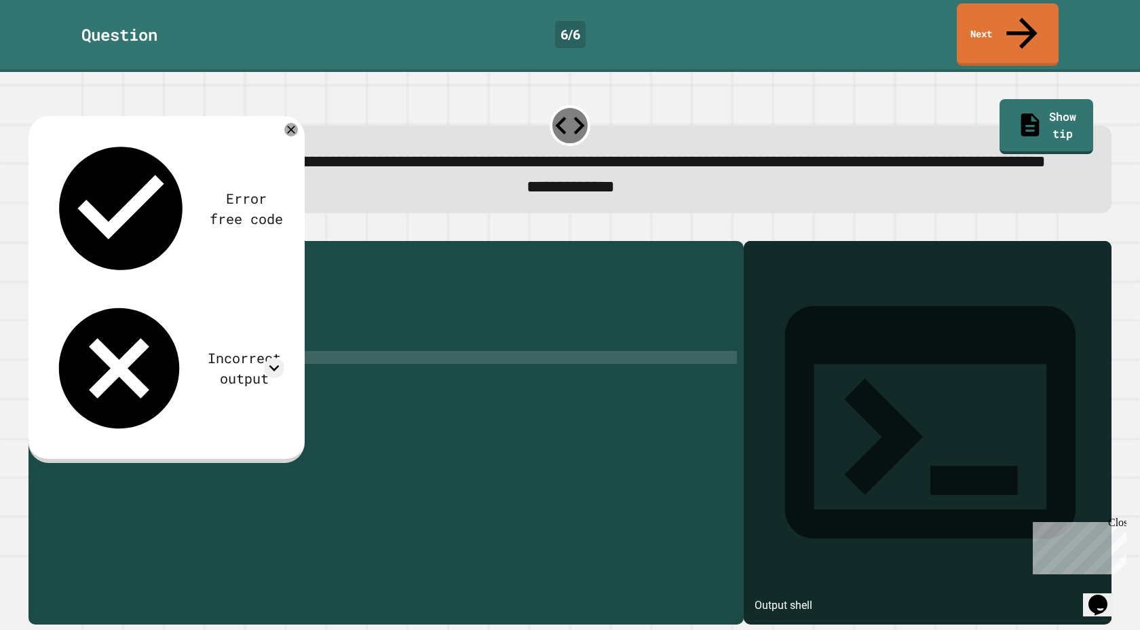
scroll to position [0, 12]
click at [35, 230] on icon "button" at bounding box center [35, 230] width 0 height 0
click at [105, 353] on div "public class Main { public static void main ( String [ ] args ) { // Fill in th…" at bounding box center [399, 428] width 674 height 361
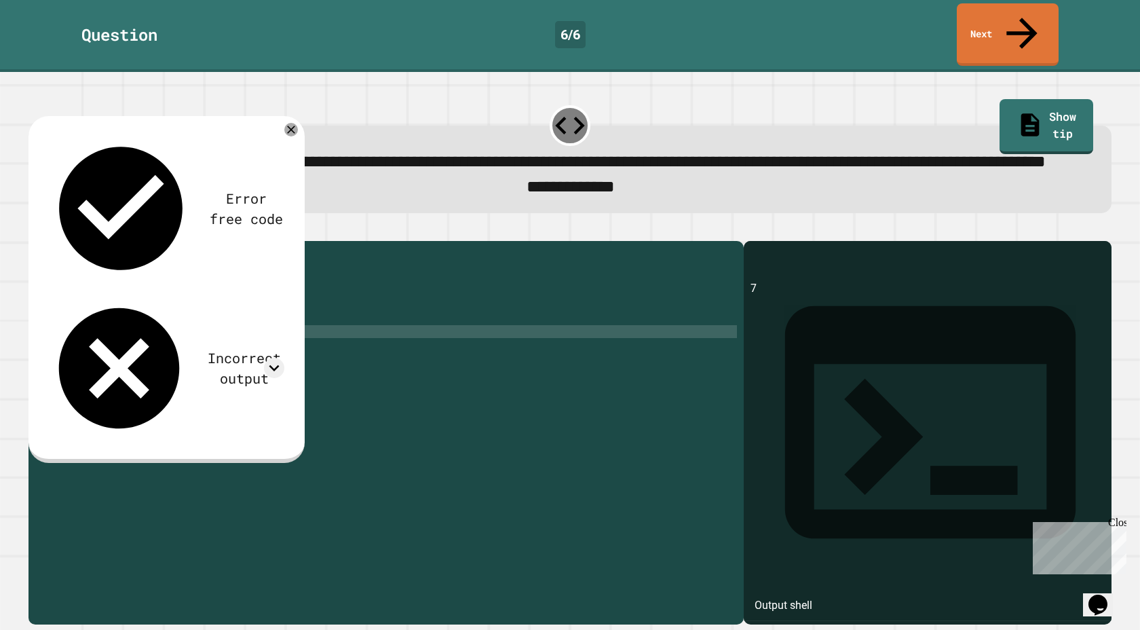
scroll to position [0, 3]
click at [180, 349] on div "public class Main { public static void main ( String [ ] args ) { // Fill in th…" at bounding box center [399, 428] width 674 height 361
click at [183, 349] on div "public class Main { public static void main ( String [ ] args ) { // Fill in th…" at bounding box center [399, 428] width 674 height 361
click at [181, 349] on div "public class Main { public static void main ( String [ ] args ) { // Fill in th…" at bounding box center [399, 428] width 674 height 361
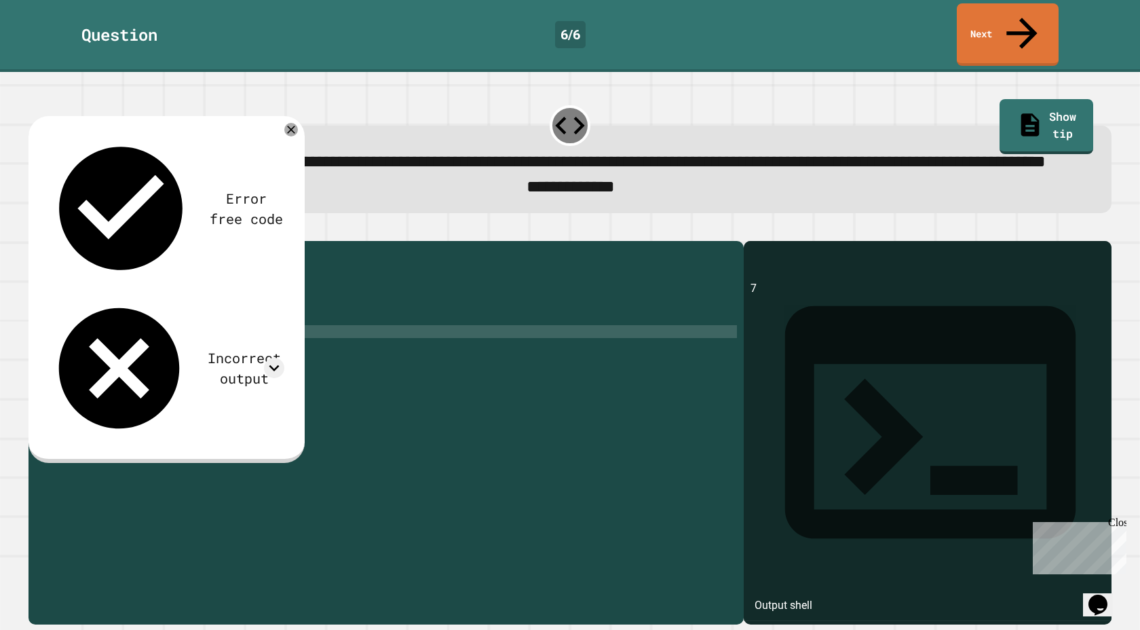
click at [181, 349] on div "public class Main { public static void main ( String [ ] args ) { // Fill in th…" at bounding box center [399, 428] width 674 height 361
click at [159, 369] on div "public class Main { public static void main ( String [ ] args ) { // Fill in th…" at bounding box center [399, 428] width 674 height 361
click at [169, 369] on div "public class Main { public static void main ( String [ ] args ) { // Fill in th…" at bounding box center [399, 428] width 674 height 361
click at [224, 421] on div "public class Main { public static void main ( String [ ] args ) { // Fill in th…" at bounding box center [399, 428] width 674 height 361
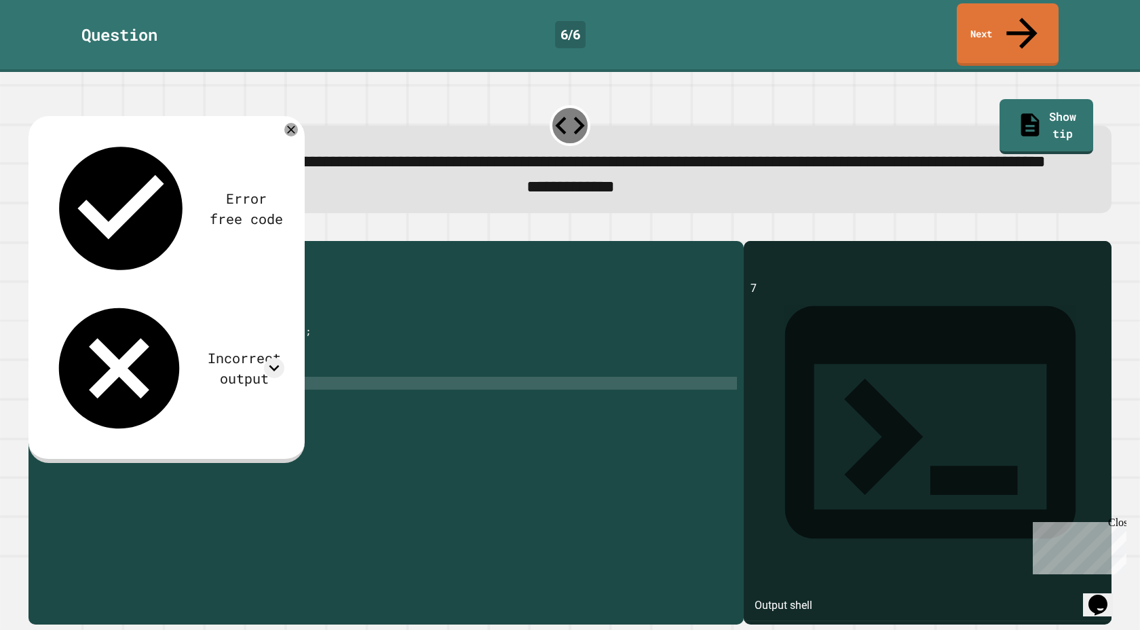
scroll to position [0, 0]
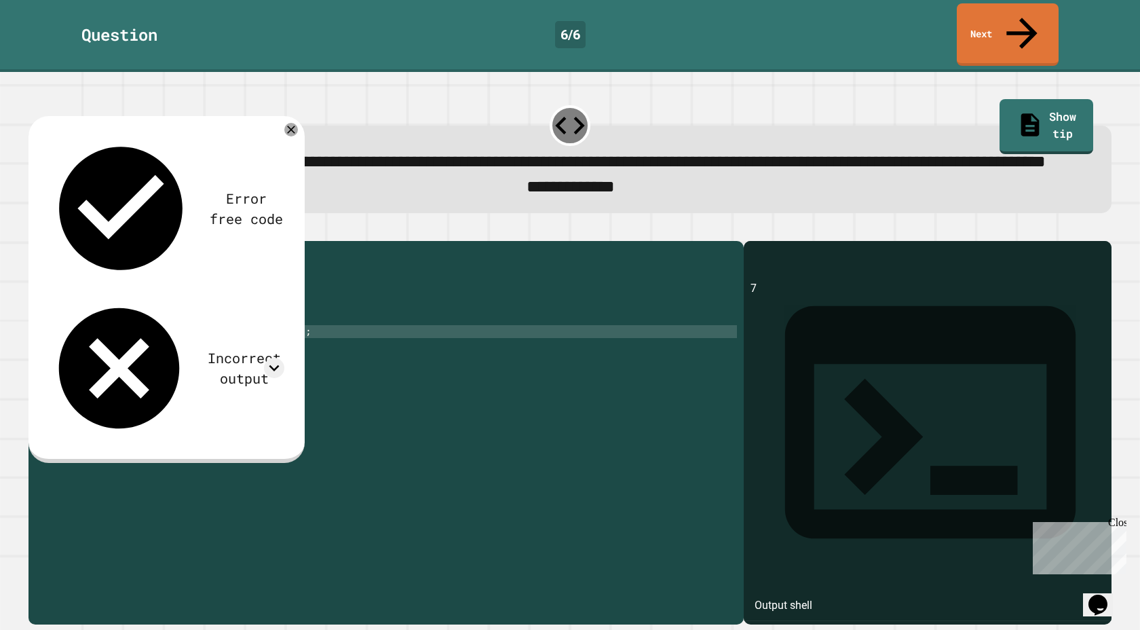
click at [207, 351] on div "public class Main { public static void main ( String [ ] args ) { // Fill in th…" at bounding box center [399, 428] width 674 height 361
click at [168, 349] on div "public class Main { public static void main ( String [ ] args ) { // Fill in th…" at bounding box center [399, 428] width 674 height 361
click at [254, 353] on div "public class Main { public static void main ( String [ ] args ) { // Fill in th…" at bounding box center [399, 428] width 674 height 361
click at [35, 230] on icon "button" at bounding box center [35, 230] width 0 height 0
click at [288, 346] on div "public class Main { public static void main ( String [ ] args ) { // Fill in th…" at bounding box center [399, 428] width 674 height 361
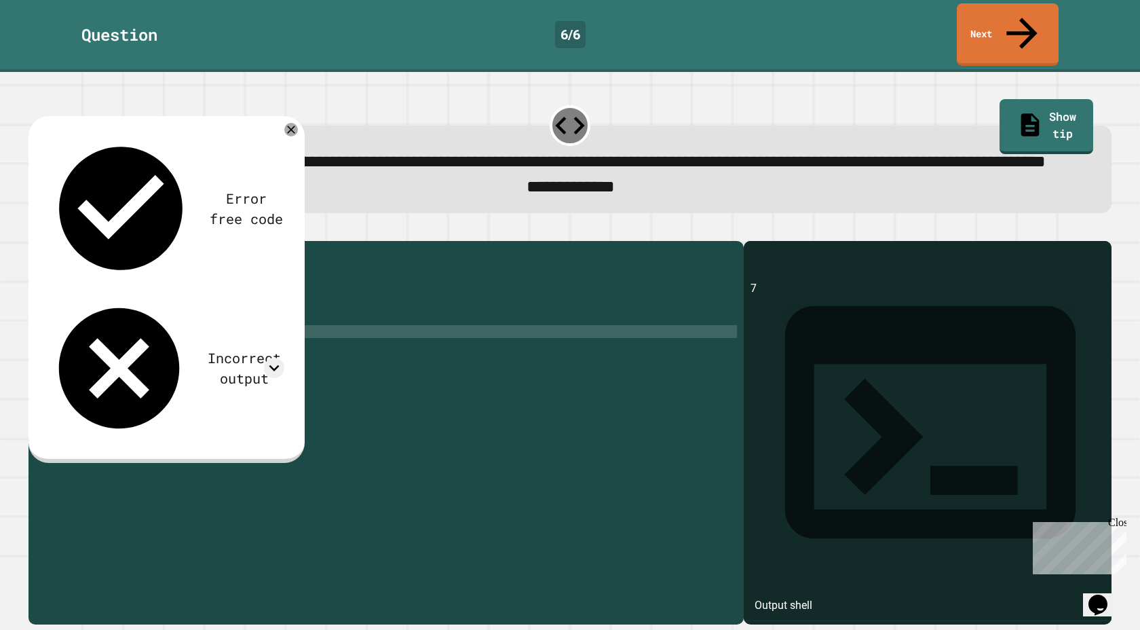
click at [280, 341] on div "public class Main { public static void main ( String [ ] args ) { // Fill in th…" at bounding box center [399, 428] width 674 height 361
type textarea "**********"
click at [102, 370] on div "public class Main { public static void main ( String [ ] args ) { // Fill in th…" at bounding box center [399, 428] width 674 height 361
click at [205, 372] on div "public class Main { public static void main ( String [ ] args ) { // Fill in th…" at bounding box center [399, 428] width 674 height 361
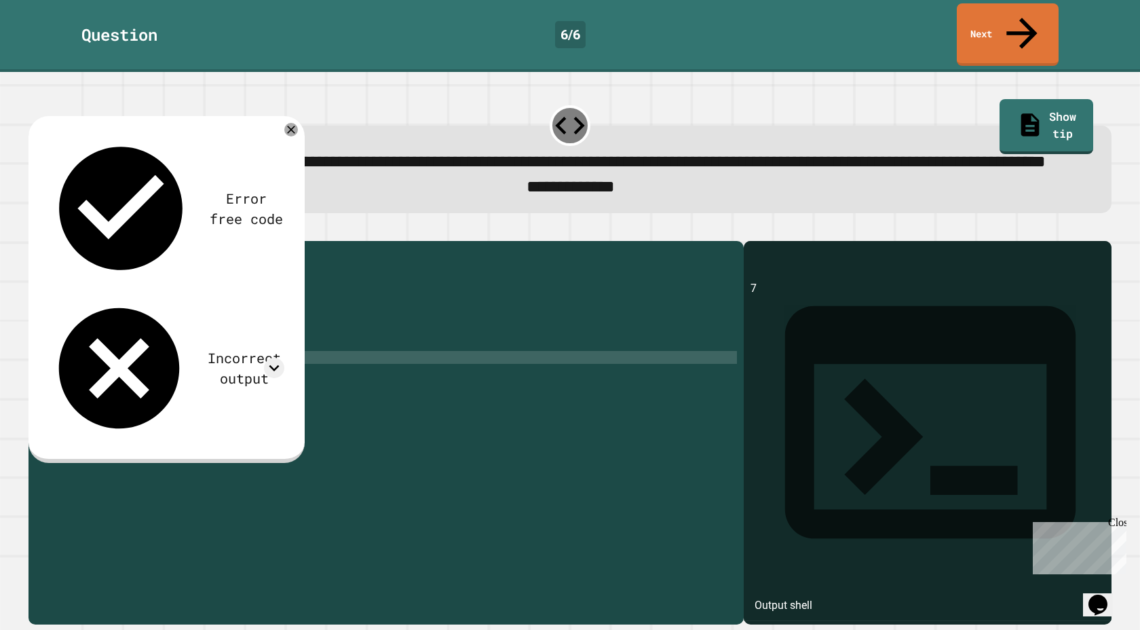
click at [206, 370] on div "public class Main { public static void main ( String [ ] args ) { // Fill in th…" at bounding box center [399, 428] width 674 height 361
type textarea "**********"
click at [48, 242] on icon "button" at bounding box center [44, 237] width 7 height 9
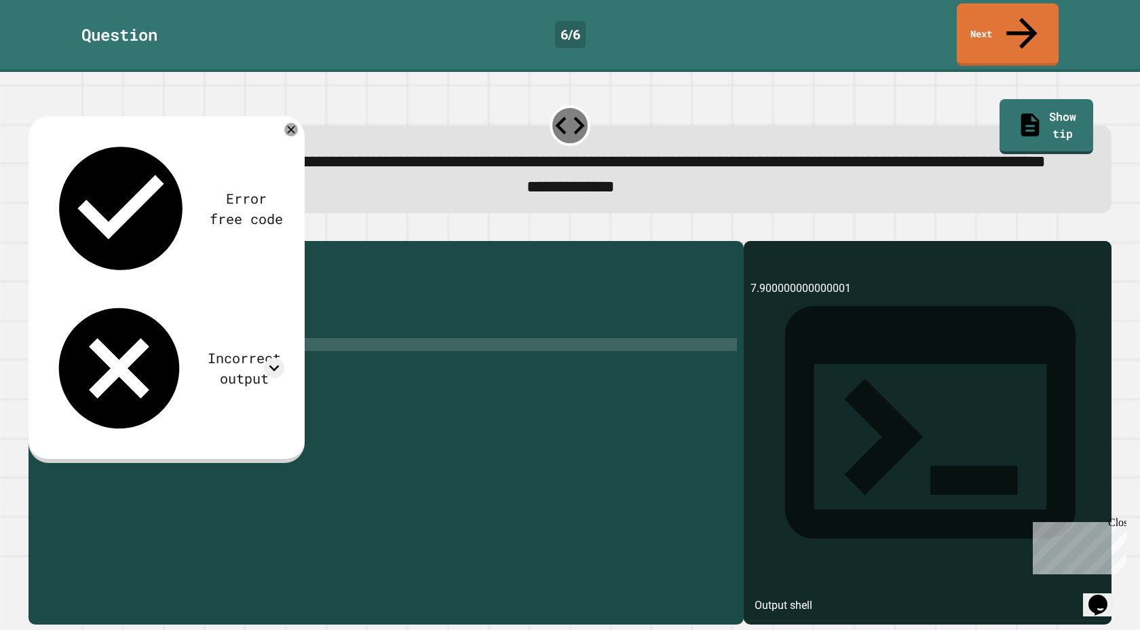
click at [250, 364] on div "public class Main { public static void main ( String [ ] args ) { // Fill in th…" at bounding box center [399, 428] width 674 height 361
type textarea "*"
click at [306, 380] on div "public class Main { public static void main ( String [ ] args ) { // Fill in th…" at bounding box center [399, 428] width 674 height 361
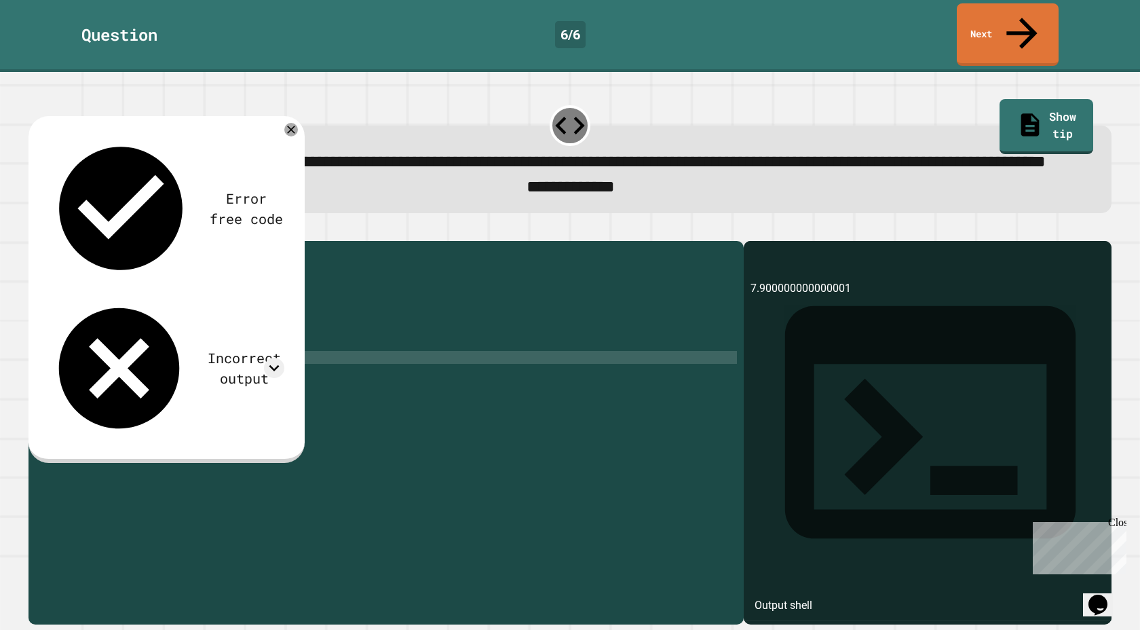
scroll to position [0, 10]
click at [35, 230] on icon "button" at bounding box center [35, 230] width 0 height 0
click at [294, 127] on icon at bounding box center [291, 129] width 16 height 16
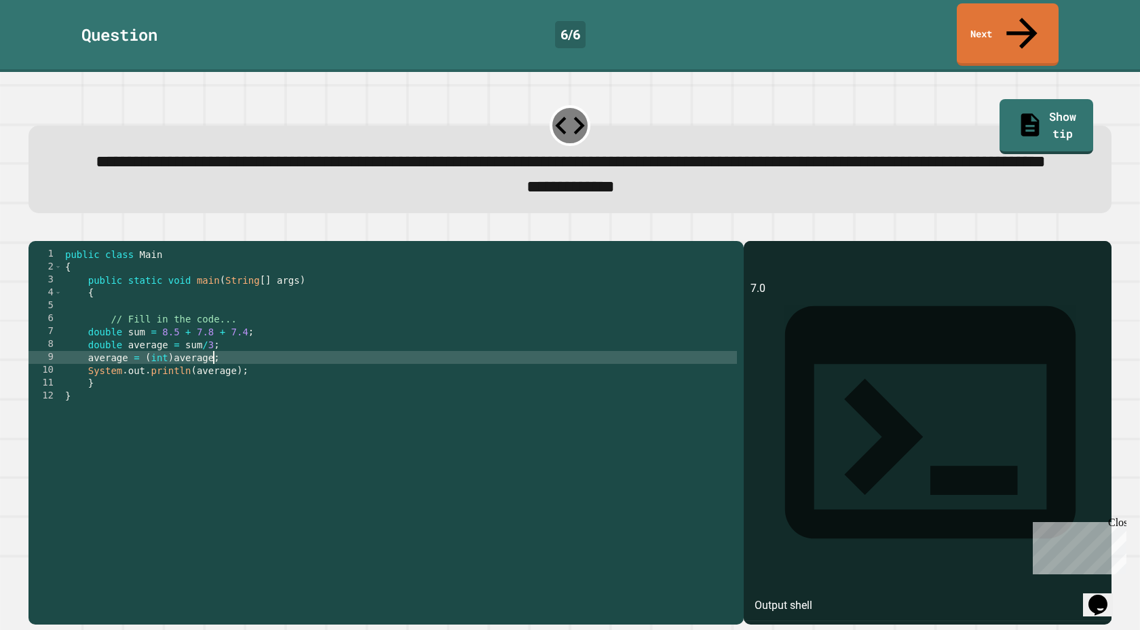
click at [213, 378] on div "public class Main { public static void main ( String [ ] args ) { // Fill in th…" at bounding box center [399, 428] width 674 height 361
click at [47, 225] on div "**********" at bounding box center [570, 424] width 1094 height 410
click at [35, 230] on icon "button" at bounding box center [35, 230] width 0 height 0
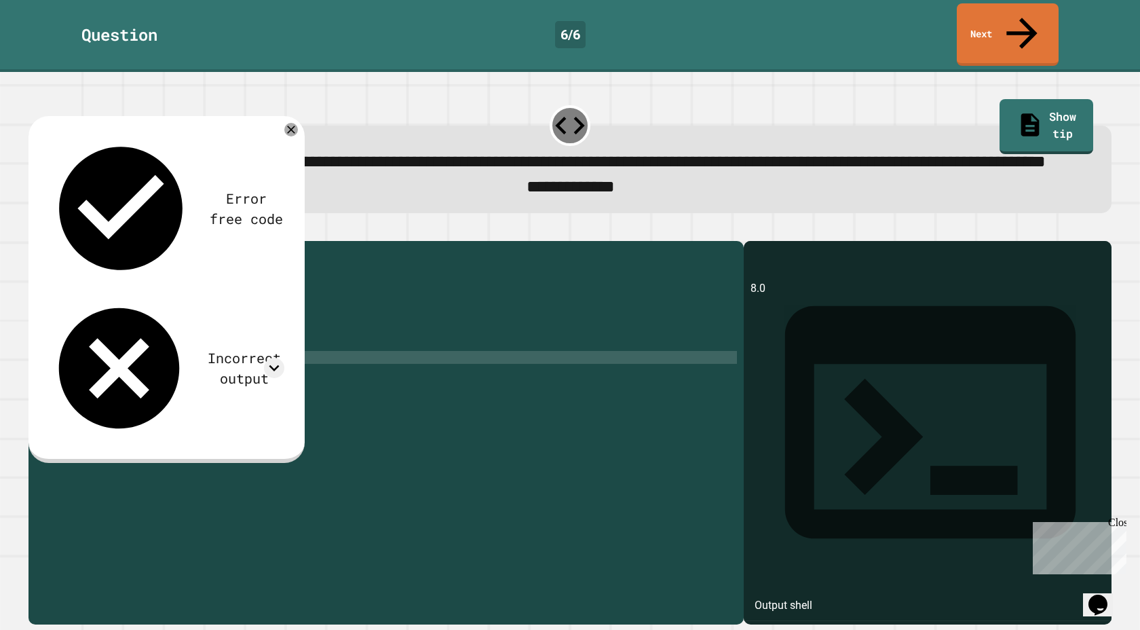
click at [87, 380] on div "public class Main { public static void main ( String [ ] args ) { // Fill in th…" at bounding box center [399, 428] width 674 height 361
click at [35, 230] on button "button" at bounding box center [35, 230] width 0 height 0
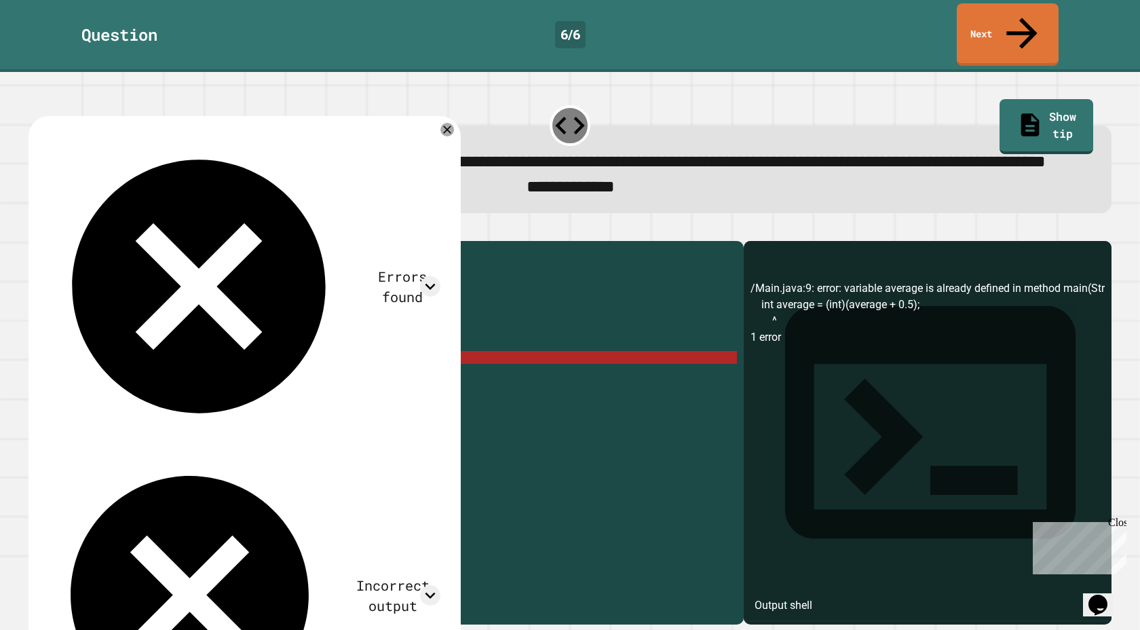
click at [109, 375] on div "public class Main { public static void main ( String [ ] args ) { // Fill in th…" at bounding box center [399, 428] width 674 height 361
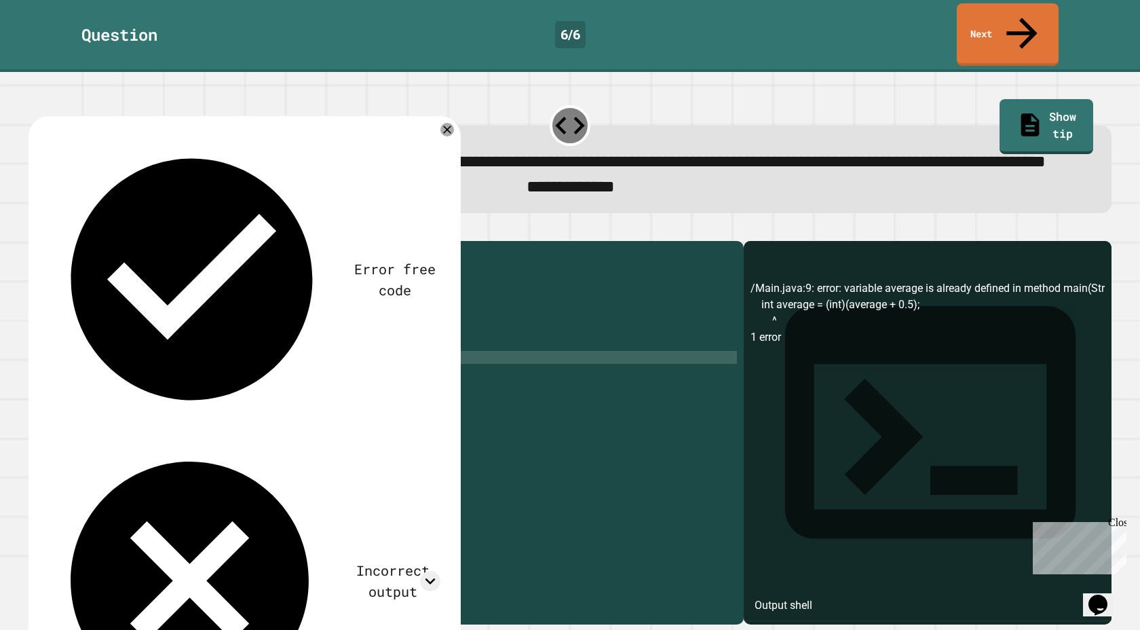
scroll to position [0, 3]
click at [199, 382] on div "public class Main { public static void main ( String [ ] args ) { // Fill in th…" at bounding box center [399, 428] width 674 height 361
click at [169, 373] on div "public class Main { public static void main ( String [ ] args ) { // Fill in th…" at bounding box center [399, 428] width 674 height 361
click at [159, 372] on div "public class Main { public static void main ( String [ ] args ) { // Fill in th…" at bounding box center [399, 428] width 674 height 361
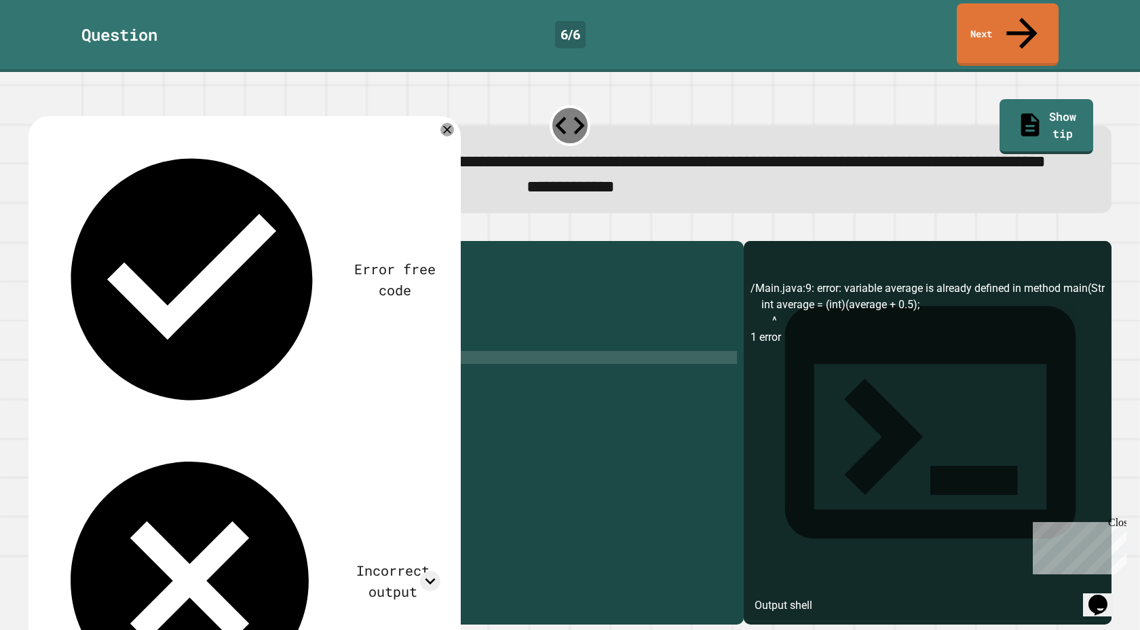
click at [210, 381] on div "public class Main { public static void main ( String [ ] args ) { // Fill in th…" at bounding box center [399, 428] width 674 height 361
click at [210, 392] on div "public class Main { public static void main ( String [ ] args ) { // Fill in th…" at bounding box center [399, 428] width 674 height 361
type textarea "**********"
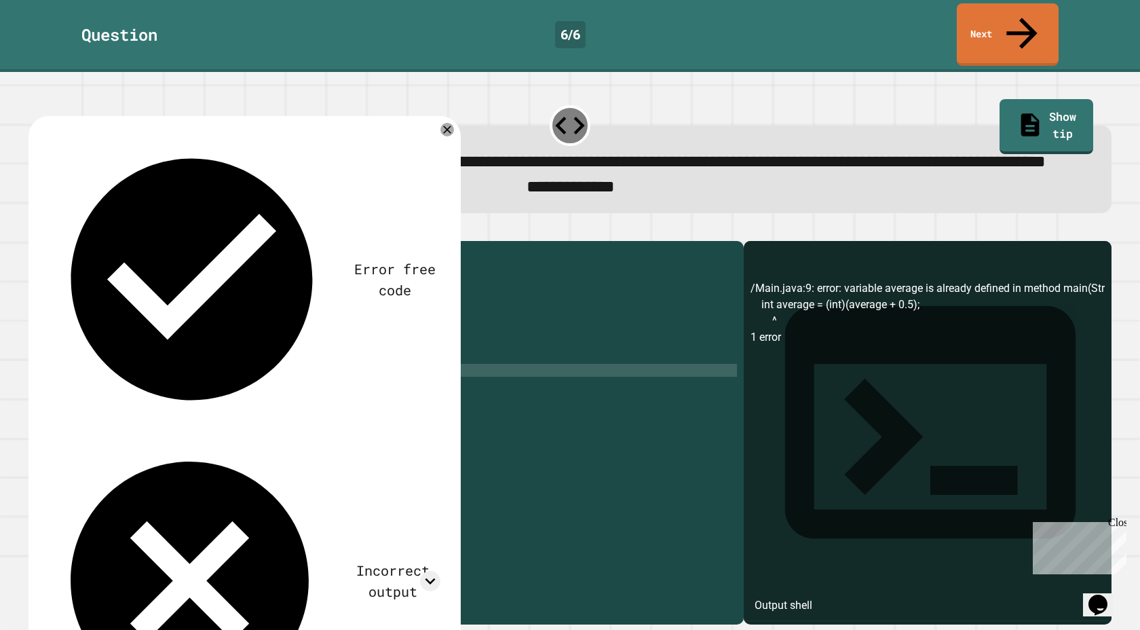
click at [35, 230] on button "button" at bounding box center [35, 230] width 0 height 0
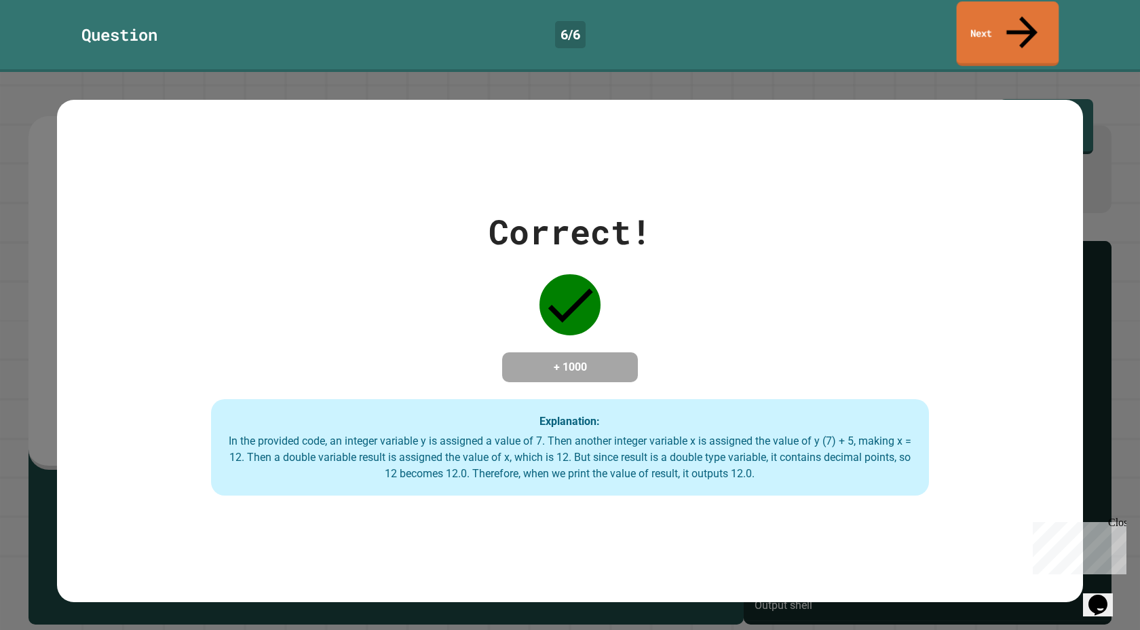
click at [972, 14] on link "Next" at bounding box center [1008, 33] width 102 height 64
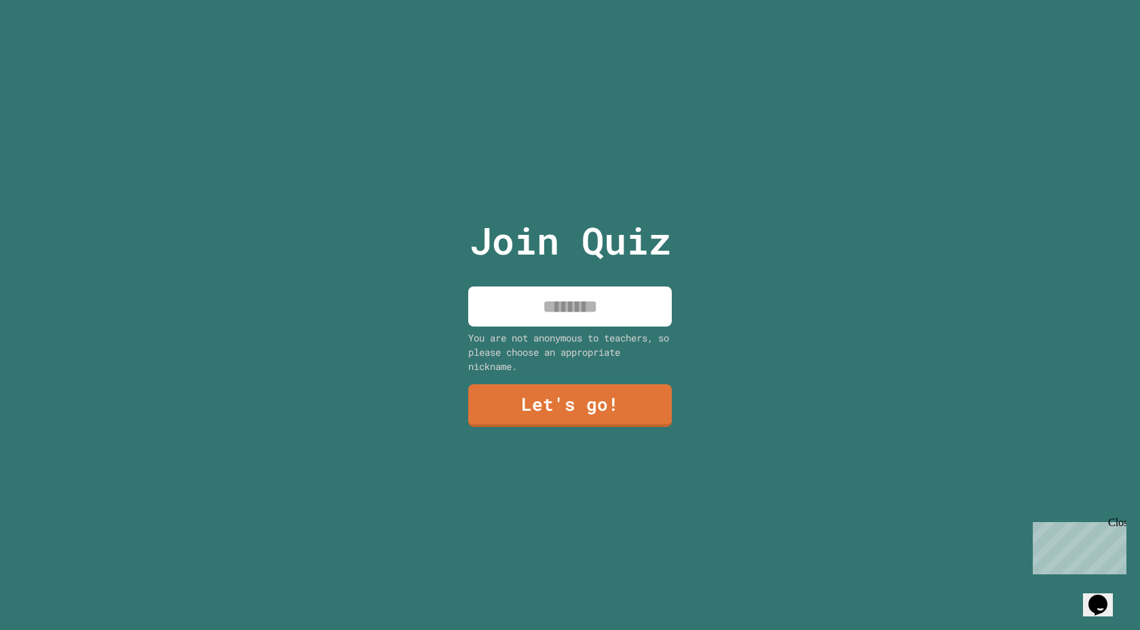
click at [553, 287] on input at bounding box center [570, 306] width 204 height 40
type input "*******"
click at [580, 412] on link "Let's go!" at bounding box center [569, 404] width 205 height 43
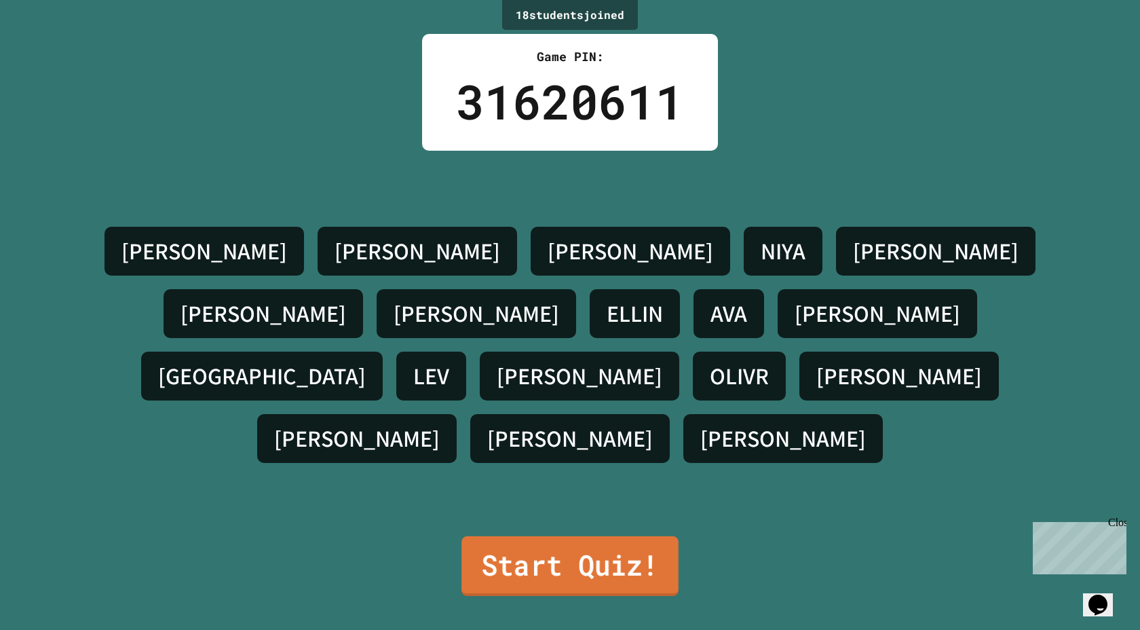
click at [603, 575] on link "Start Quiz!" at bounding box center [569, 566] width 217 height 60
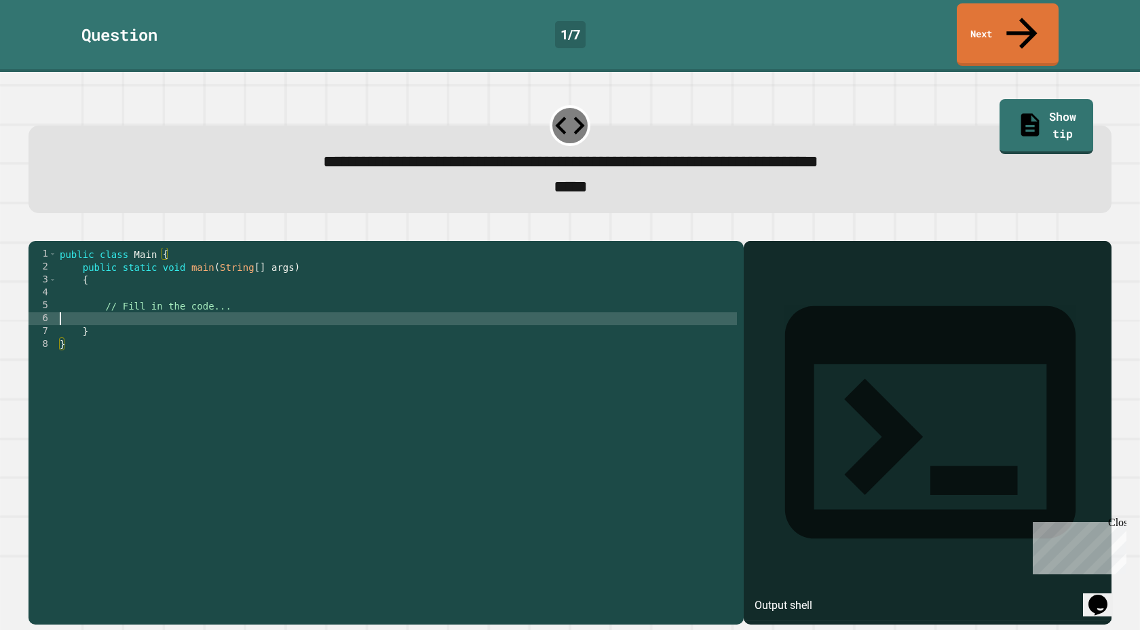
click at [464, 312] on div "public class Main { public static void main ( String [ ] args ) { // Fill in th…" at bounding box center [397, 441] width 680 height 387
type textarea "**********"
click at [48, 233] on icon "button" at bounding box center [44, 237] width 7 height 9
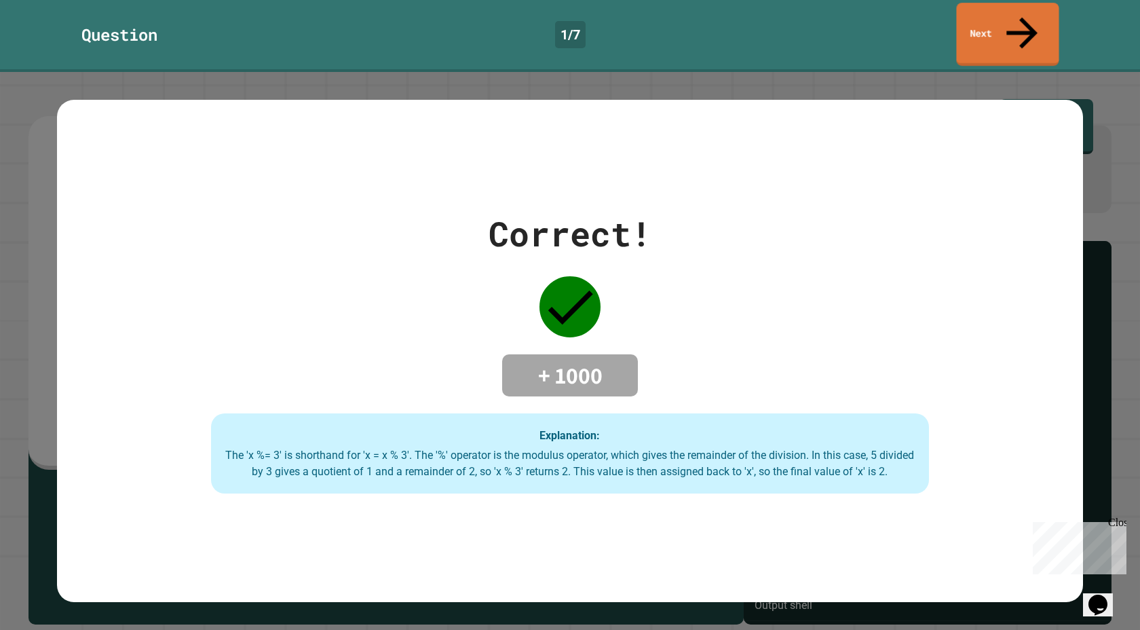
click at [1050, 21] on link "Next" at bounding box center [1007, 34] width 102 height 63
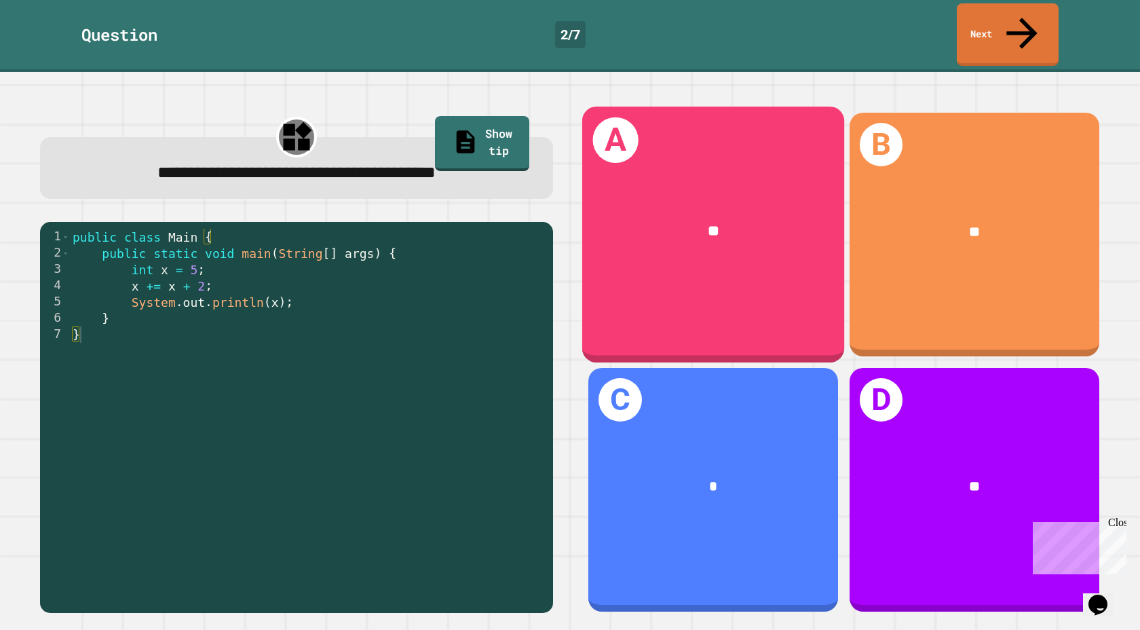
click at [675, 246] on div "**" at bounding box center [713, 231] width 262 height 80
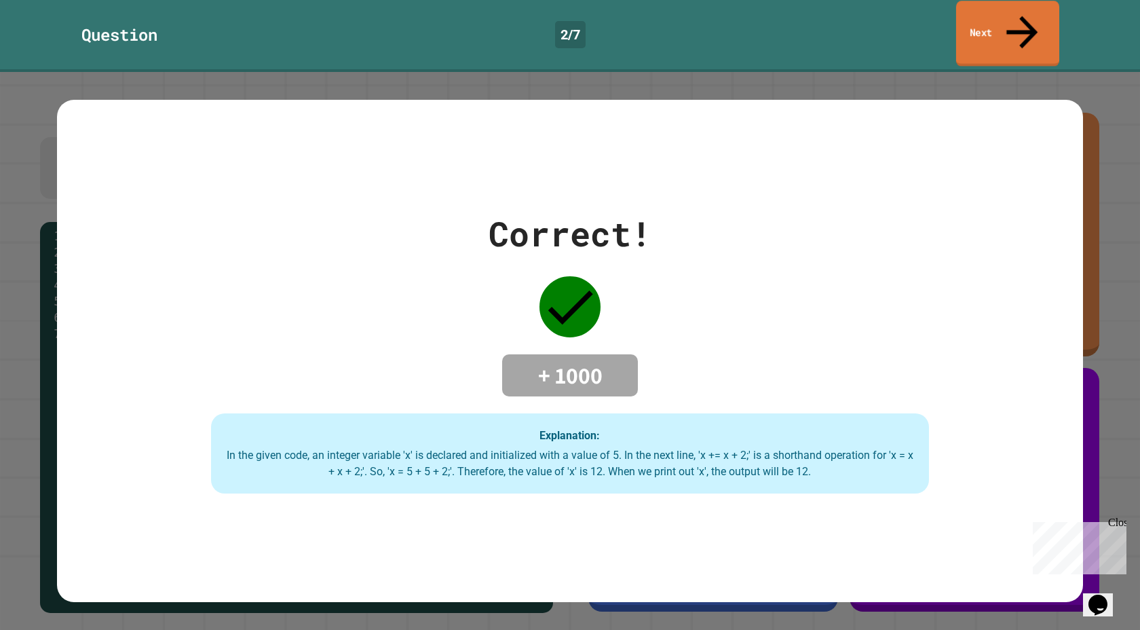
click at [1013, 22] on link "Next" at bounding box center [1007, 34] width 103 height 66
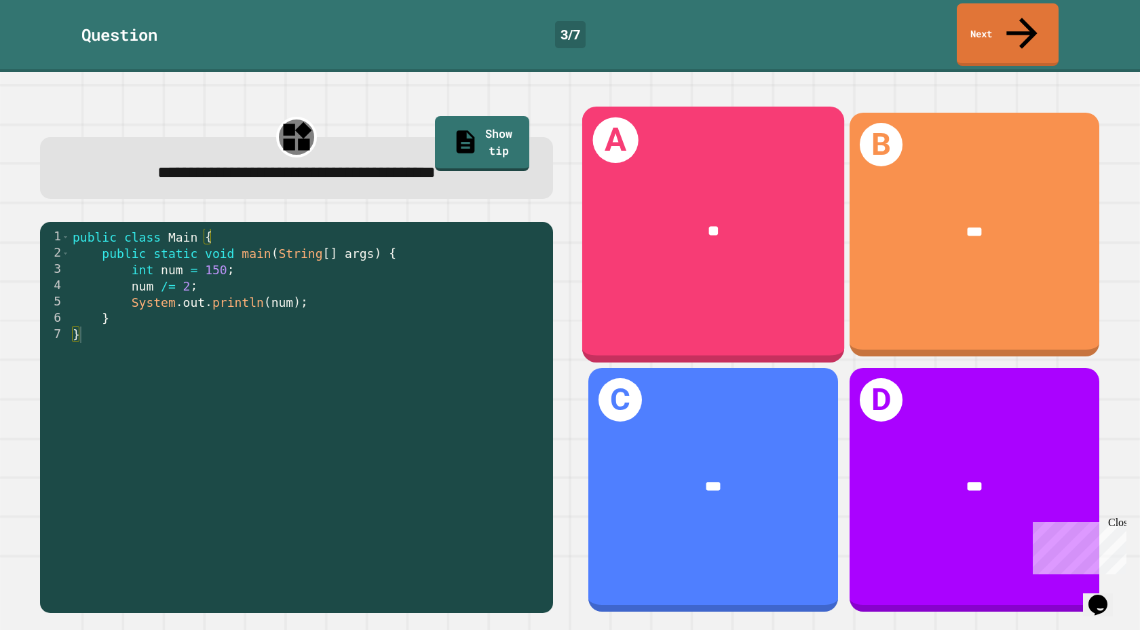
click at [739, 191] on div "**" at bounding box center [713, 231] width 262 height 80
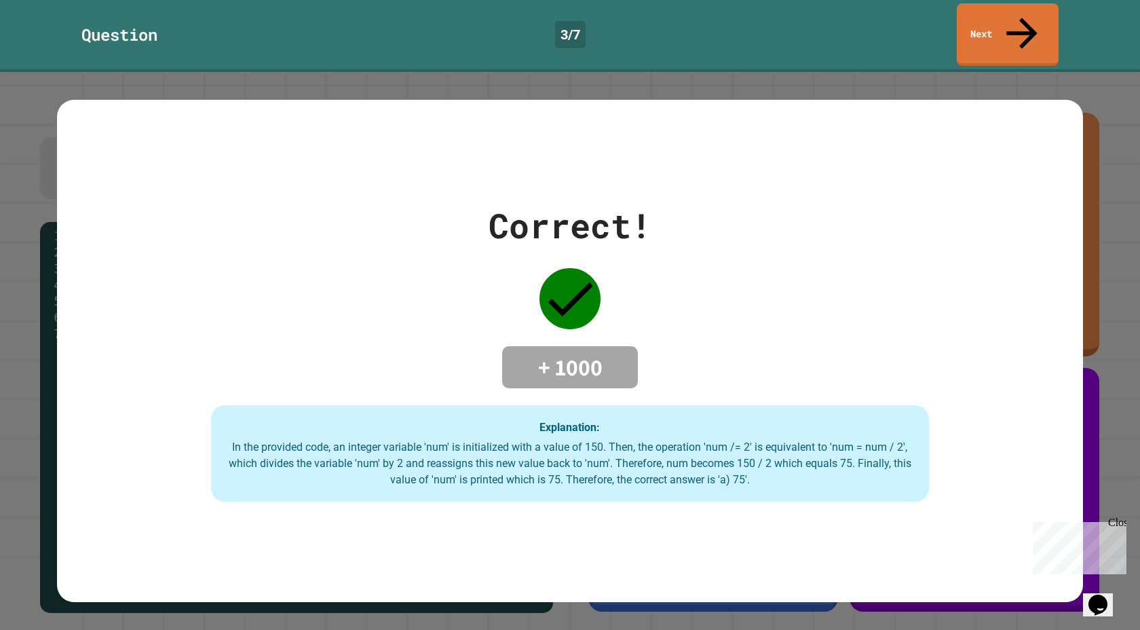
click at [983, 21] on link "Next" at bounding box center [1008, 34] width 102 height 62
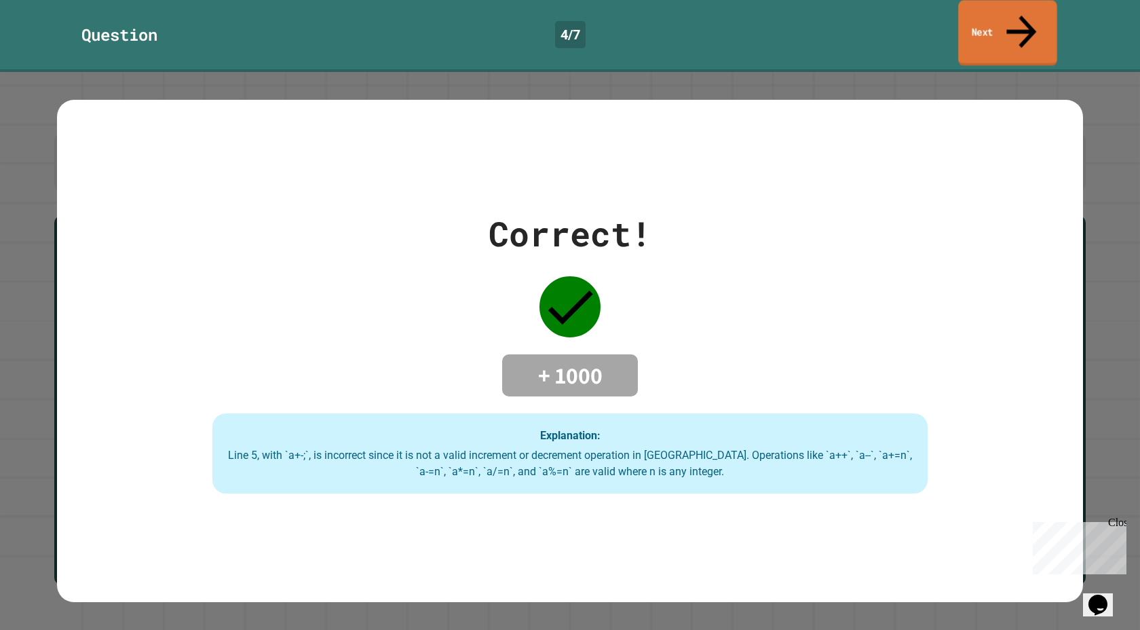
click at [1014, 24] on link "Next" at bounding box center [1007, 33] width 98 height 66
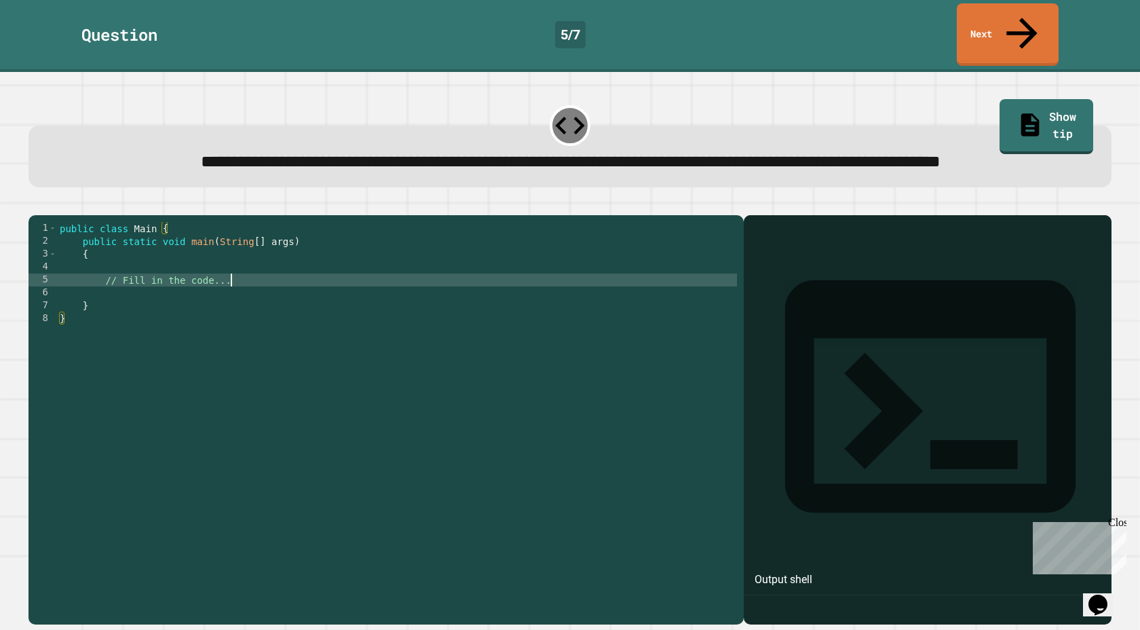
click at [455, 303] on div "public class Main { public static void main ( String [ ] args ) { // Fill in th…" at bounding box center [397, 415] width 680 height 387
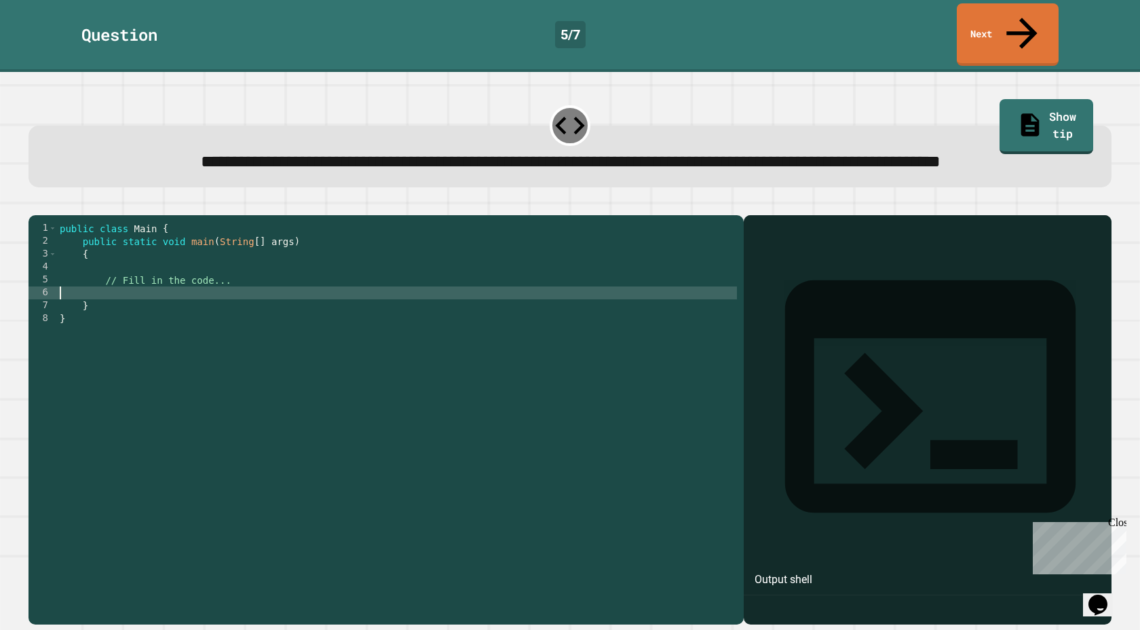
click at [443, 309] on div "public class Main { public static void main ( String [ ] args ) { // Fill in th…" at bounding box center [397, 415] width 680 height 387
type textarea "**********"
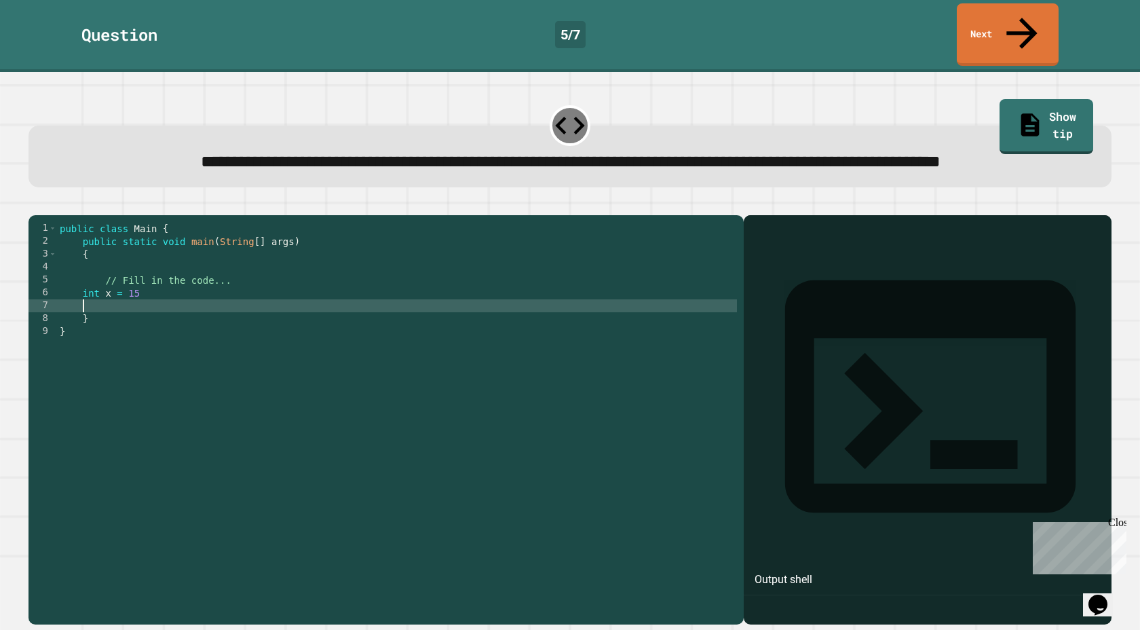
scroll to position [0, 1]
click at [341, 317] on div "public class Main { public static void main ( String [ ] args ) { // Fill in th…" at bounding box center [397, 415] width 680 height 387
click at [321, 305] on div "public class Main { public static void main ( String [ ] args ) { // Fill in th…" at bounding box center [397, 415] width 680 height 387
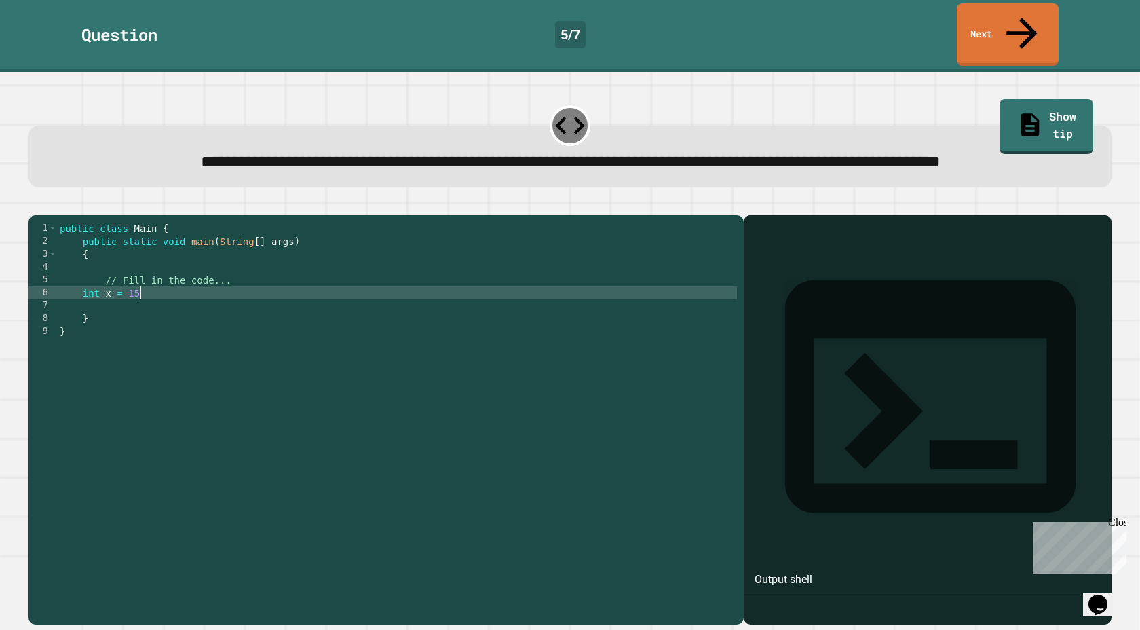
type textarea "**********"
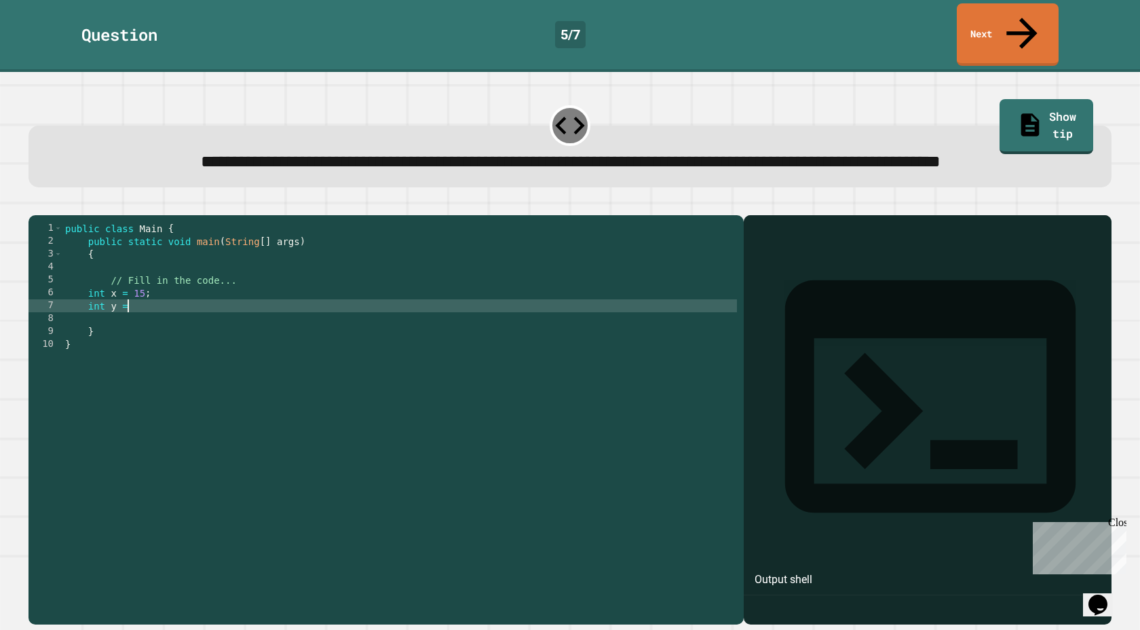
scroll to position [0, 4]
type textarea "**********"
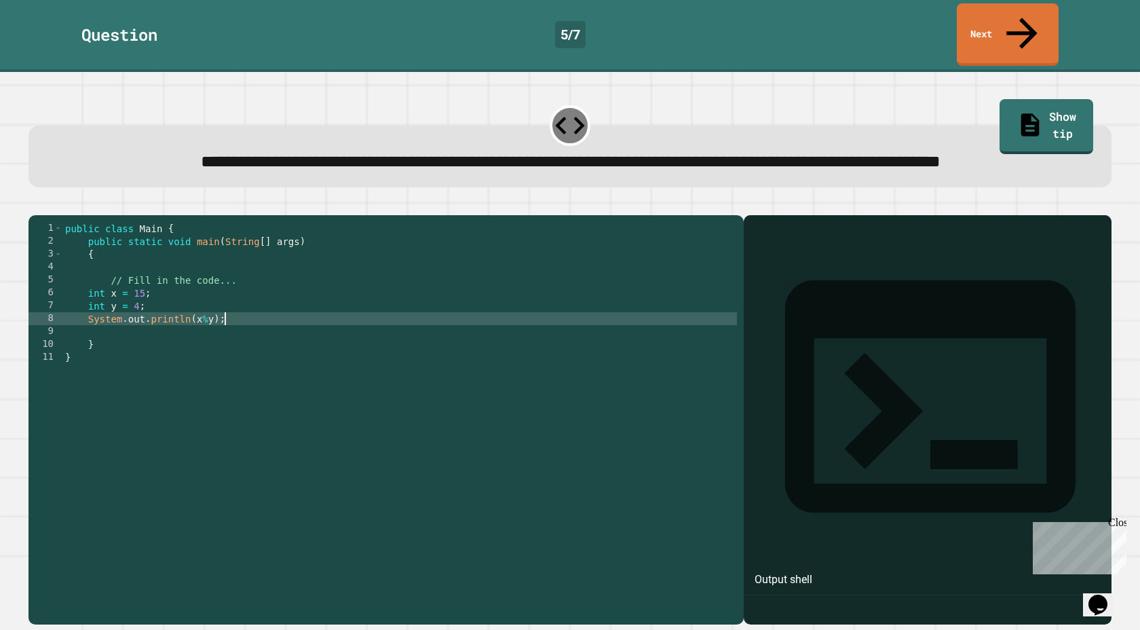
scroll to position [0, 10]
type textarea "**********"
click at [35, 204] on icon "button" at bounding box center [35, 204] width 0 height 0
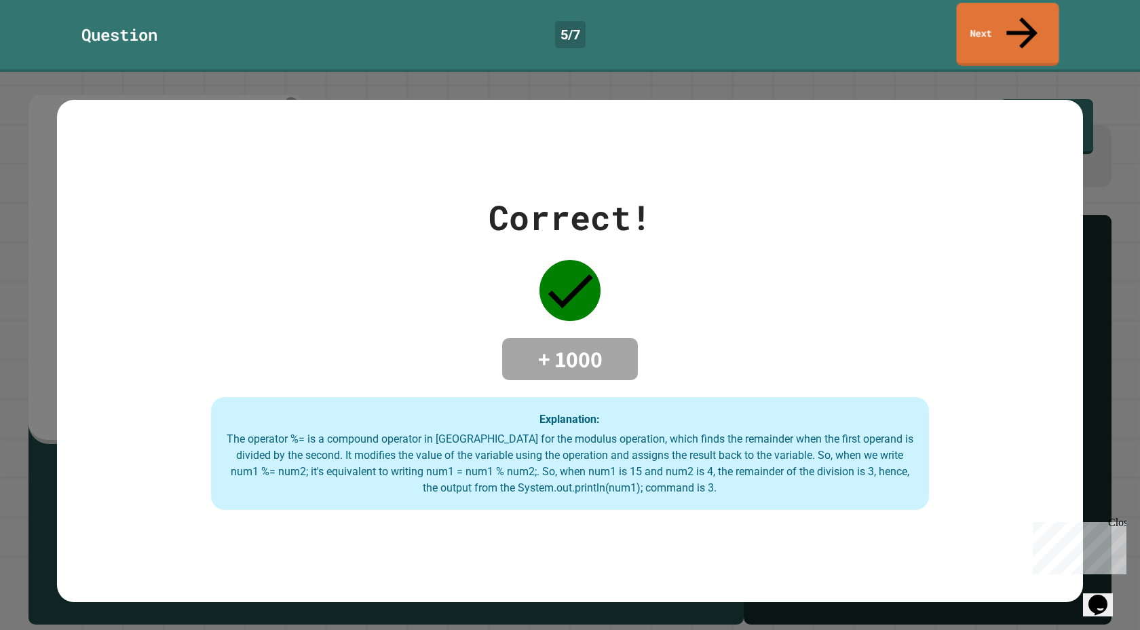
click at [1025, 28] on link "Next" at bounding box center [1007, 34] width 102 height 63
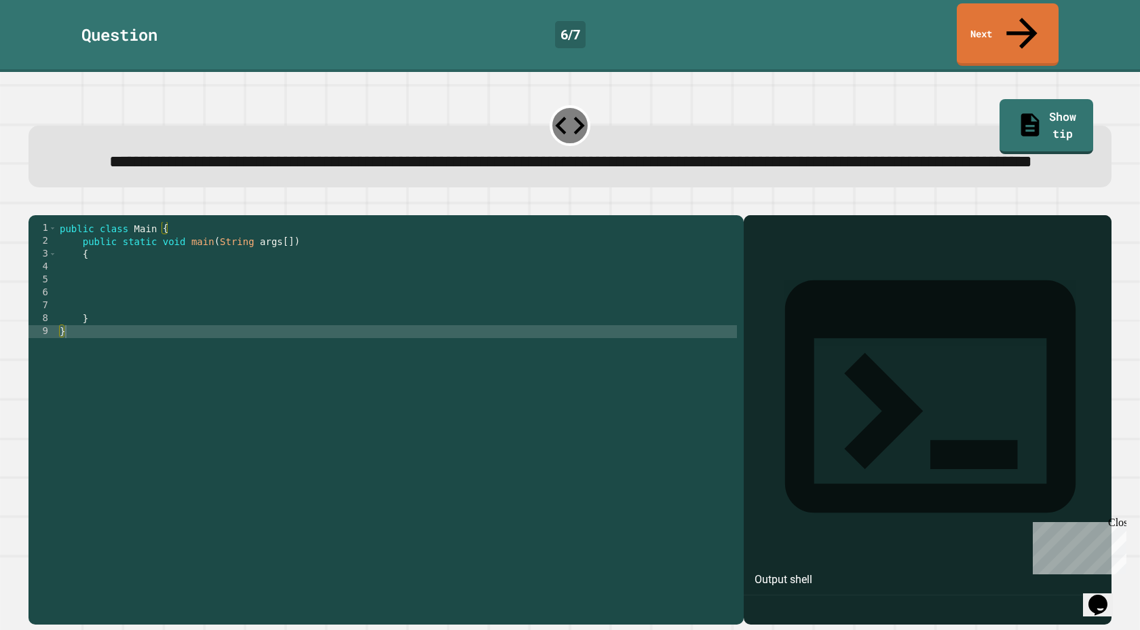
click at [589, 297] on div "public class Main { public static void main ( String args [ ]) { } }" at bounding box center [397, 415] width 680 height 387
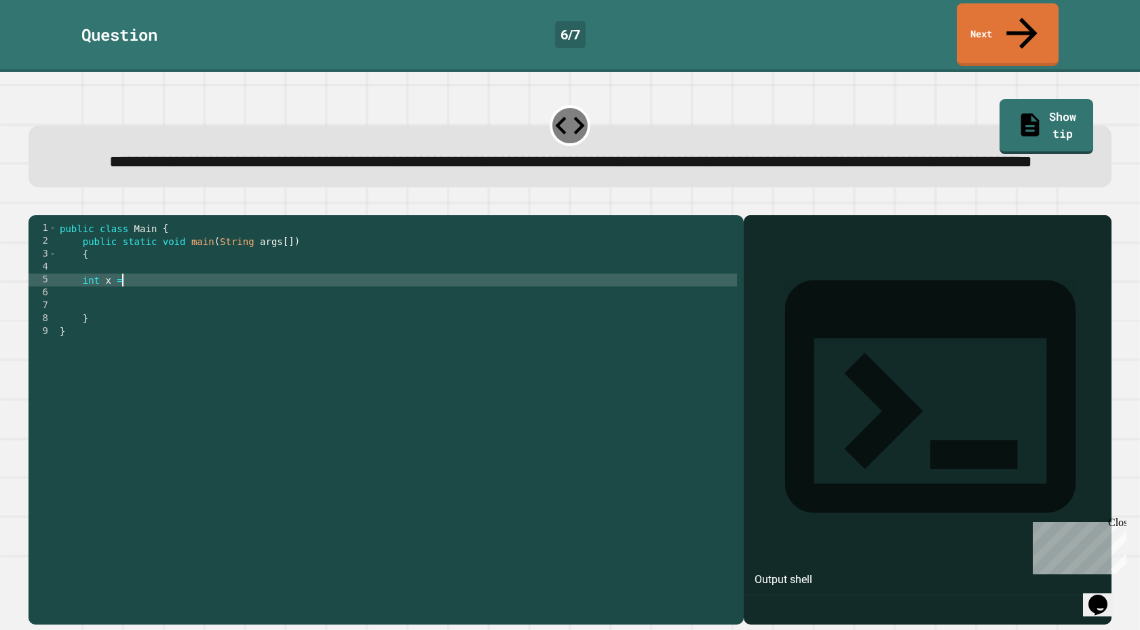
scroll to position [0, 4]
type textarea "**********"
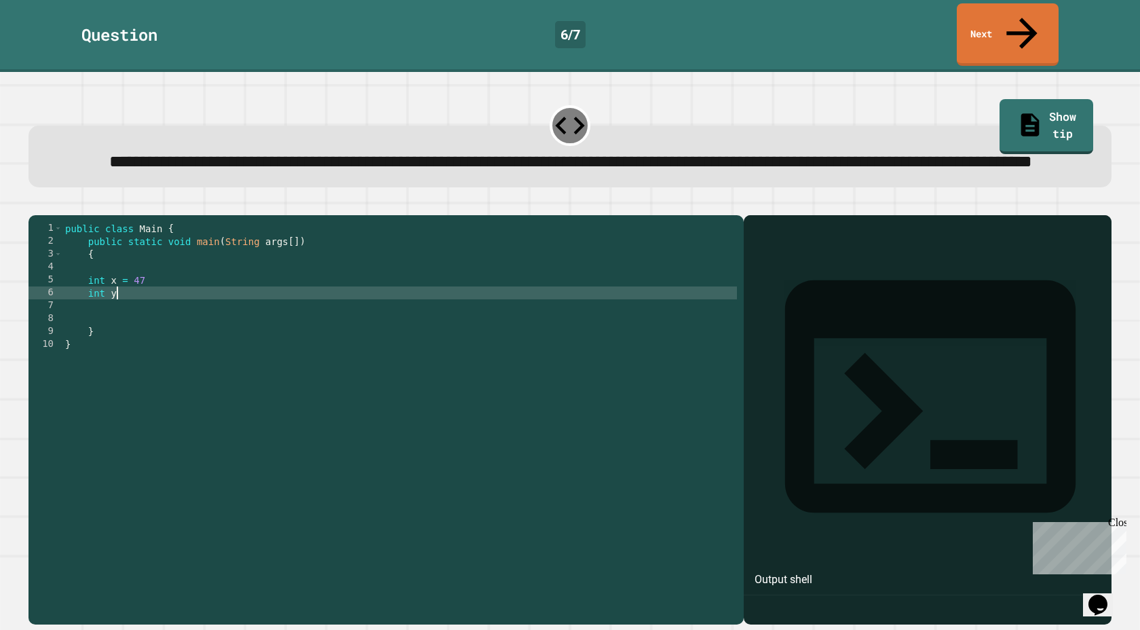
scroll to position [0, 3]
click at [495, 309] on div "public class Main { public static void main ( String args [ ]) { int x = 47 int…" at bounding box center [399, 415] width 674 height 387
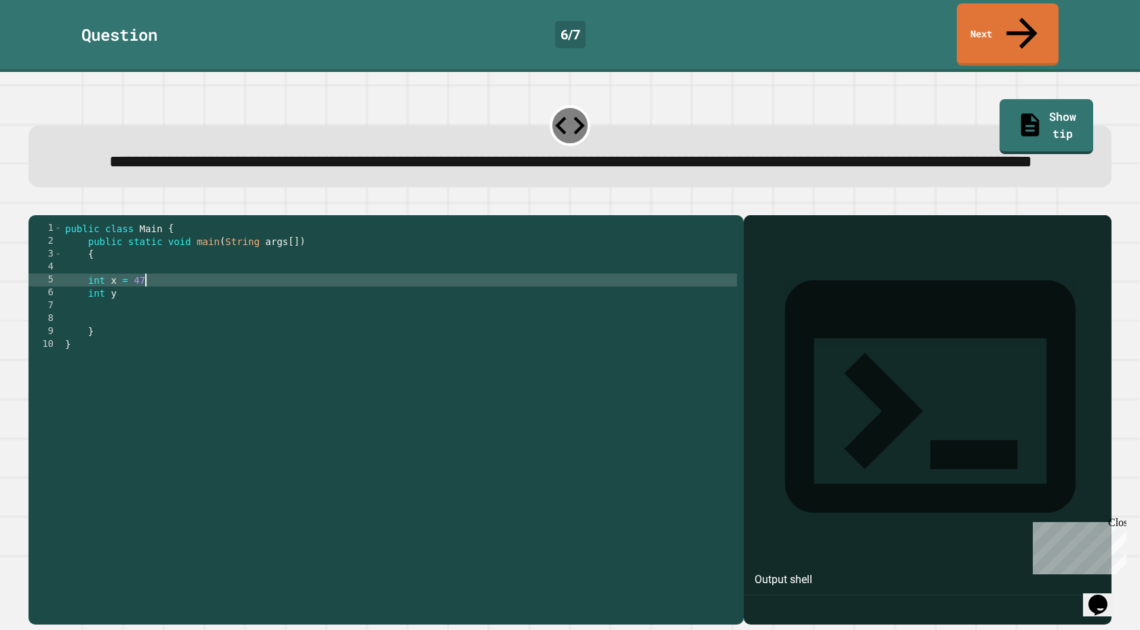
click at [492, 300] on div "public class Main { public static void main ( String args [ ]) { int x = 47 int…" at bounding box center [399, 415] width 674 height 387
click at [452, 329] on div "public class Main { public static void main ( String args [ ]) { int x = 47 ; i…" at bounding box center [399, 415] width 674 height 387
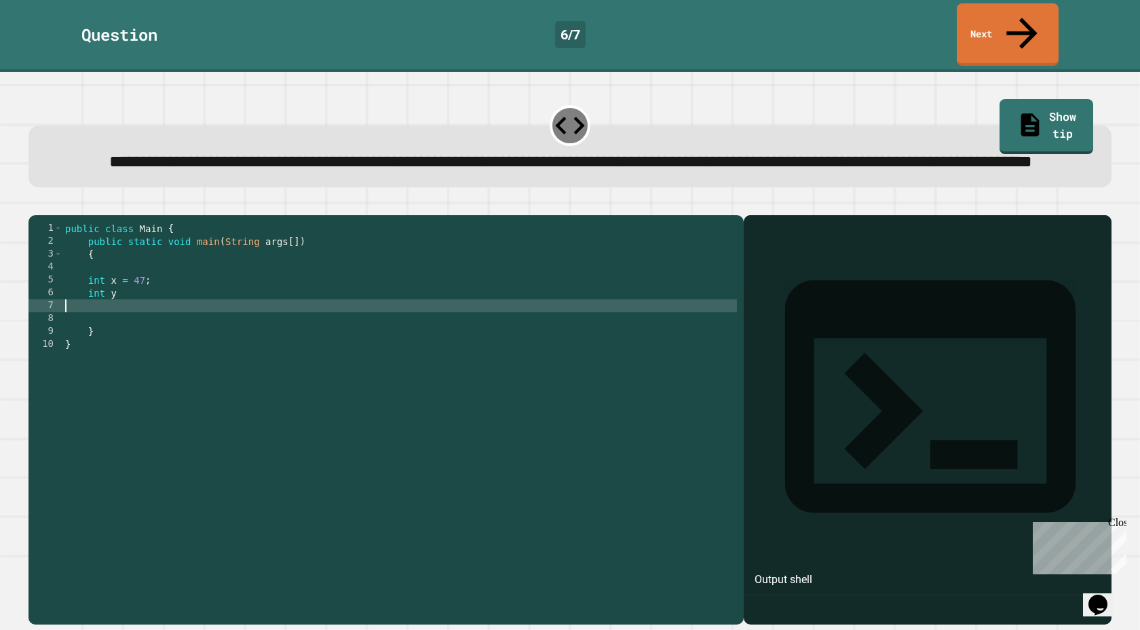
scroll to position [0, 0]
click at [449, 319] on div "public class Main { public static void main ( String args [ ]) { int x = 47 ; i…" at bounding box center [399, 415] width 674 height 387
click at [438, 304] on div "public class Main { public static void main ( String args [ ]) { int x = 47 ; i…" at bounding box center [399, 415] width 674 height 387
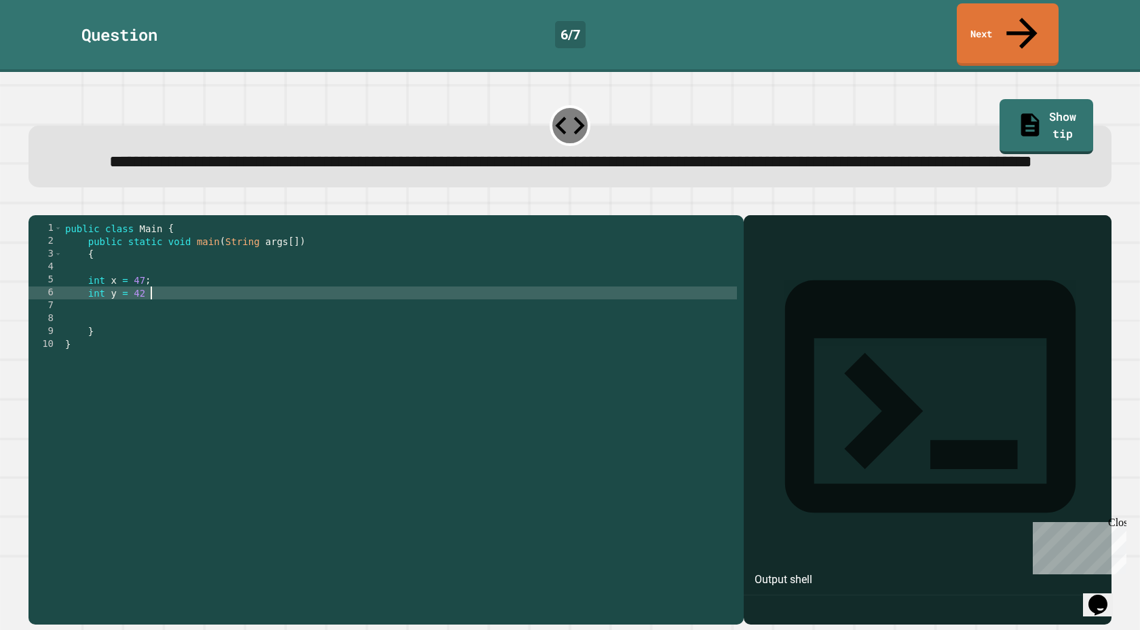
scroll to position [0, 5]
click at [101, 311] on div "public class Main { public static void main ( String args [ ]) { int x = 47 ; i…" at bounding box center [399, 415] width 674 height 387
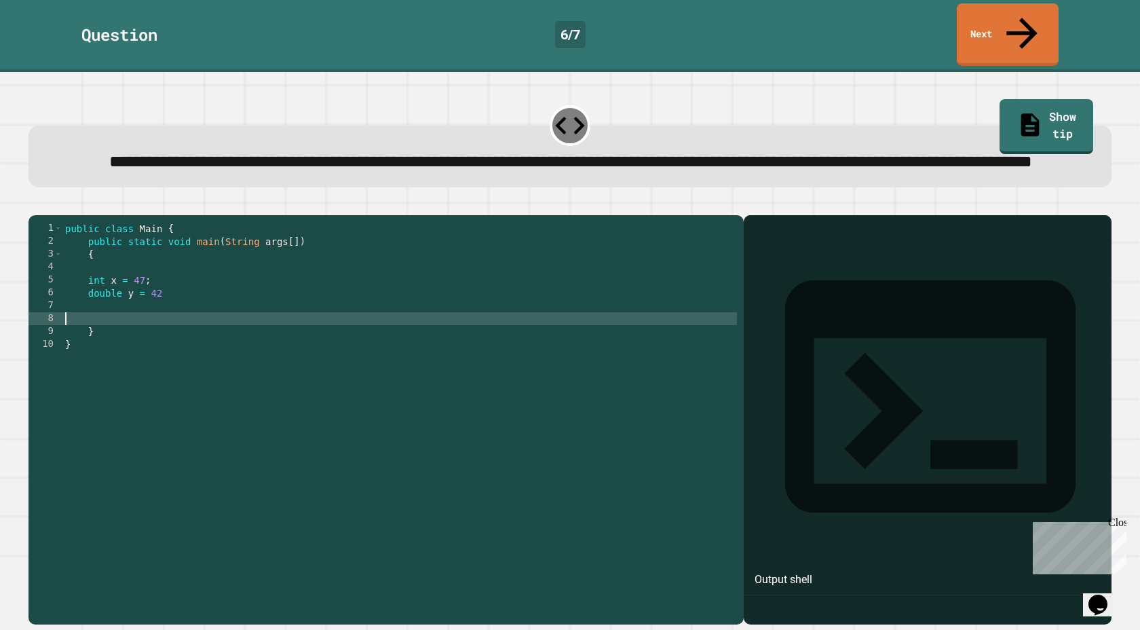
click at [176, 330] on div "public class Main { public static void main ( String args [ ]) { int x = 47 ; d…" at bounding box center [399, 415] width 674 height 387
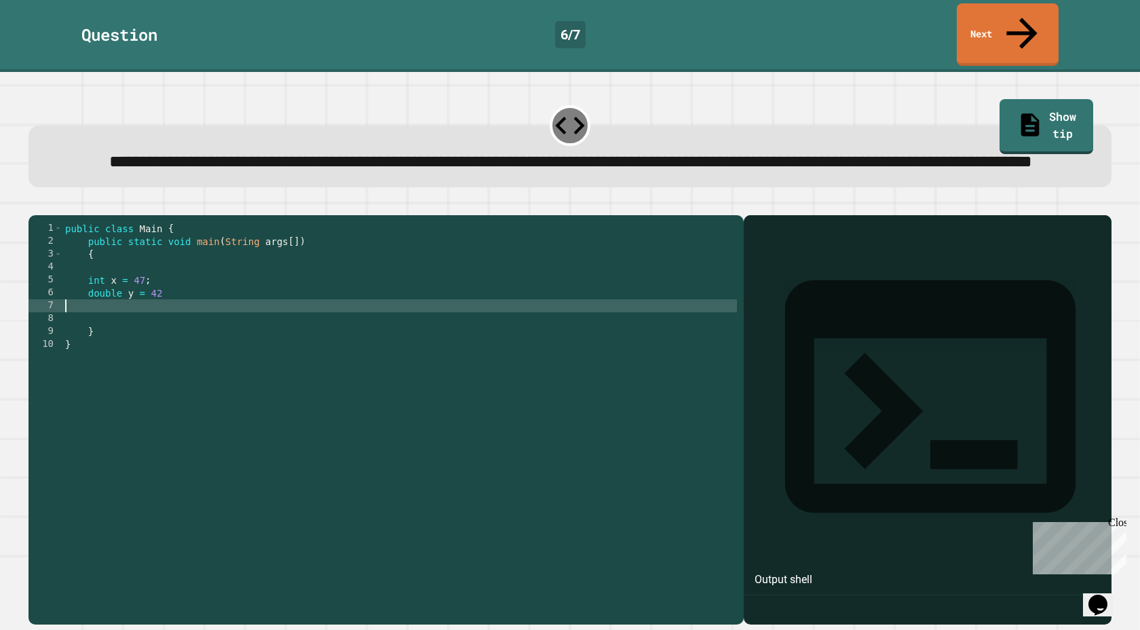
click at [176, 320] on div "public class Main { public static void main ( String args [ ]) { int x = 47 ; d…" at bounding box center [399, 415] width 674 height 387
click at [176, 318] on div "public class Main { public static void main ( String args [ ]) { int x = 47 ; d…" at bounding box center [399, 415] width 674 height 387
click at [176, 307] on div "public class Main { public static void main ( String args [ ]) { int x = 47 ; d…" at bounding box center [399, 415] width 674 height 387
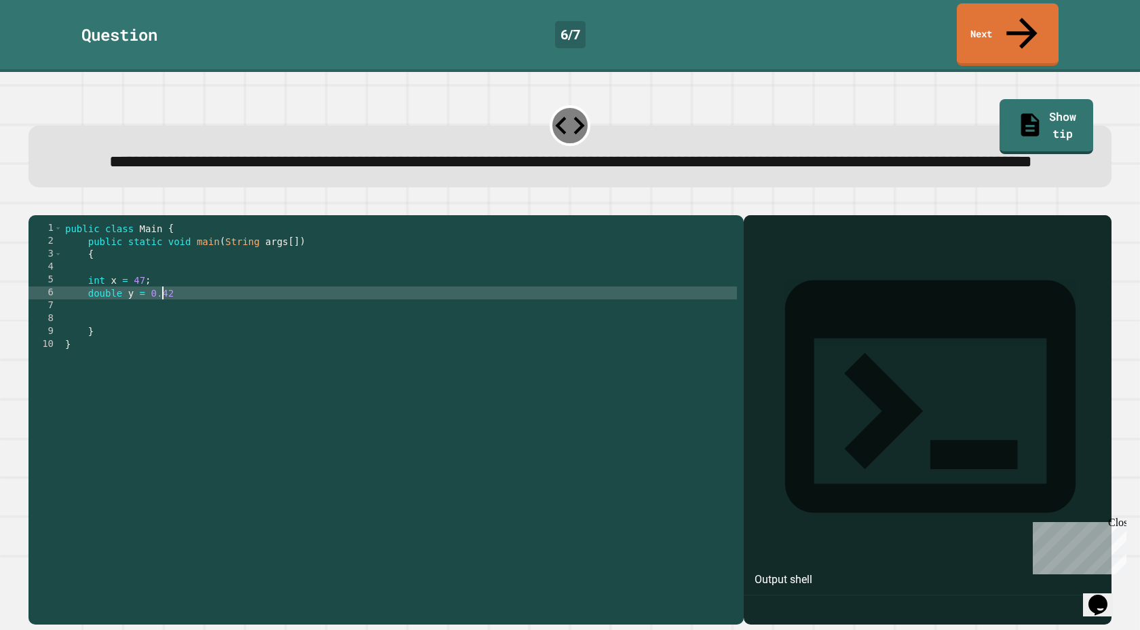
click at [208, 301] on div "public class Main { public static void main ( String args [ ]) { int x = 47 ; d…" at bounding box center [399, 415] width 674 height 387
click at [208, 305] on div "public class Main { public static void main ( String args [ ]) { int x = 47 ; d…" at bounding box center [399, 415] width 674 height 387
type textarea "**********"
click at [178, 321] on div "public class Main { public static void main ( String args [ ]) { int x = 47 ; d…" at bounding box center [399, 415] width 674 height 387
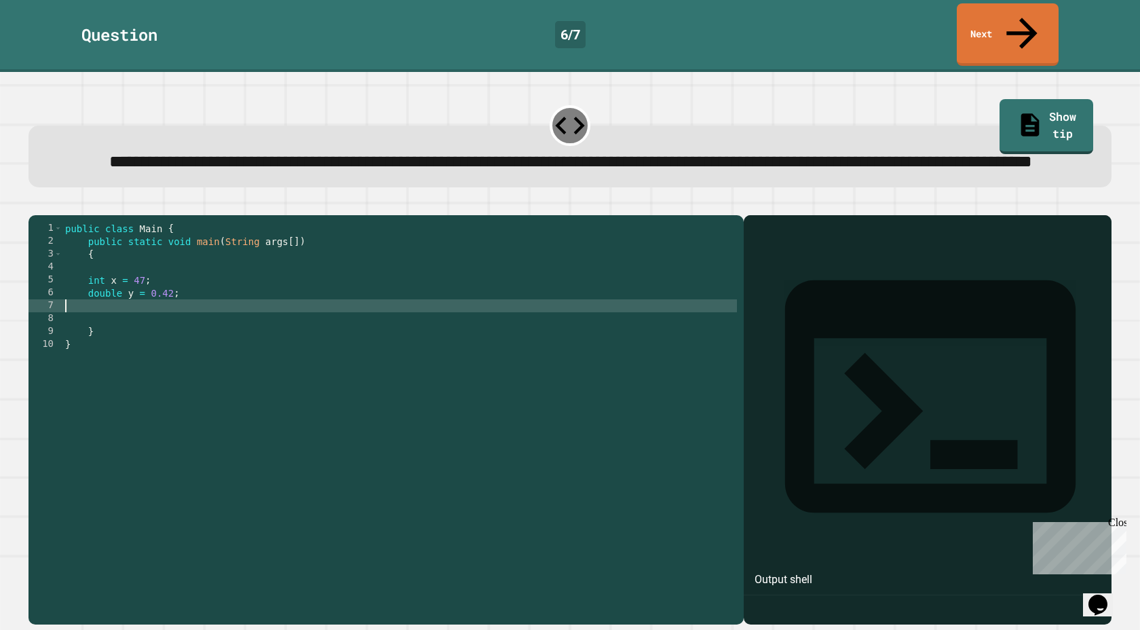
scroll to position [0, 0]
click at [203, 325] on div "public class Main { public static void main ( String args [ ]) { int x = 47 ; d…" at bounding box center [399, 415] width 674 height 387
type textarea "**********"
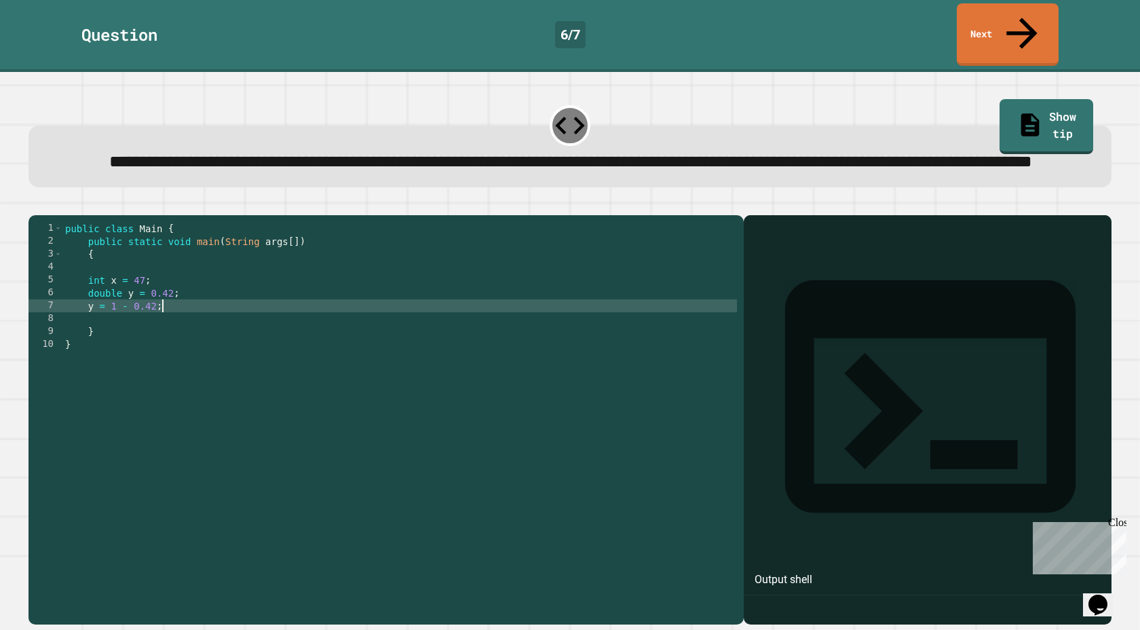
click at [140, 341] on div "public class Main { public static void main ( String args [ ]) { int x = 47 ; d…" at bounding box center [399, 415] width 674 height 387
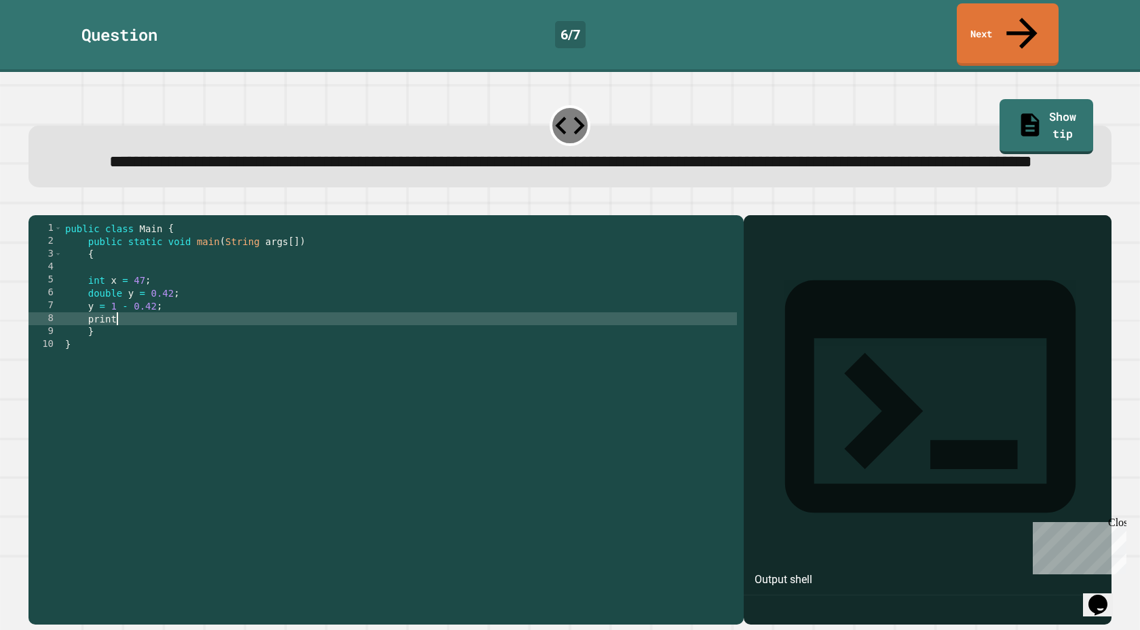
scroll to position [0, 3]
type textarea "*"
click at [275, 335] on div "public class Main { public static void main ( String args [ ]) { int x = 47 ; d…" at bounding box center [399, 415] width 674 height 387
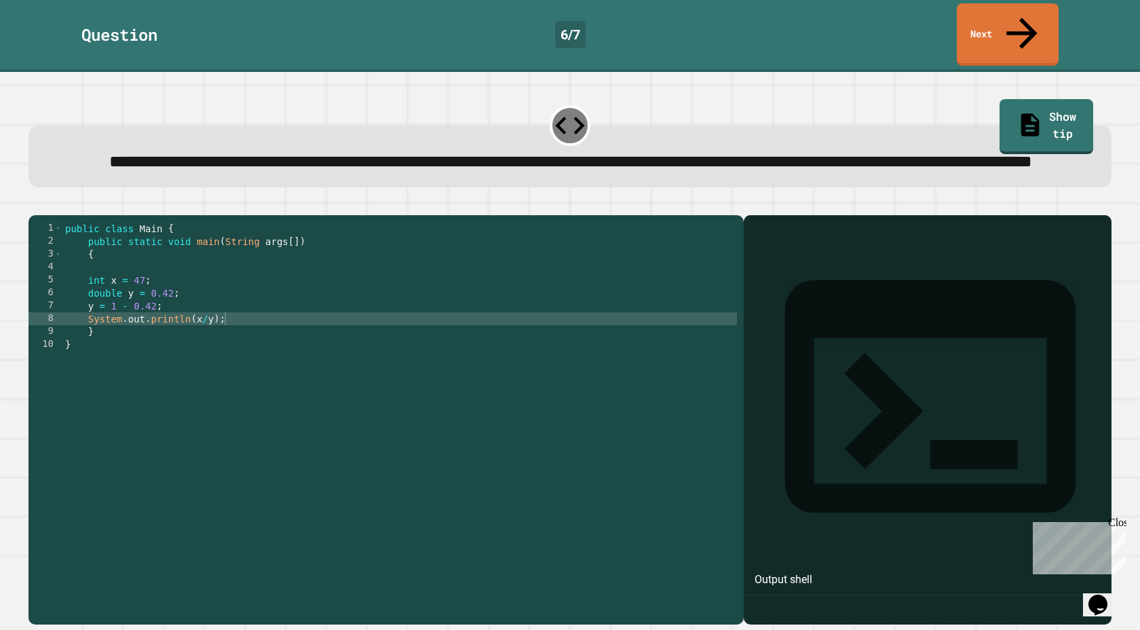
click at [35, 204] on icon "button" at bounding box center [35, 204] width 0 height 0
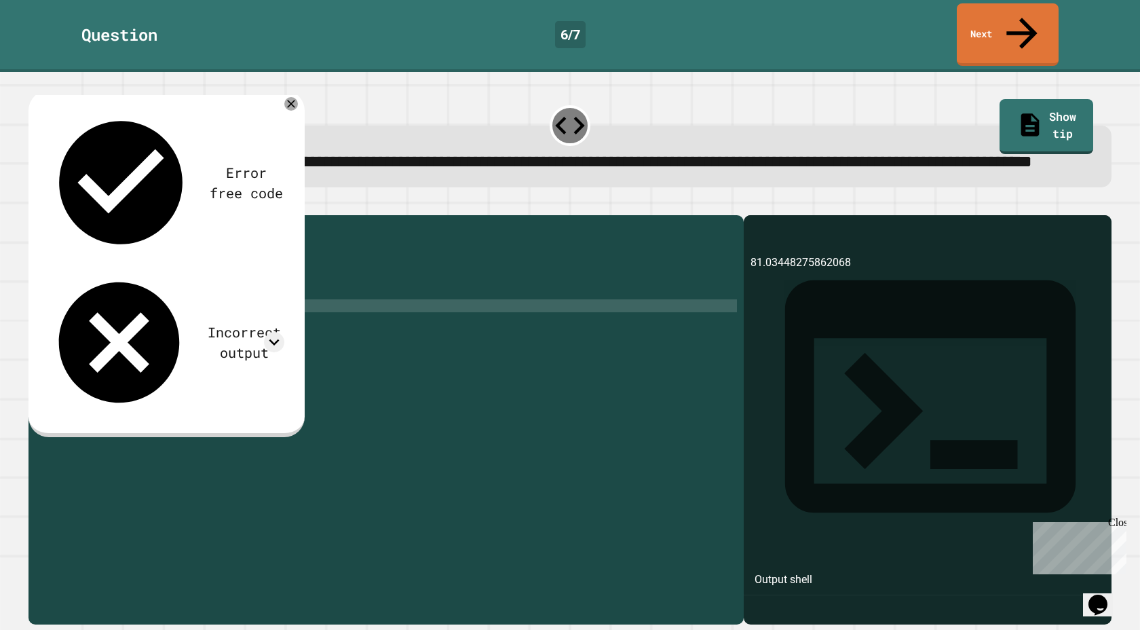
scroll to position [0, 6]
click at [196, 320] on div "public class Main { public static void main ( String args [ ]) { int x = 47 ; d…" at bounding box center [399, 415] width 674 height 387
type textarea "**********"
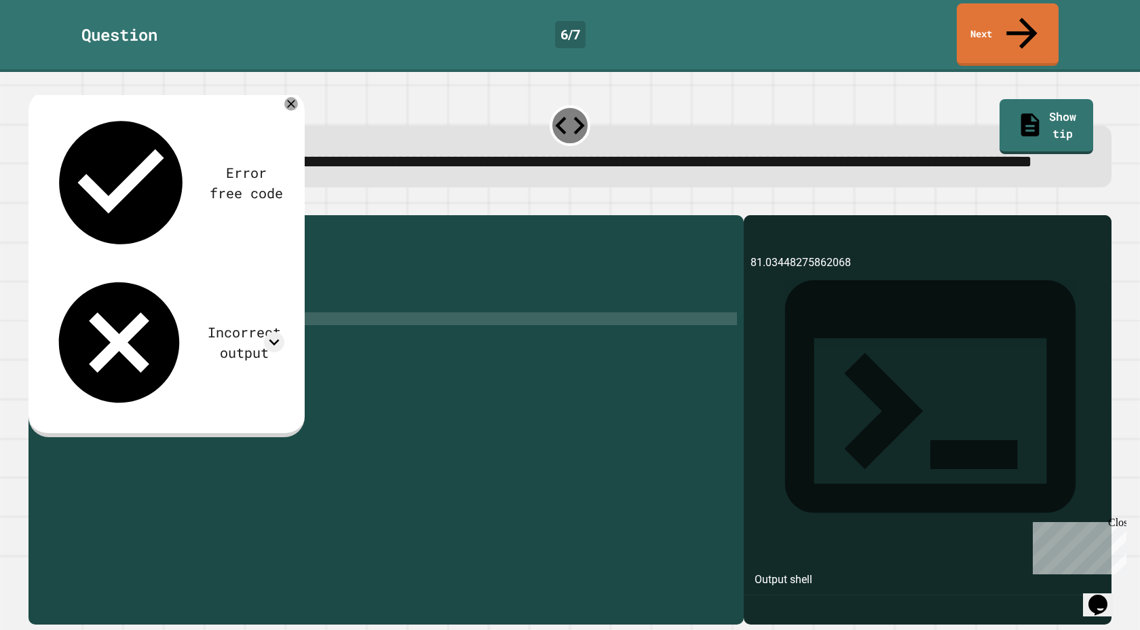
type textarea "*"
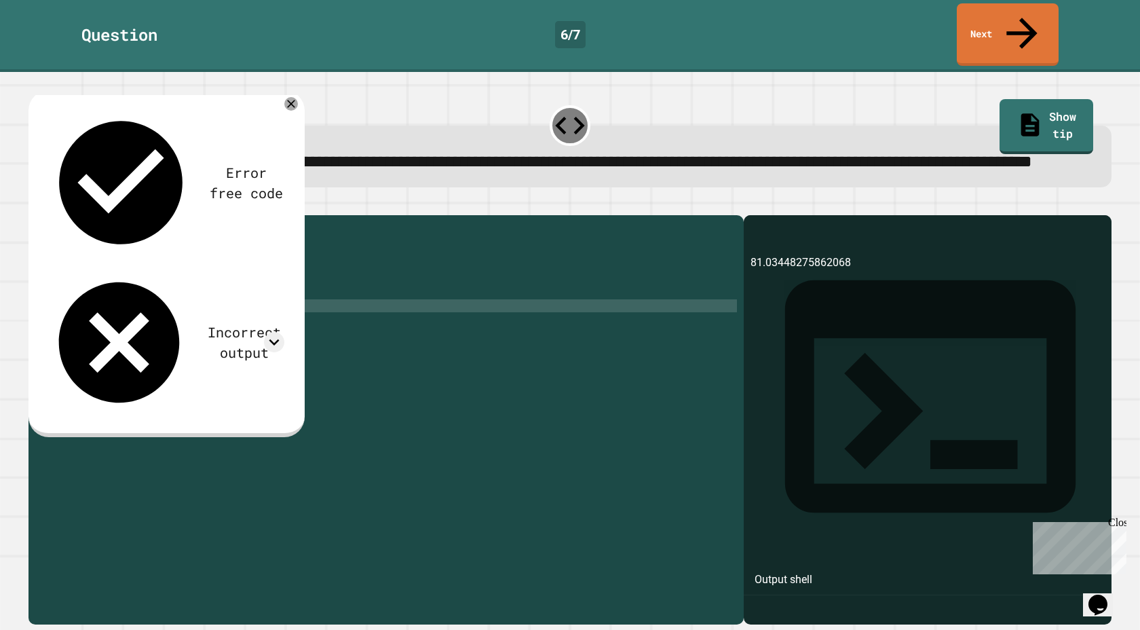
click at [186, 337] on div "public class Main { public static void main ( String args [ ]) { int x = 47 ; d…" at bounding box center [399, 415] width 674 height 387
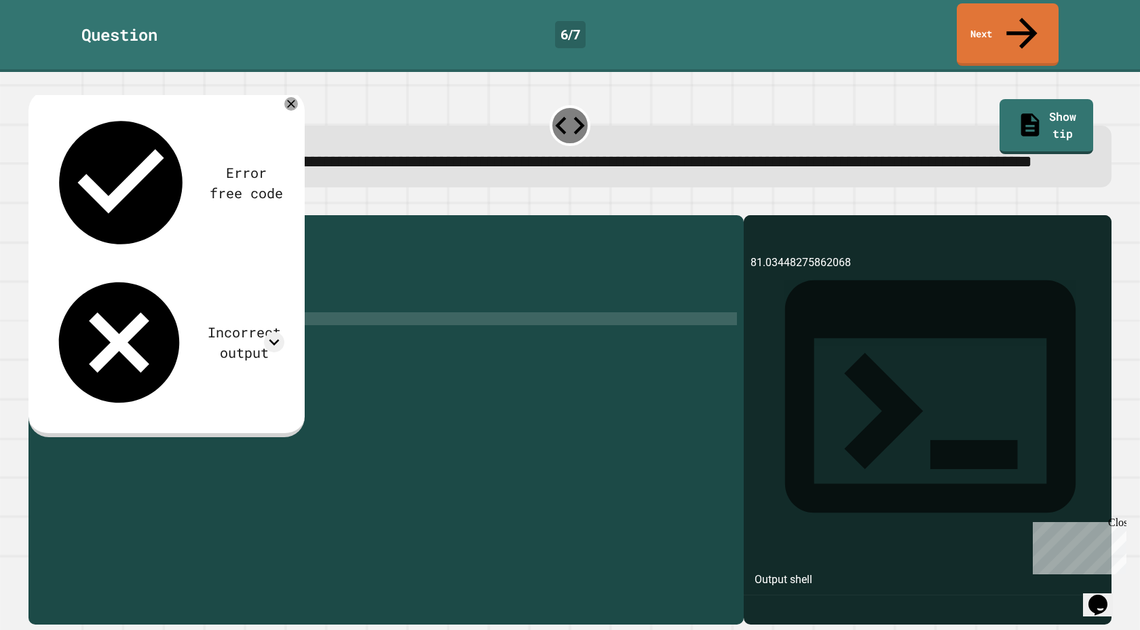
scroll to position [0, 8]
click at [189, 333] on div "public class Main { public static void main ( String args [ ]) { int x = 47 ; d…" at bounding box center [399, 415] width 674 height 387
click at [35, 204] on icon "button" at bounding box center [35, 204] width 0 height 0
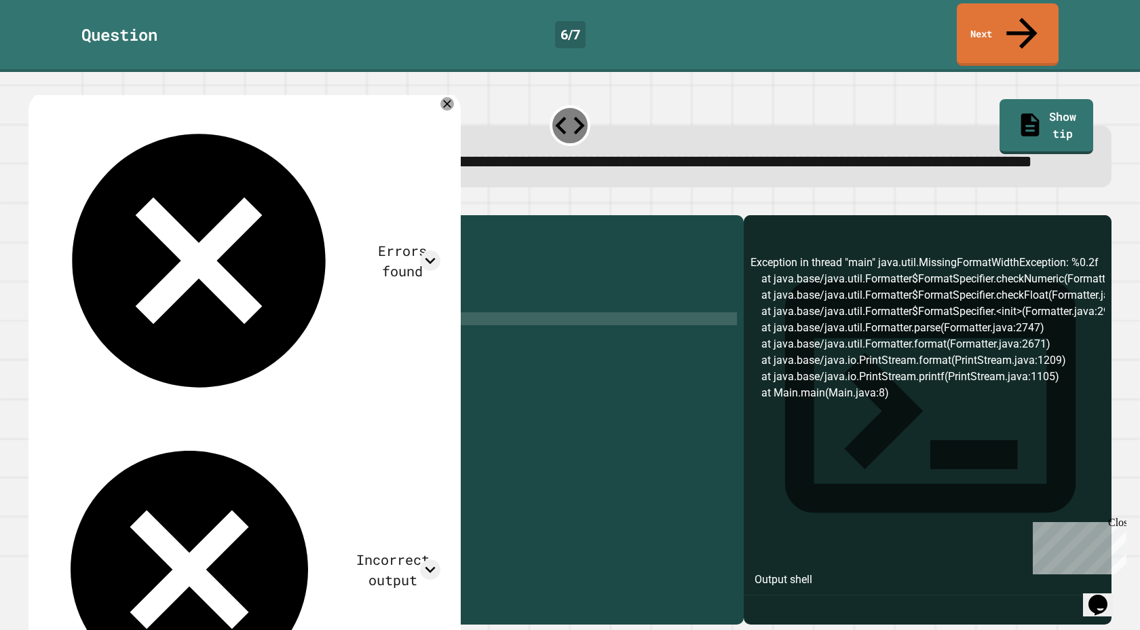
click at [204, 340] on div "public class Main { public static void main ( String args [ ]) { int x = 47 ; d…" at bounding box center [399, 415] width 674 height 387
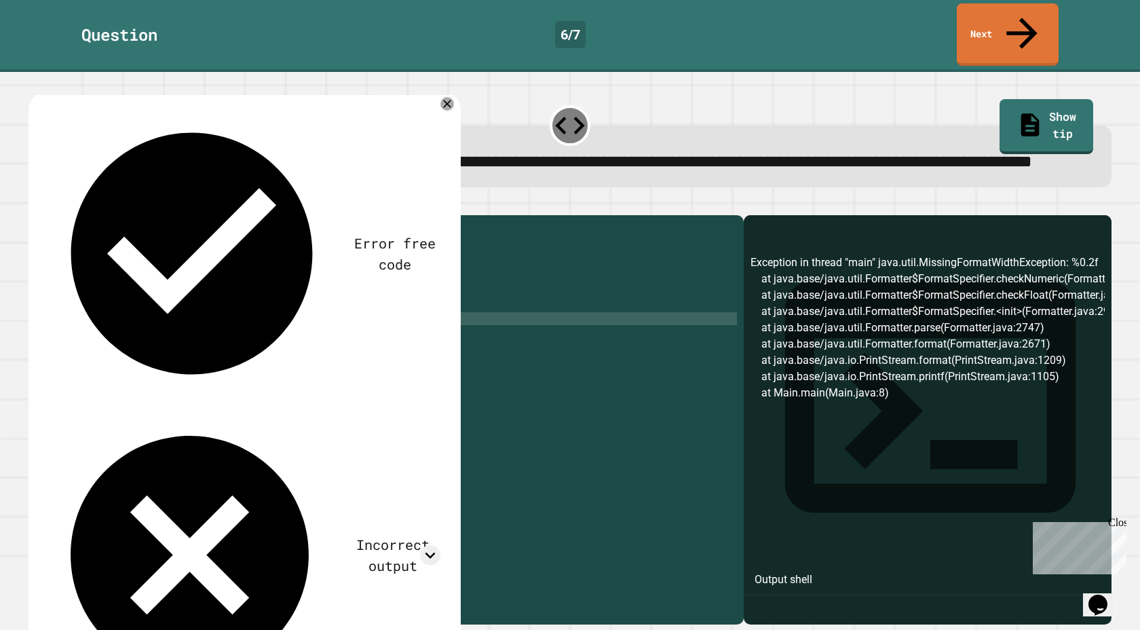
scroll to position [0, 10]
click at [35, 204] on button "button" at bounding box center [35, 204] width 0 height 0
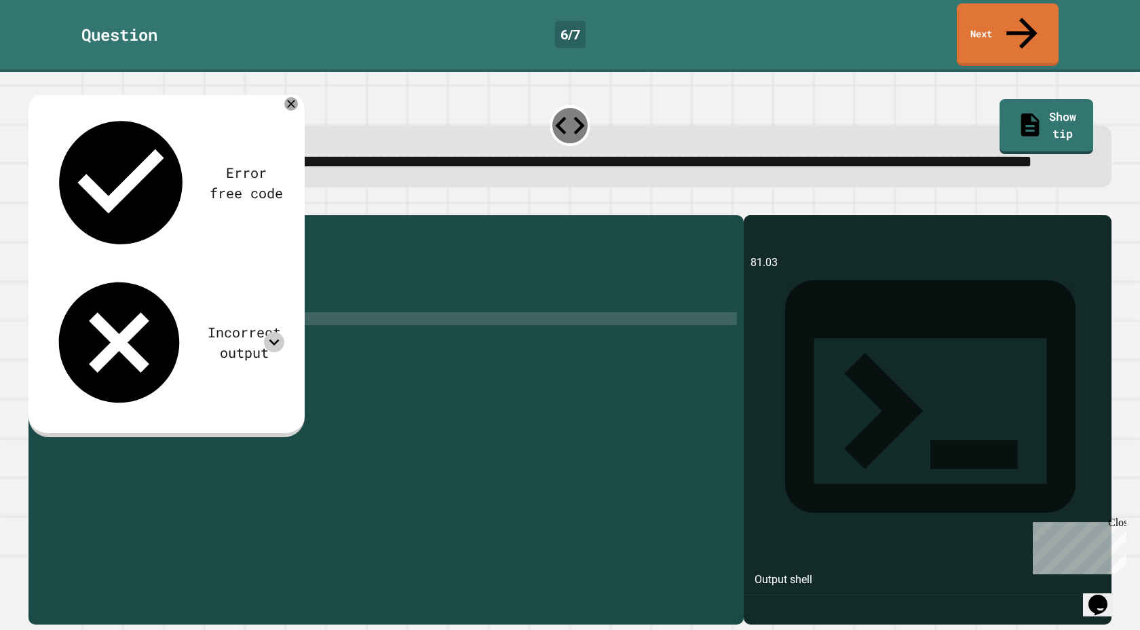
click at [280, 332] on icon at bounding box center [274, 342] width 20 height 20
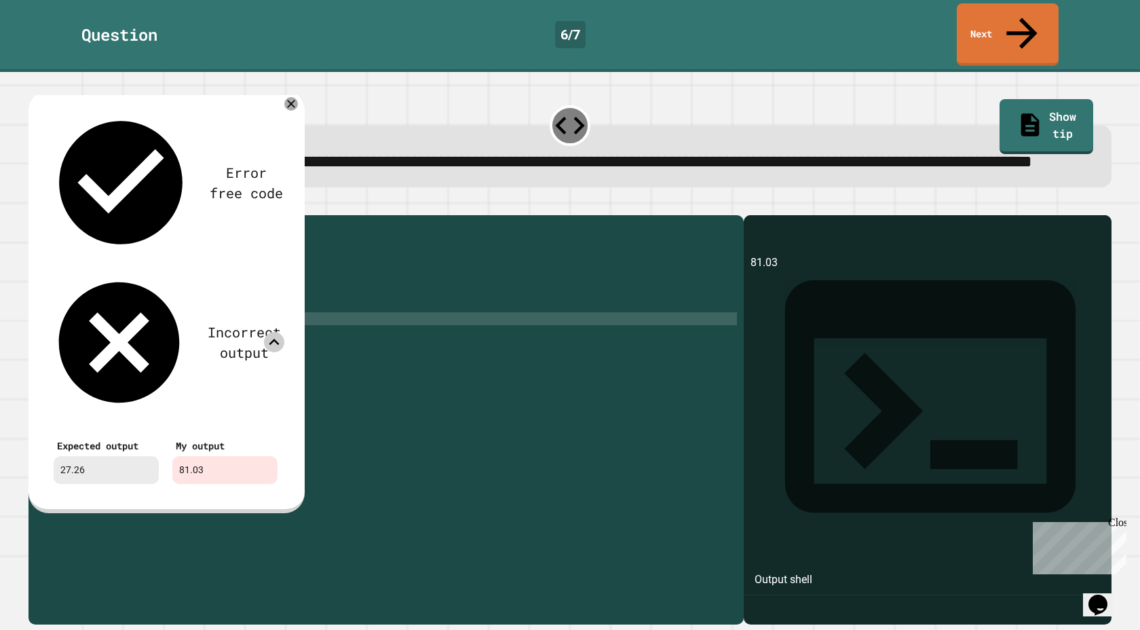
click at [254, 341] on div "public class Main { public static void main ( String args [ ]) { int x = 47 ; d…" at bounding box center [399, 415] width 674 height 387
type textarea "**********"
click at [289, 99] on icon at bounding box center [291, 104] width 16 height 16
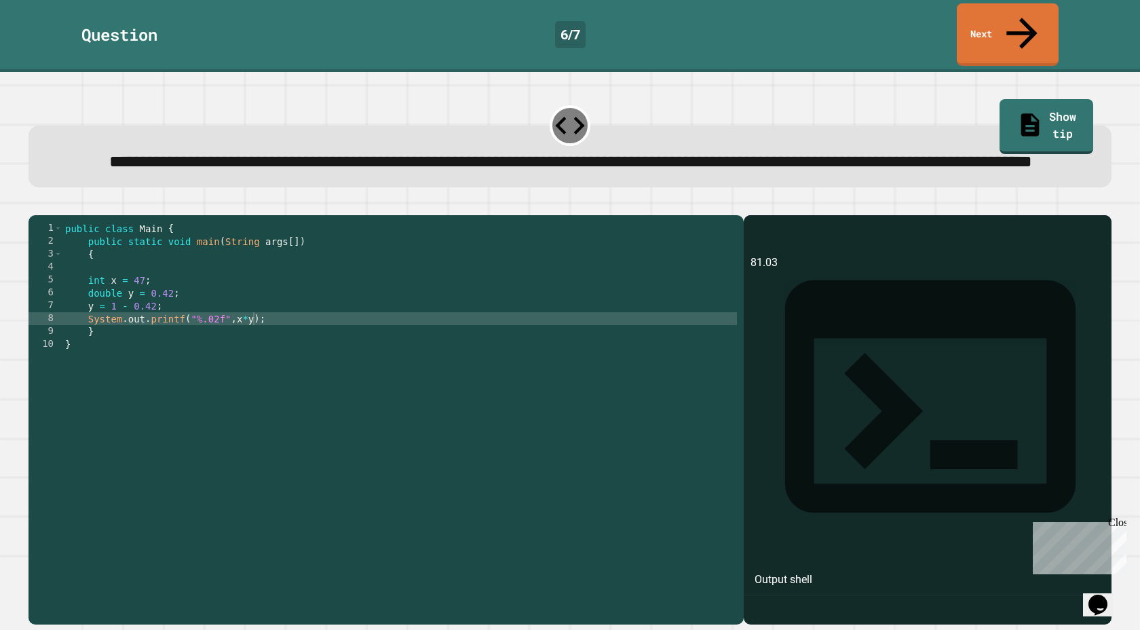
click at [48, 211] on icon "button" at bounding box center [44, 212] width 7 height 9
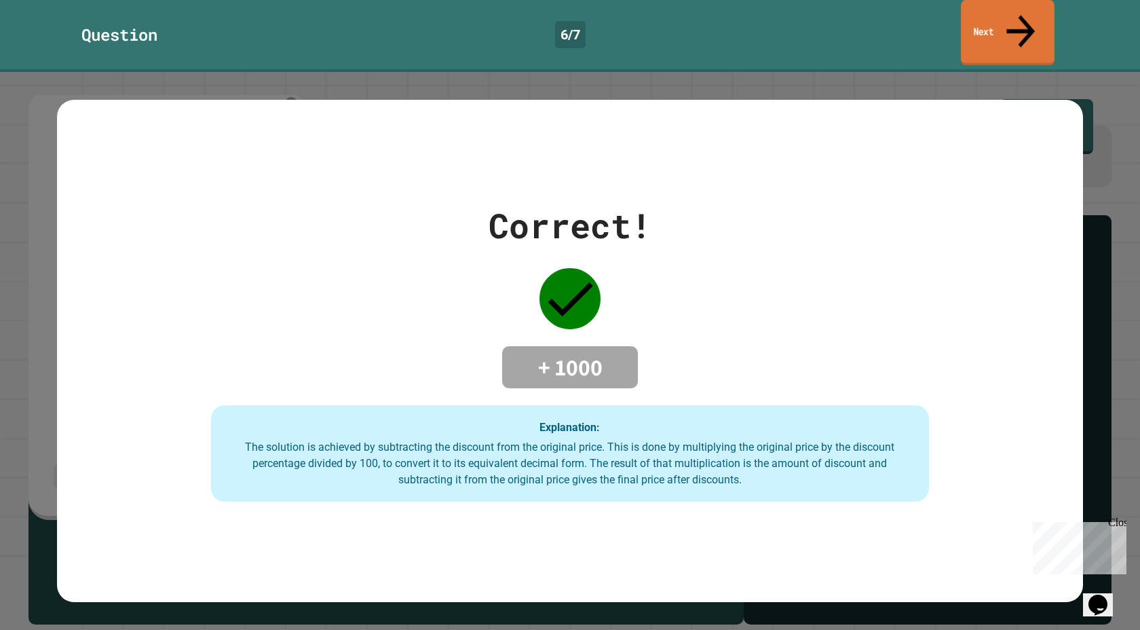
click at [988, 32] on link "Next" at bounding box center [1008, 33] width 94 height 66
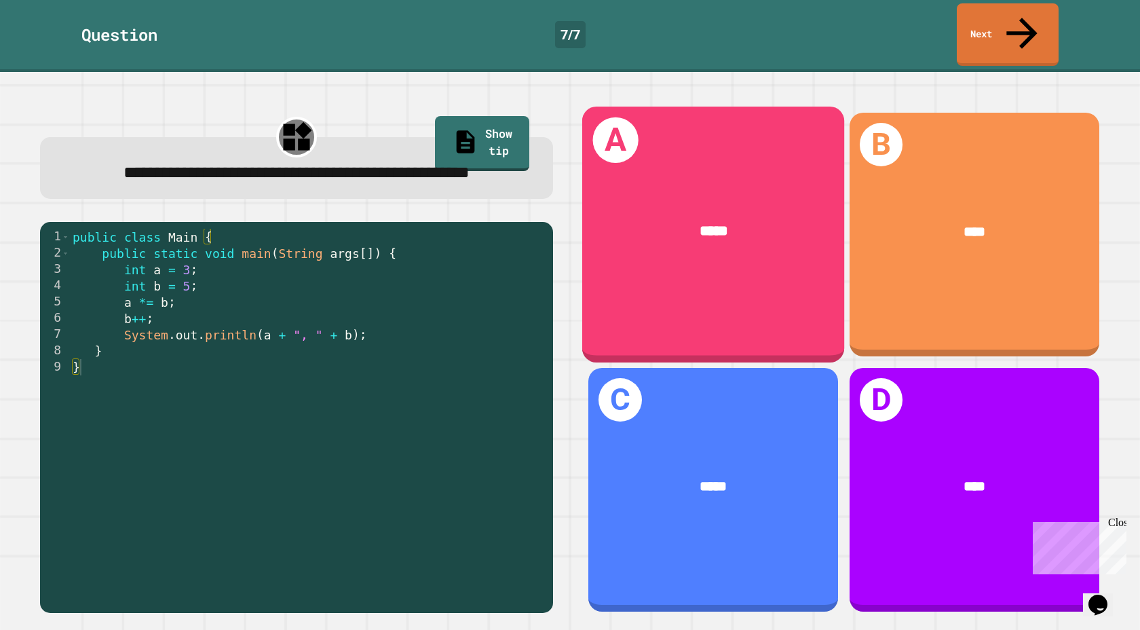
click at [682, 294] on div "A *****" at bounding box center [713, 235] width 262 height 256
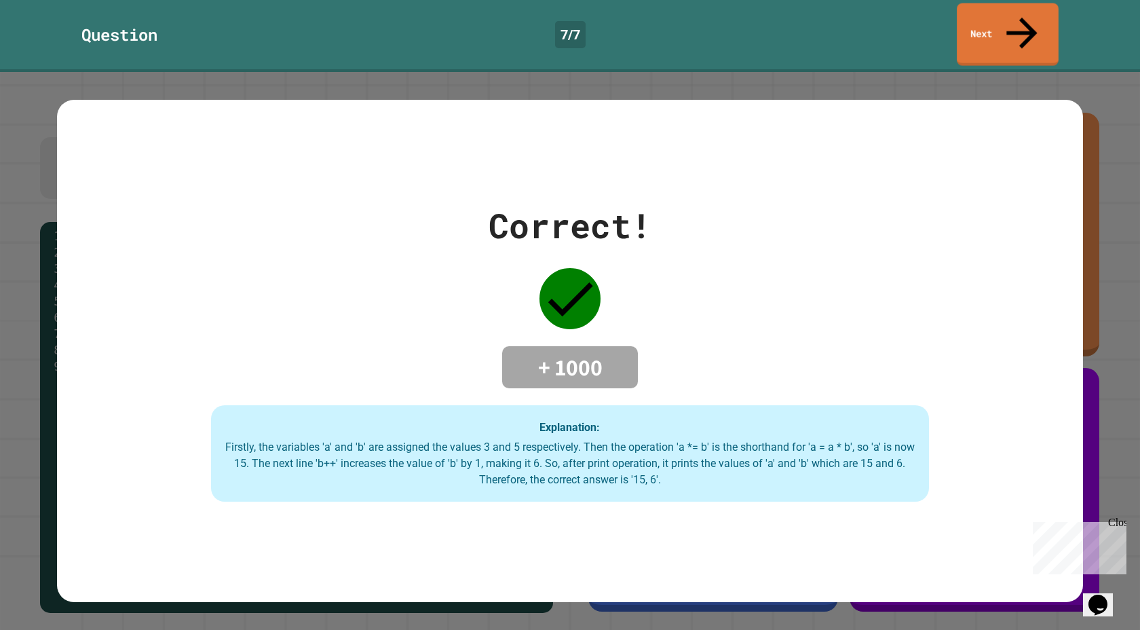
click at [1044, 2] on div "Question 7 / 7 Next" at bounding box center [570, 36] width 1140 height 72
click at [1041, 14] on link "Next" at bounding box center [1008, 34] width 102 height 62
